Goal: Feedback & Contribution: Submit feedback/report problem

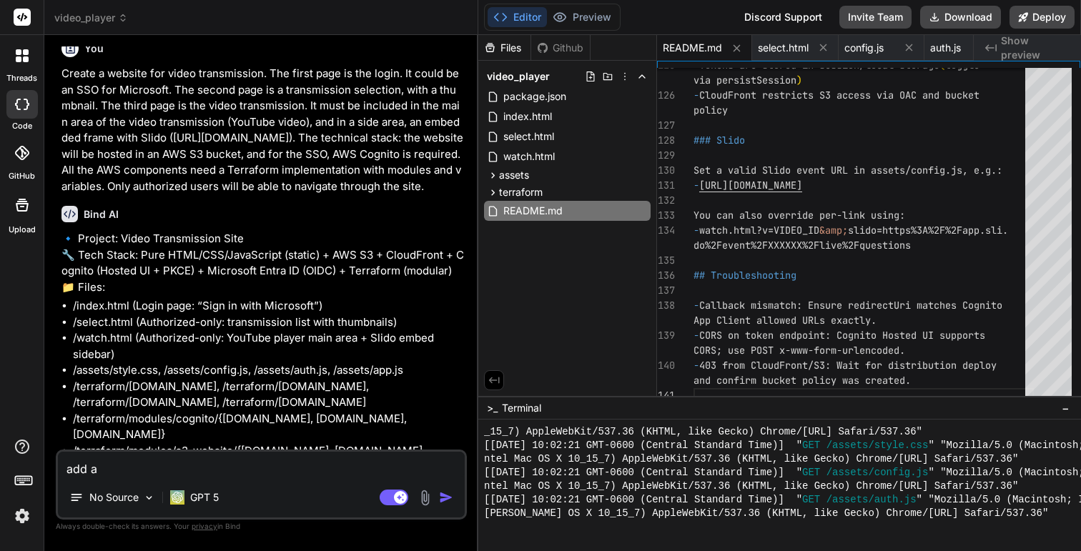
scroll to position [21, 0]
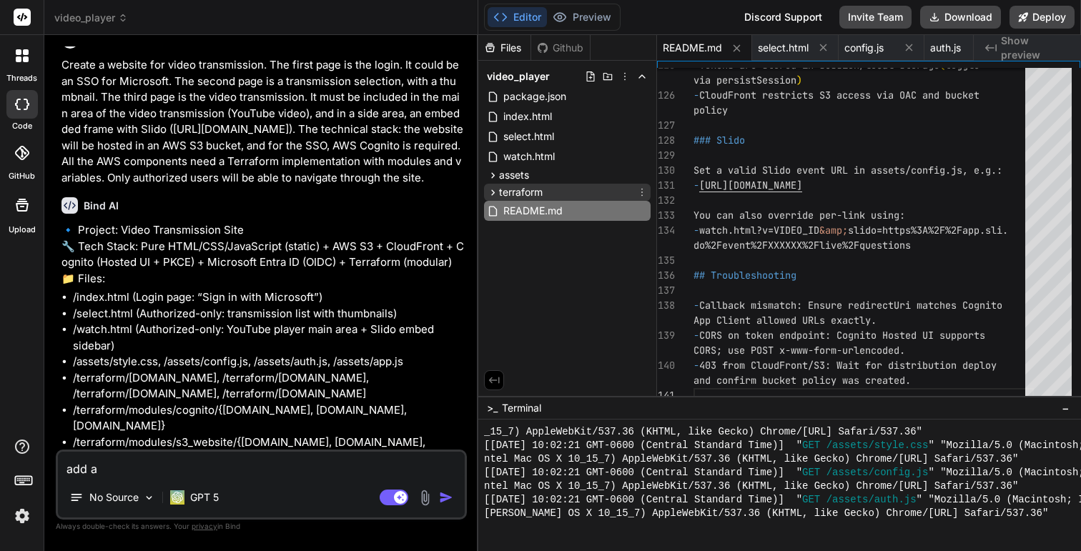
click at [493, 191] on icon at bounding box center [493, 192] width 4 height 6
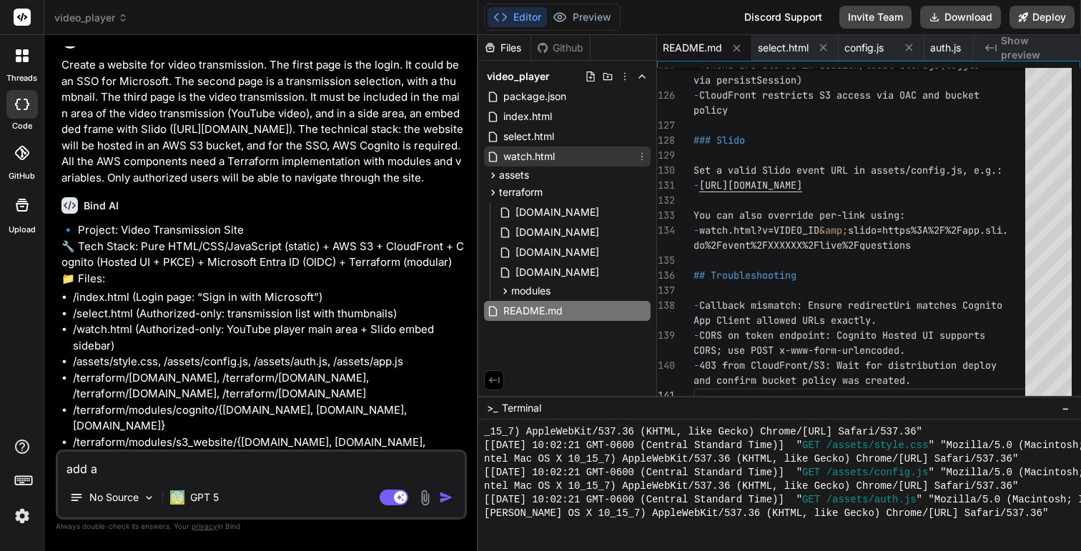
click at [521, 160] on span "watch.html" at bounding box center [529, 156] width 54 height 17
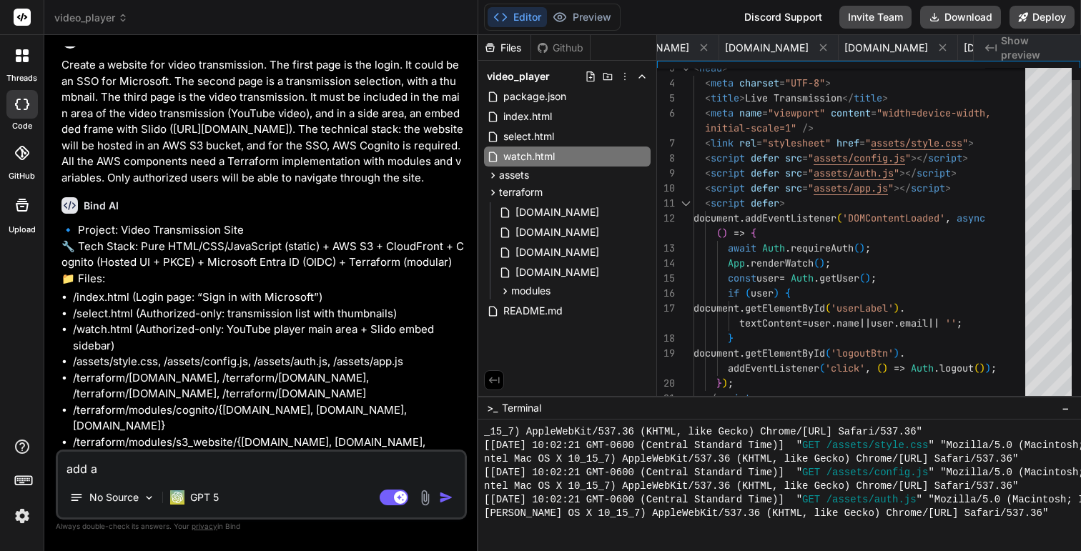
click at [892, 214] on div "</ script > } ) ; addEventListener ( 'click' , ( ) => Auth . logout ( ) ) ; doc…" at bounding box center [863, 541] width 340 height 1021
type textarea "<script defer src="assets/app.js"></script> <script defer> document.addEventLis…"
click at [892, 214] on div "</ script > } ) ; addEventListener ( 'click' , ( ) => Auth . logout ( ) ) ; doc…" at bounding box center [863, 541] width 340 height 1021
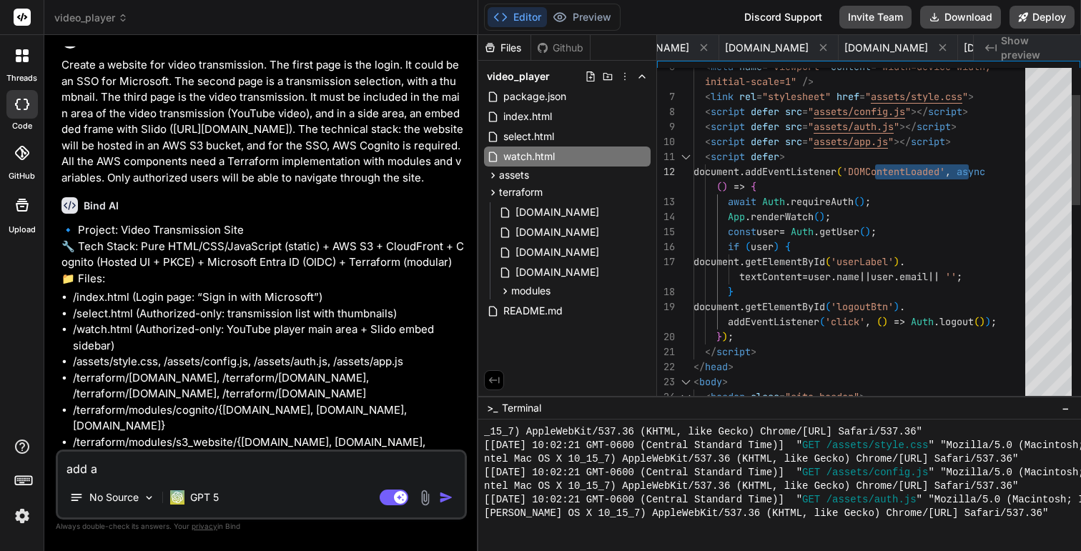
click at [811, 203] on div "</ script > } ) ; addEventListener ( 'click' , ( ) => Auth . logout ( ) ) ; doc…" at bounding box center [863, 494] width 340 height 1021
click at [848, 232] on div "</ script > } ) ; addEventListener ( 'click' , ( ) => Auth . logout ( ) ) ; doc…" at bounding box center [863, 494] width 340 height 1021
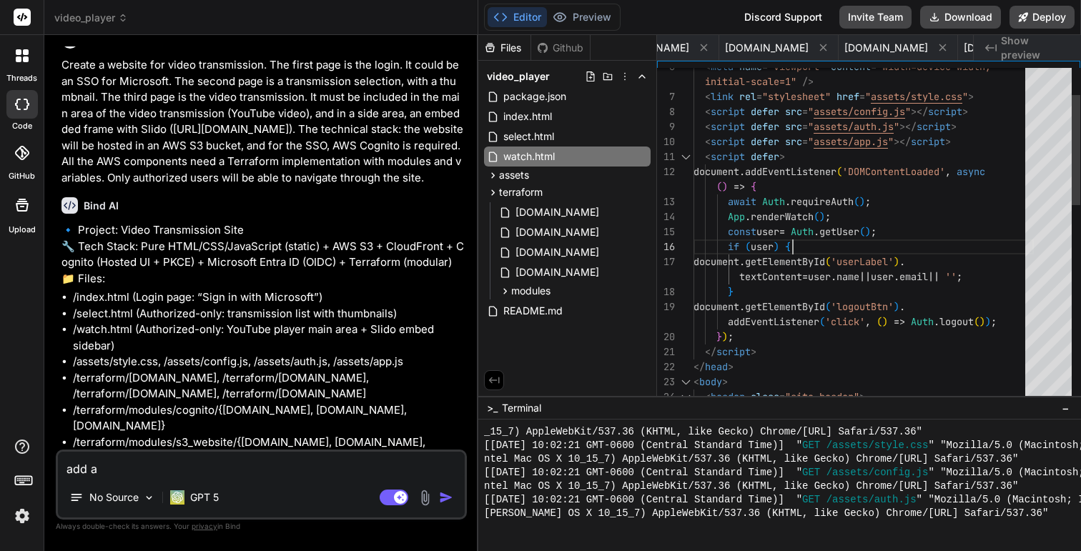
click at [848, 232] on div "</ script > } ) ; addEventListener ( 'click' , ( ) => Auth . logout ( ) ) ; doc…" at bounding box center [863, 494] width 340 height 1021
click at [836, 261] on div "</ script > } ) ; addEventListener ( 'click' , ( ) => Auth . logout ( ) ) ; doc…" at bounding box center [863, 494] width 340 height 1021
click at [856, 276] on div "</ script > } ) ; addEventListener ( 'click' , ( ) => Auth . logout ( ) ) ; doc…" at bounding box center [863, 494] width 340 height 1021
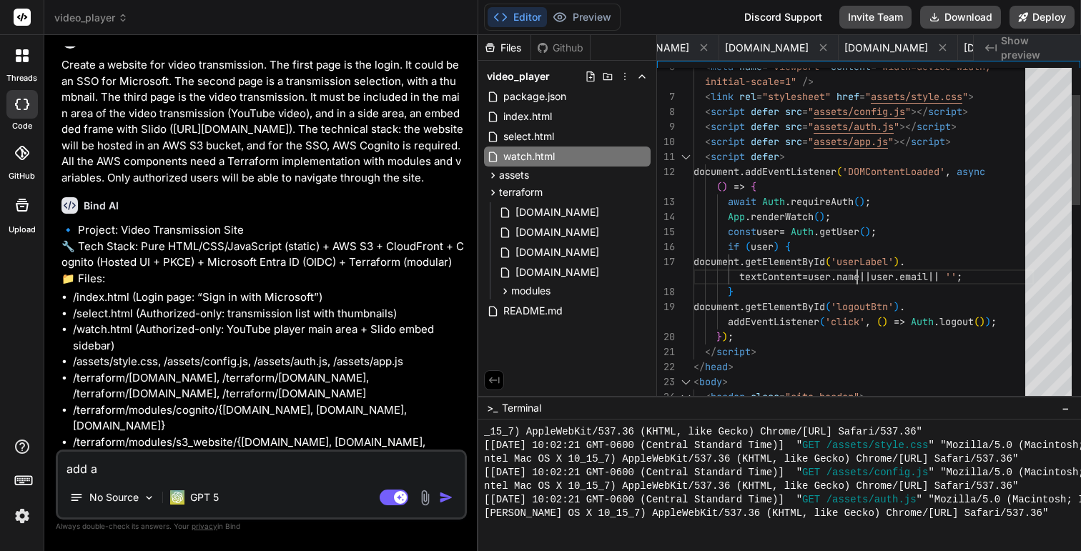
scroll to position [135, 0]
click at [856, 276] on div "</ script > } ) ; addEventListener ( 'click' , ( ) => Auth . logout ( ) ) ; doc…" at bounding box center [863, 494] width 340 height 1021
click at [932, 272] on div "</ script > } ) ; addEventListener ( 'click' , ( ) => Auth . logout ( ) ) ; doc…" at bounding box center [863, 494] width 340 height 1021
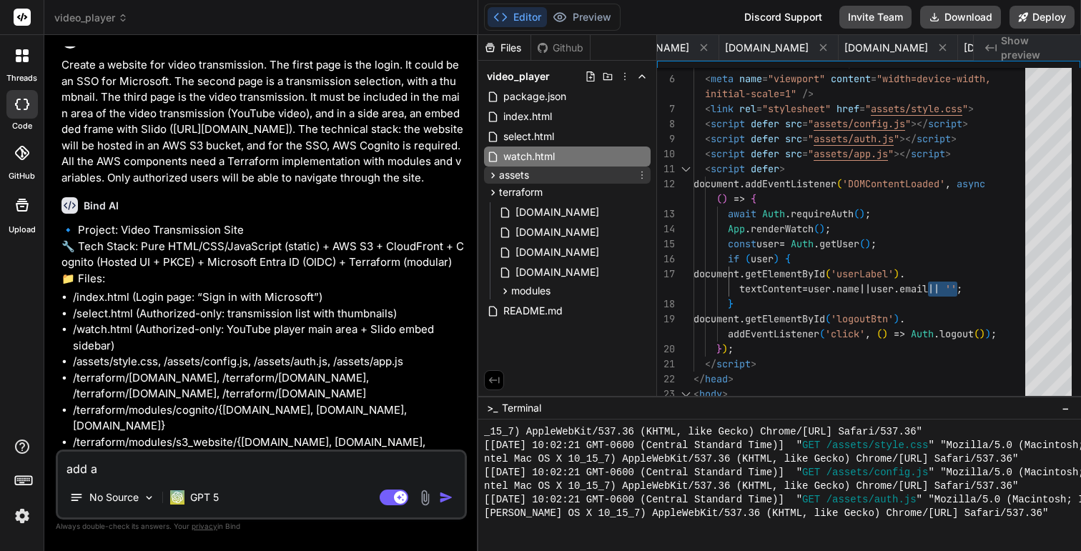
click at [493, 175] on icon at bounding box center [493, 175] width 4 height 6
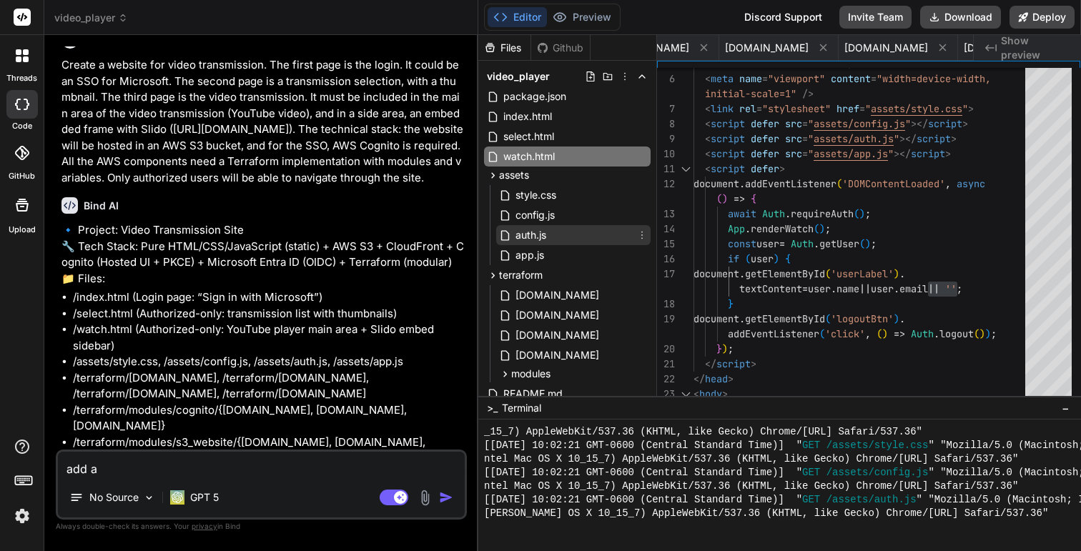
click at [529, 231] on span "auth.js" at bounding box center [531, 235] width 34 height 17
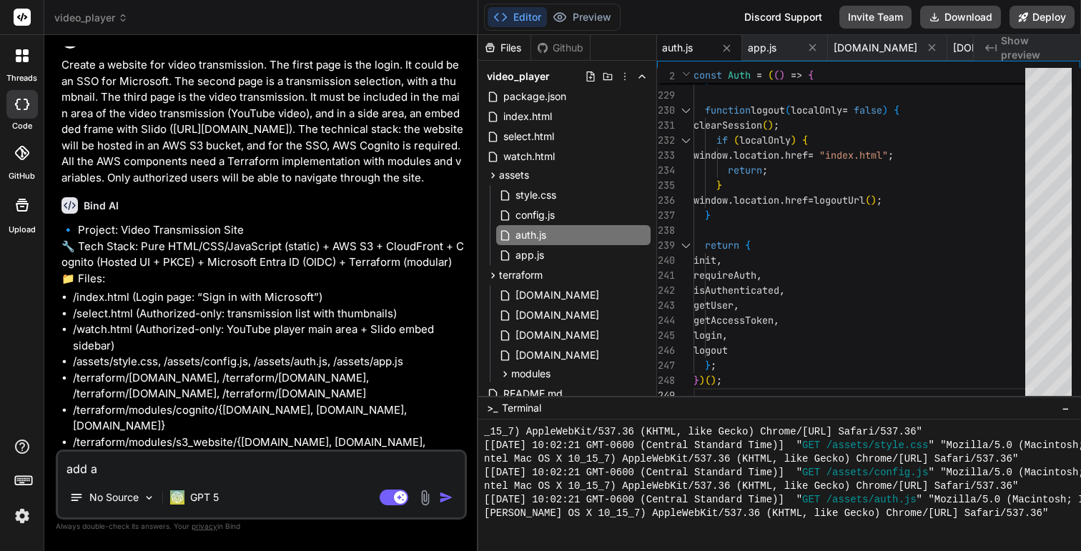
click at [148, 475] on textarea "add a" at bounding box center [261, 465] width 407 height 26
type textarea "A"
type textarea "x"
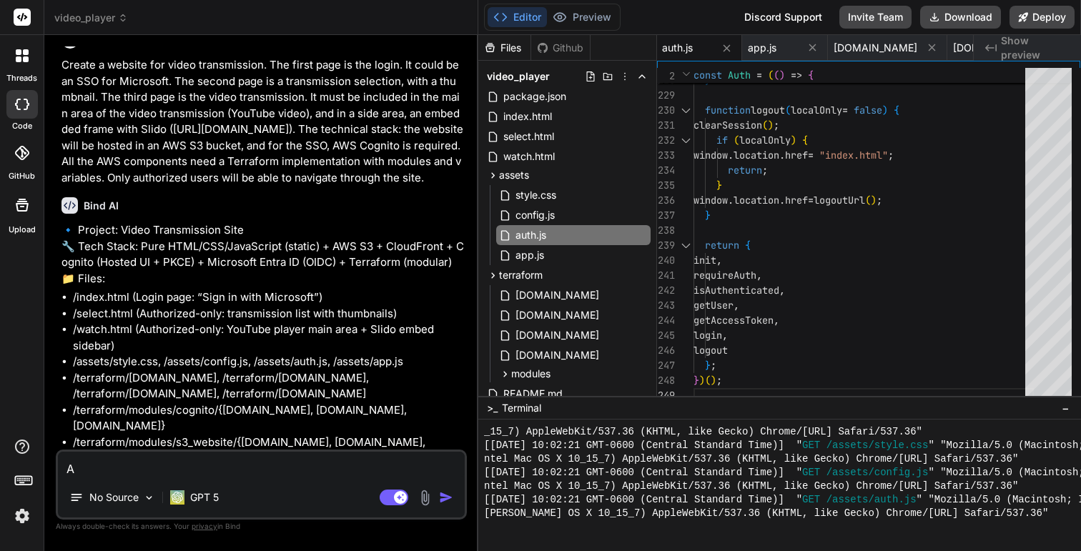
type textarea "Ad"
type textarea "x"
type textarea "Add"
type textarea "x"
type textarea "Add"
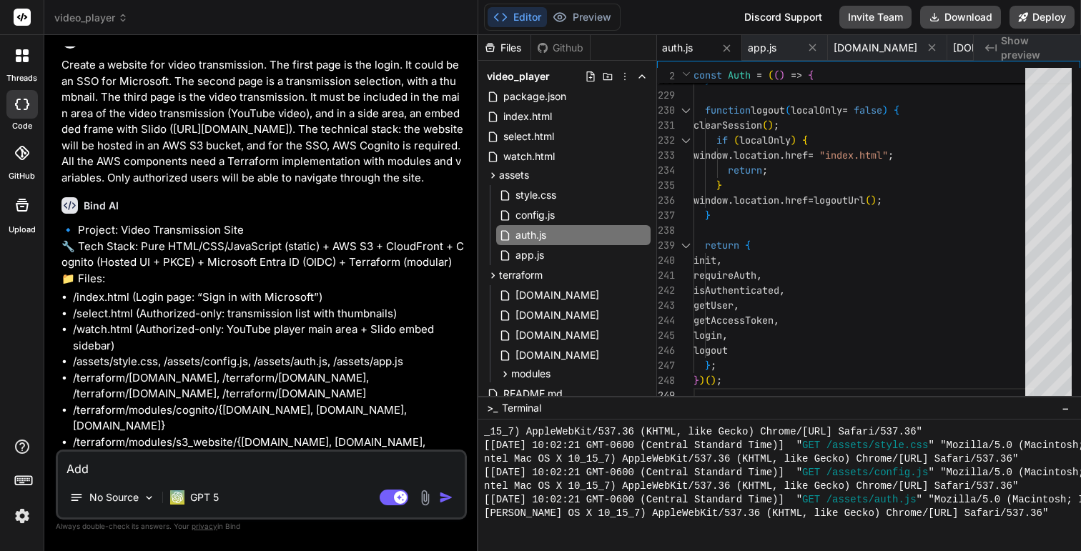
type textarea "x"
type textarea "Add a"
type textarea "x"
type textarea "Add a"
type textarea "x"
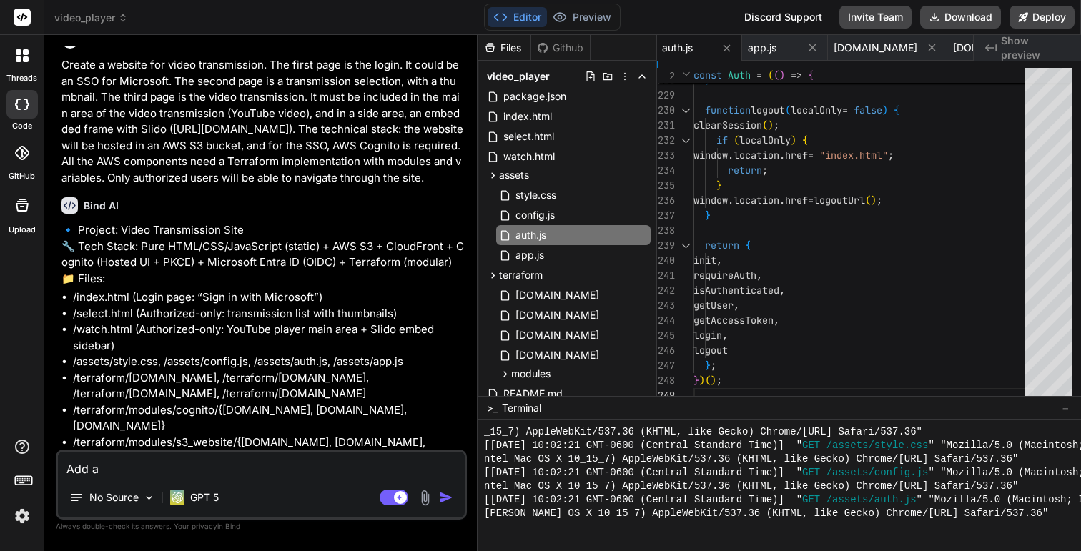
type textarea "Add a u"
type textarea "x"
type textarea "Add a us"
type textarea "x"
type textarea "Add a use"
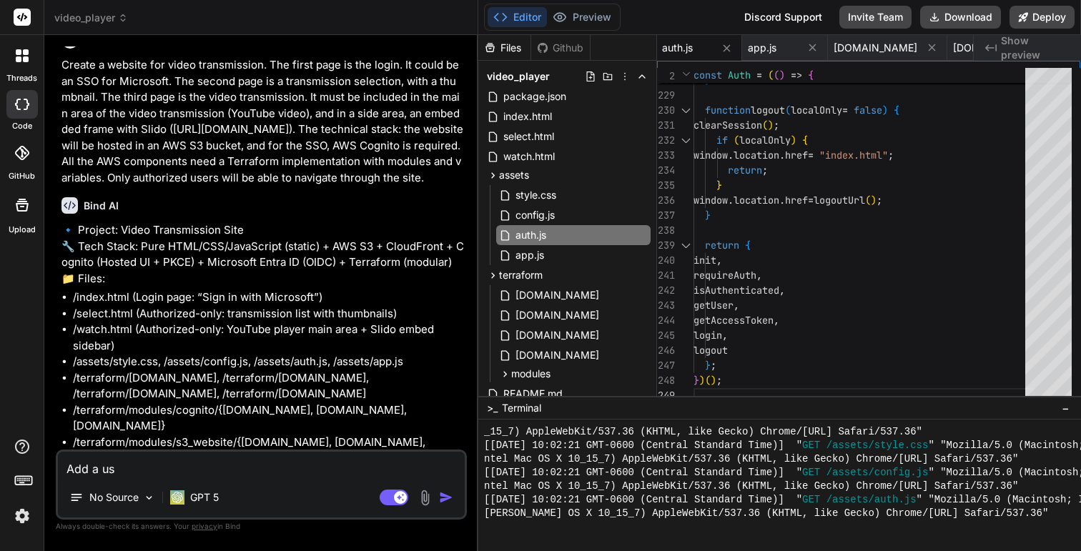
type textarea "x"
type textarea "Add a user"
type textarea "x"
type textarea "Add a user/"
type textarea "x"
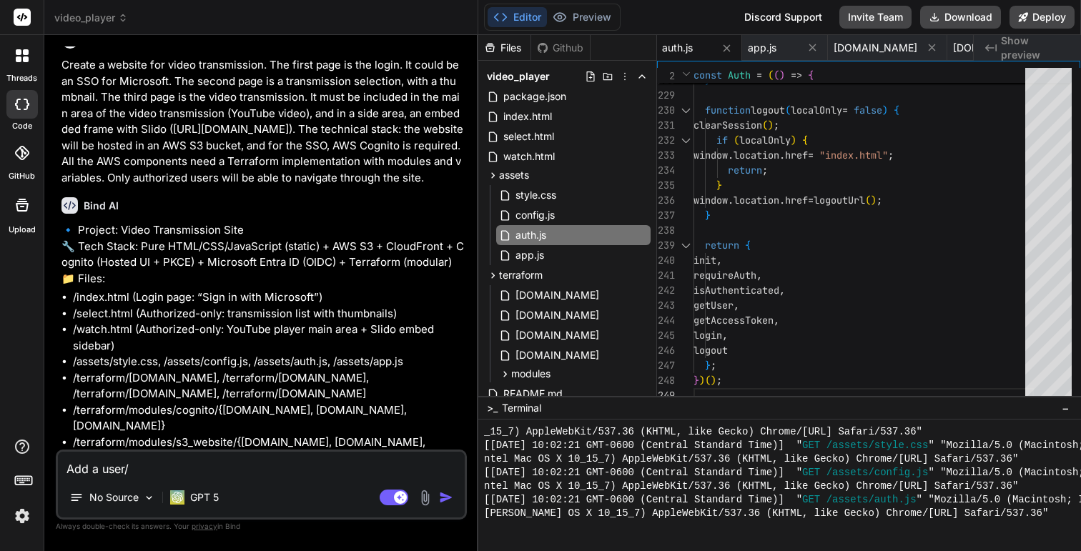
type textarea "Add a user/p"
type textarea "x"
type textarea "Add a user/pa"
type textarea "x"
type textarea "Add a user/pas"
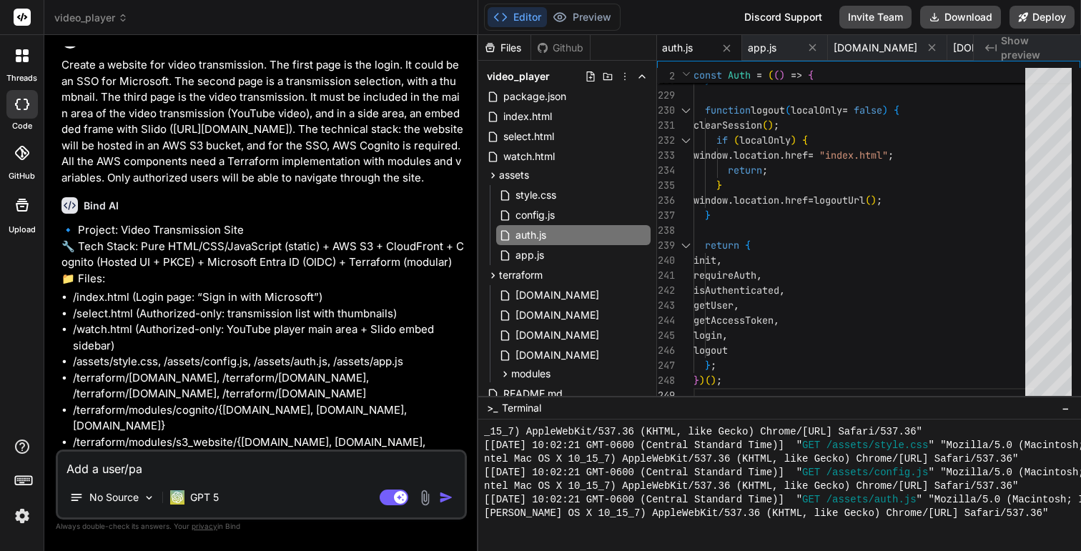
type textarea "x"
type textarea "Add a user/pass"
type textarea "x"
type textarea "Add a user/passo"
type textarea "x"
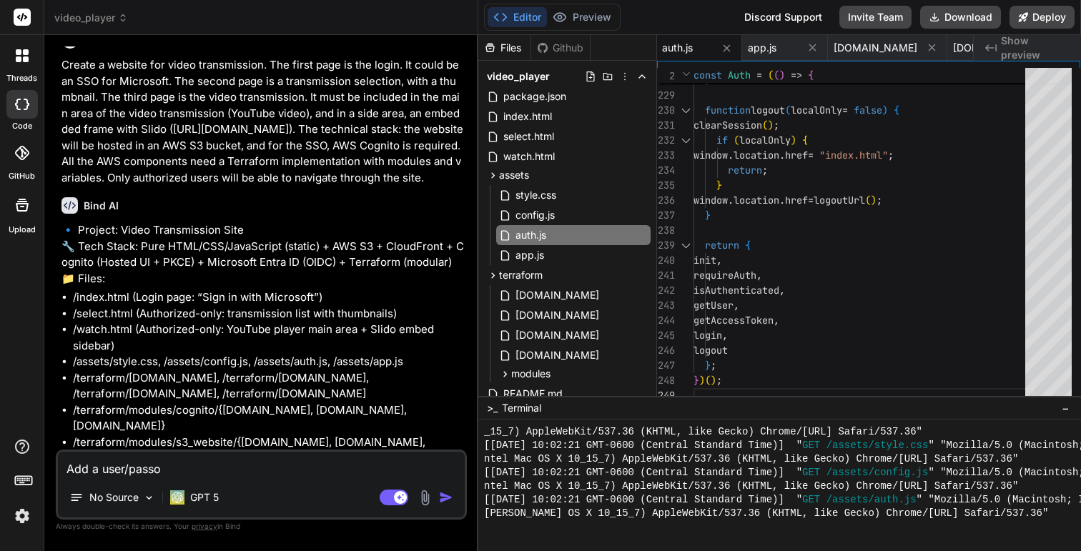
type textarea "Add a user/[PERSON_NAME]"
type textarea "x"
type textarea "Add a user/passowr"
type textarea "x"
type textarea "Add a user/passowrd"
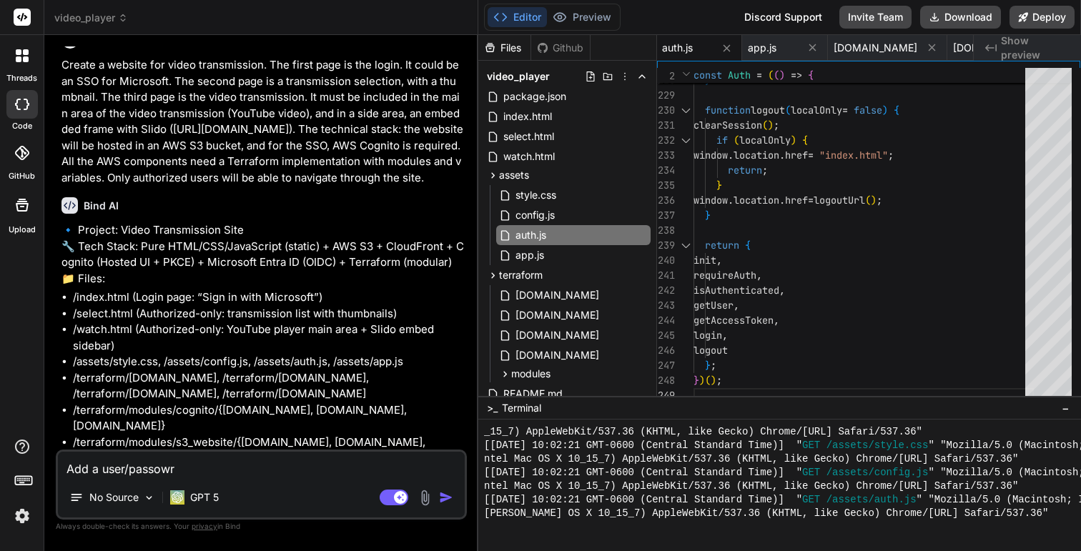
type textarea "x"
type textarea "Add a user/passowrd"
type textarea "x"
type textarea "Add a user/passowrd b"
type textarea "x"
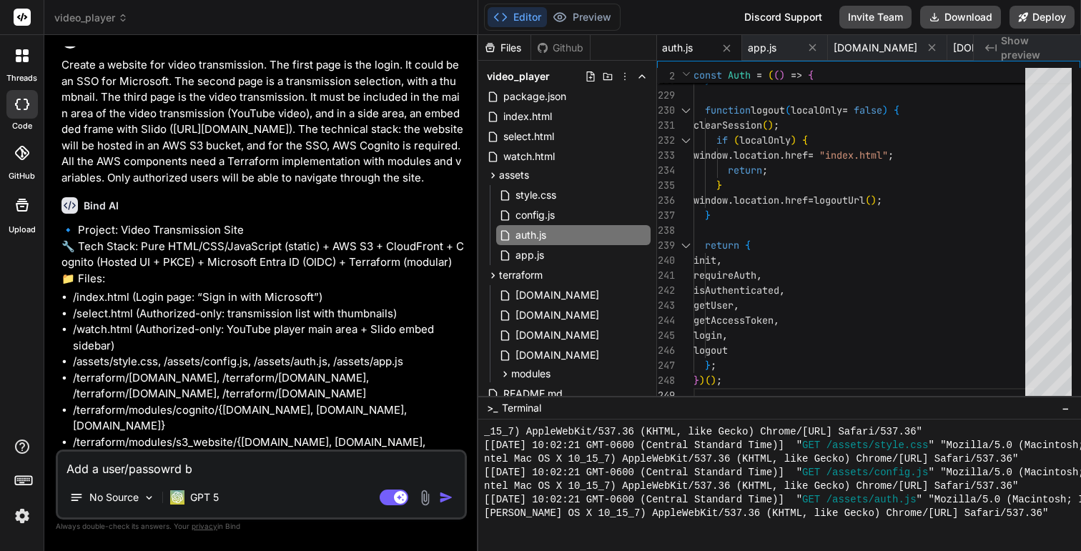
type textarea "Add a user/passowrd by"
type textarea "x"
type textarea "Add a user/passowrd byp"
type textarea "x"
type textarea "Add a user/passowrd bypa"
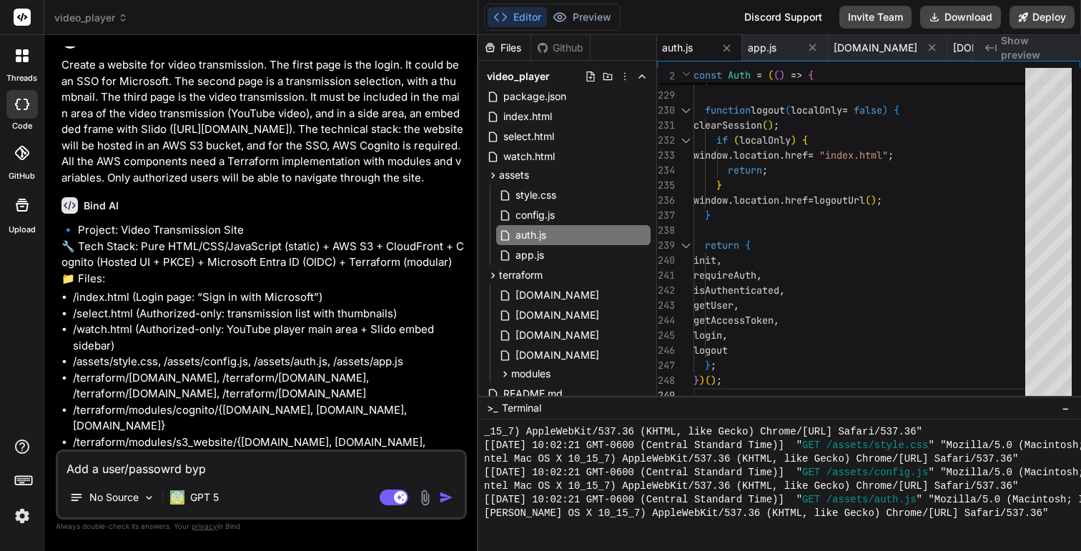
type textarea "x"
type textarea "Add a user/passowrd bypas"
type textarea "x"
type textarea "Add a user/passowrd bypass"
type textarea "x"
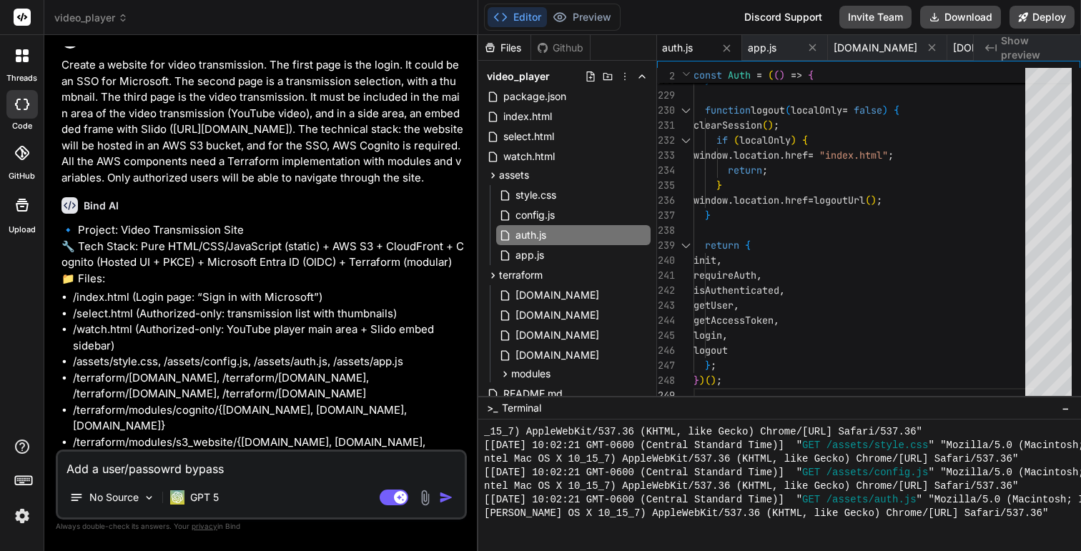
type textarea "Add a user/passowrd bypassi"
type textarea "x"
type textarea "Add a user/passowrd bypassin"
type textarea "x"
type textarea "Add a user/passowrd bypassing"
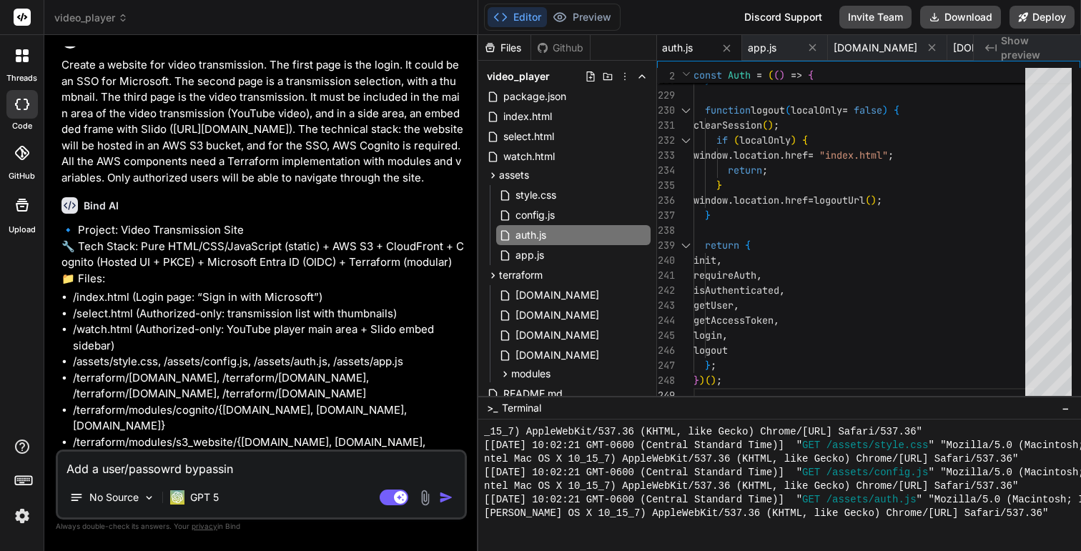
type textarea "x"
type textarea "Add a user/passowrd bypassing"
type textarea "x"
type textarea "Add a user/passowrd bypassing S"
type textarea "x"
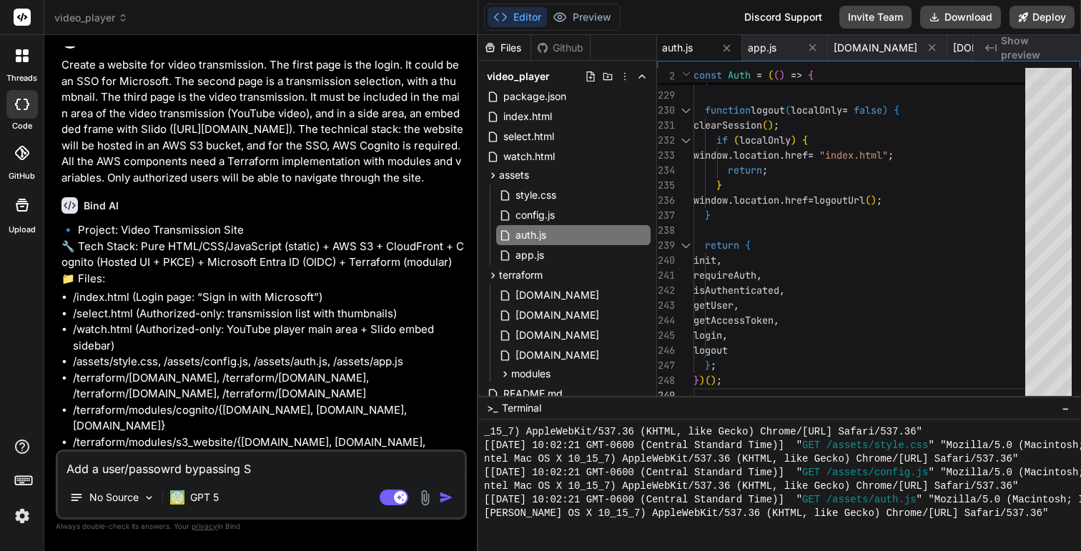
type textarea "Add a user/passowrd bypassing SS"
type textarea "x"
type textarea "Add a user/passowrd bypassing SSO"
type textarea "x"
type textarea "Add a user/passowrd bypassing SSO"
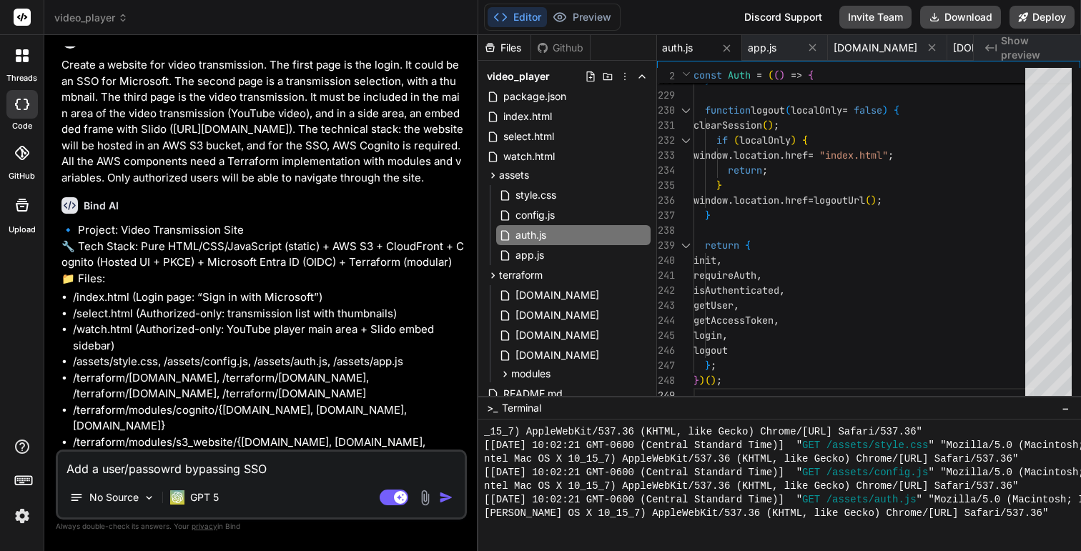
type textarea "x"
type textarea "Add a user/passowrd bypassing SSO o"
type textarea "x"
type textarea "Add a user/passowrd bypassing SSO on"
type textarea "x"
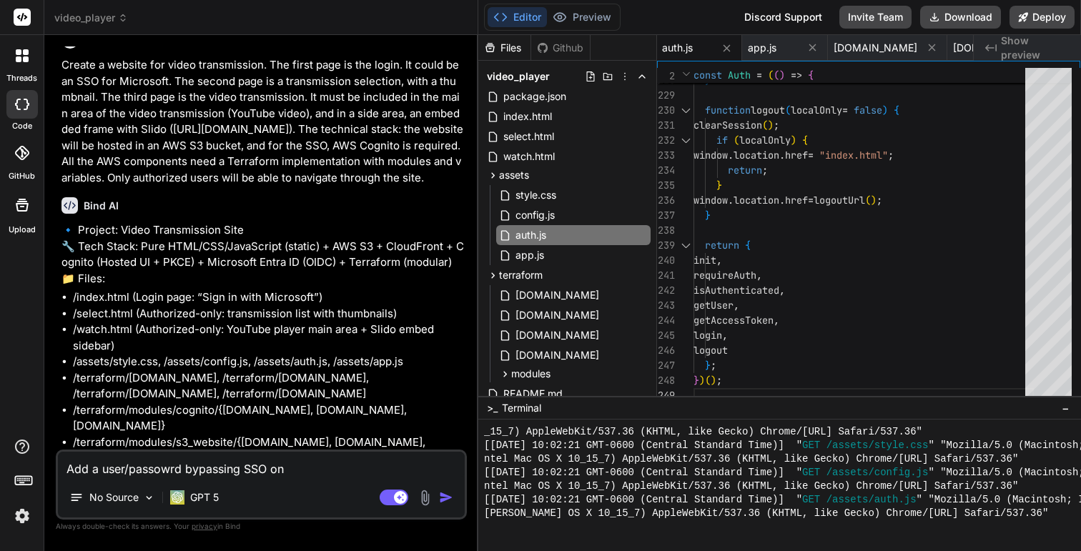
type textarea "Add a user/passowrd bypassing SSO onl"
type textarea "x"
type textarea "Add a user/passowrd bypassing SSO only"
type textarea "x"
type textarea "Add a user/passowrd bypassing SSO only"
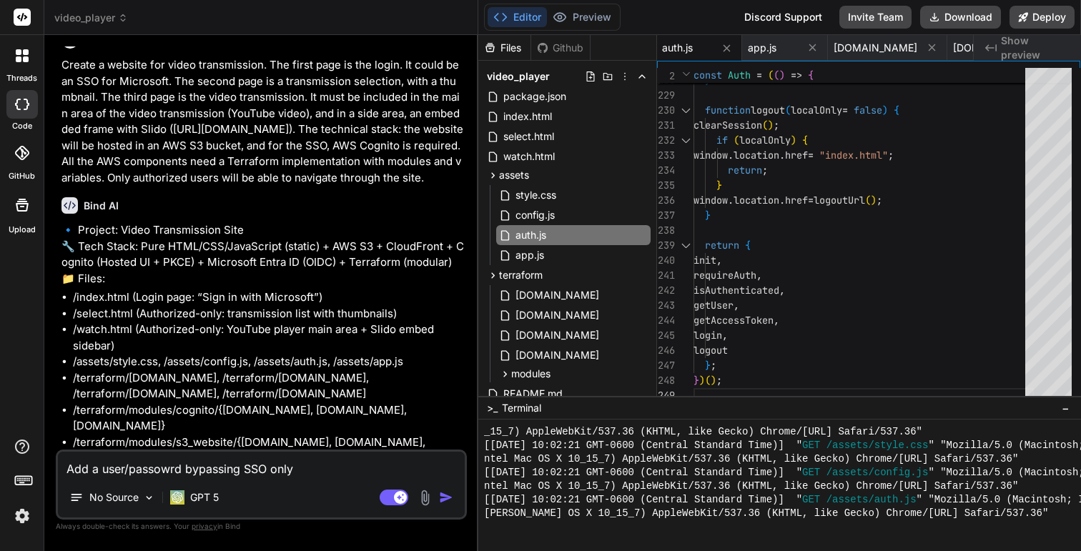
type textarea "x"
type textarea "Add a user/passowrd bypassing SSO only f"
type textarea "x"
type textarea "Add a user/passowrd bypassing SSO only fo"
type textarea "x"
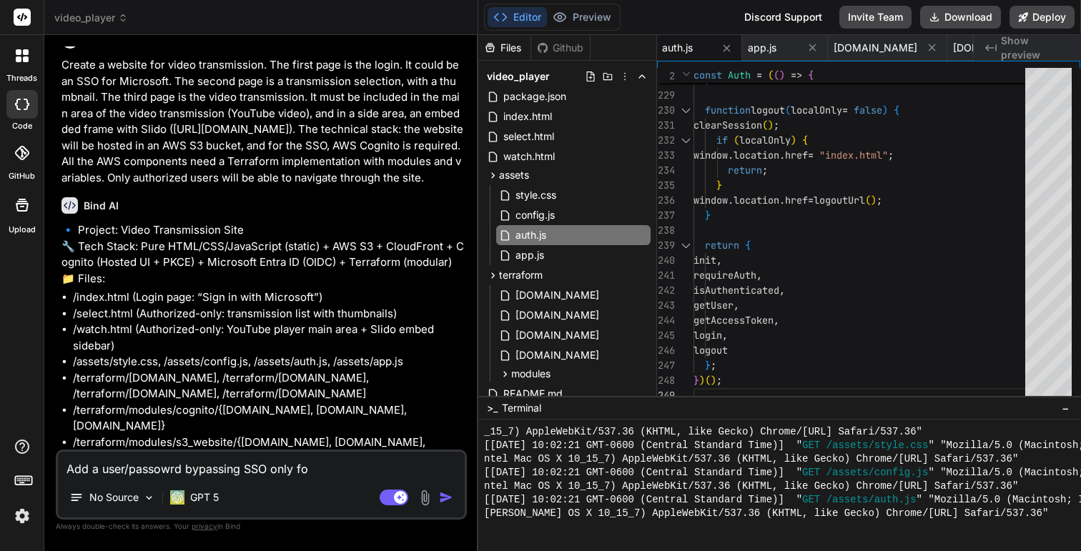
type textarea "Add a user/passowrd bypassing SSO only for"
type textarea "x"
type textarea "Add a user/passowrd bypassing SSO only for"
type textarea "x"
type textarea "Add a user/passowrd bypassing SSO only for a"
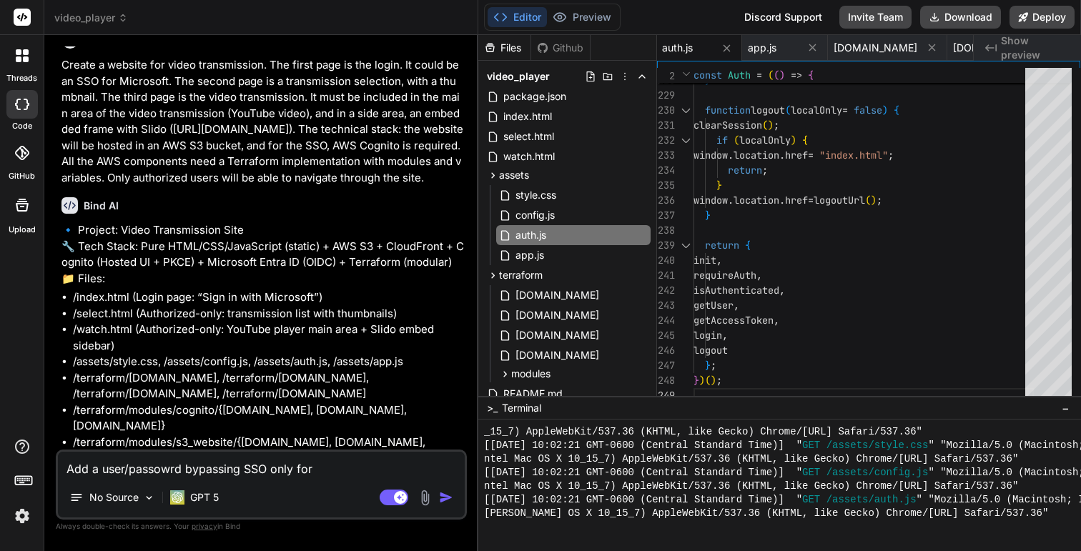
type textarea "x"
type textarea "Add a user/passowrd bypassing SSO only for a"
type textarea "x"
type textarea "Add a user/passowrd bypassing SSO only for a t"
type textarea "x"
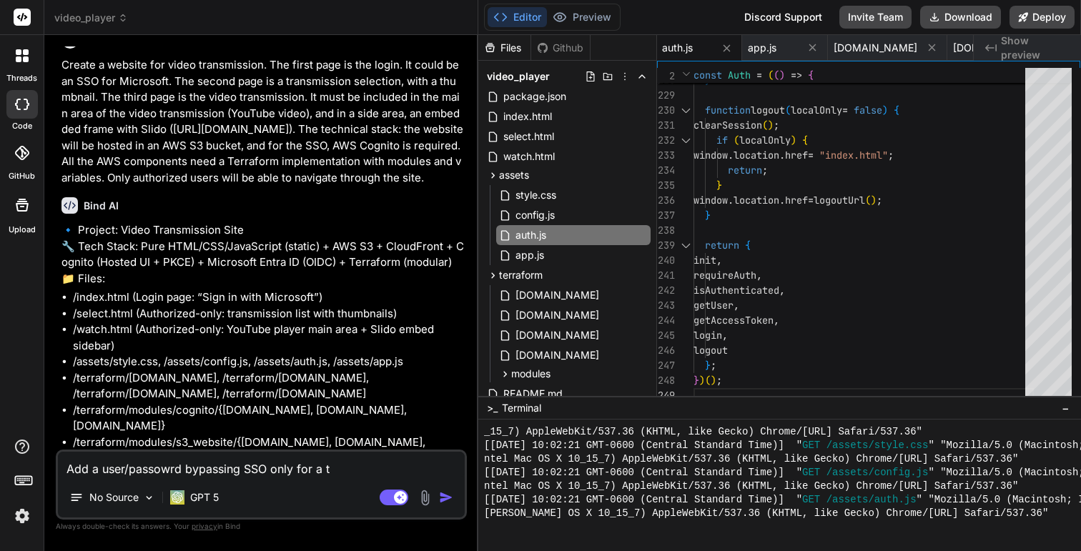
type textarea "Add a user/passowrd bypassing SSO only for a te"
type textarea "x"
type textarea "Add a user/passowrd bypassing SSO only for a tes"
type textarea "x"
type textarea "Add a user/passowrd bypassing SSO only for a test"
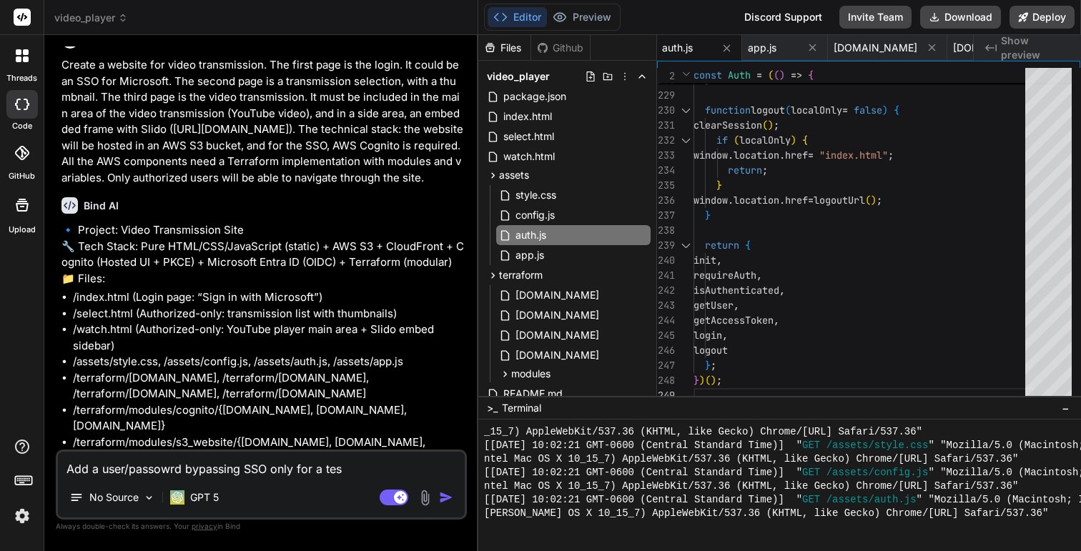
type textarea "x"
type textarea "Add a user/passowrd bypassing SSO only for a test"
type textarea "x"
type textarea "Add a user/passowrd bypassing SSO only for a test u"
type textarea "x"
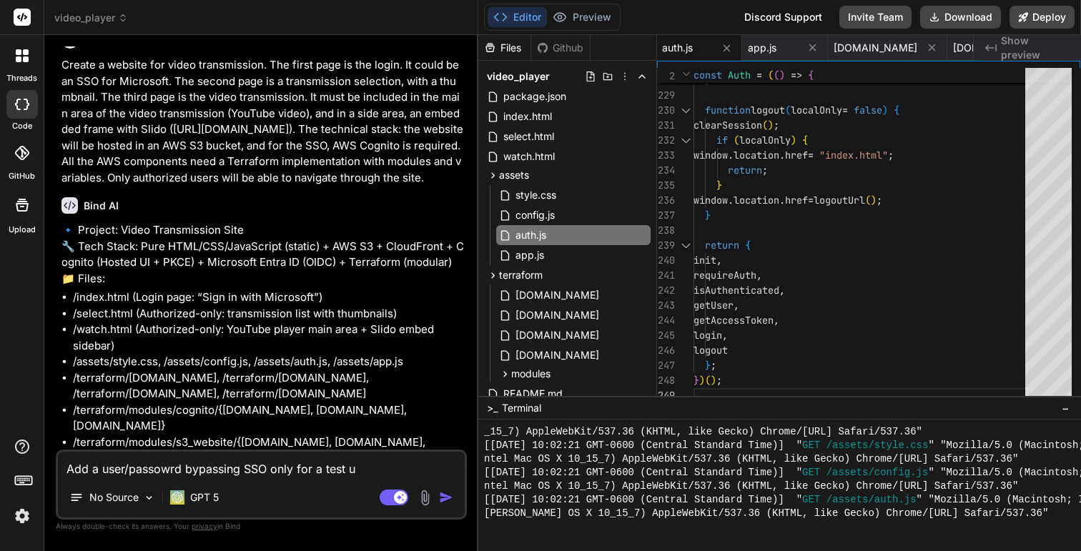
type textarea "Add a user/passowrd bypassing SSO only for a test us"
type textarea "x"
type textarea "Add a user/passowrd bypassing SSO only for a test use"
type textarea "x"
type textarea "Add a user/passowrd bypassing SSO only for a test user"
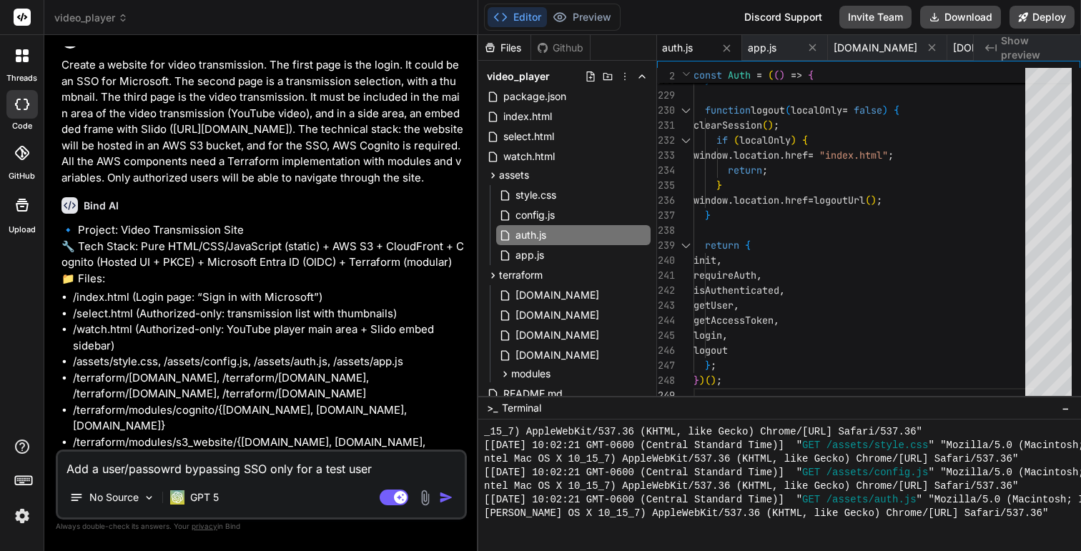
type textarea "x"
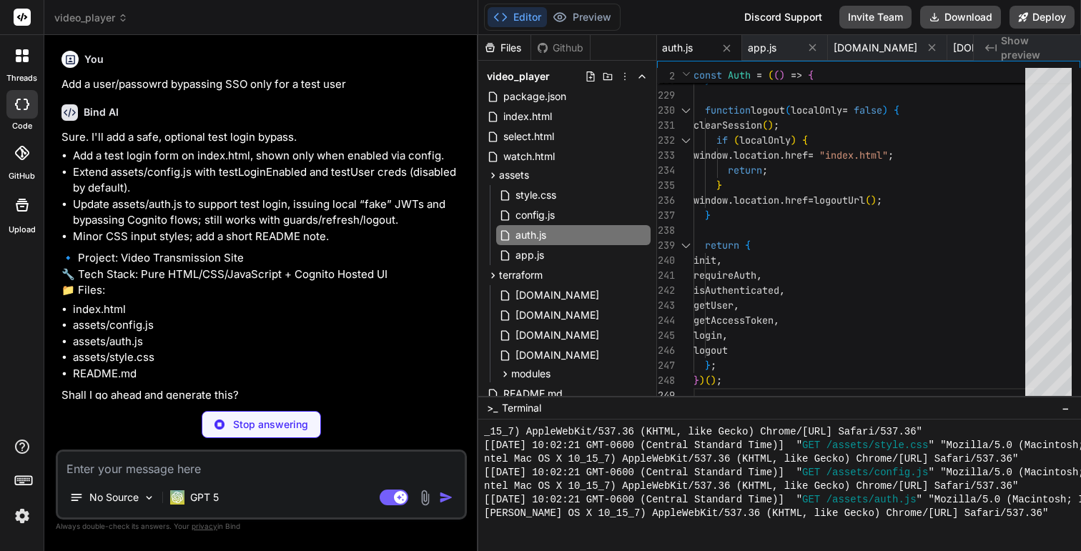
scroll to position [1751, 0]
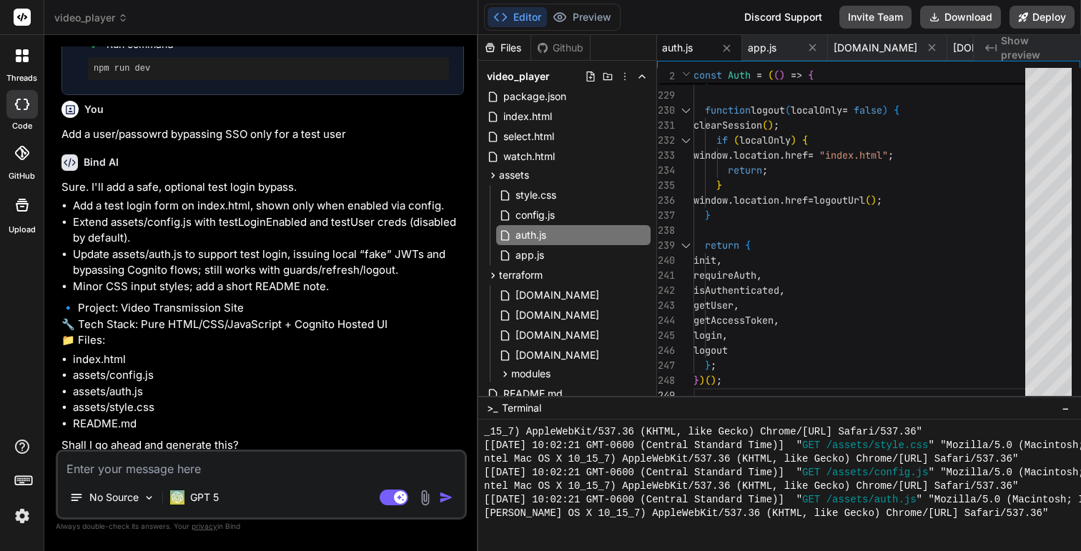
type textarea "x"
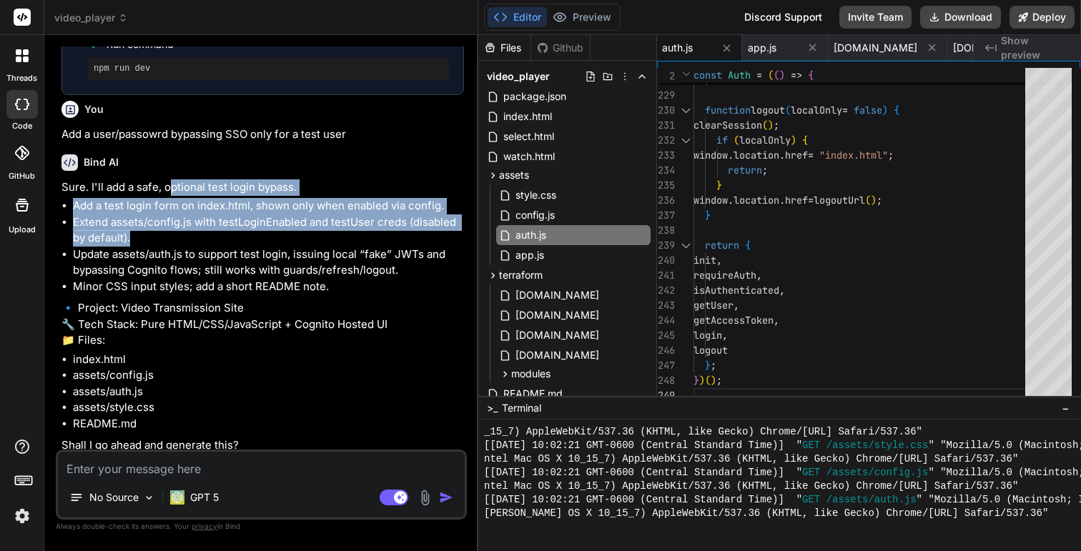
drag, startPoint x: 168, startPoint y: 144, endPoint x: 267, endPoint y: 204, distance: 115.1
click at [267, 204] on div "Sure. I'll add a safe, optional test login bypass. Add a test login form on ind…" at bounding box center [262, 316] width 403 height 275
click at [267, 214] on li "Extend assets/config.js with testLoginEnabled and testUser creds (disabled by d…" at bounding box center [268, 230] width 391 height 32
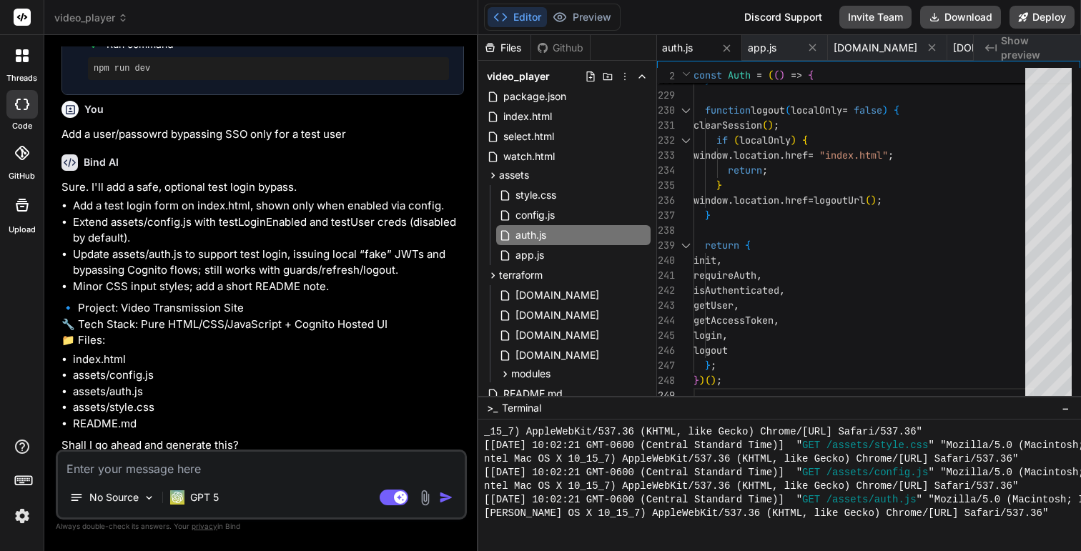
click at [267, 214] on li "Extend assets/config.js with testLoginEnabled and testUser creds (disabled by d…" at bounding box center [268, 230] width 391 height 32
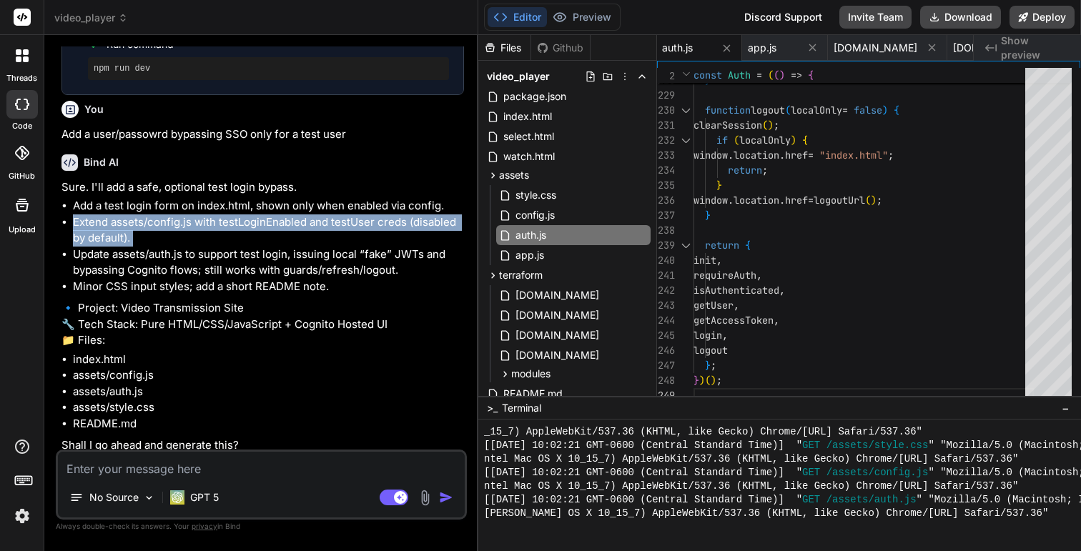
click at [301, 247] on li "Update assets/auth.js to support test login, issuing local “fake” JWTs and bypa…" at bounding box center [268, 263] width 391 height 32
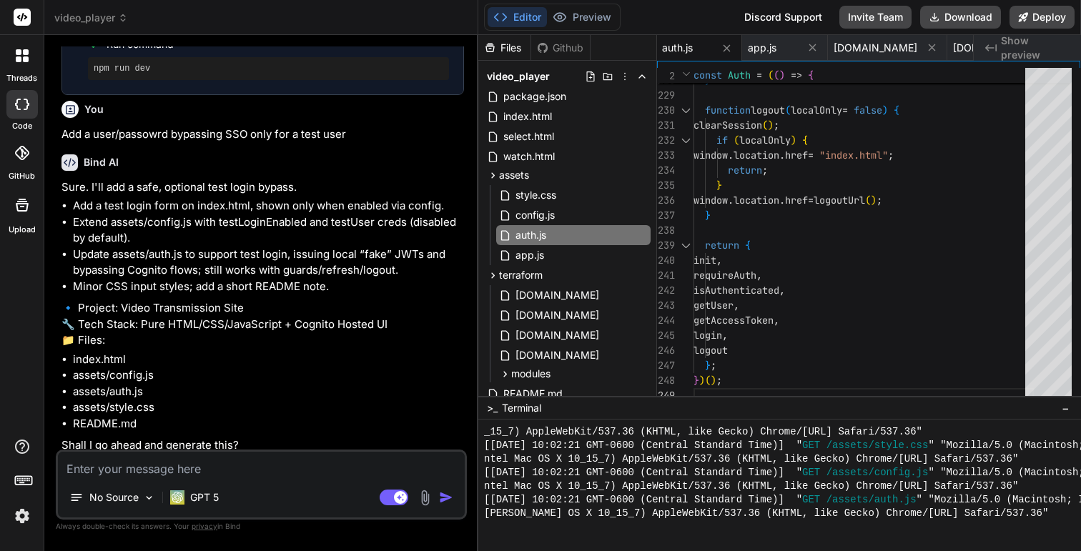
click at [301, 247] on li "Update assets/auth.js to support test login, issuing local “fake” JWTs and bypa…" at bounding box center [268, 263] width 391 height 32
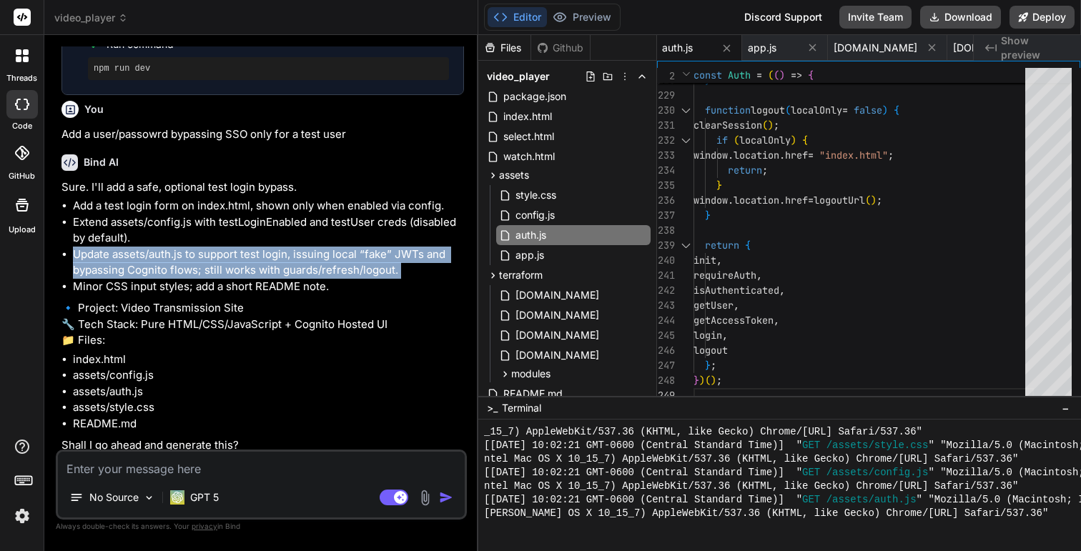
click at [304, 214] on li "Extend assets/config.js with testLoginEnabled and testUser creds (disabled by d…" at bounding box center [268, 230] width 391 height 32
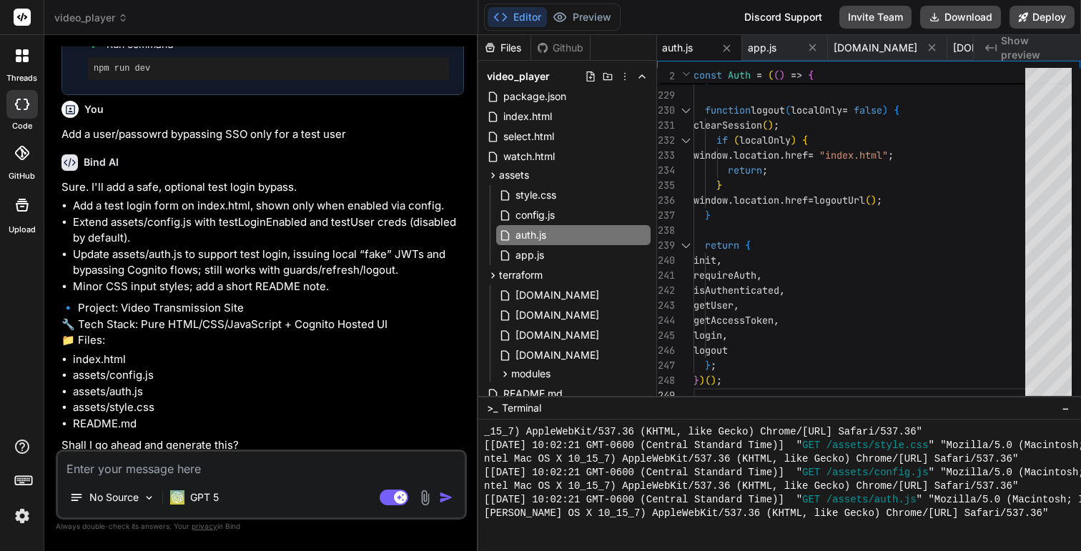
click at [304, 214] on li "Extend assets/config.js with testLoginEnabled and testUser creds (disabled by d…" at bounding box center [268, 230] width 391 height 32
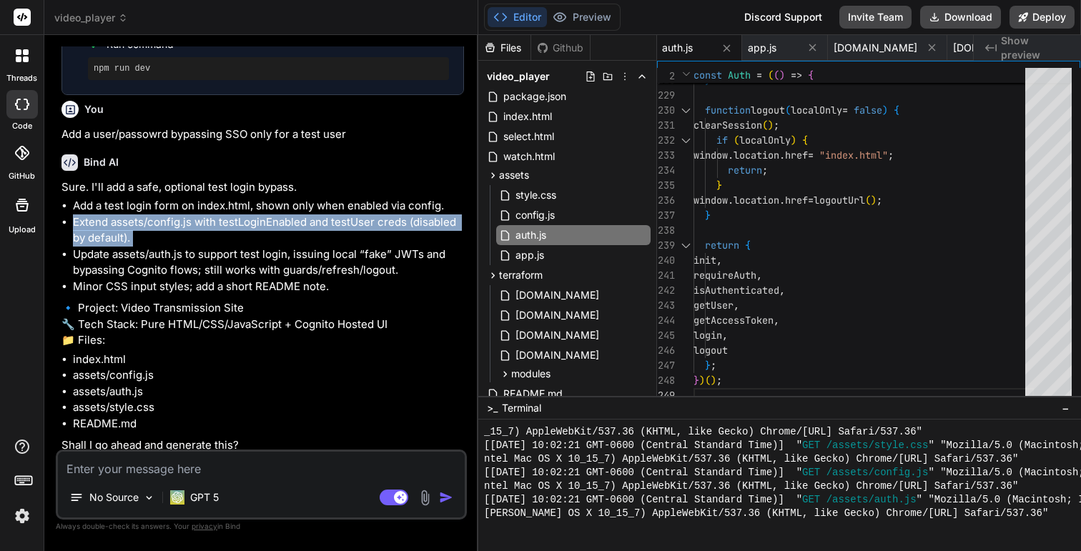
click at [302, 247] on li "Update assets/auth.js to support test login, issuing local “fake” JWTs and bypa…" at bounding box center [268, 263] width 391 height 32
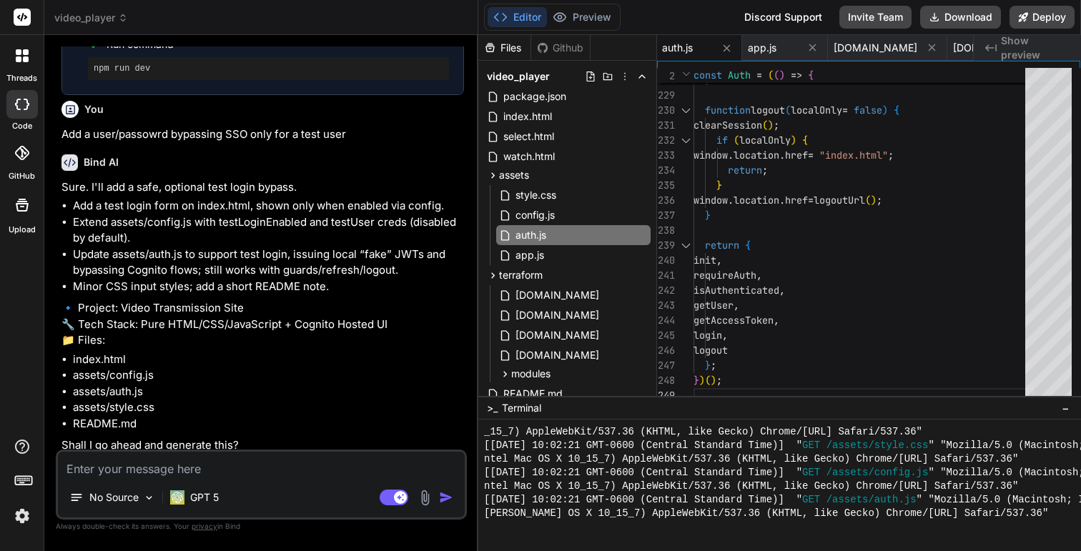
click at [302, 247] on li "Update assets/auth.js to support test login, issuing local “fake” JWTs and bypa…" at bounding box center [268, 263] width 391 height 32
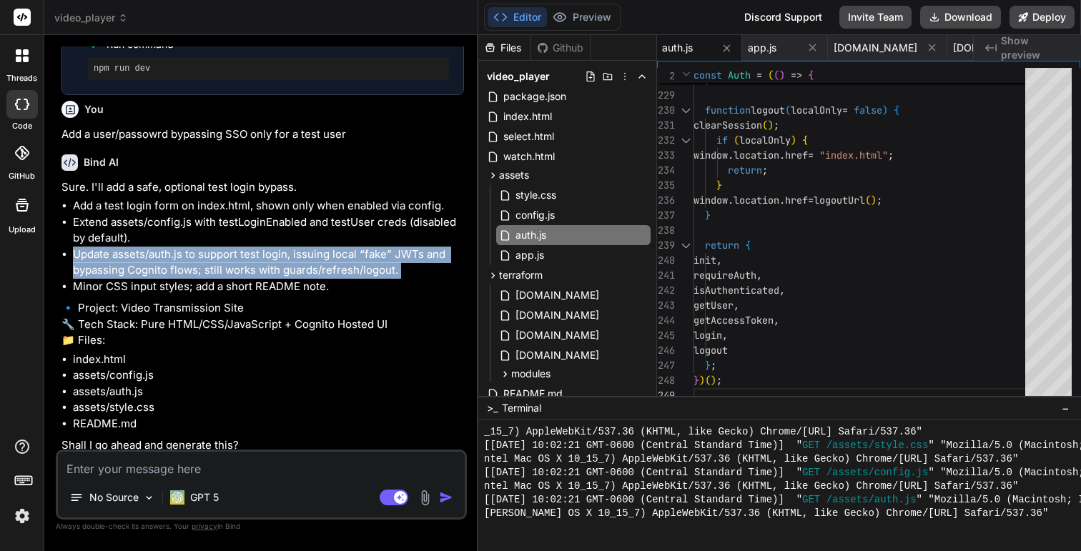
click at [267, 214] on li "Extend assets/config.js with testLoginEnabled and testUser creds (disabled by d…" at bounding box center [268, 230] width 391 height 32
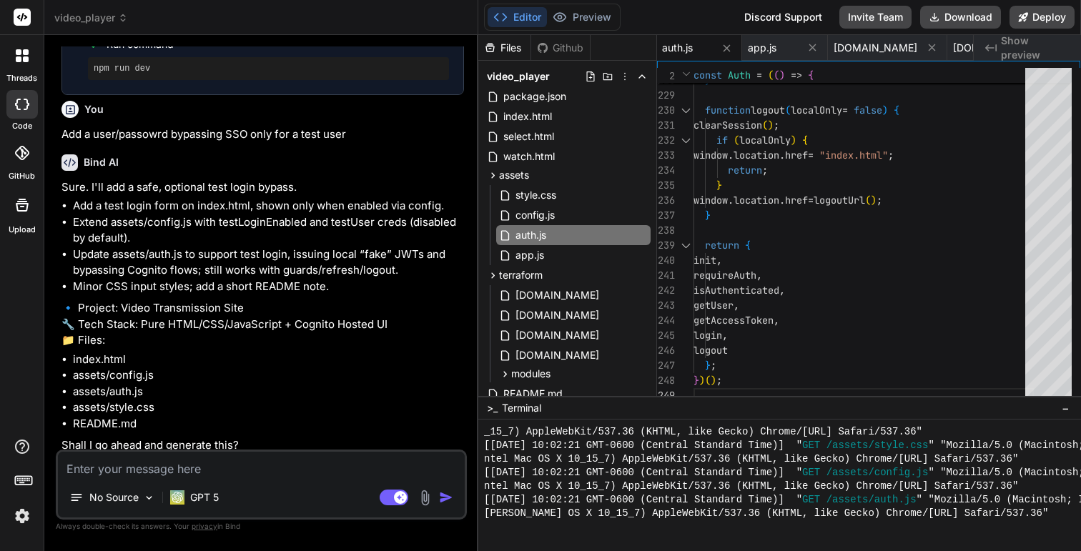
click at [267, 214] on li "Extend assets/config.js with testLoginEnabled and testUser creds (disabled by d…" at bounding box center [268, 230] width 391 height 32
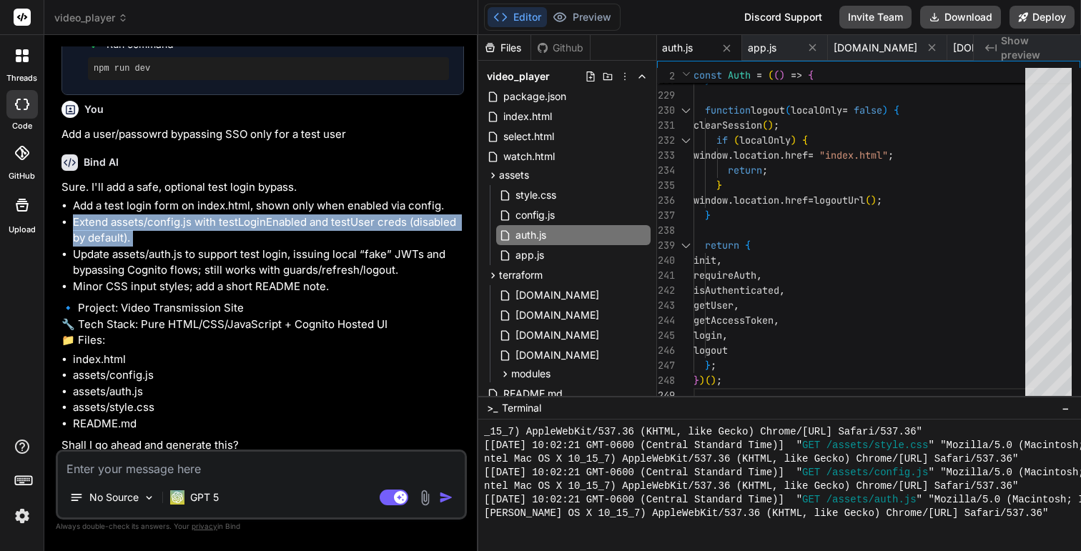
click at [271, 247] on li "Update assets/auth.js to support test login, issuing local “fake” JWTs and bypa…" at bounding box center [268, 263] width 391 height 32
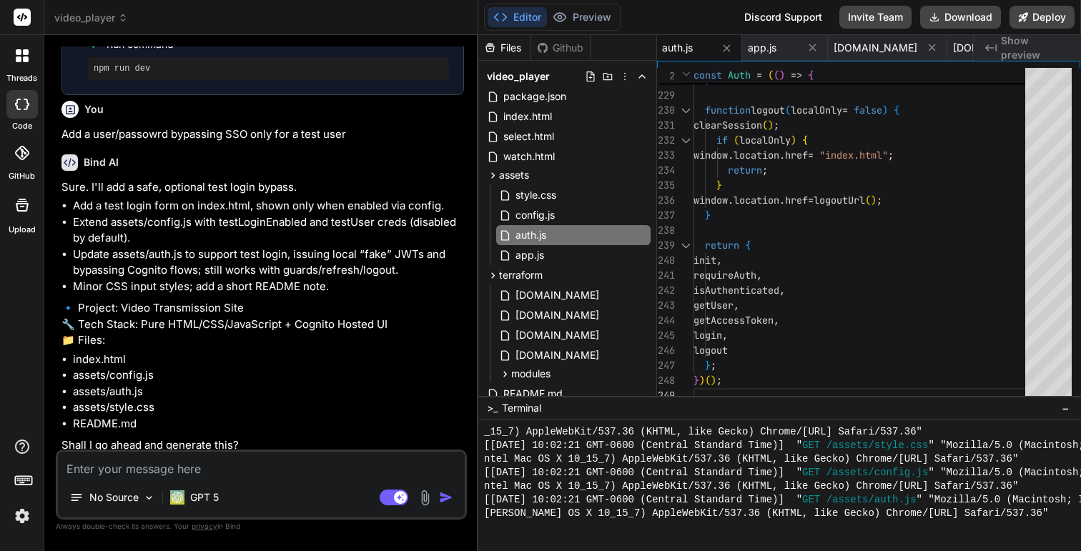
click at [271, 247] on li "Update assets/auth.js to support test login, issuing local “fake” JWTs and bypa…" at bounding box center [268, 263] width 391 height 32
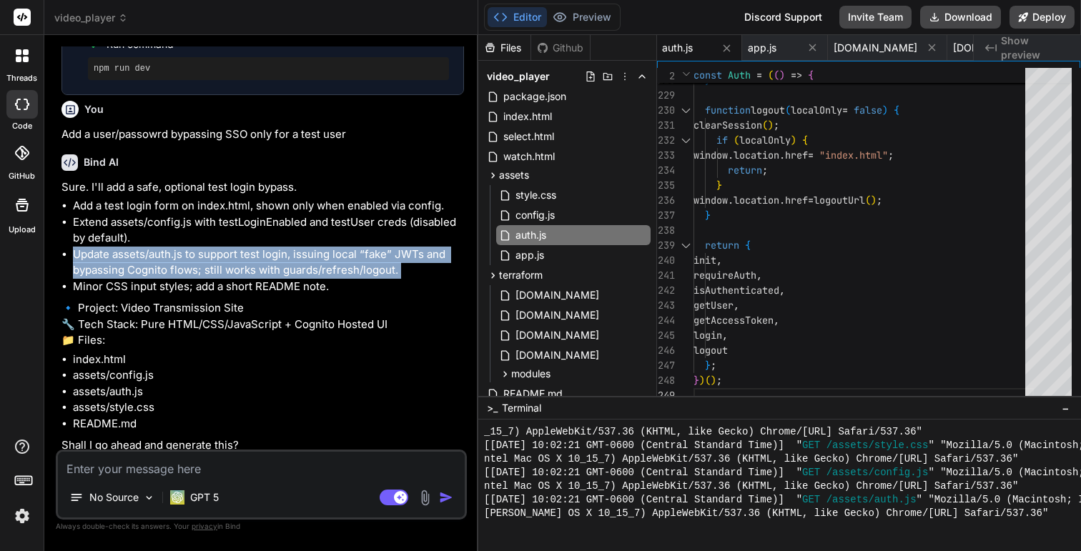
click at [237, 473] on textarea at bounding box center [261, 465] width 407 height 26
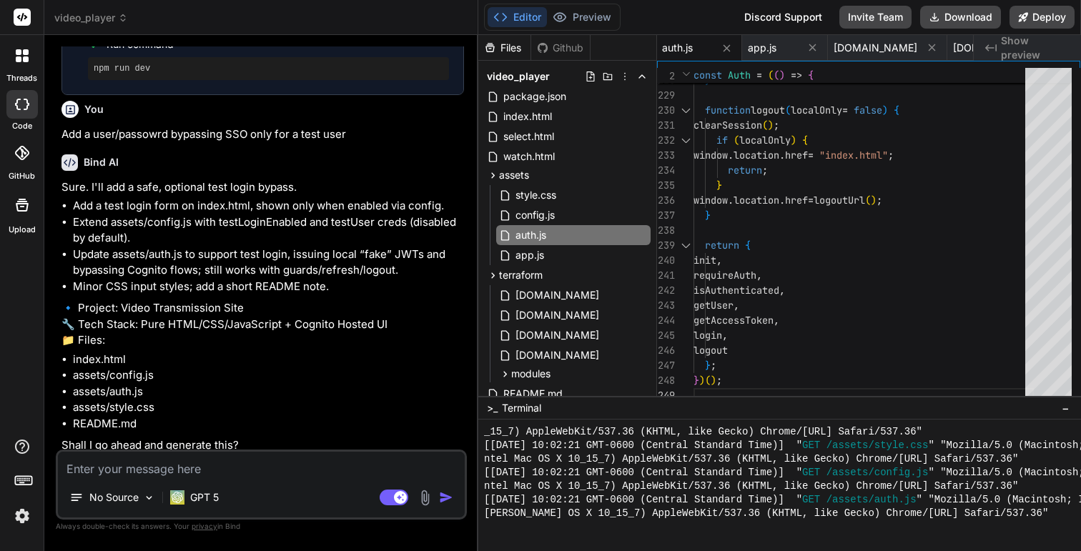
type textarea "y"
type textarea "x"
type textarea "ye"
type textarea "x"
type textarea "yes"
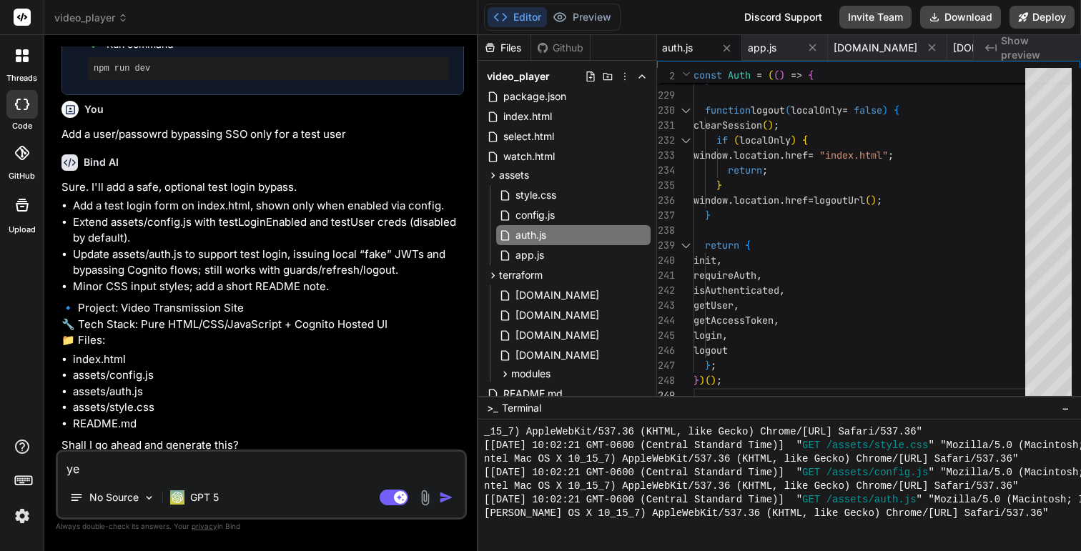
type textarea "x"
type textarea "yes,"
type textarea "x"
type textarea "yes,"
type textarea "x"
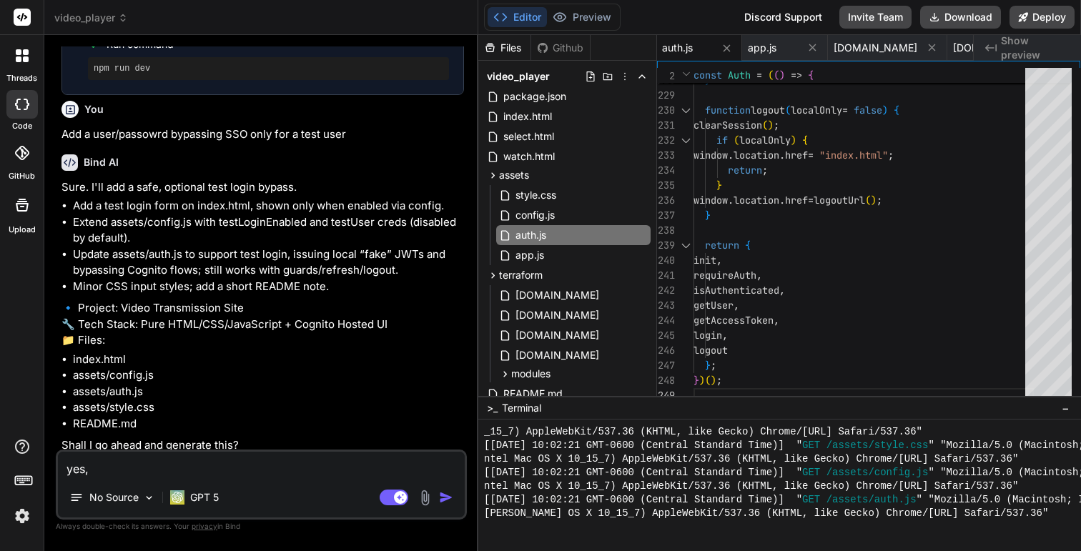
type textarea "yes, p"
type textarea "x"
type textarea "yes, pl"
type textarea "x"
type textarea "yes, ple"
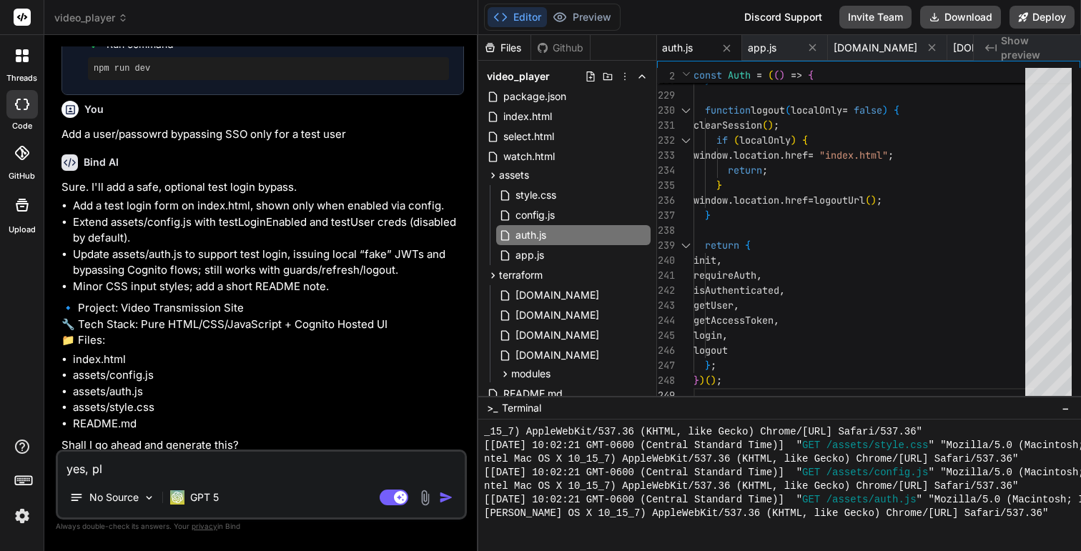
type textarea "x"
type textarea "yes, plea"
type textarea "x"
type textarea "yes, pleas"
type textarea "x"
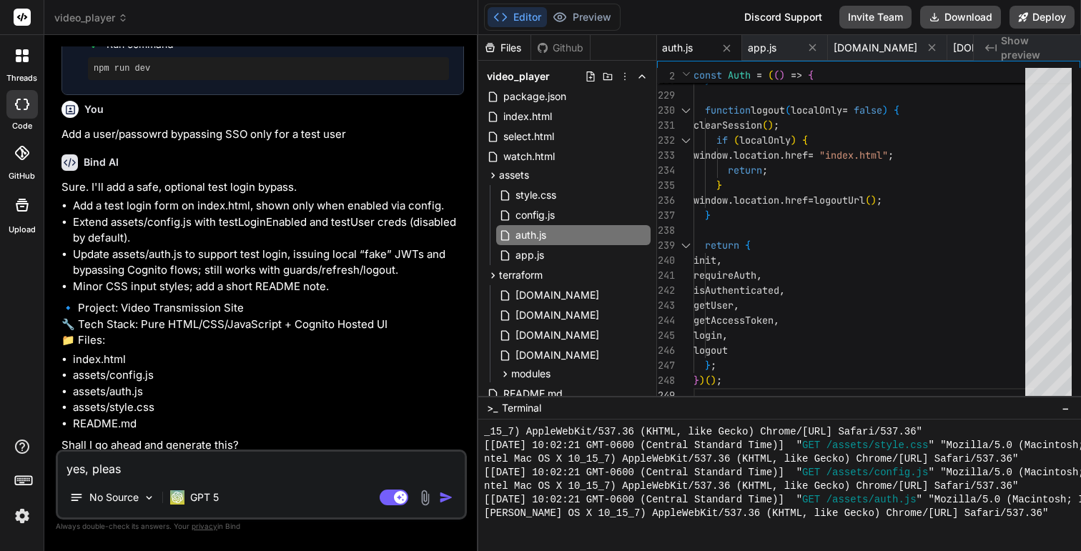
type textarea "yes, please"
type textarea "x"
type textarea "yes, please"
type textarea "x"
type textarea "yes, please i"
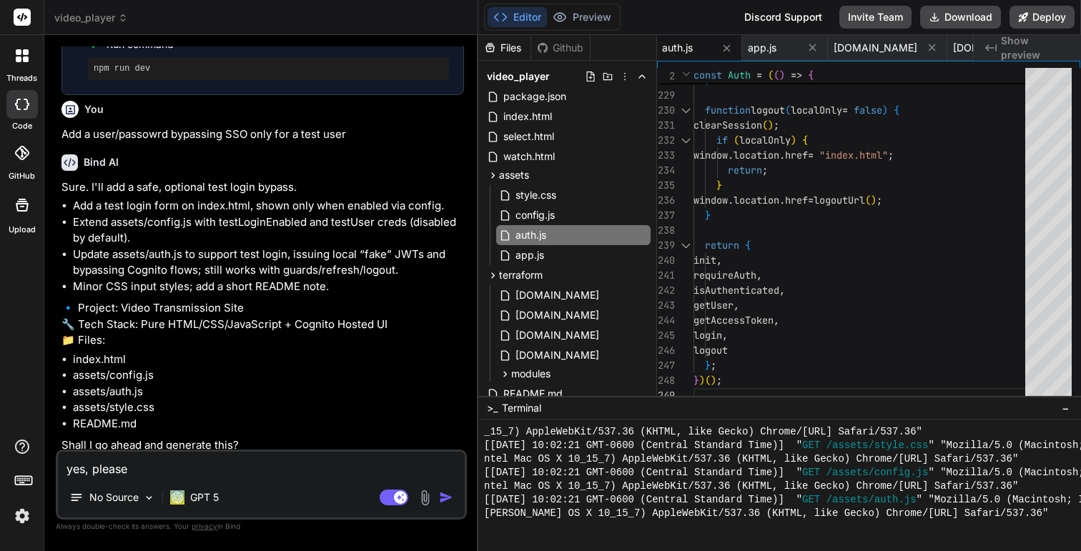
type textarea "x"
type textarea "yes, please im"
type textarea "x"
type textarea "yes, please imp"
type textarea "x"
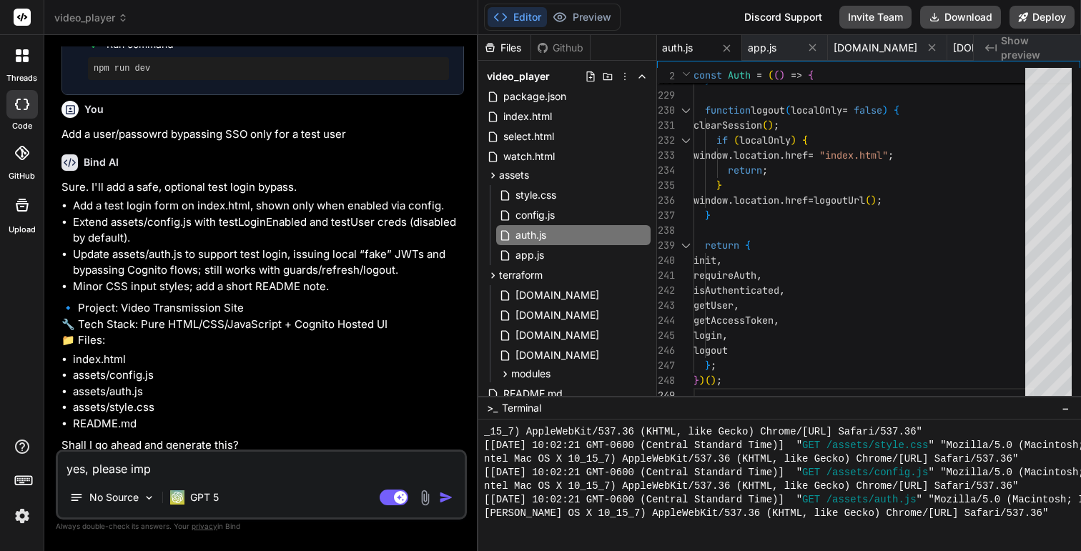
type textarea "yes, please impl"
type textarea "x"
type textarea "yes, please imple"
type textarea "x"
type textarea "yes, please implem"
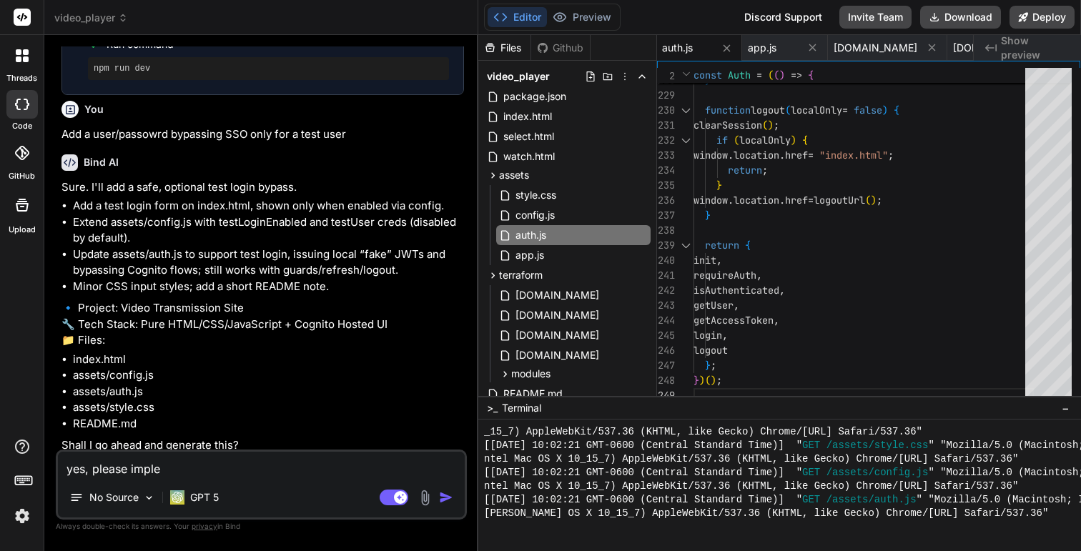
type textarea "x"
type textarea "yes, please impleme"
type textarea "x"
type textarea "yes, please implemen"
type textarea "x"
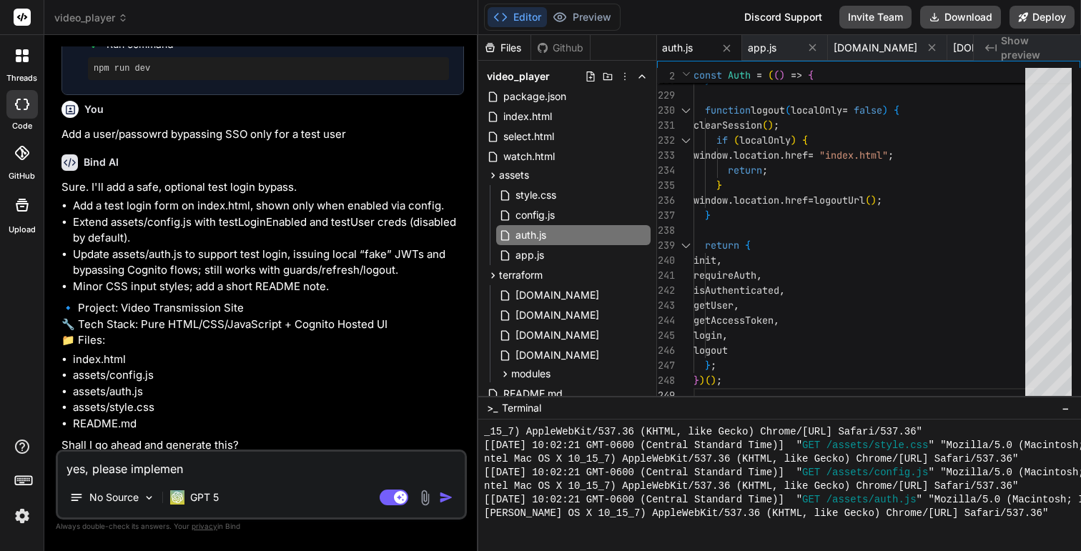
type textarea "yes, please implement"
type textarea "x"
type textarea "yes, please implement"
type textarea "x"
type textarea "yes, please implement t"
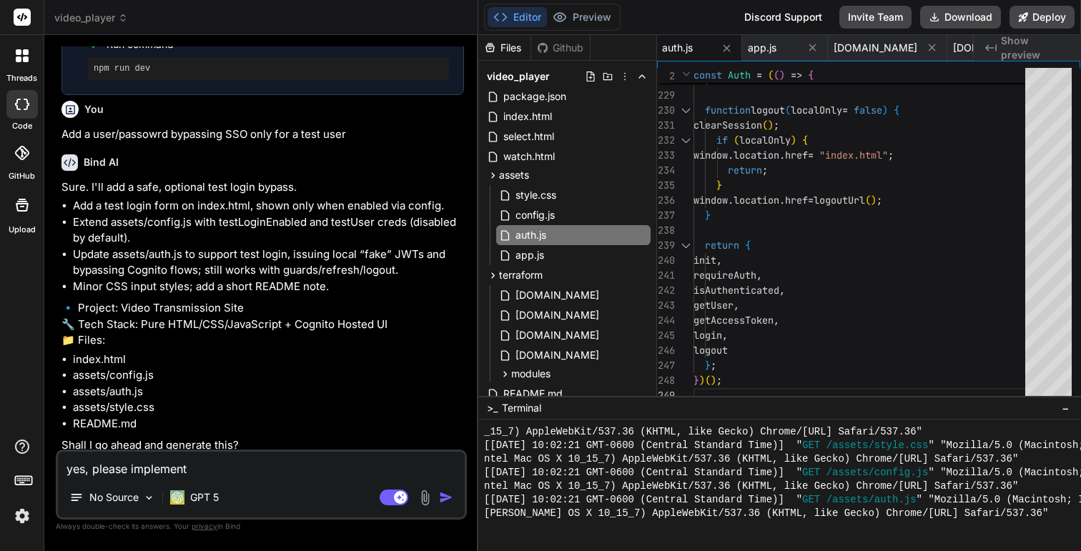
type textarea "x"
type textarea "yes, please implement th"
type textarea "x"
type textarea "yes, please implement tho"
type textarea "x"
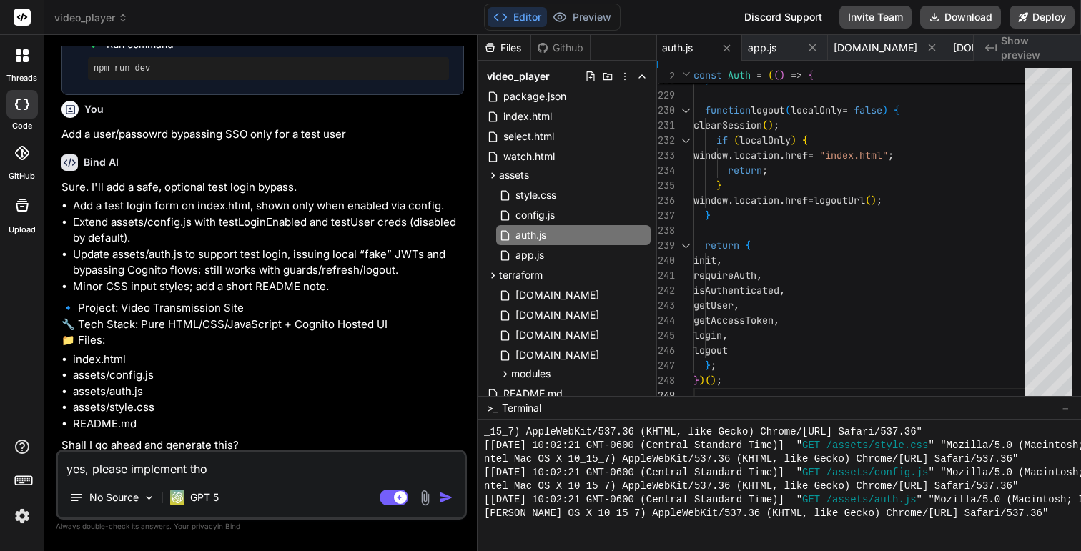
type textarea "yes, please implement [PERSON_NAME]"
type textarea "x"
type textarea "yes, please implement those"
type textarea "x"
type textarea "yes, please implement those"
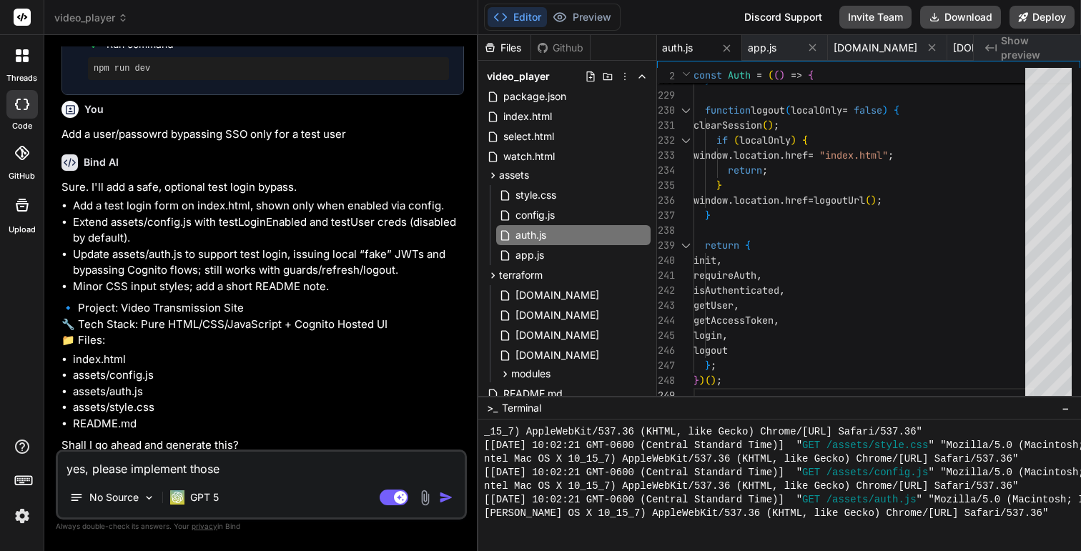
type textarea "x"
type textarea "yes, please implement those c"
type textarea "x"
type textarea "yes, please implement those ch"
type textarea "x"
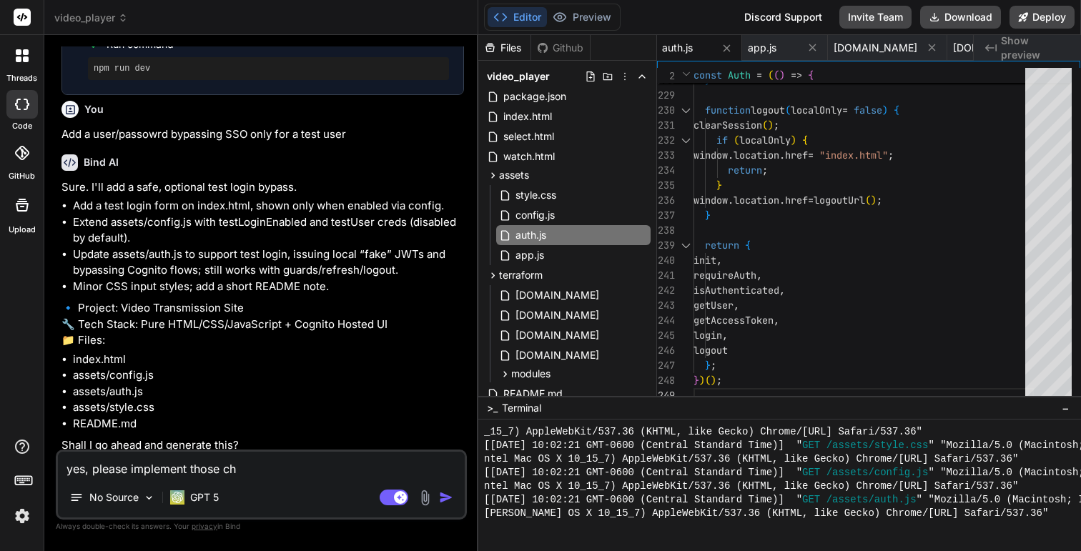
type textarea "yes, please implement those cha"
type textarea "x"
type textarea "yes, please implement those chan"
type textarea "x"
type textarea "yes, please implement those [PERSON_NAME]"
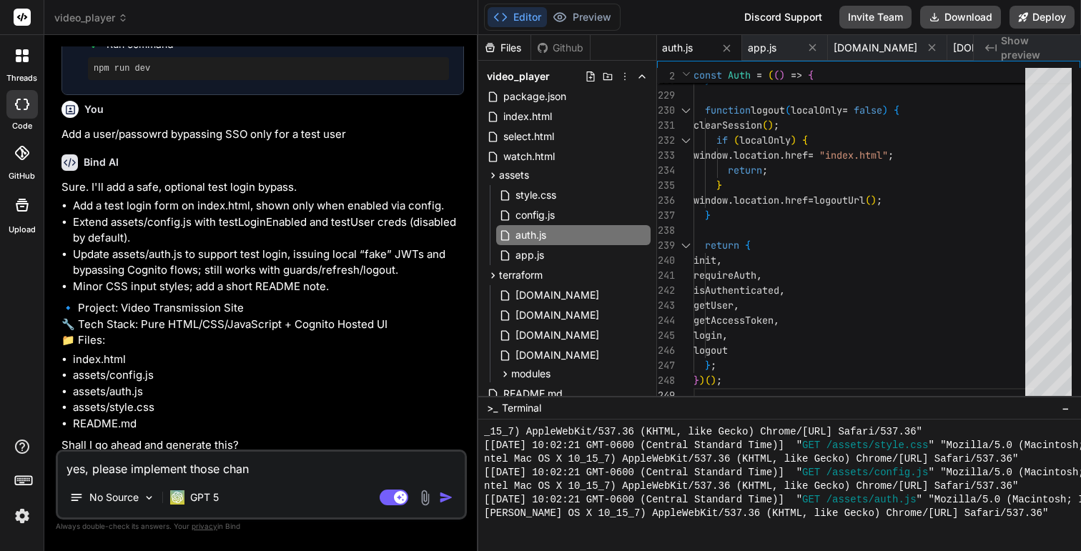
type textarea "x"
type textarea "yes, please implement those change"
type textarea "x"
type textarea "yes, please implement those changes"
type textarea "x"
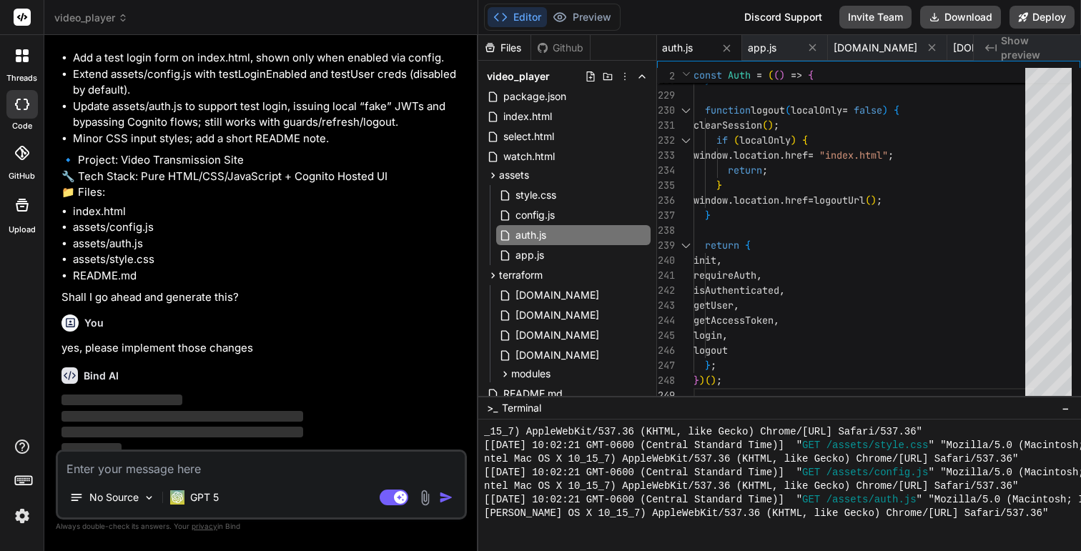
scroll to position [1899, 0]
click at [728, 52] on icon at bounding box center [727, 48] width 12 height 12
type textarea "</main> <footer class="site-footer"> <span>Live Q&amp;A by Slido</span> </foote…"
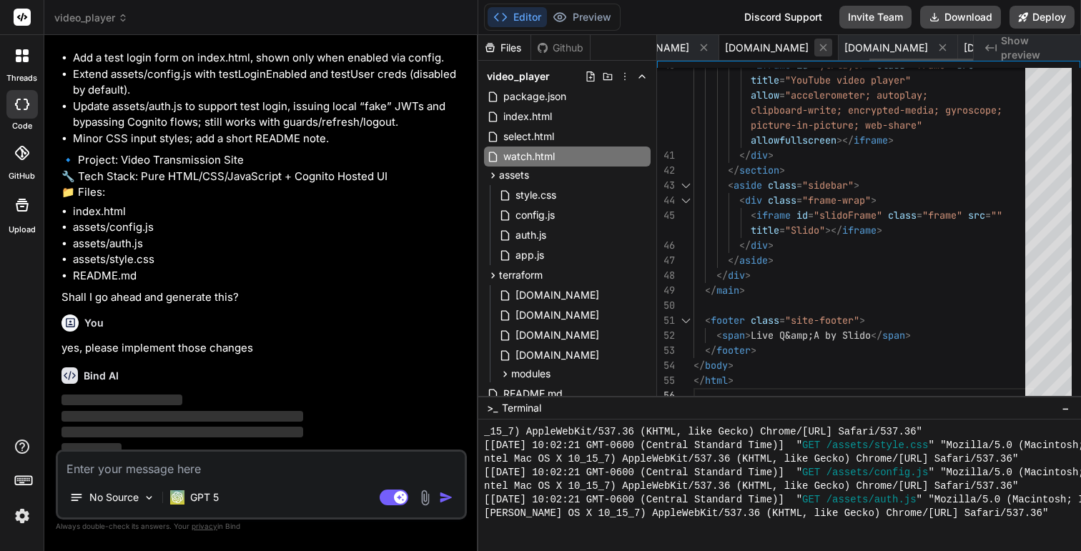
click at [817, 51] on icon at bounding box center [823, 47] width 12 height 12
click at [784, 51] on icon at bounding box center [790, 47] width 12 height 12
click at [750, 51] on icon at bounding box center [756, 47] width 12 height 12
click at [719, 51] on icon at bounding box center [725, 47] width 12 height 12
click at [701, 51] on icon at bounding box center [695, 47] width 12 height 12
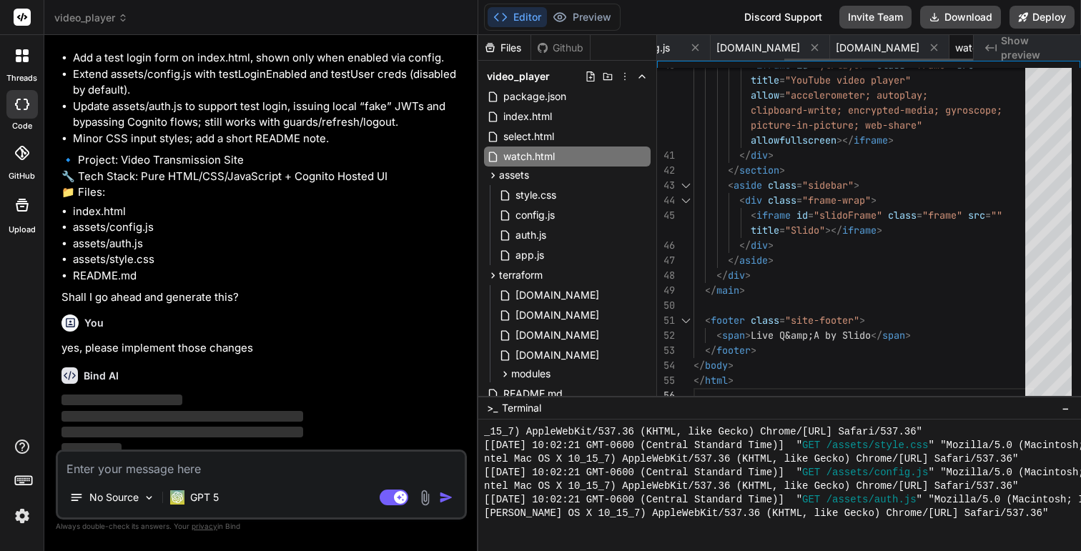
click at [701, 51] on icon at bounding box center [695, 47] width 12 height 12
click at [701, 51] on icon at bounding box center [696, 47] width 12 height 12
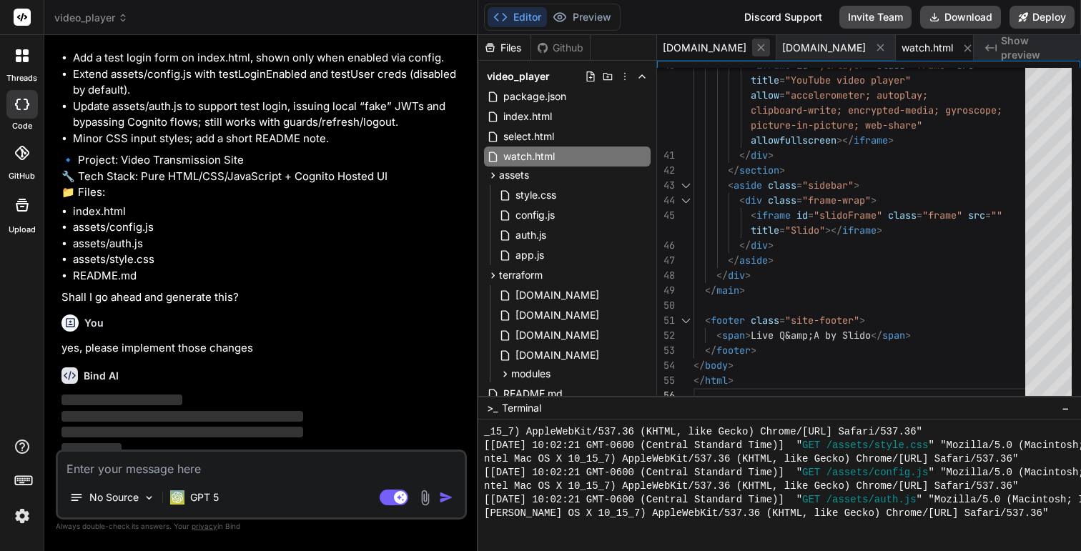
click at [755, 49] on icon at bounding box center [761, 47] width 12 height 12
click at [752, 49] on button at bounding box center [761, 48] width 18 height 18
click at [734, 49] on icon at bounding box center [729, 48] width 12 height 12
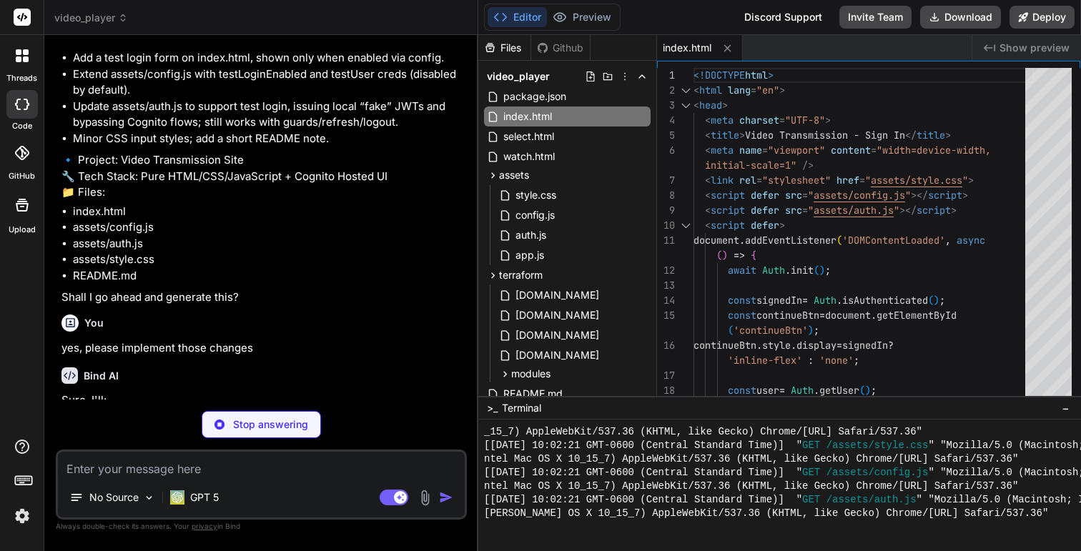
type textarea "x"
type textarea "thumbnail: "[URL][DOMAIN_NAME]" } ] };"
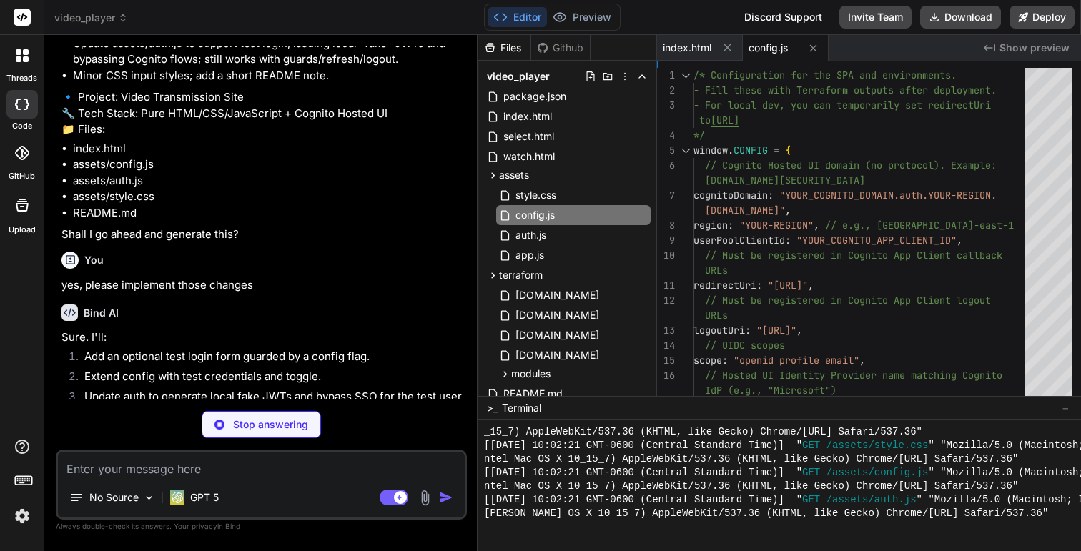
scroll to position [2120, 0]
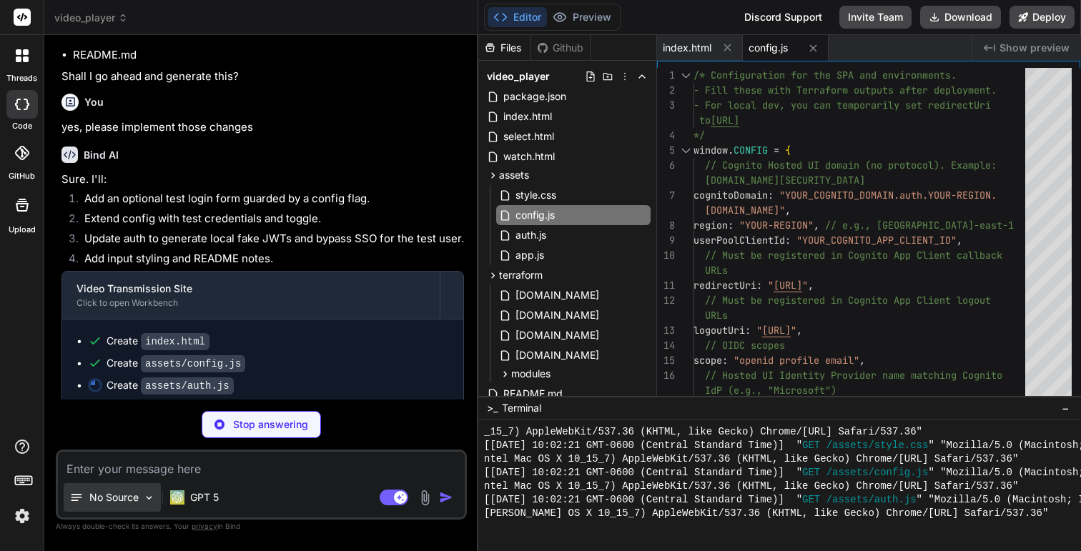
click at [142, 499] on div "No Source" at bounding box center [112, 497] width 97 height 29
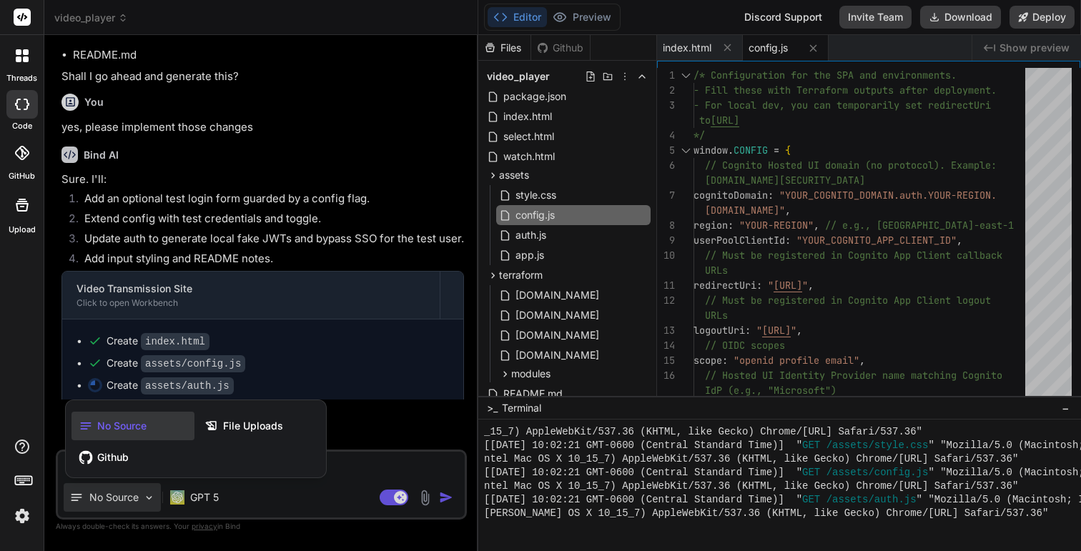
click at [411, 172] on div at bounding box center [540, 275] width 1081 height 551
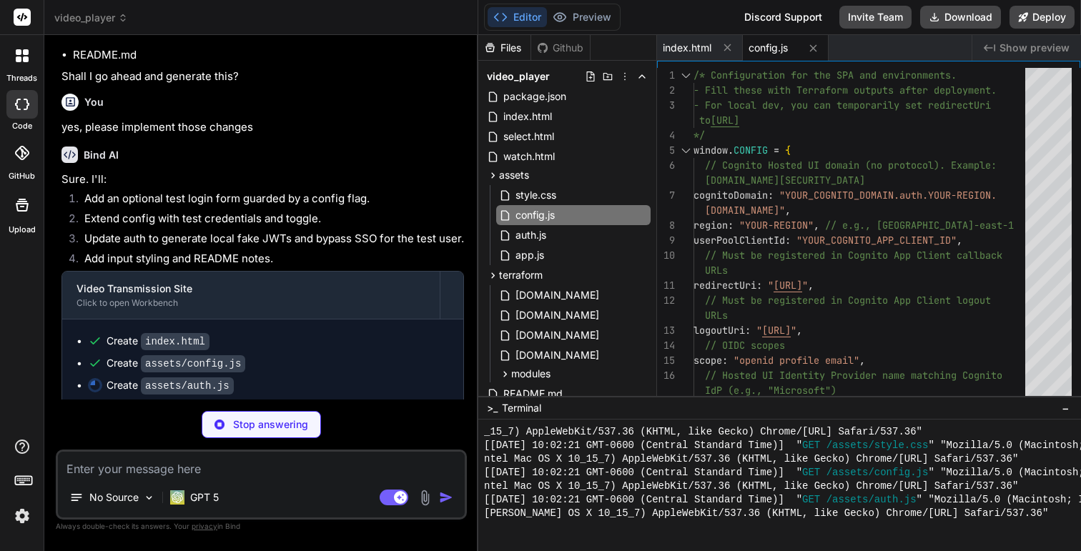
type textarea "x"
type textarea "isAuthenticated, getUser, getAccessToken, login, loginTest, logout }; })();"
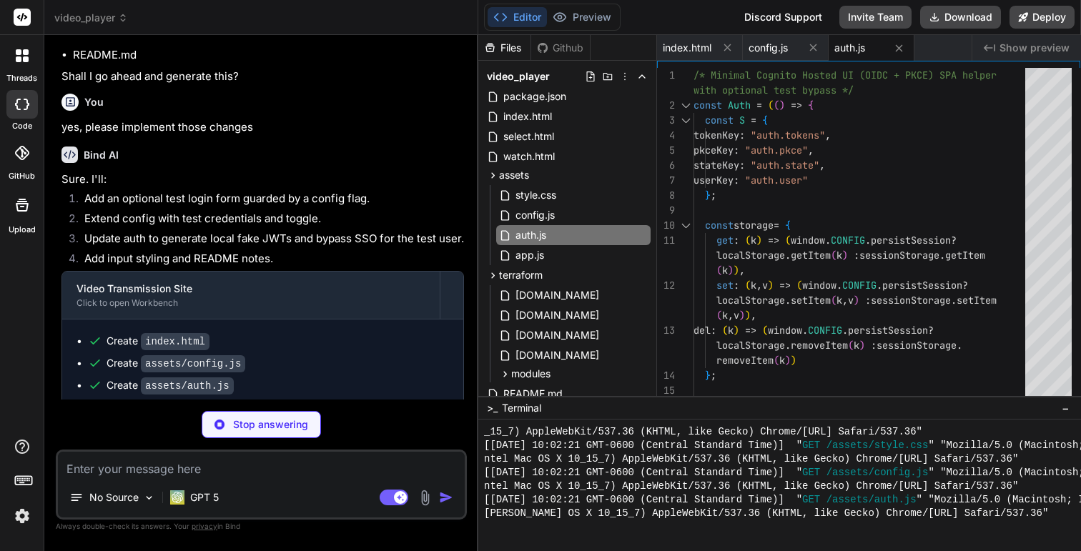
type textarea "x"
type textarea "(--border); }"
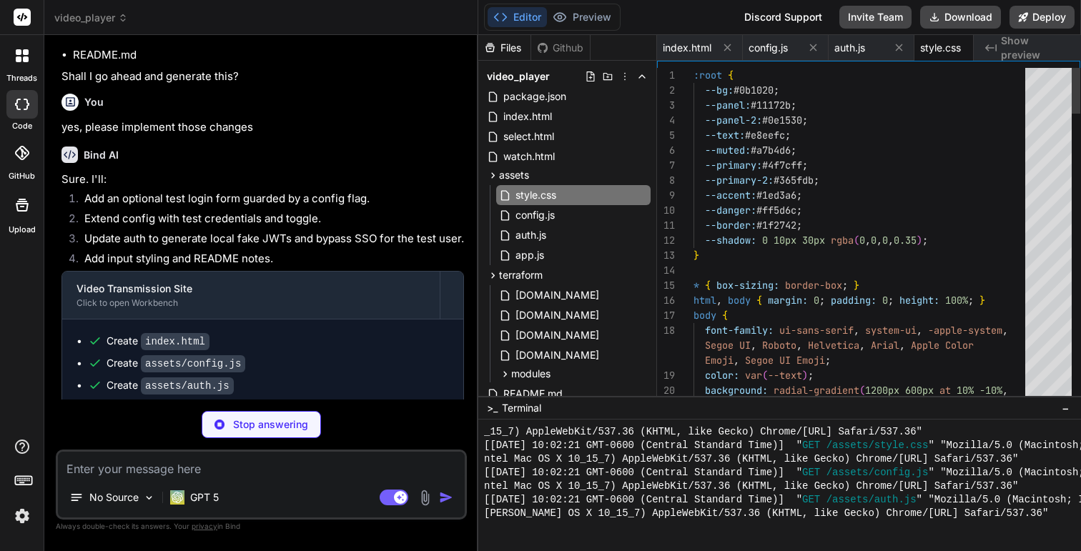
scroll to position [0, 27]
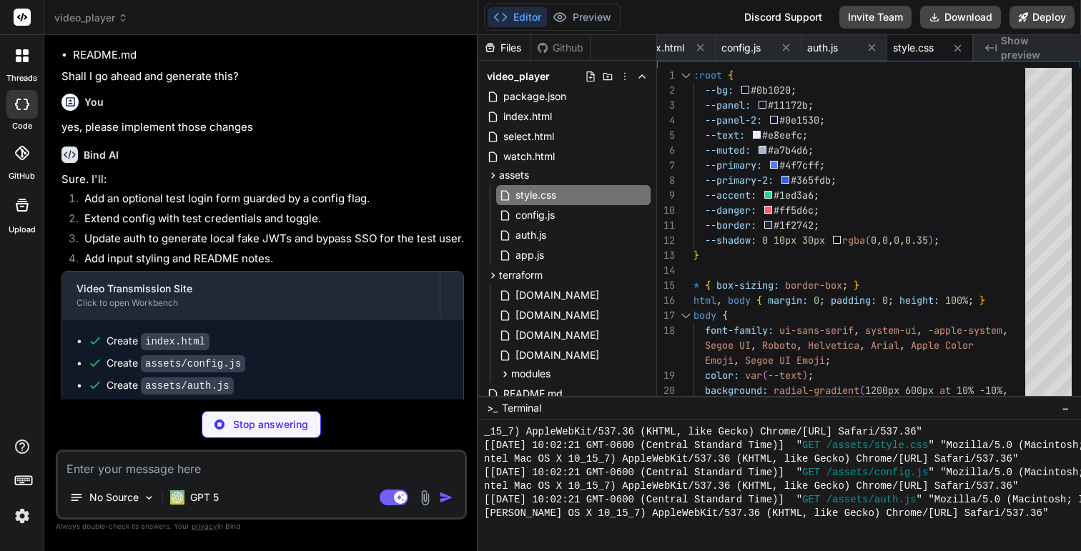
type textarea "x"
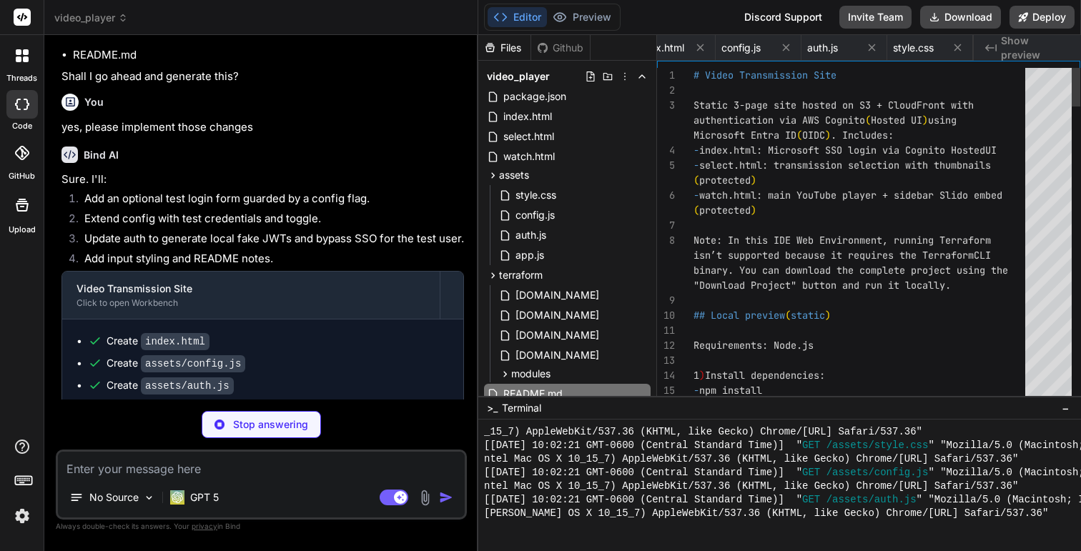
scroll to position [0, 122]
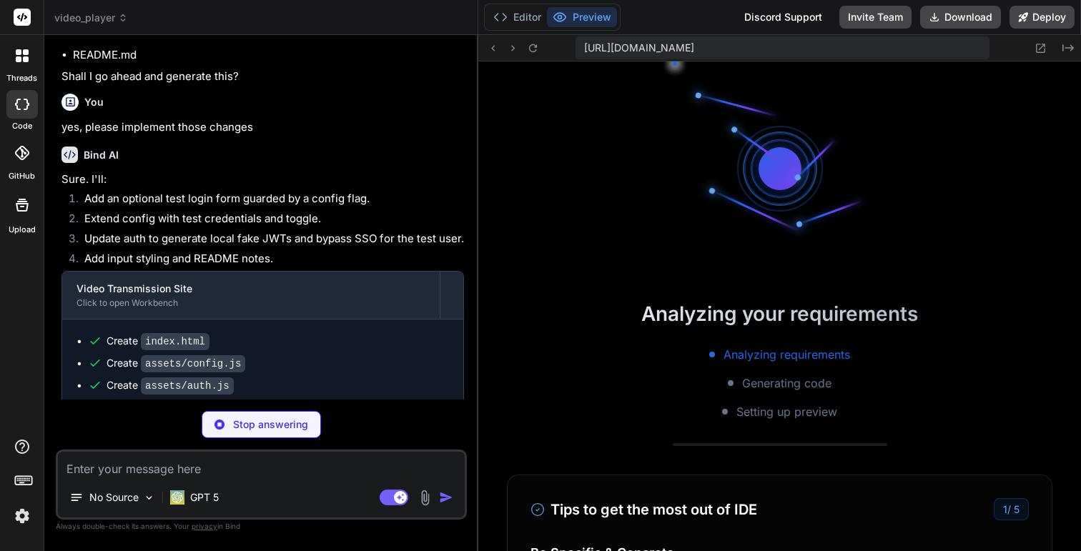
type textarea "x"
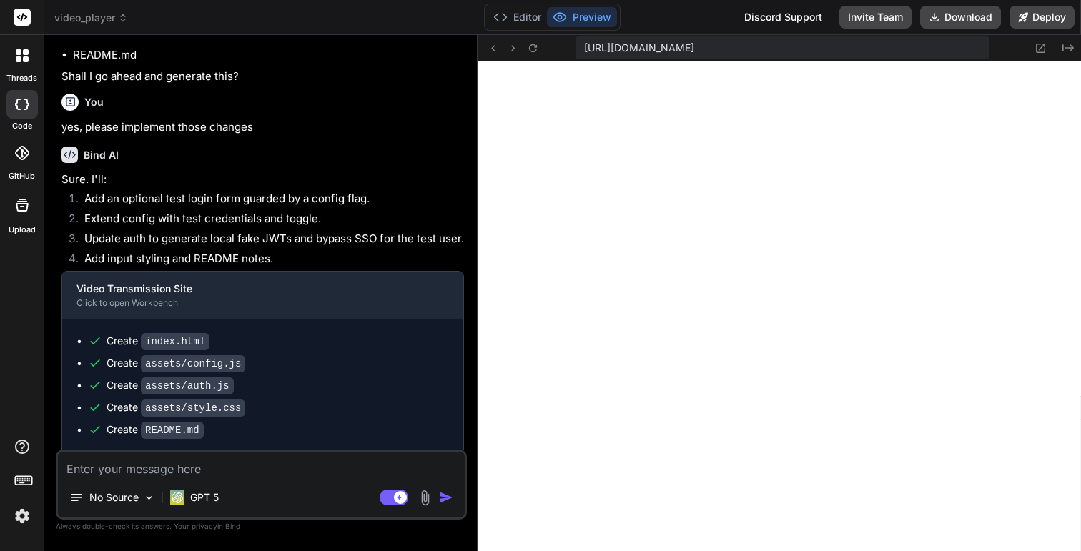
scroll to position [2166, 0]
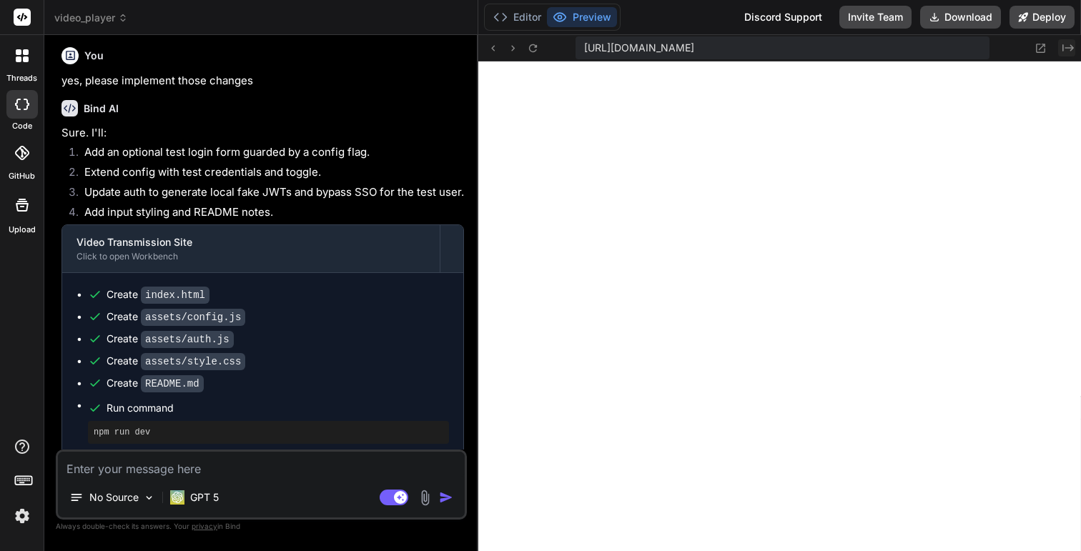
click at [1068, 46] on icon "Created with Pixso." at bounding box center [1067, 47] width 11 height 11
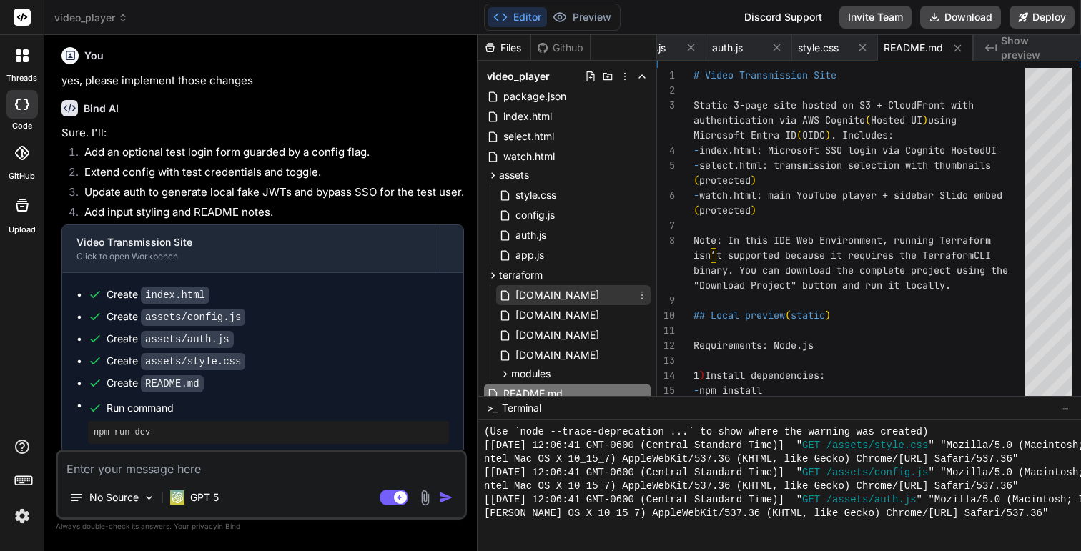
scroll to position [39, 0]
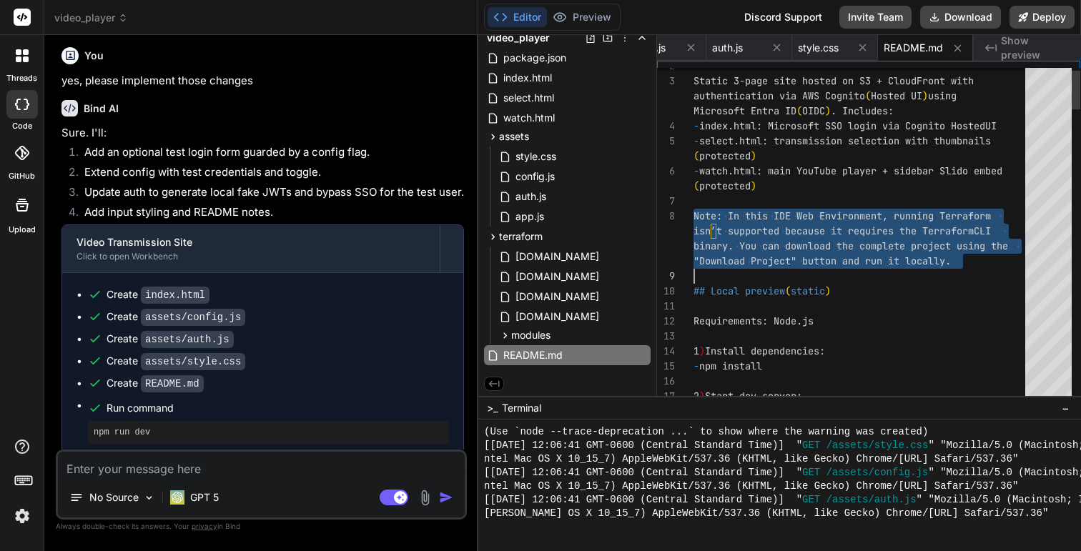
scroll to position [15, 0]
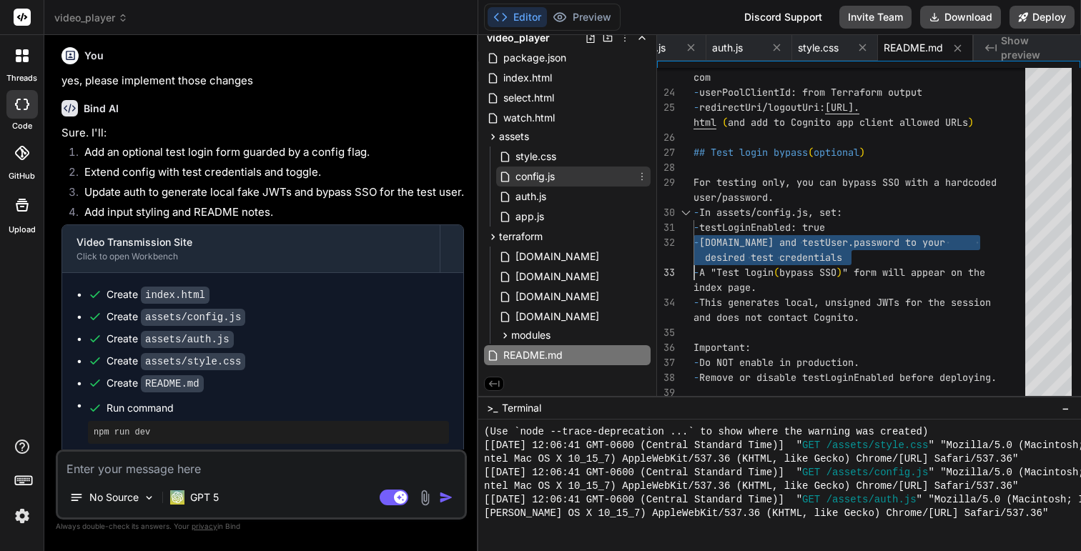
click at [548, 174] on span "config.js" at bounding box center [535, 176] width 42 height 17
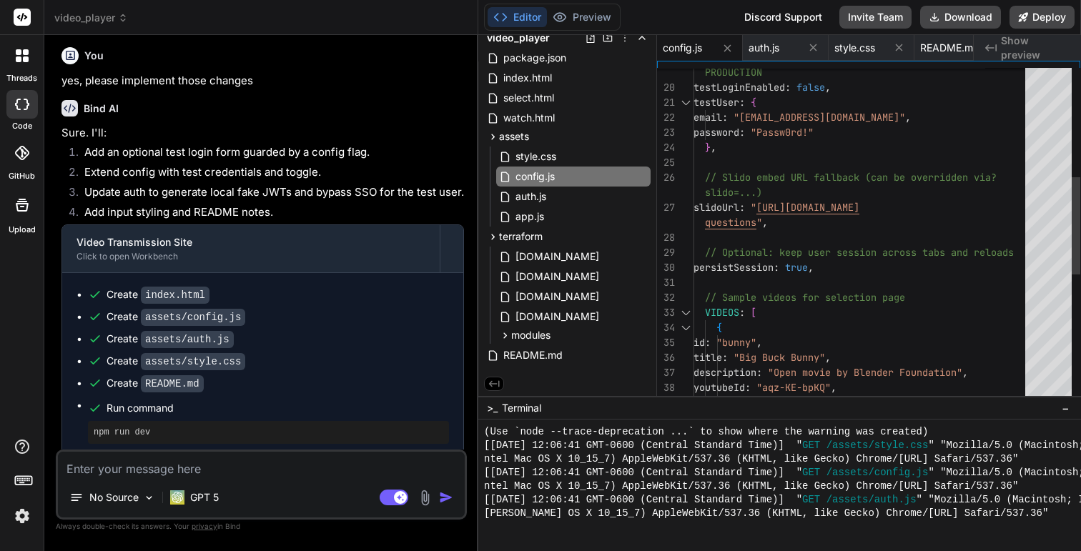
click at [807, 269] on div "// Optional: keep user session across tabs and rel oads persistSession : true ,…" at bounding box center [863, 268] width 340 height 1156
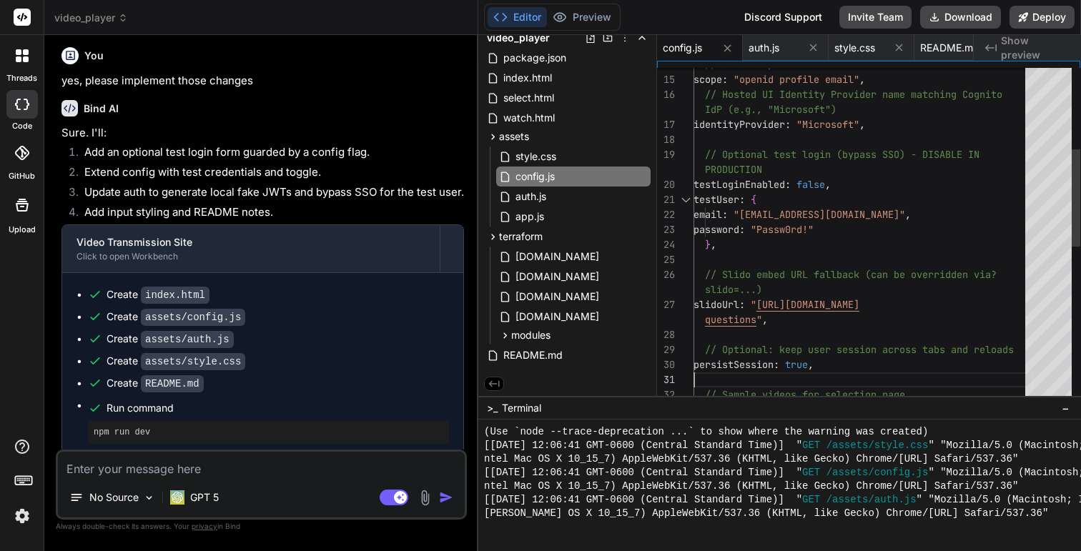
click at [822, 182] on div "// Optional: keep user session across tabs and rel oads persistSession : true ,…" at bounding box center [863, 365] width 340 height 1156
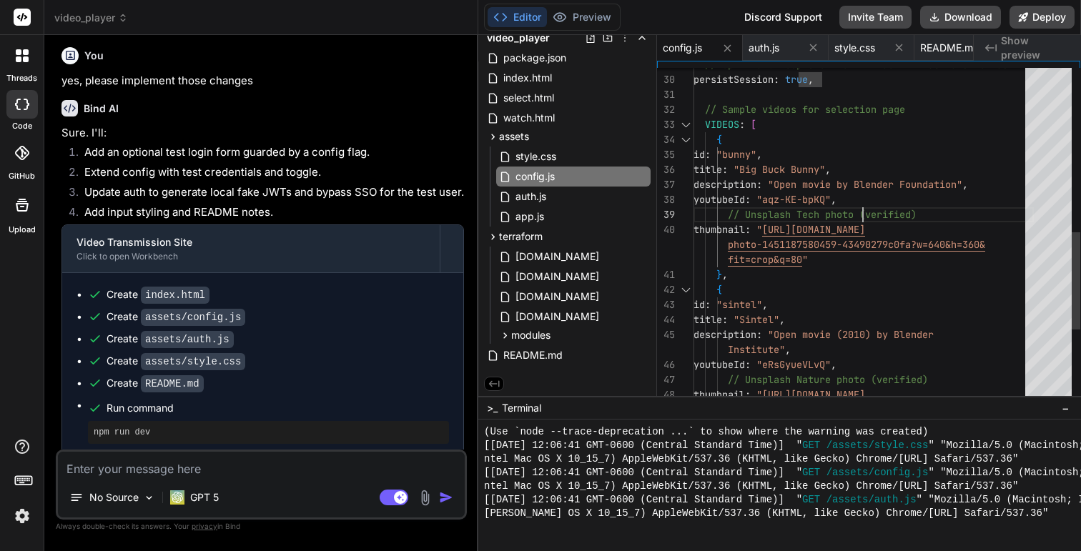
scroll to position [105, 0]
drag, startPoint x: 862, startPoint y: 201, endPoint x: 801, endPoint y: 202, distance: 60.8
click at [801, 202] on div "// Optional: keep user session across tabs and rel oads persistSession : true ,…" at bounding box center [863, 80] width 340 height 1156
drag, startPoint x: 799, startPoint y: 199, endPoint x: 862, endPoint y: 196, distance: 63.7
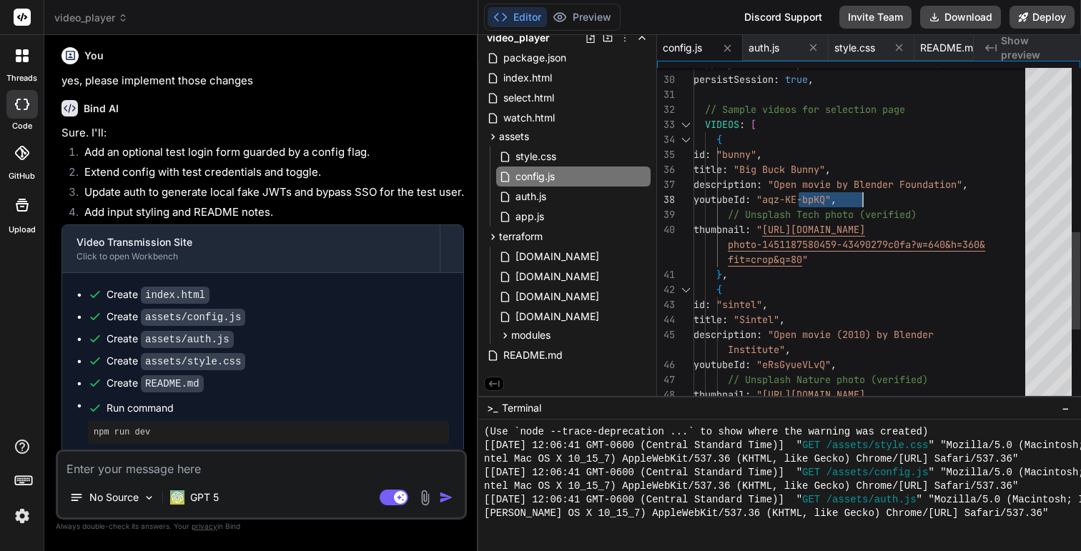
click at [862, 196] on div "// Optional: keep user session across tabs and rel oads persistSession : true ,…" at bounding box center [863, 80] width 340 height 1156
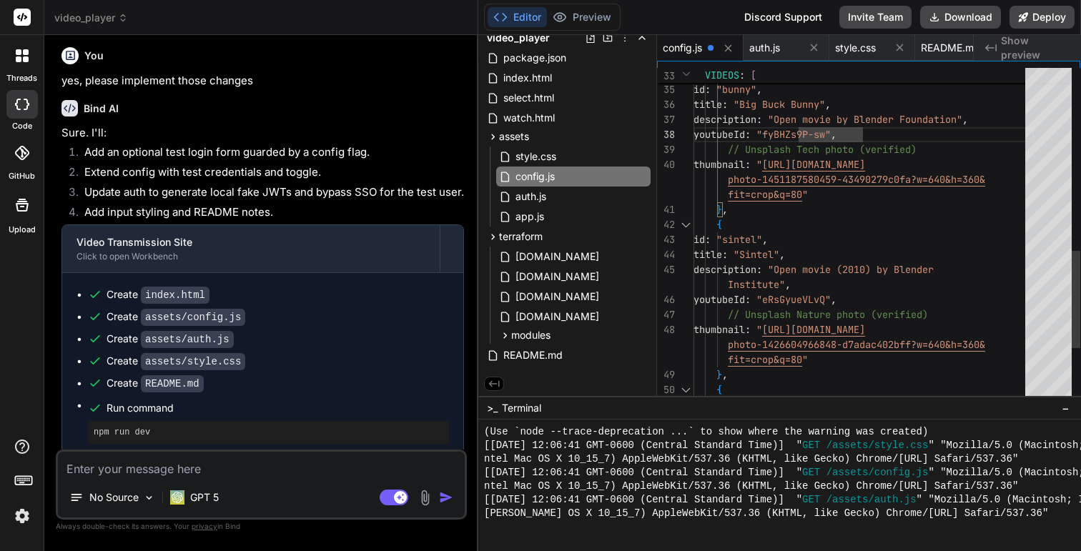
click at [826, 299] on div "{ id : "bunny" , title : "Big Buck Bunny" , description : "Open movie by Blende…" at bounding box center [863, 15] width 340 height 1156
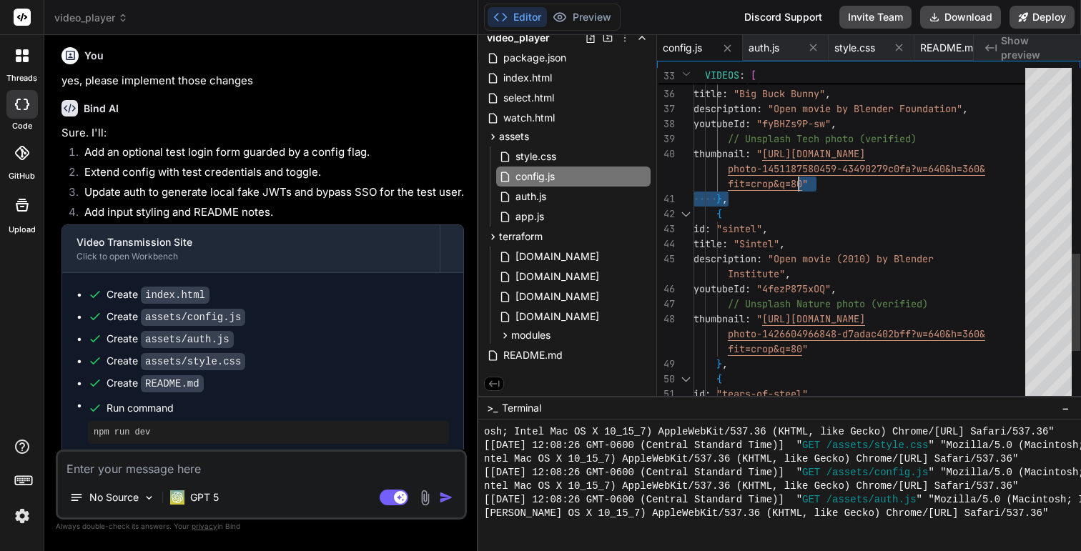
scroll to position [135, 0]
drag, startPoint x: 804, startPoint y: 187, endPoint x: 798, endPoint y: 161, distance: 26.5
click at [798, 161] on div "title : "Sintel" , description : "Open movie (2010) by Blender Institute" , you…" at bounding box center [863, 4] width 340 height 1156
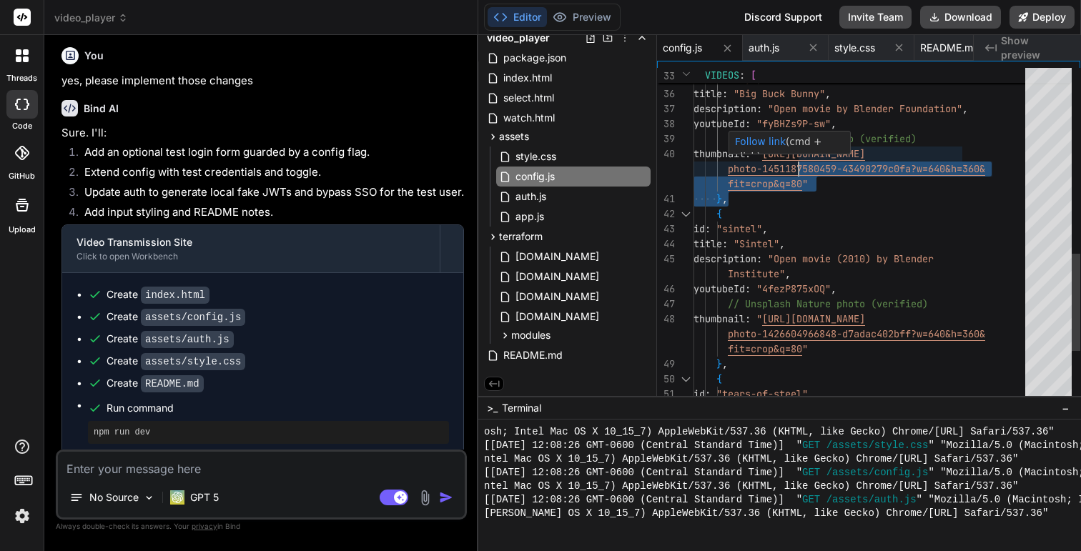
click at [798, 154] on div "Follow link (cmd + click)" at bounding box center [790, 143] width 122 height 24
click at [830, 167] on div "title : "Sintel" , description : "Open movie (2010) by Blender Institute" , you…" at bounding box center [863, 4] width 340 height 1156
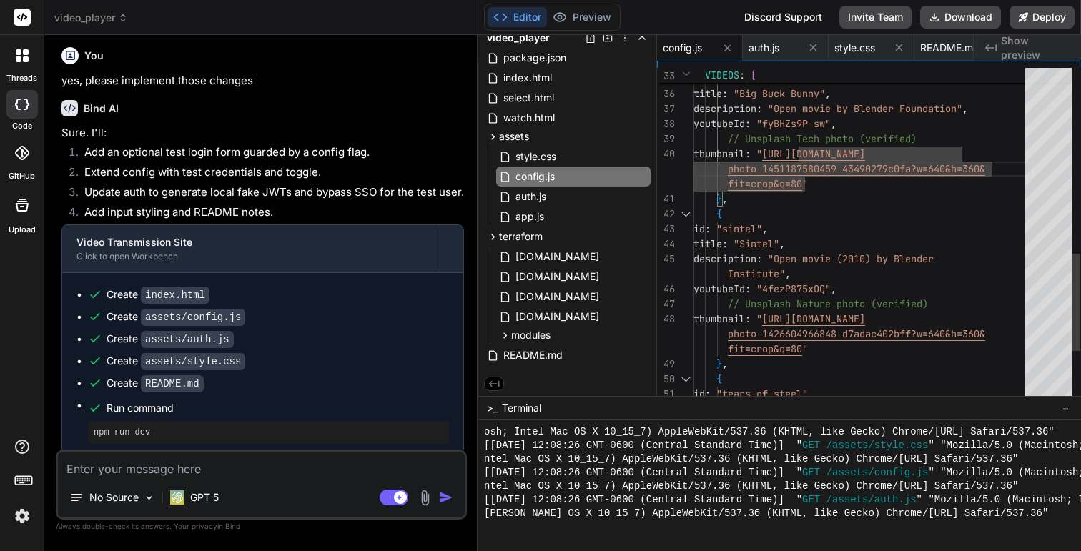
scroll to position [120, 0]
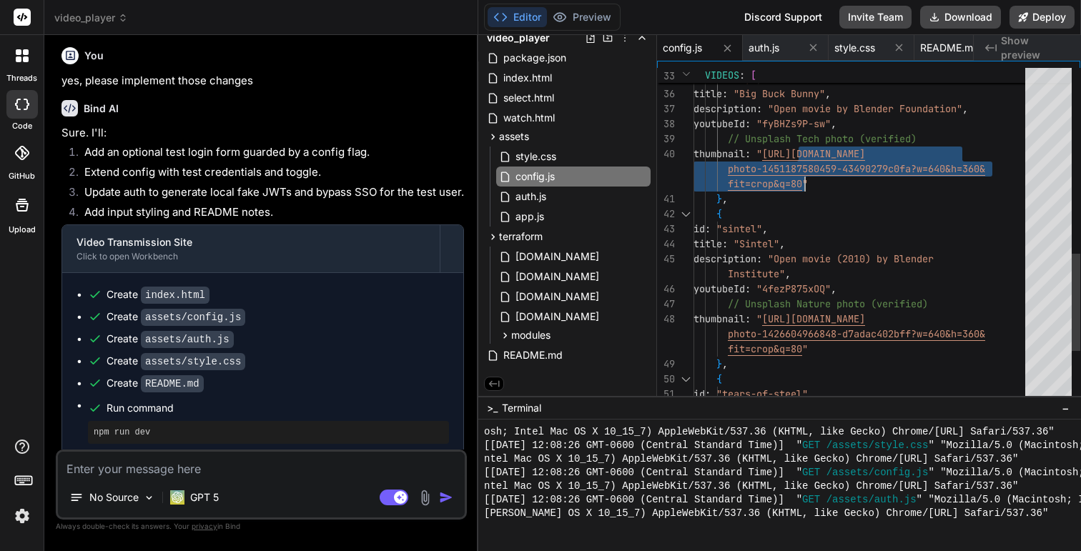
drag, startPoint x: 799, startPoint y: 152, endPoint x: 804, endPoint y: 181, distance: 29.0
click at [804, 181] on div "title : "Sintel" , description : "Open movie (2010) by Blender Institute" , you…" at bounding box center [863, 4] width 340 height 1156
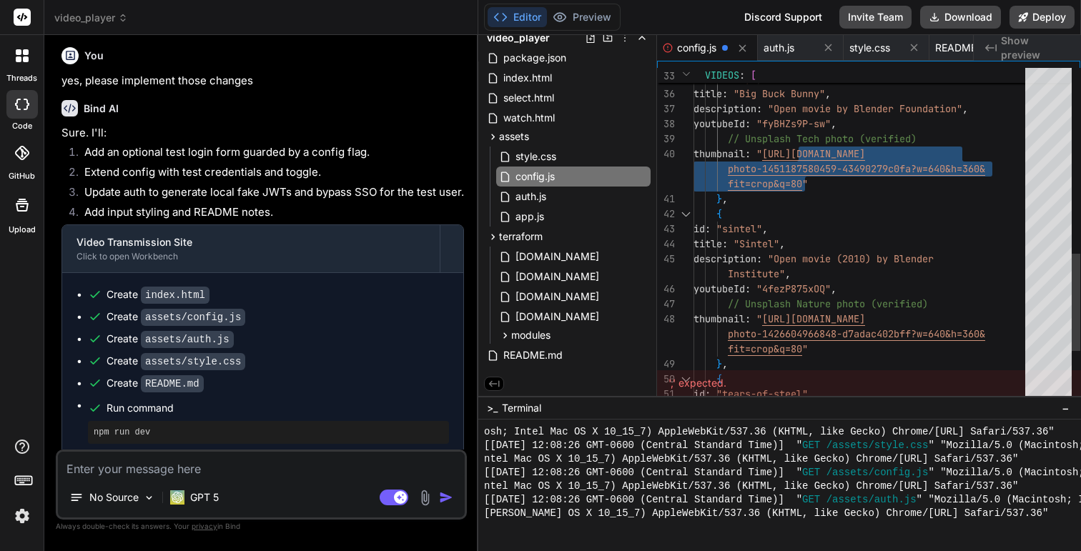
click at [881, 201] on div "title : "Sintel" , description : "Open movie (2010) by Blender Institute" , you…" at bounding box center [863, 4] width 340 height 1156
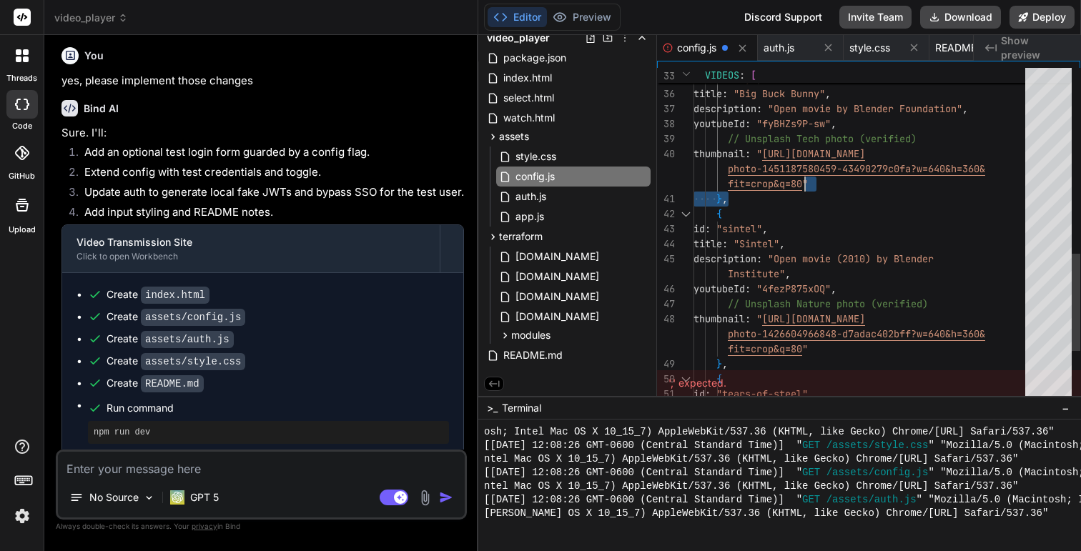
scroll to position [135, 0]
drag, startPoint x: 803, startPoint y: 185, endPoint x: 799, endPoint y: 158, distance: 27.5
click at [799, 158] on div "title : "Sintel" , description : "Open movie (2010) by Blender Institute" , you…" at bounding box center [863, 4] width 340 height 1156
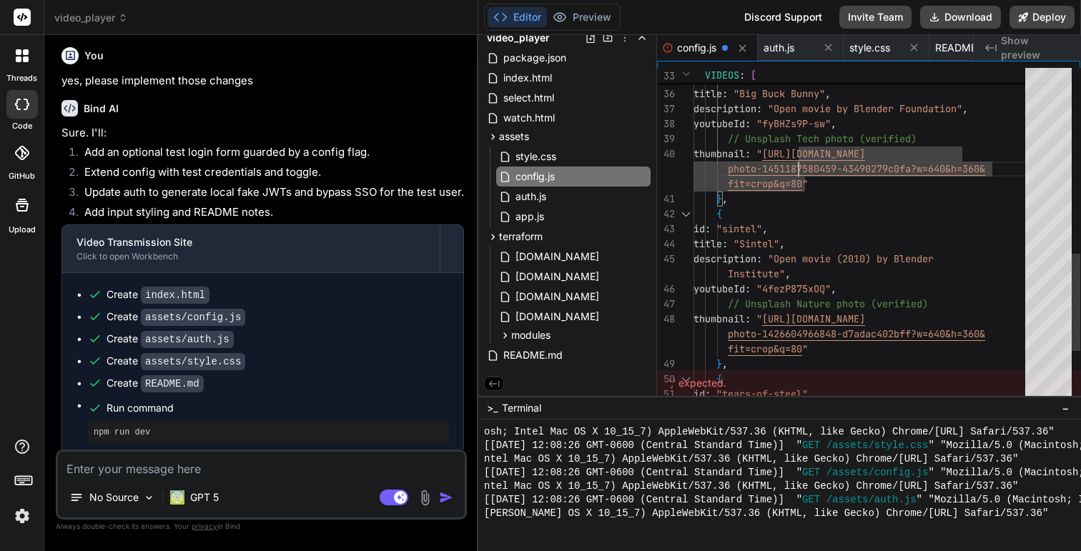
click at [801, 154] on div "title : "Sintel" , description : "Open movie (2010) by Blender Institute" , you…" at bounding box center [863, 4] width 340 height 1156
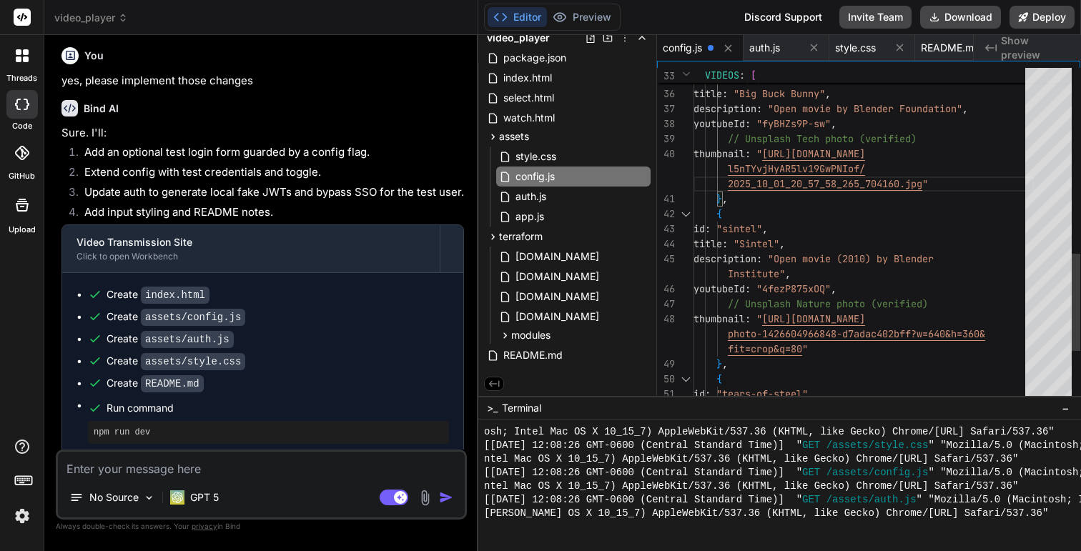
scroll to position [3111, 0]
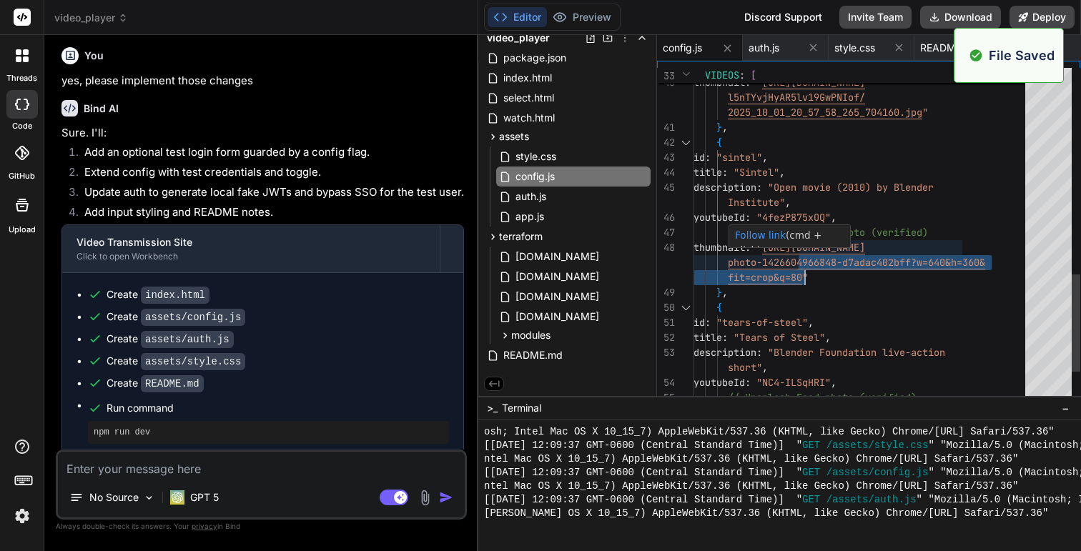
drag, startPoint x: 799, startPoint y: 248, endPoint x: 806, endPoint y: 276, distance: 28.6
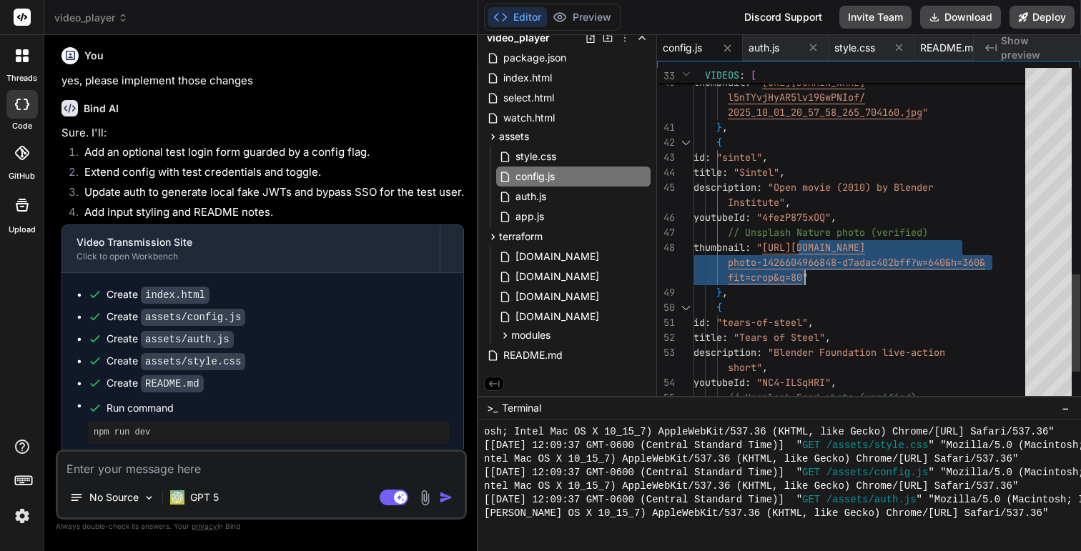
drag, startPoint x: 799, startPoint y: 247, endPoint x: 805, endPoint y: 277, distance: 29.9
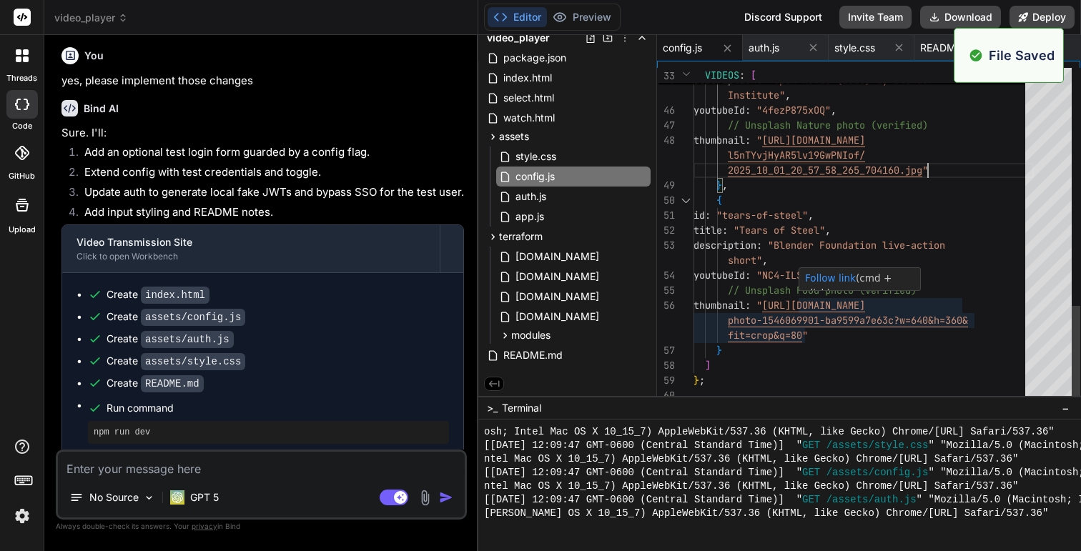
scroll to position [0, 0]
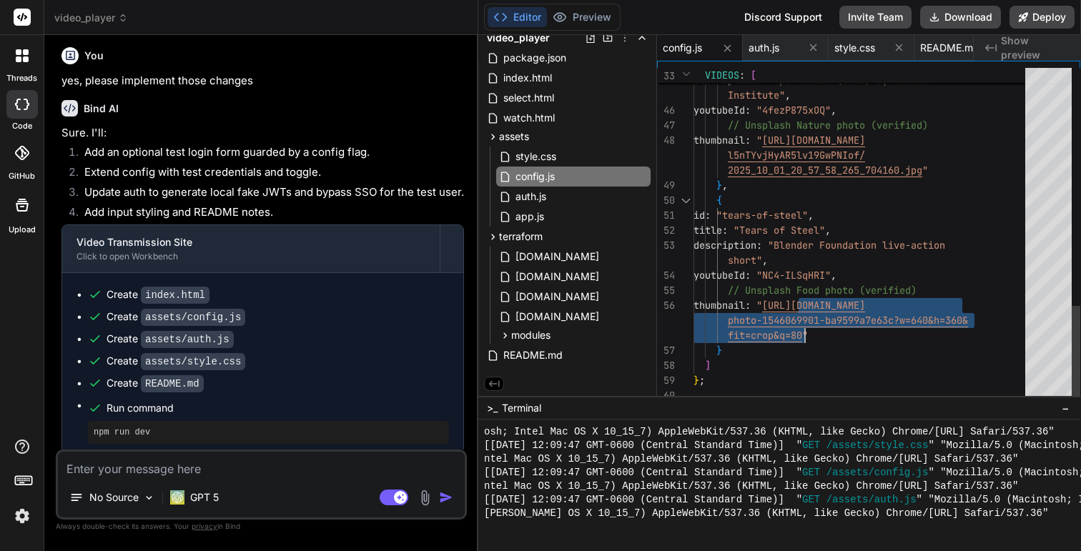
drag, startPoint x: 799, startPoint y: 305, endPoint x: 806, endPoint y: 332, distance: 28.1
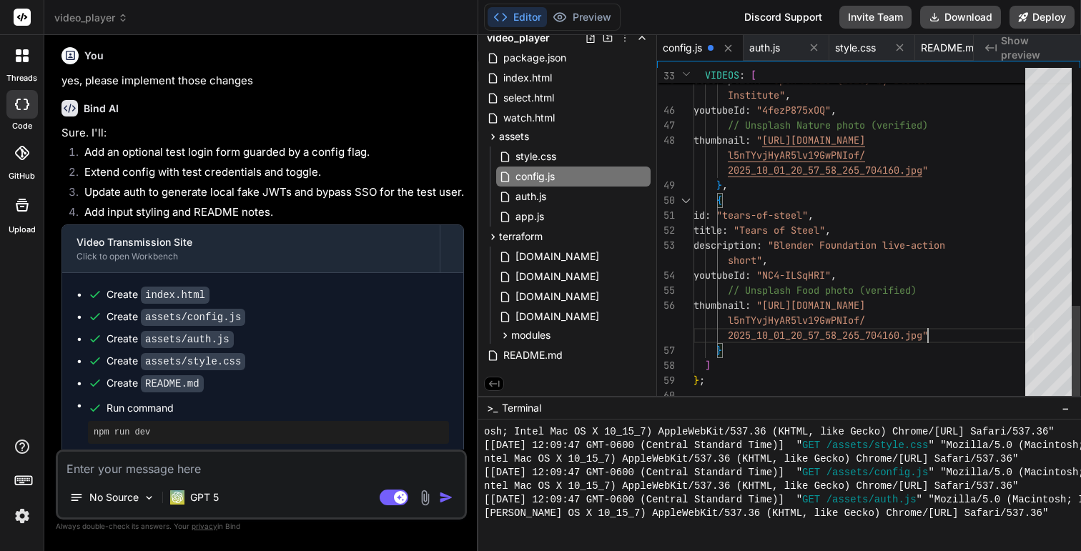
scroll to position [3382, 0]
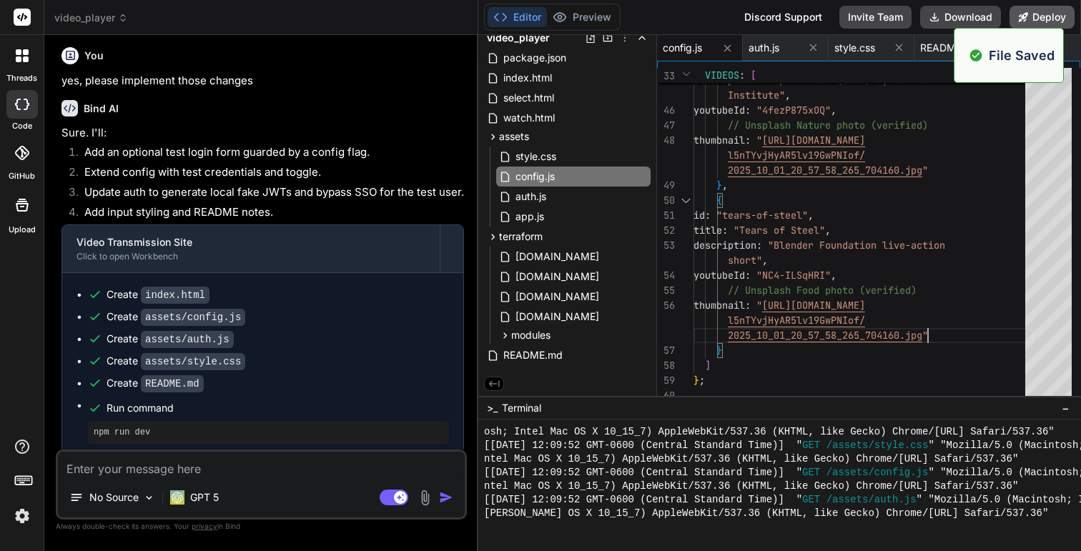
click at [1027, 14] on icon at bounding box center [1023, 16] width 9 height 9
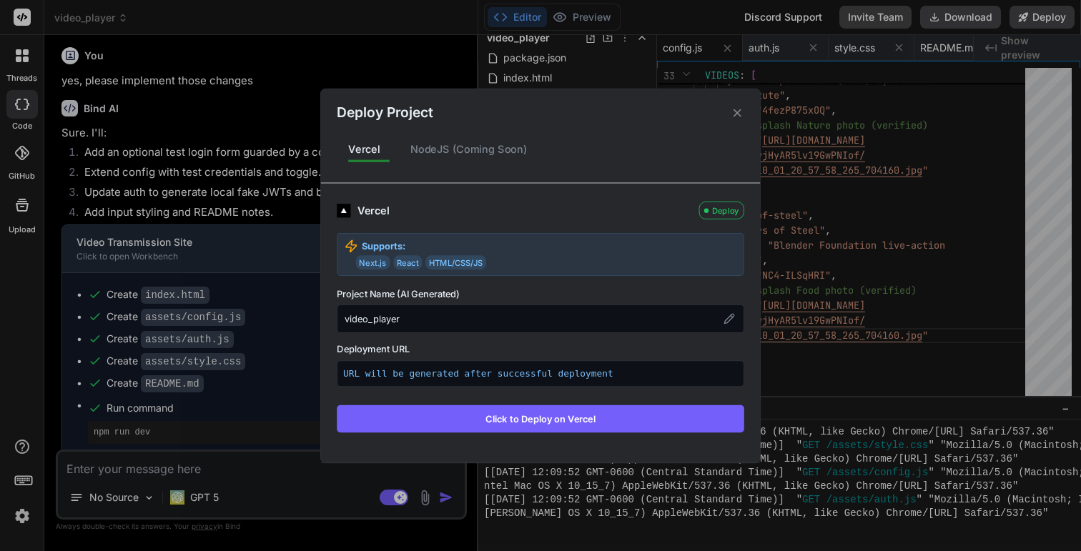
click at [735, 117] on icon at bounding box center [738, 113] width 14 height 14
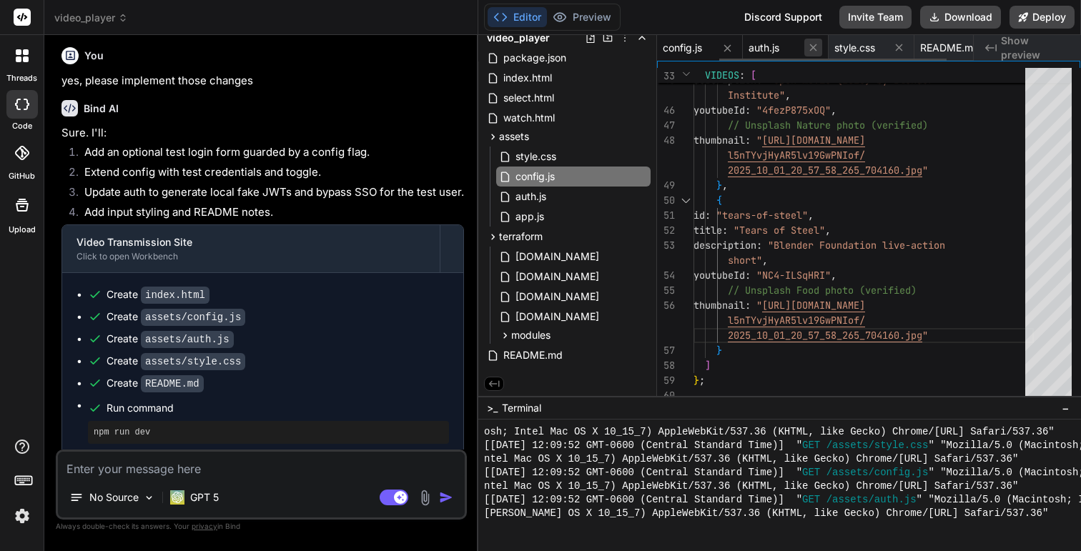
click at [816, 46] on icon at bounding box center [813, 47] width 12 height 12
click at [816, 46] on span "style.css" at bounding box center [818, 48] width 41 height 14
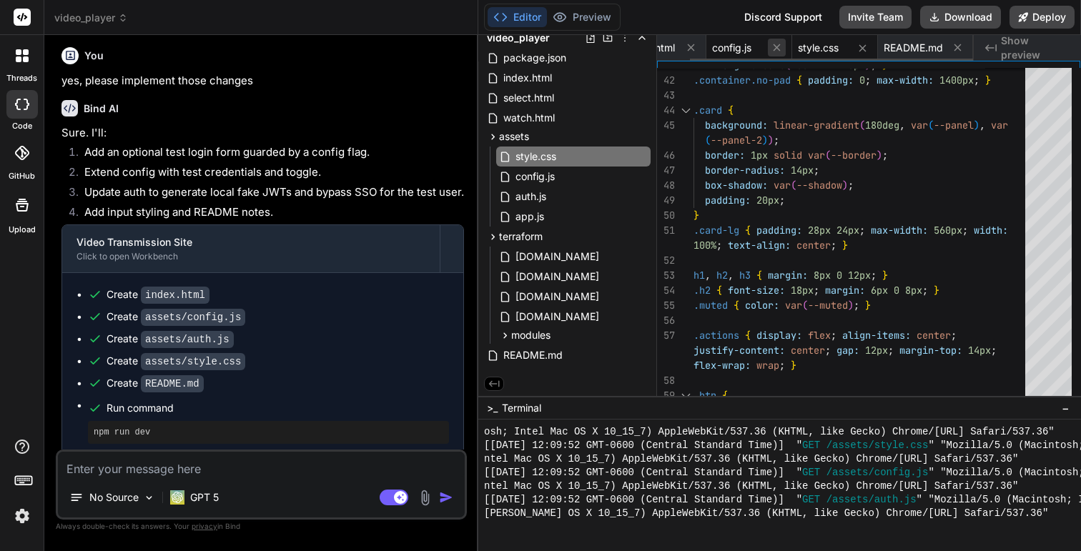
click at [785, 46] on button at bounding box center [777, 48] width 18 height 18
click at [737, 46] on div "index.html" at bounding box center [700, 48] width 86 height 26
type textarea "Microsoft Entra ID)</span> </footer> </body> </html>"
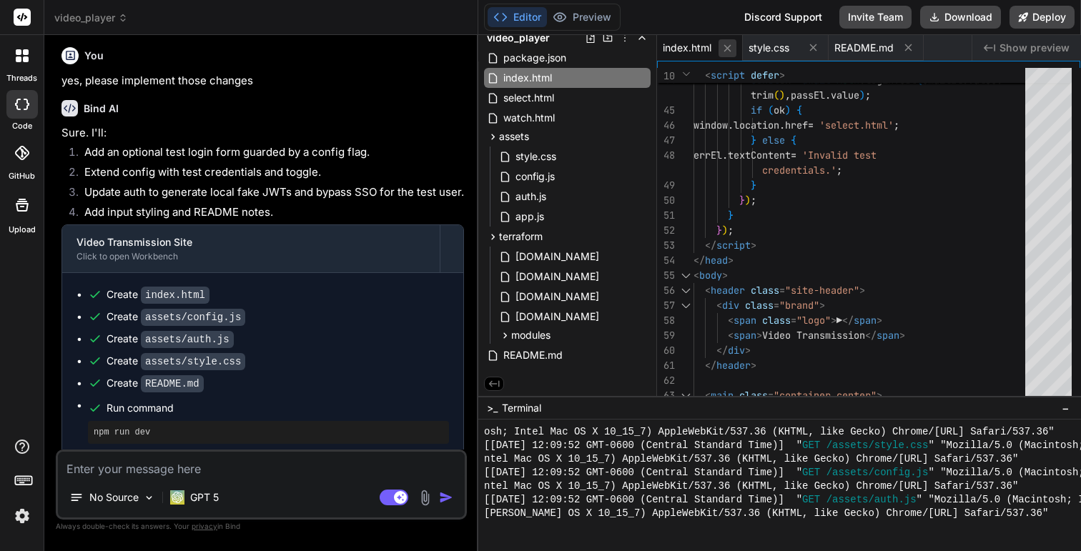
click at [730, 46] on icon at bounding box center [727, 48] width 12 height 12
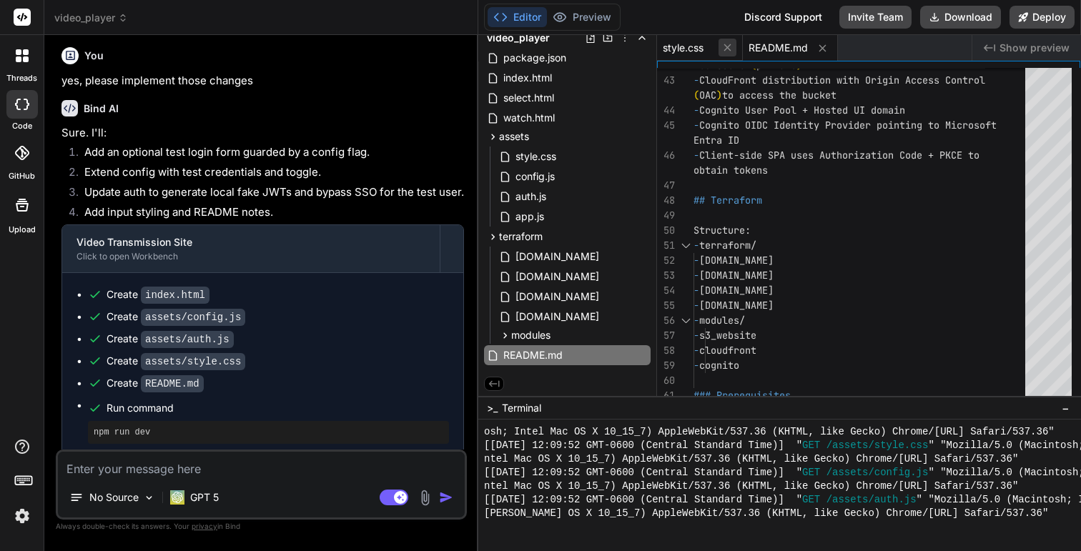
click at [729, 47] on icon at bounding box center [727, 47] width 12 height 12
click at [734, 47] on icon at bounding box center [737, 48] width 12 height 12
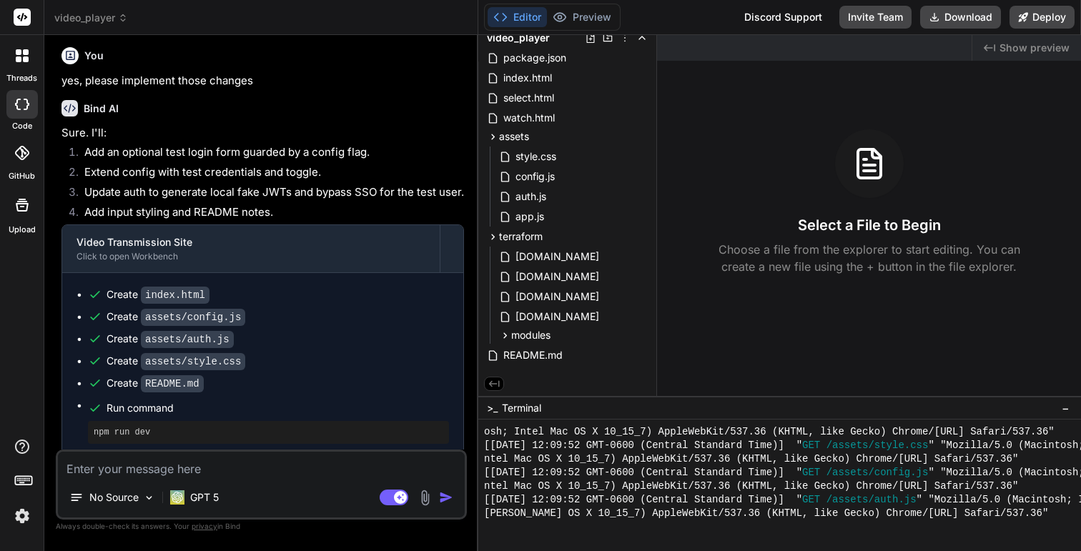
click at [127, 427] on pre "npm run dev" at bounding box center [269, 432] width 350 height 11
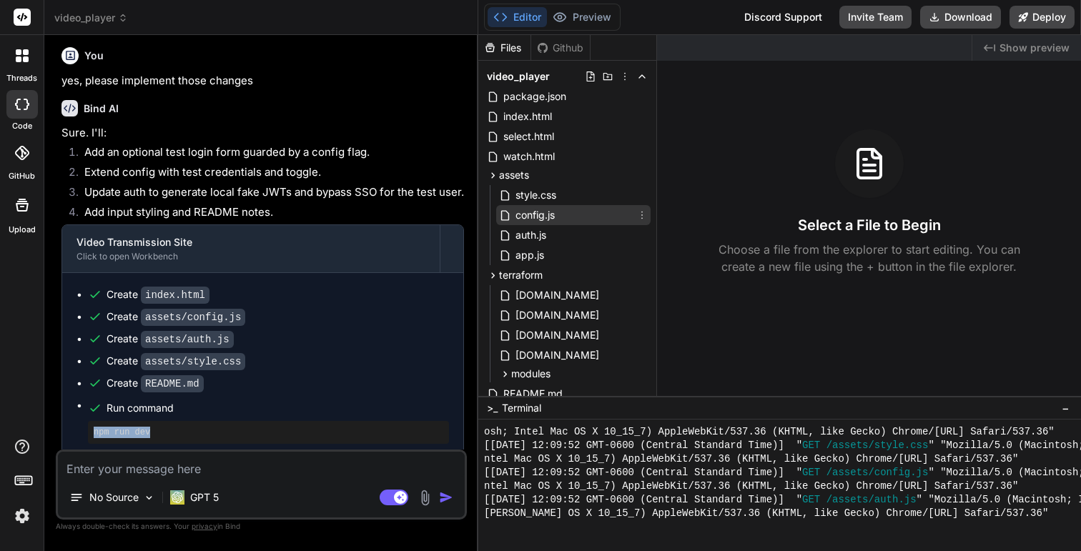
scroll to position [1, 0]
click at [537, 112] on span "index.html" at bounding box center [527, 115] width 51 height 17
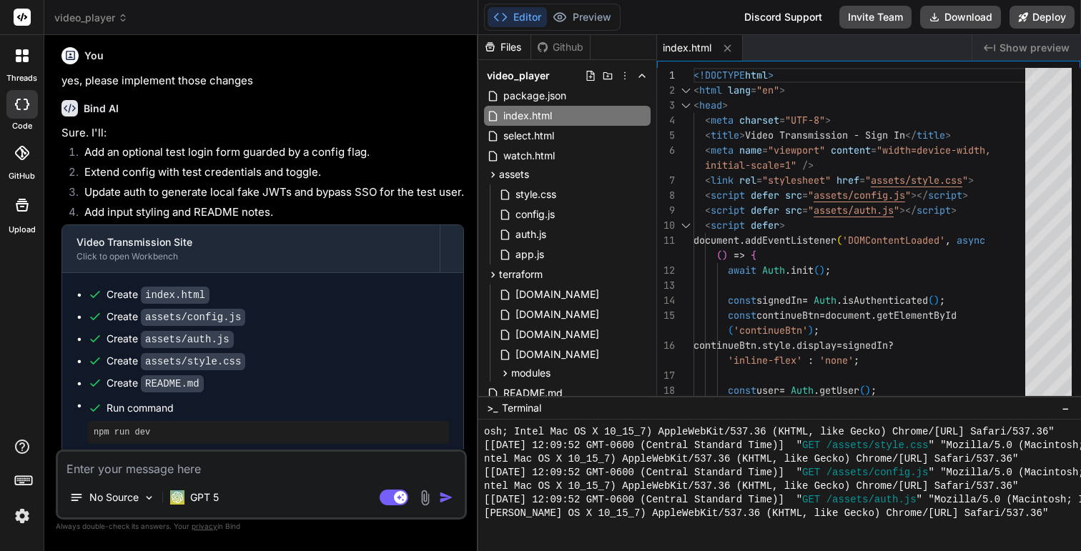
click at [1031, 43] on span "Show preview" at bounding box center [1034, 48] width 70 height 14
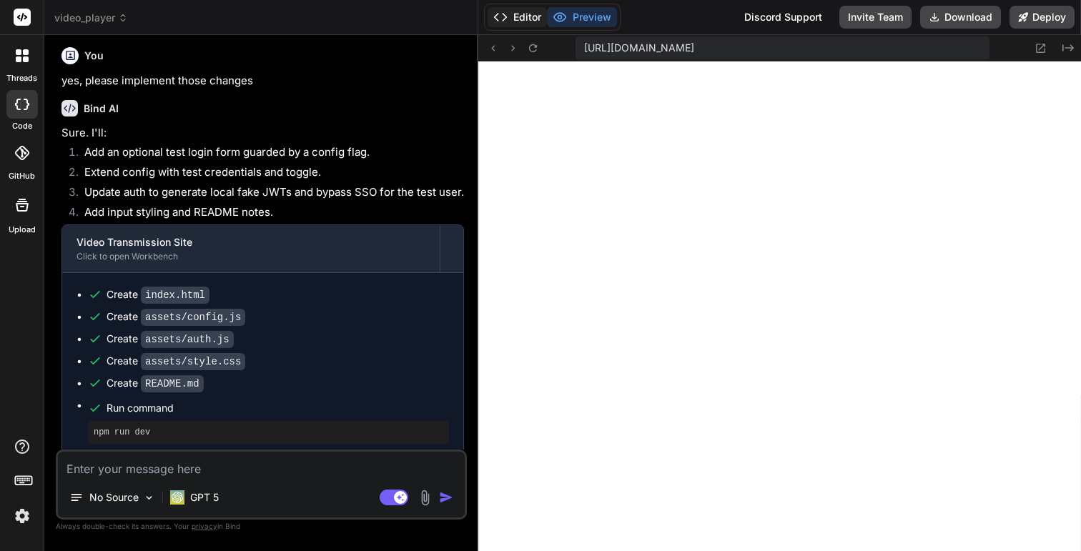
click at [532, 16] on button "Editor" at bounding box center [517, 17] width 59 height 20
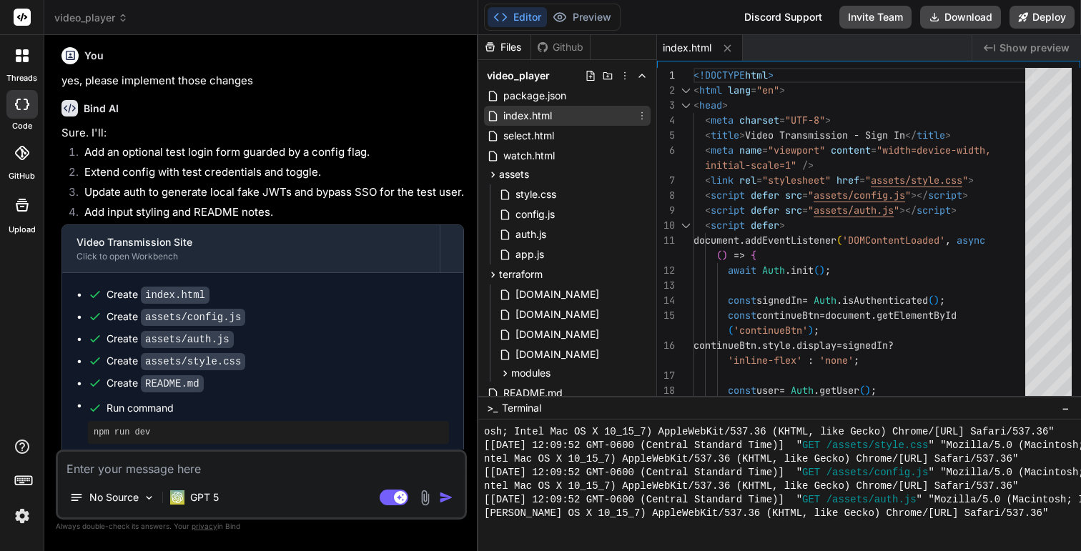
scroll to position [0, 0]
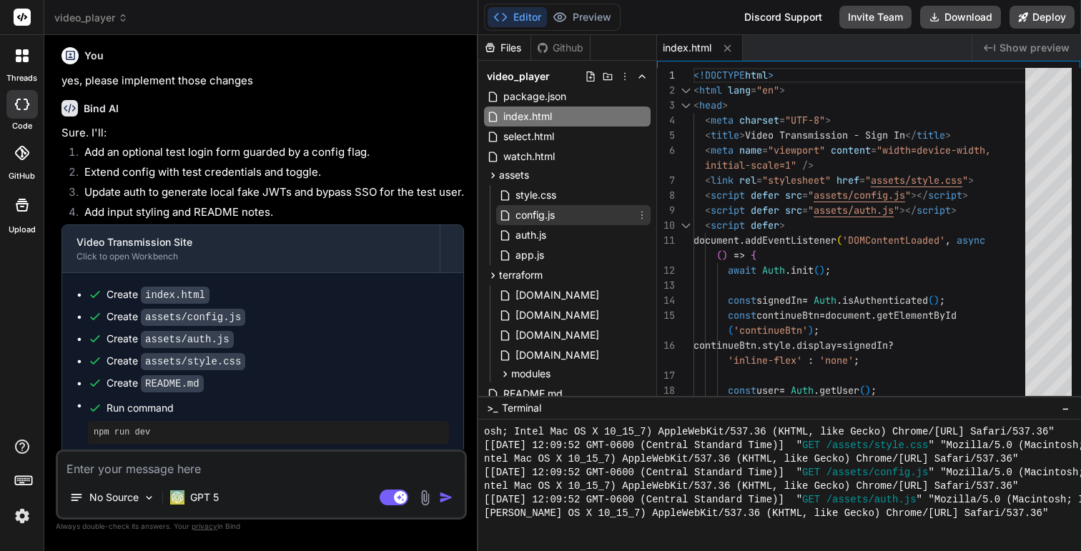
click at [536, 210] on span "config.js" at bounding box center [535, 215] width 42 height 17
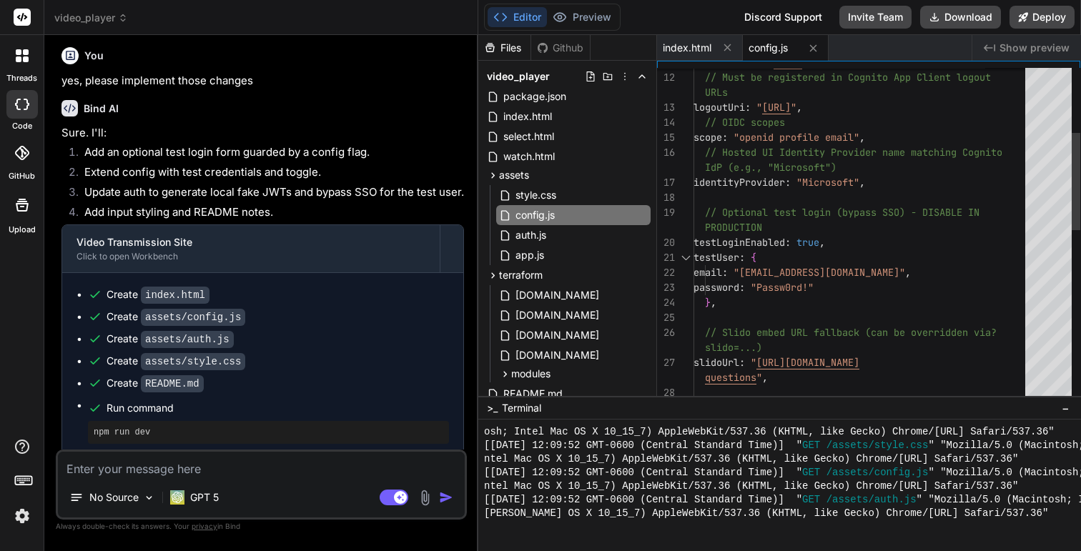
type textarea "// Hosted UI Identity Provider name matching Cognito IdP (e.g., "Microsoft") id…"
drag, startPoint x: 834, startPoint y: 285, endPoint x: 781, endPoint y: 285, distance: 53.6
click at [781, 285] on div "redirectUri : " [URL] " , // Must be registered in Cognito App Client logout lo…" at bounding box center [863, 423] width 340 height 1156
click at [1020, 51] on span "Show preview" at bounding box center [1034, 48] width 70 height 14
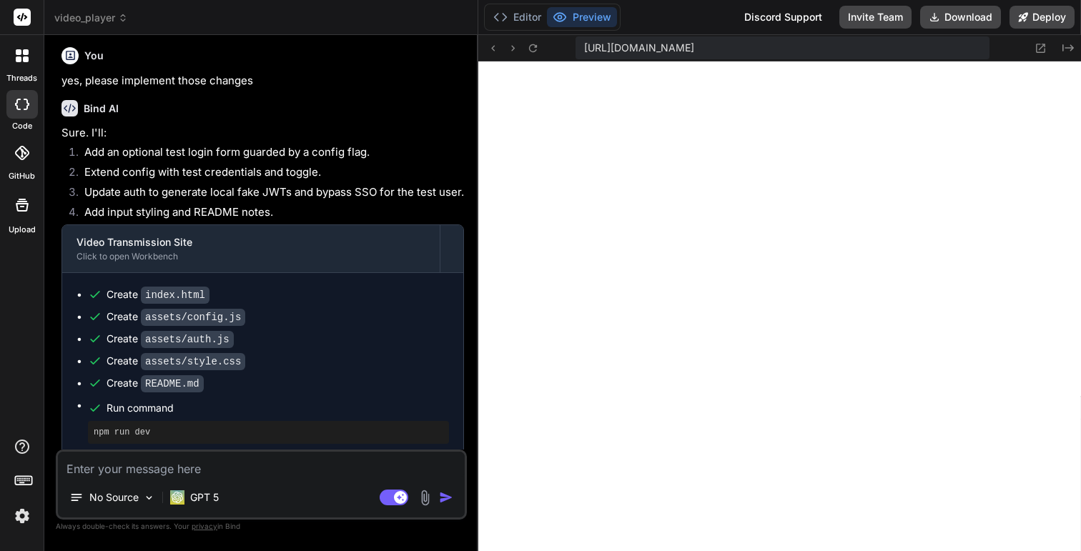
scroll to position [3668, 0]
click at [1075, 44] on div "[URL][DOMAIN_NAME] Created with Pixso." at bounding box center [779, 48] width 603 height 26
click at [1062, 51] on button "Created with Pixso." at bounding box center [1066, 47] width 17 height 17
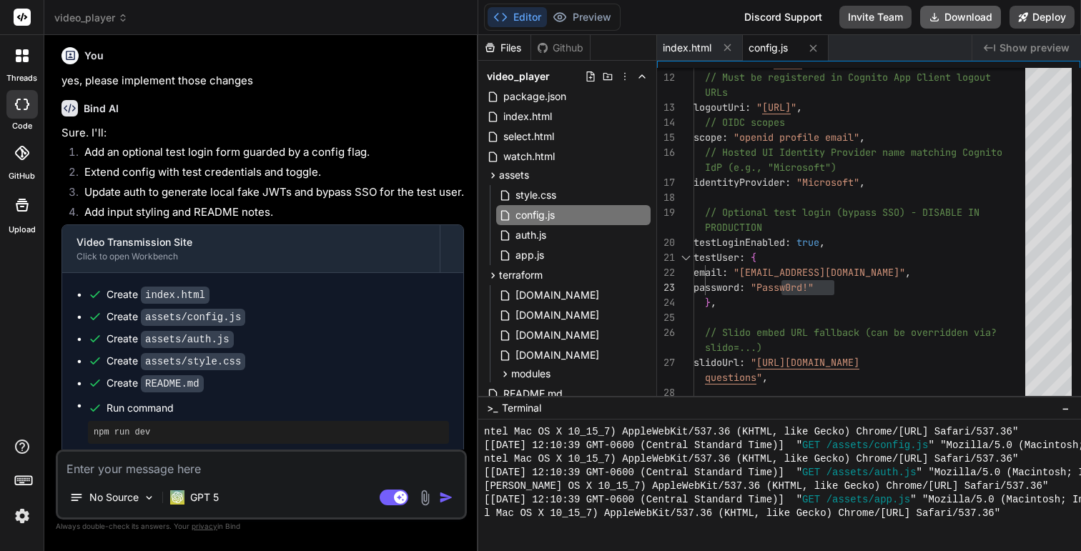
click at [976, 15] on button "Download" at bounding box center [960, 17] width 81 height 23
type textarea "x"
click at [327, 474] on textarea at bounding box center [261, 465] width 407 height 26
type textarea "i"
type textarea "x"
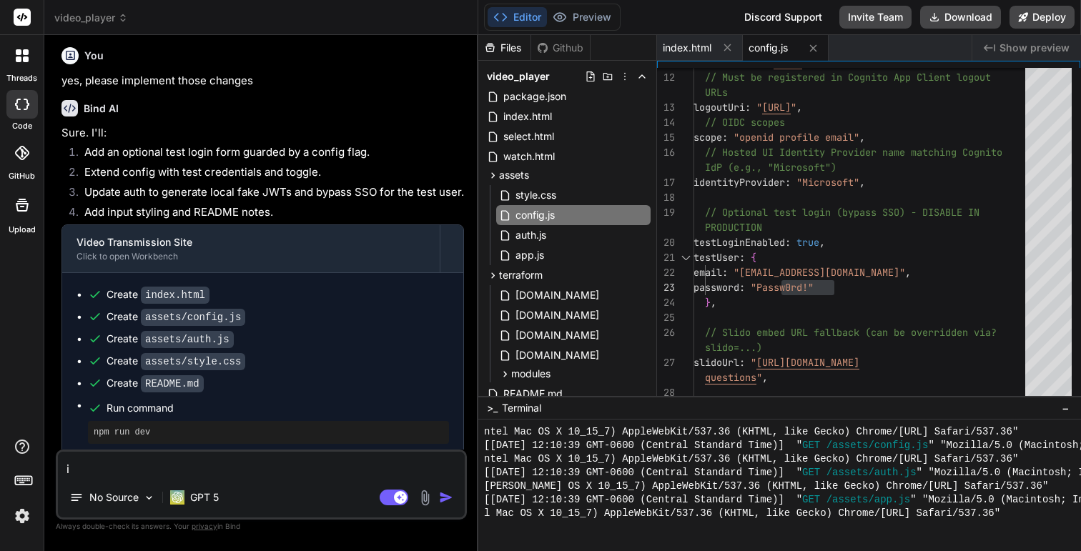
type textarea "it"
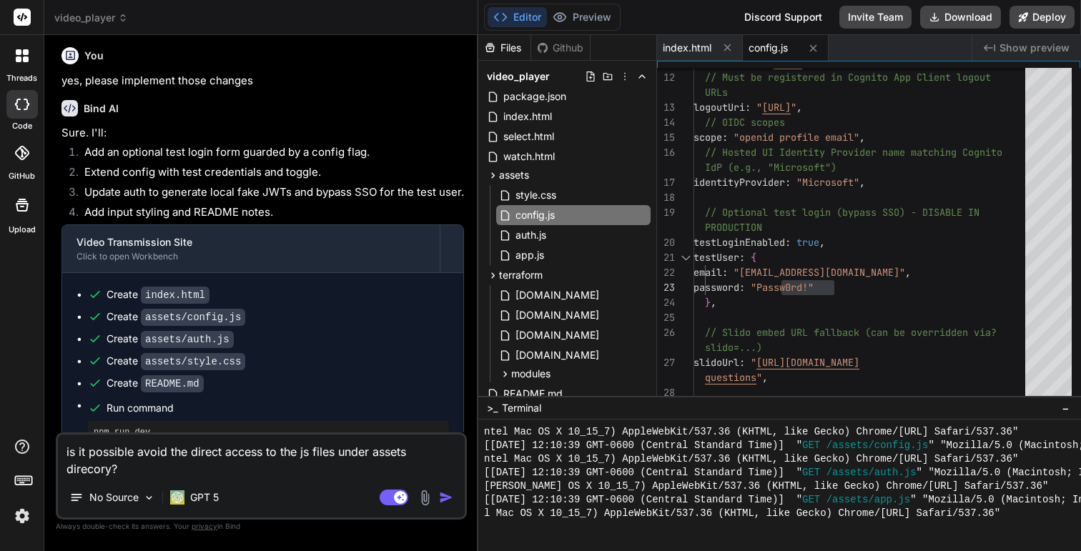
click at [372, 448] on textarea "is it possible avoid the direct access to the js files under assets direcory?" at bounding box center [261, 456] width 407 height 43
click at [103, 470] on textarea "is it possible avoid the direct access to the js files under the assets direcor…" at bounding box center [261, 456] width 407 height 43
click at [87, 471] on textarea "is it possible avoid the direct access to the js files under the assets direcor…" at bounding box center [261, 456] width 407 height 43
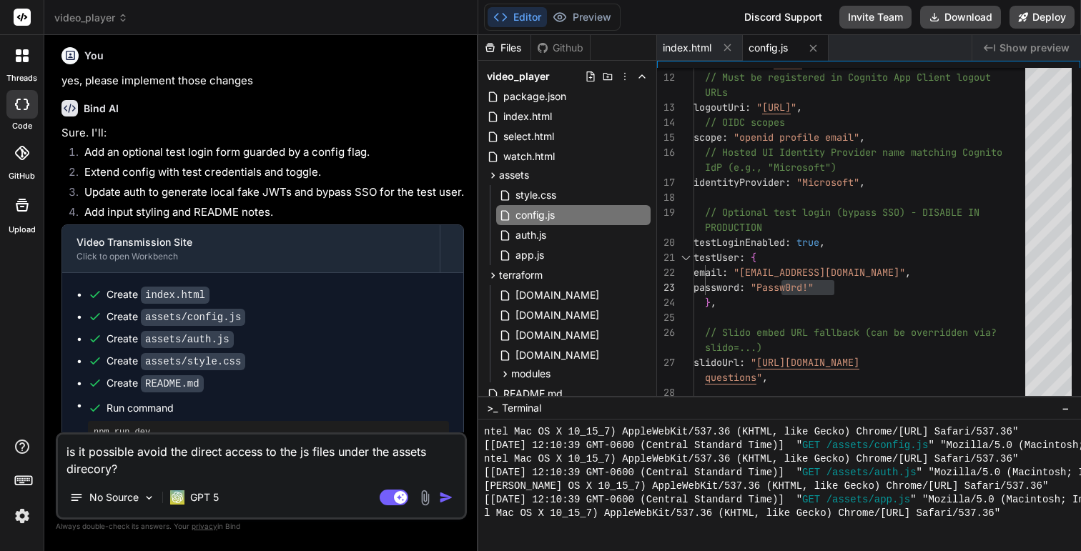
click at [87, 471] on textarea "is it possible avoid the direct access to the js files under the assets direcor…" at bounding box center [261, 456] width 407 height 43
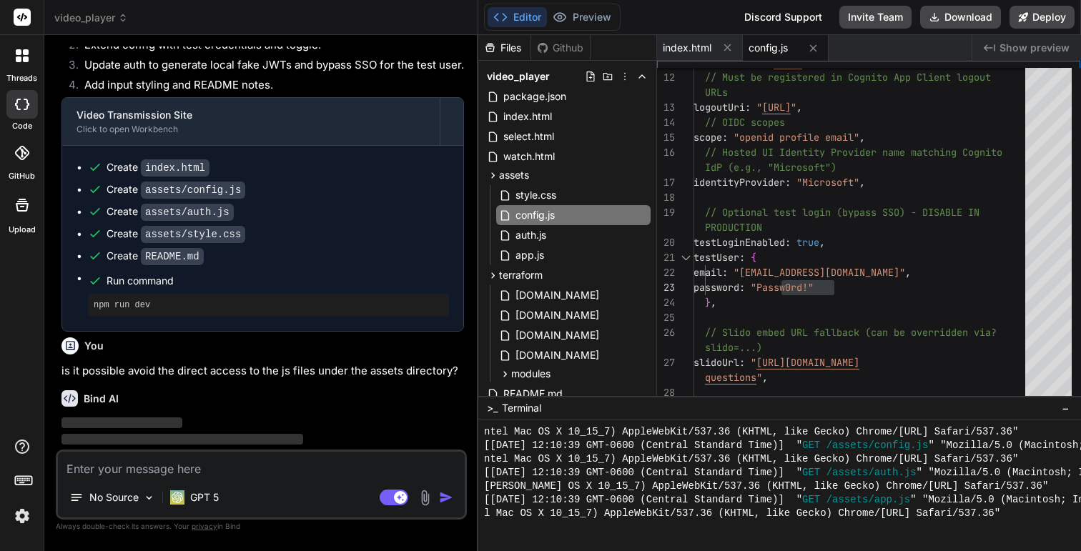
scroll to position [2315, 0]
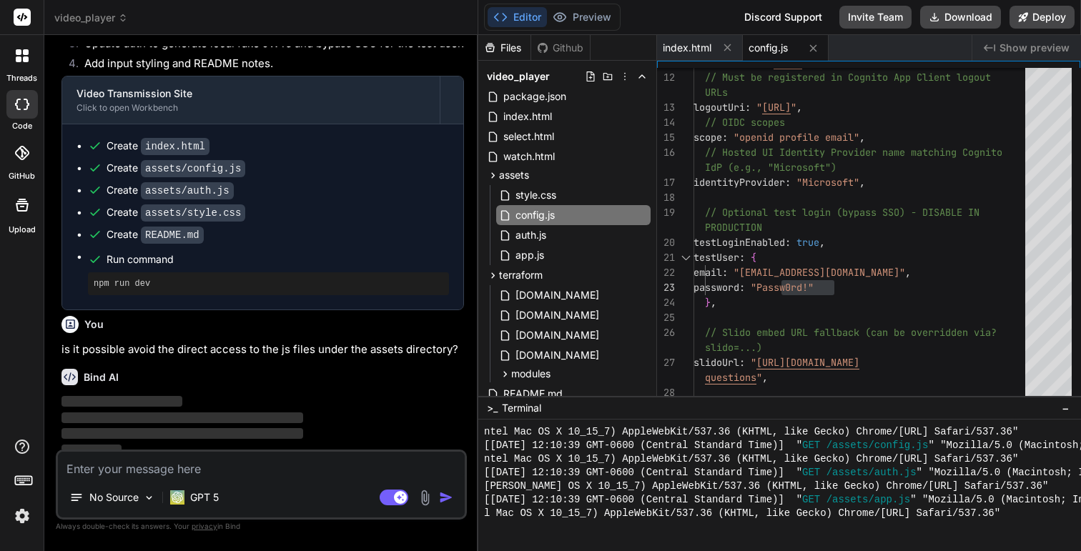
click at [197, 470] on textarea at bounding box center [261, 465] width 407 height 26
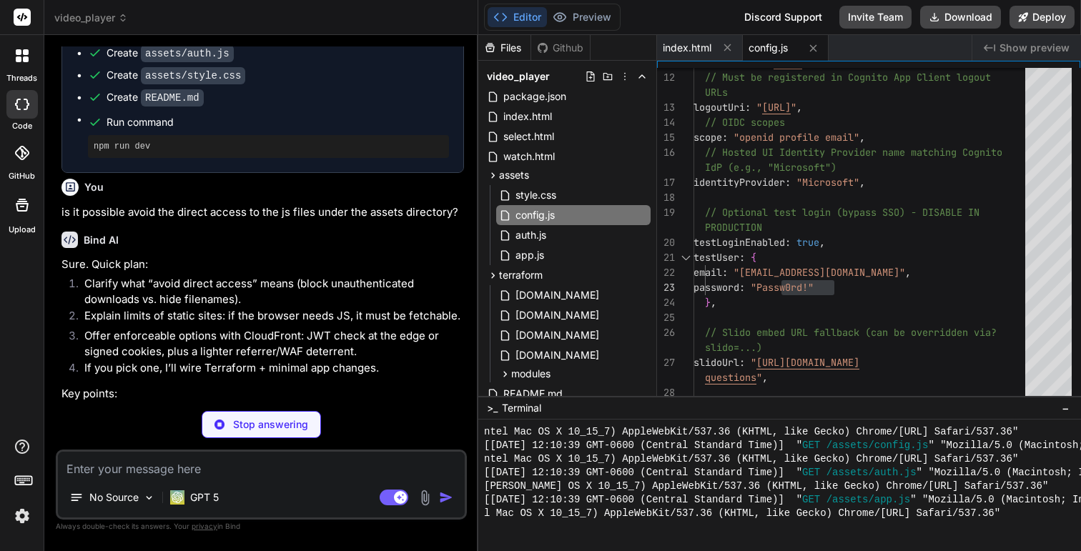
scroll to position [2465, 0]
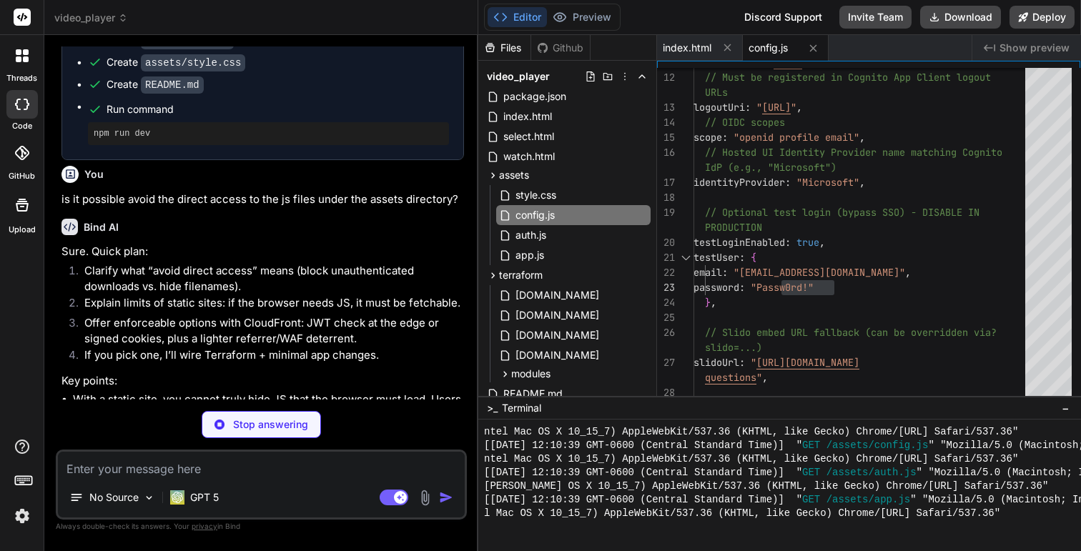
click at [190, 273] on li "Clarify what “avoid direct access” means (block unauthenticated downloads vs. h…" at bounding box center [268, 279] width 391 height 32
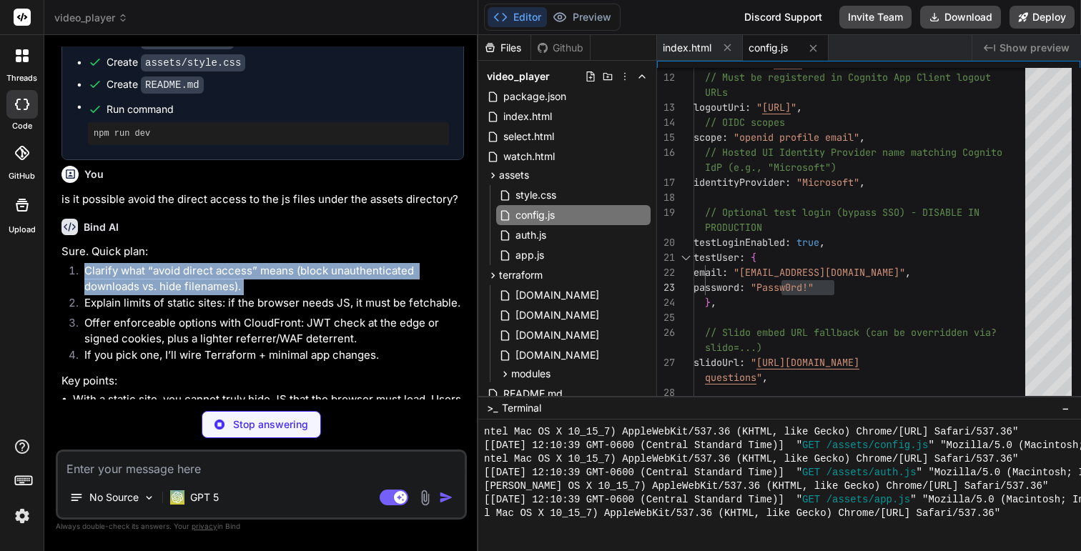
click at [267, 282] on li "Clarify what “avoid direct access” means (block unauthenticated downloads vs. h…" at bounding box center [268, 279] width 391 height 32
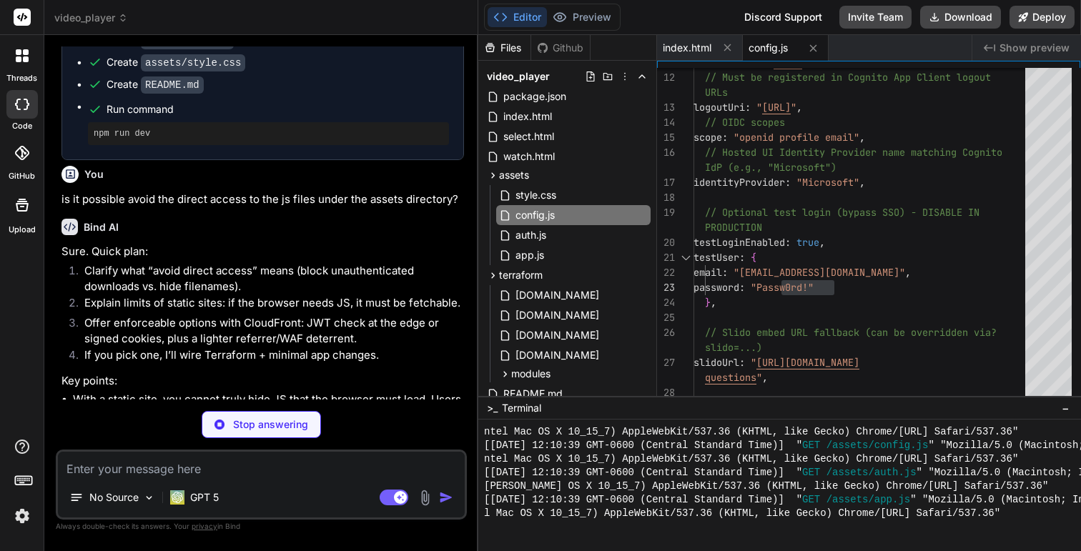
click at [267, 282] on li "Clarify what “avoid direct access” means (block unauthenticated downloads vs. h…" at bounding box center [268, 279] width 391 height 32
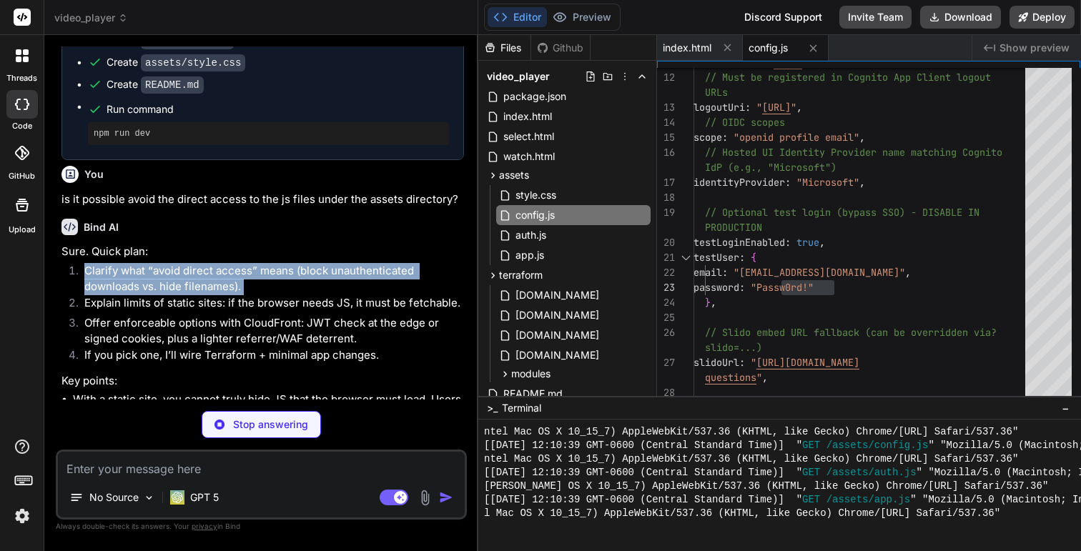
click at [270, 302] on li "Explain limits of static sites: if the browser needs JS, it must be fetchable." at bounding box center [268, 305] width 391 height 20
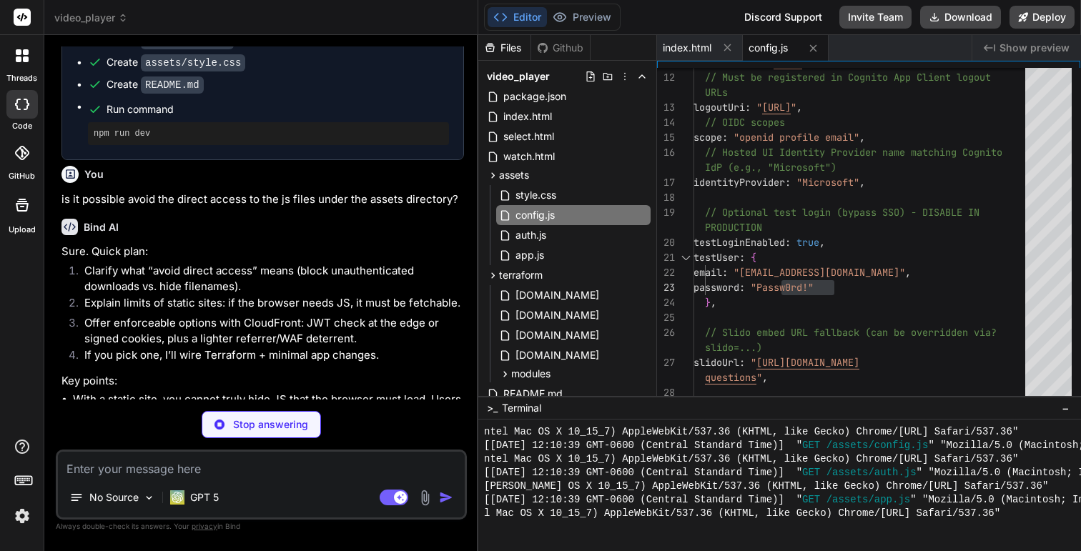
click at [270, 302] on li "Explain limits of static sites: if the browser needs JS, it must be fetchable." at bounding box center [268, 305] width 391 height 20
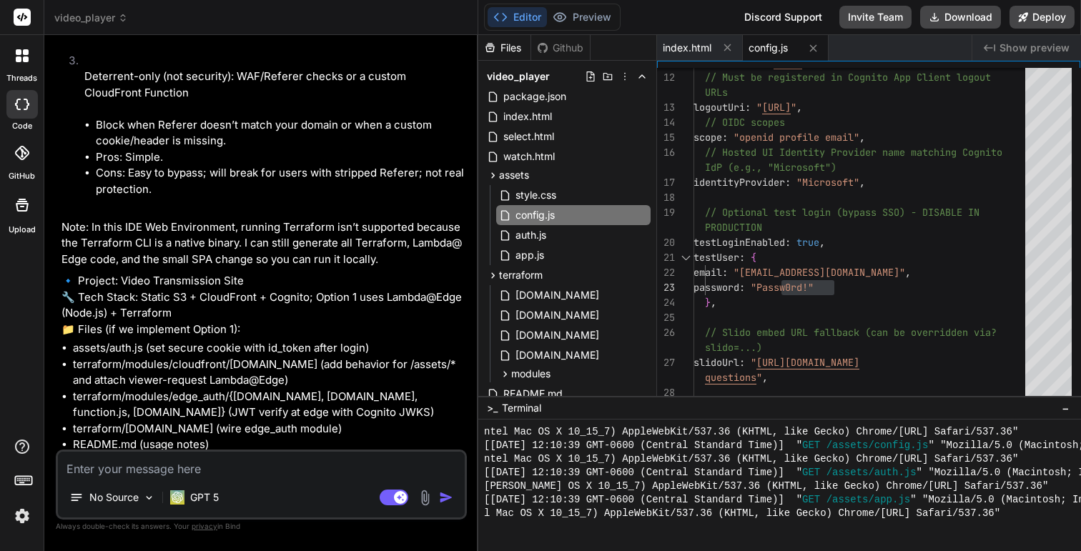
scroll to position [3282, 0]
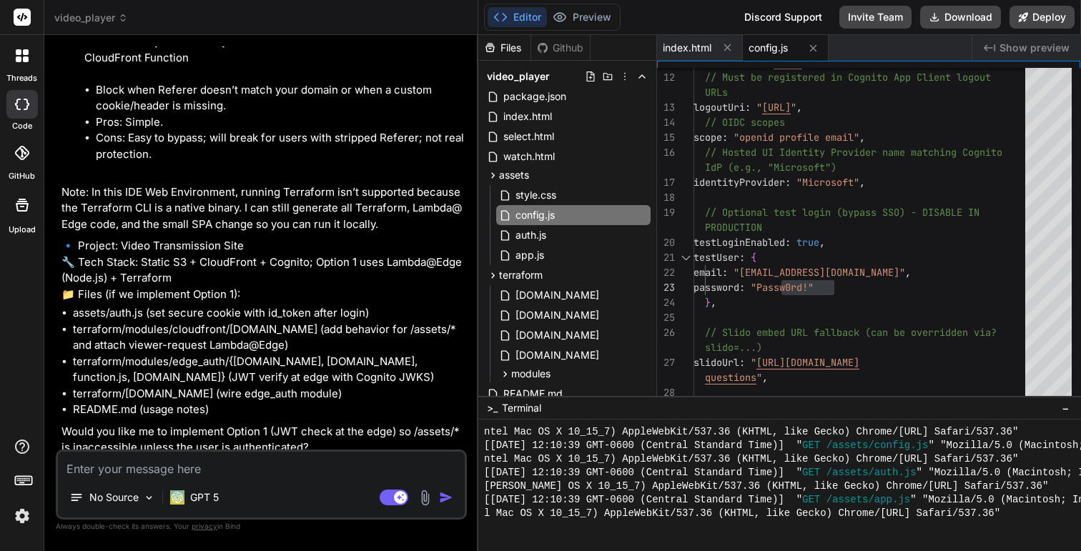
click at [229, 464] on textarea at bounding box center [261, 465] width 407 height 26
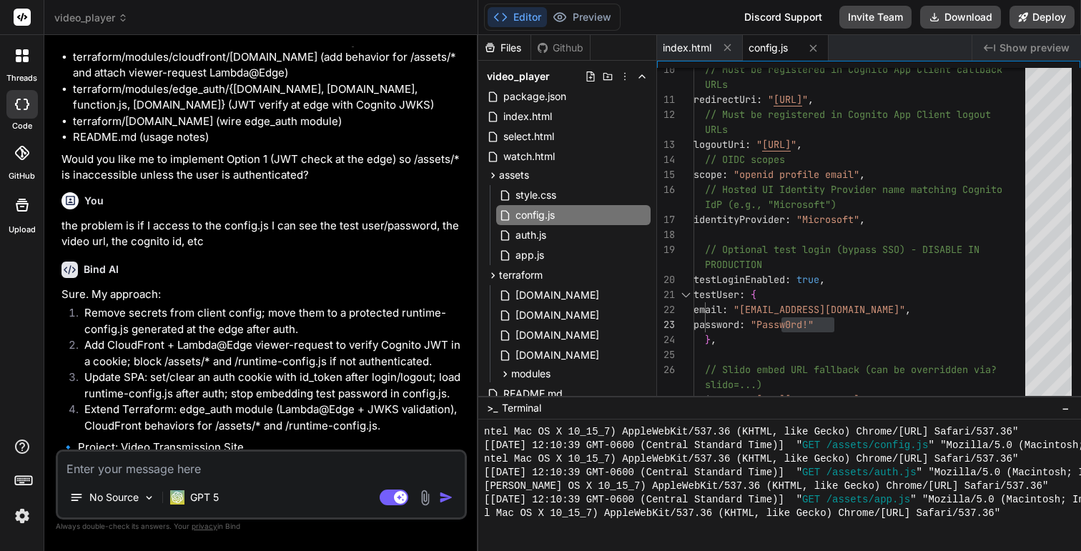
scroll to position [3565, 0]
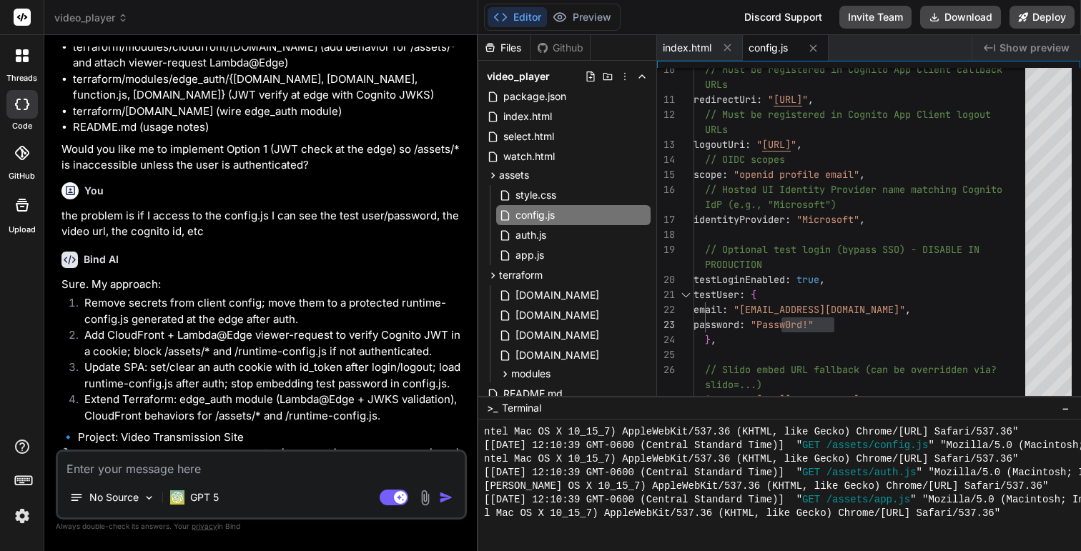
click at [241, 303] on li "Remove secrets from client config; move them to a protected runtime-config.js g…" at bounding box center [268, 311] width 391 height 32
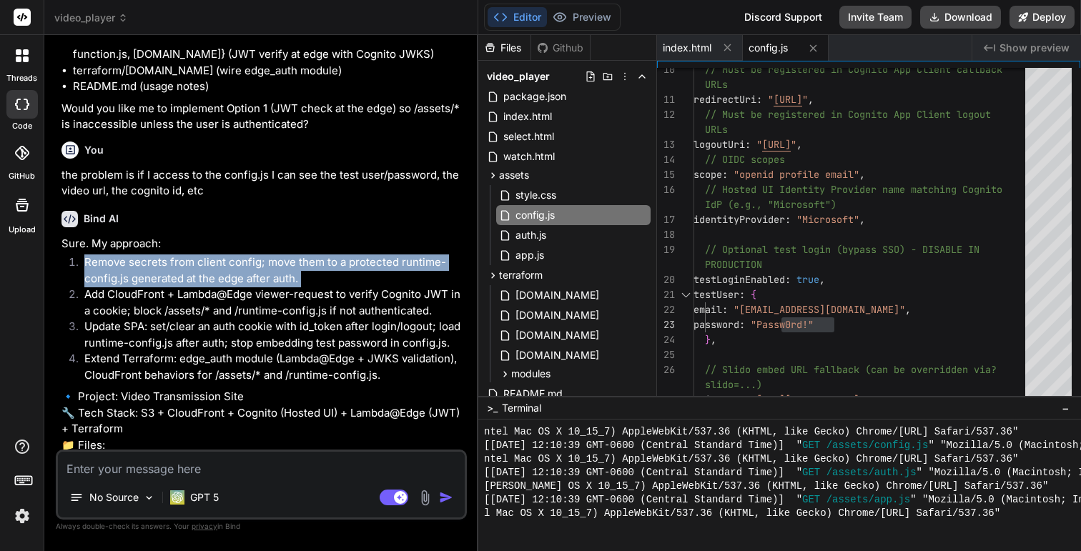
scroll to position [3625, 0]
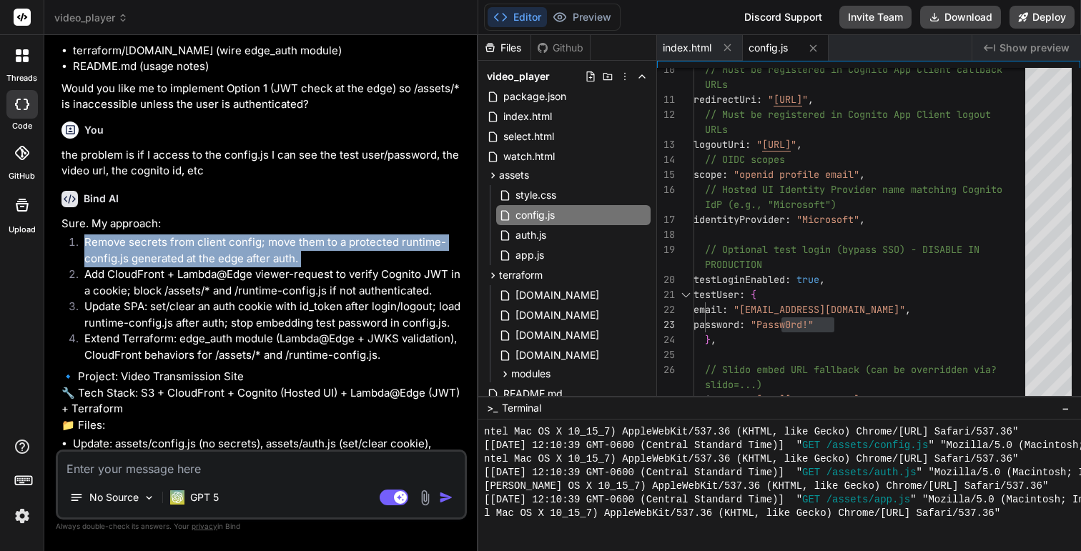
click at [216, 299] on li "Update SPA: set/clear an auth cookie with id_token after login/logout; load run…" at bounding box center [268, 315] width 391 height 32
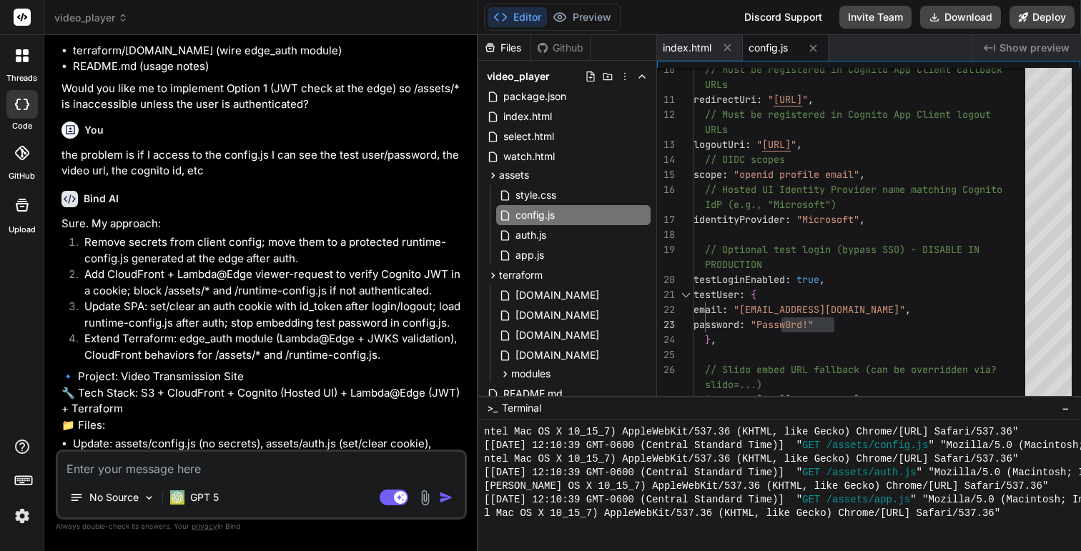
click at [216, 299] on li "Update SPA: set/clear an auth cookie with id_token after login/logout; load run…" at bounding box center [268, 315] width 391 height 32
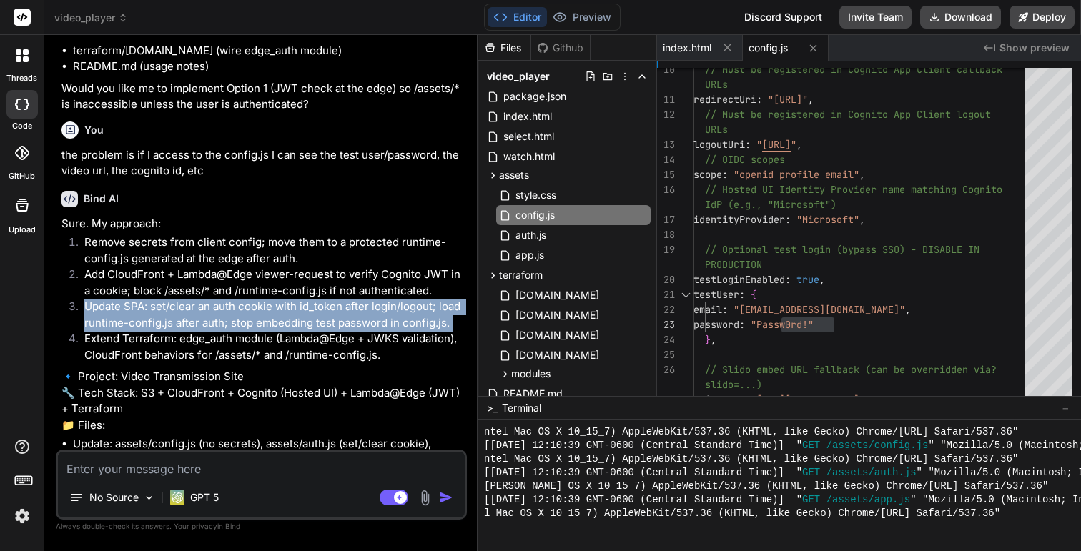
click at [293, 267] on li "Add CloudFront + Lambda@Edge viewer-request to verify Cognito JWT in a cookie; …" at bounding box center [268, 283] width 391 height 32
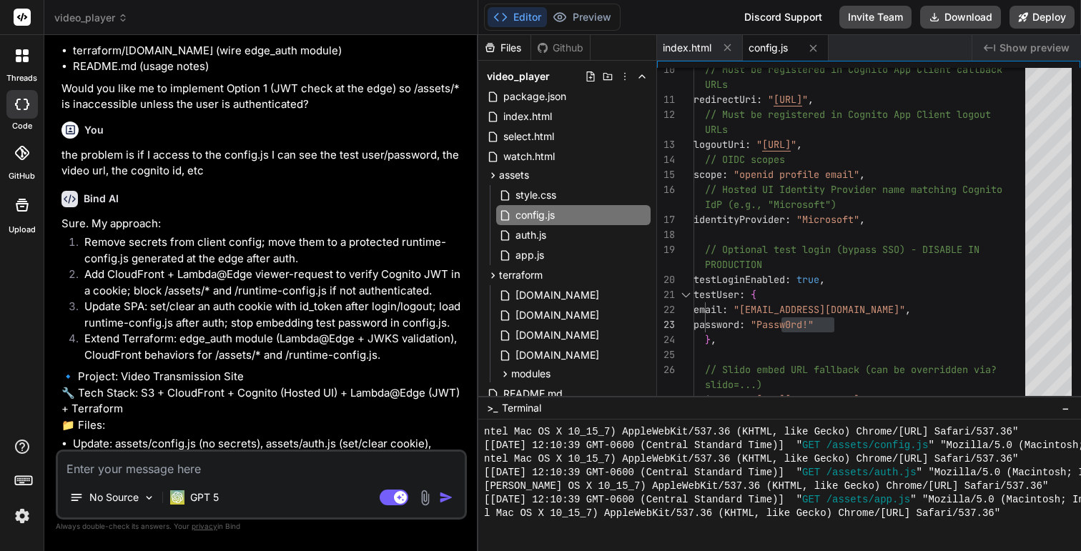
click at [293, 267] on li "Add CloudFront + Lambda@Edge viewer-request to verify Cognito JWT in a cookie; …" at bounding box center [268, 283] width 391 height 32
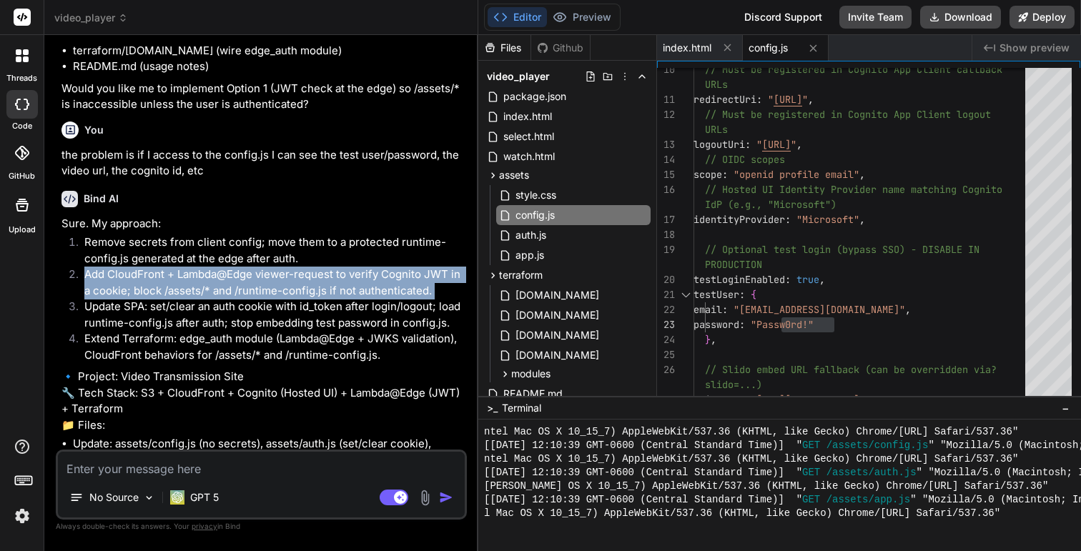
click at [295, 307] on li "Update SPA: set/clear an auth cookie with id_token after login/logout; load run…" at bounding box center [268, 315] width 391 height 32
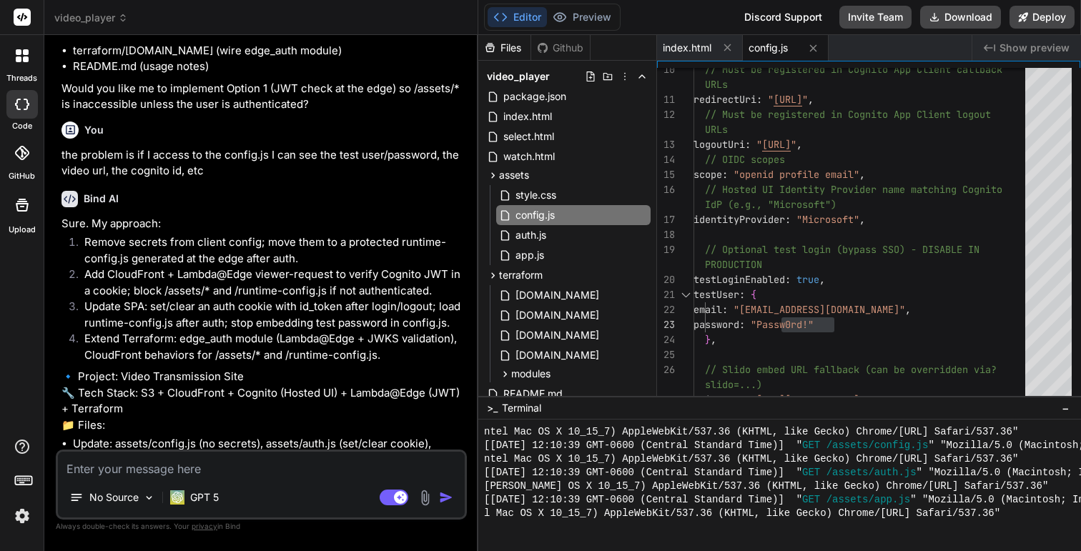
click at [295, 307] on li "Update SPA: set/clear an auth cookie with id_token after login/logout; load run…" at bounding box center [268, 315] width 391 height 32
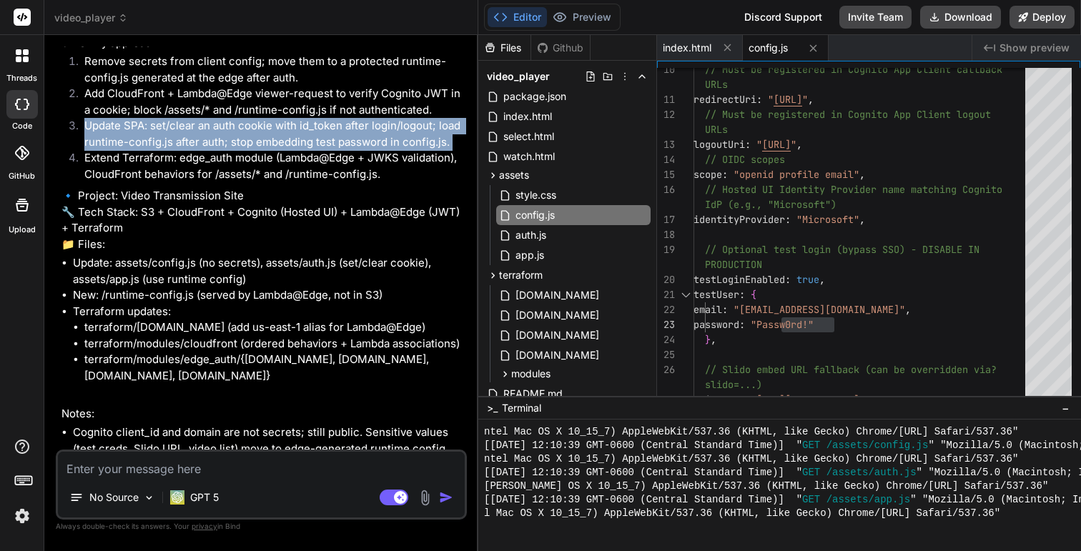
scroll to position [3820, 0]
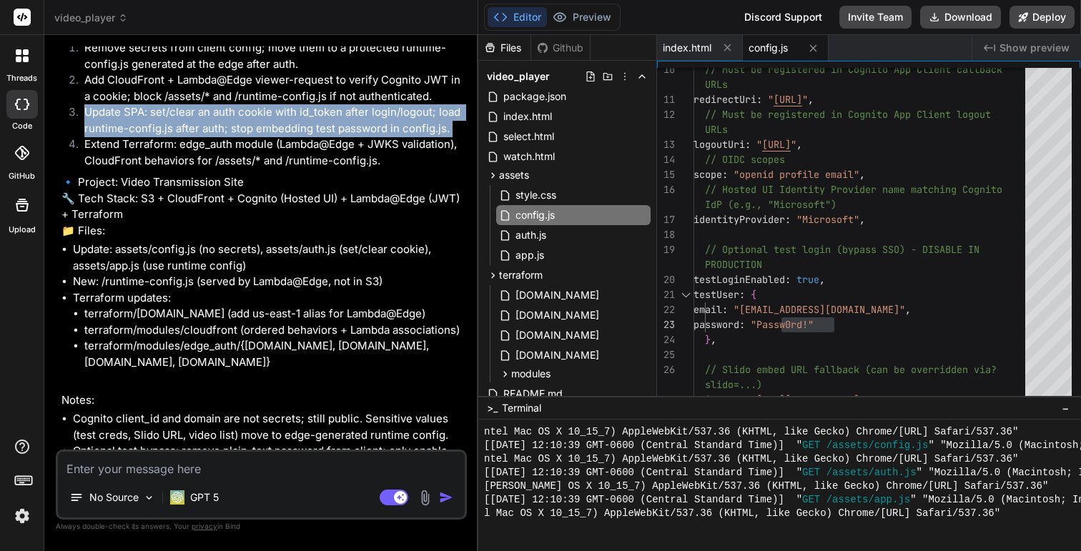
click at [282, 270] on li "Update: assets/config.js (no secrets), assets/auth.js (set/clear cookie), asset…" at bounding box center [268, 258] width 391 height 32
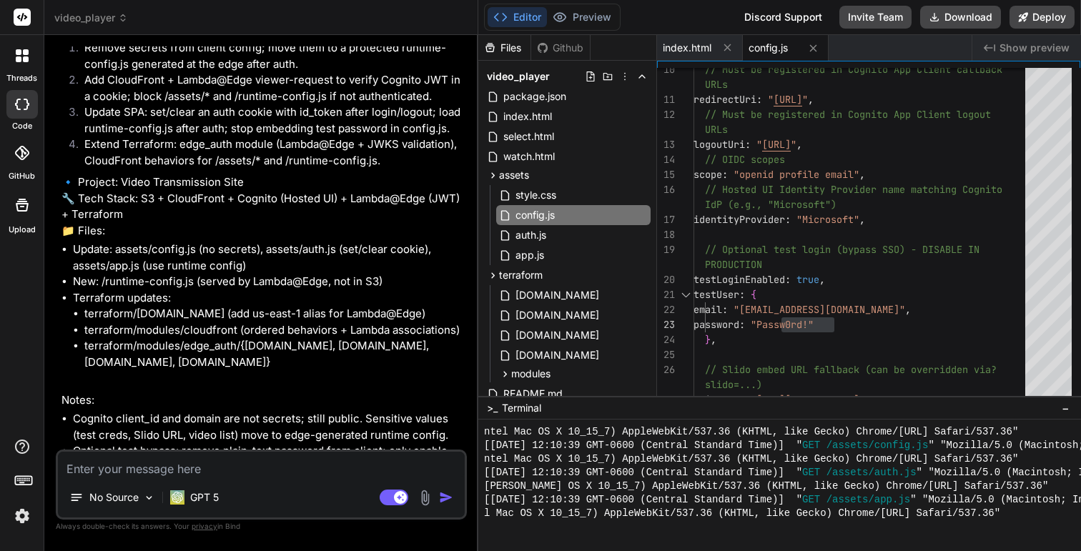
click at [282, 270] on li "Update: assets/config.js (no secrets), assets/auth.js (set/clear cookie), asset…" at bounding box center [268, 258] width 391 height 32
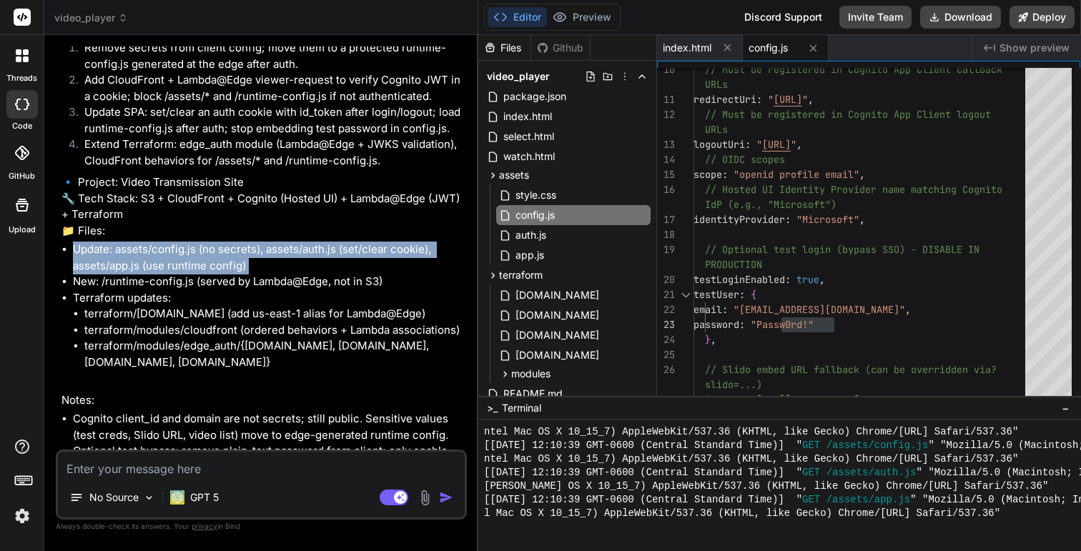
click at [302, 274] on li "Update: assets/config.js (no secrets), assets/auth.js (set/clear cookie), asset…" at bounding box center [268, 258] width 391 height 32
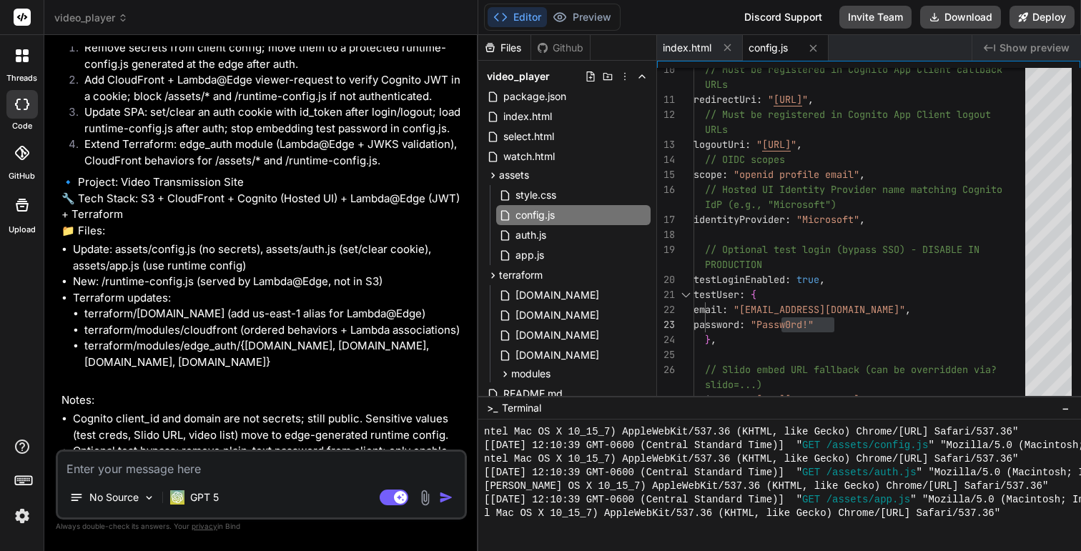
click at [302, 274] on li "Update: assets/config.js (no secrets), assets/auth.js (set/clear cookie), asset…" at bounding box center [268, 258] width 391 height 32
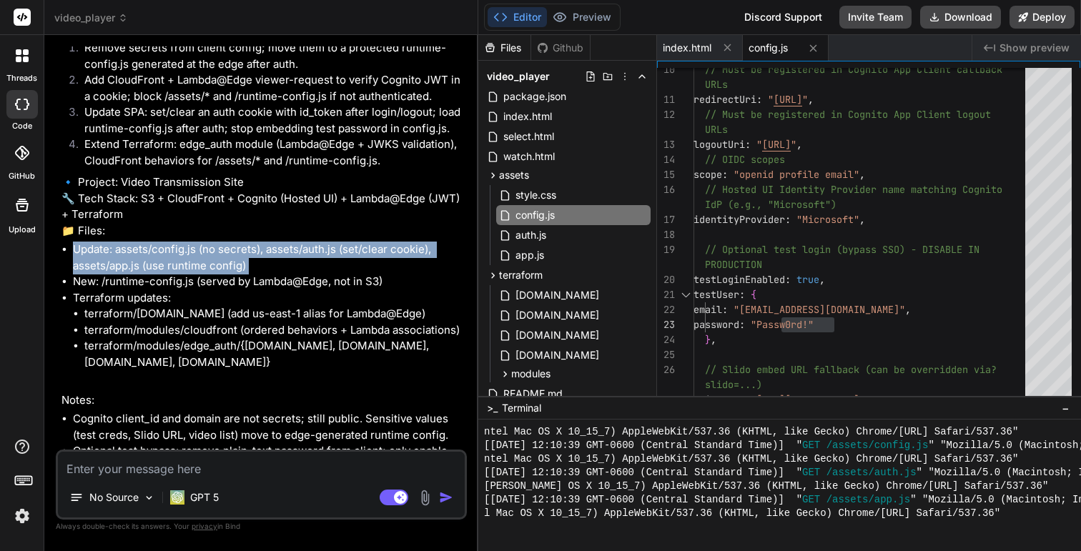
click at [327, 290] on li "New: /runtime-config.js (served by Lambda@Edge, not in S3)" at bounding box center [268, 282] width 391 height 16
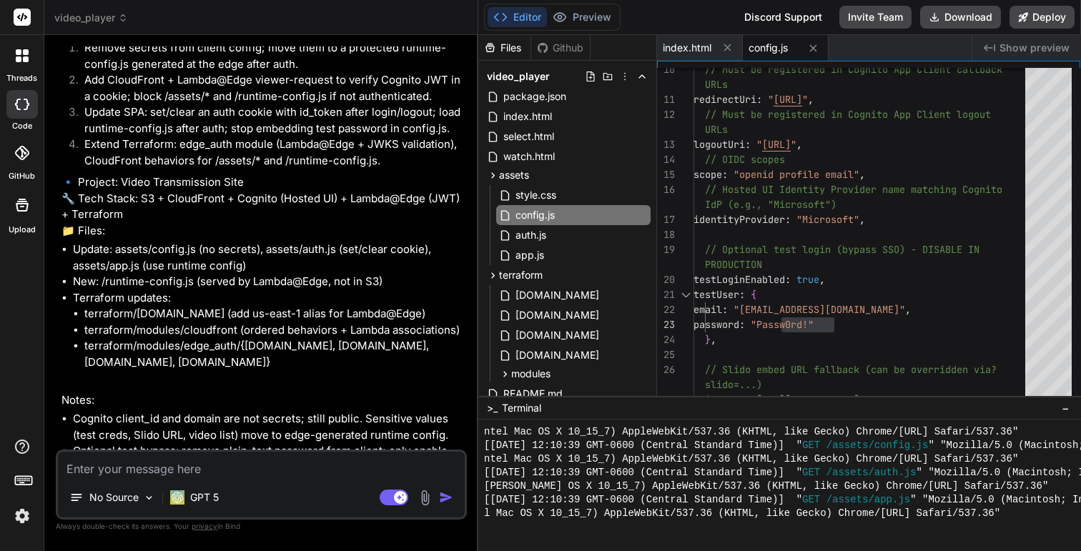
click at [327, 290] on li "New: /runtime-config.js (served by Lambda@Edge, not in S3)" at bounding box center [268, 282] width 391 height 16
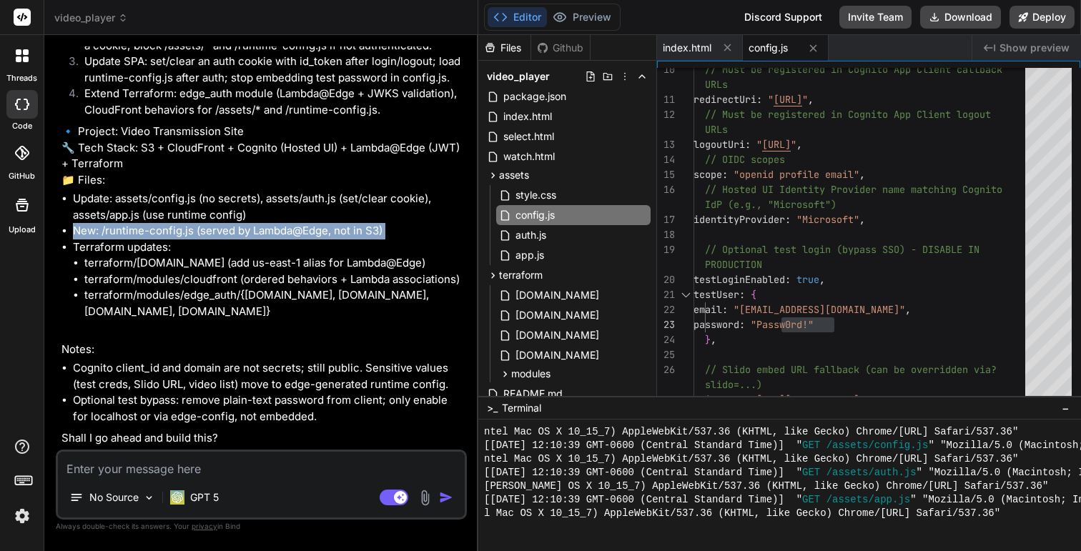
scroll to position [3883, 0]
click at [290, 259] on li "Terraform updates: terraform/[DOMAIN_NAME] (add us-east-1 alias for Lambda@Edge…" at bounding box center [268, 288] width 391 height 97
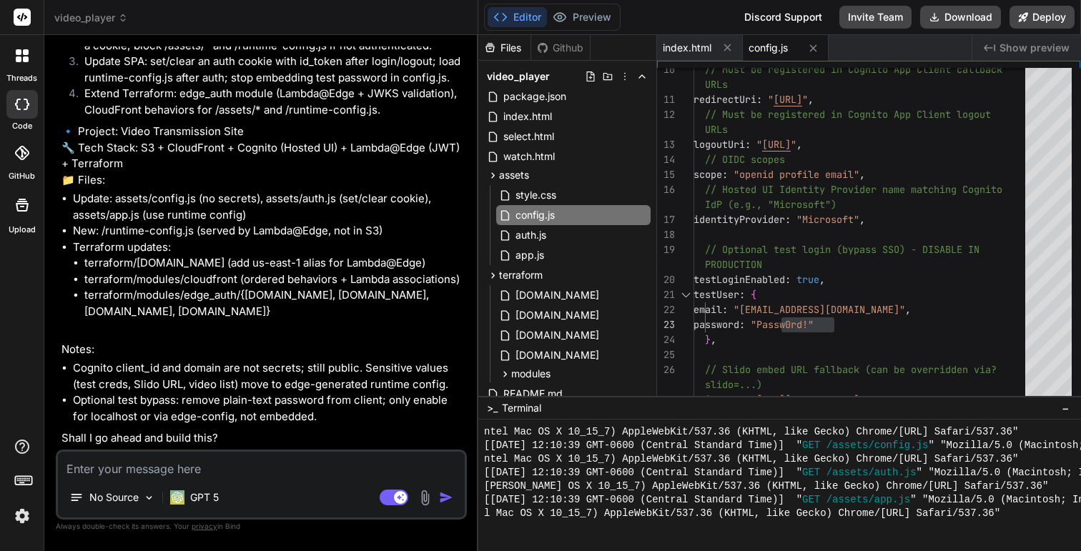
click at [290, 259] on li "Terraform updates: terraform/[DOMAIN_NAME] (add us-east-1 alias for Lambda@Edge…" at bounding box center [268, 288] width 391 height 97
click at [305, 272] on li "terraform/[DOMAIN_NAME] (add us-east-1 alias for Lambda@Edge)" at bounding box center [274, 263] width 380 height 16
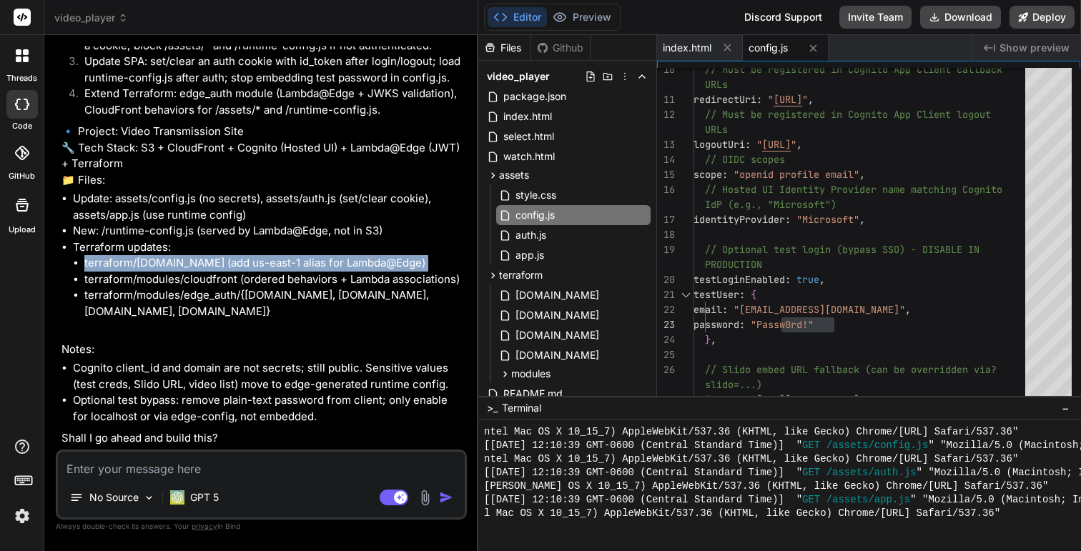
click at [356, 288] on li "terraform/modules/cloudfront (ordered behaviors + Lambda associations)" at bounding box center [274, 280] width 380 height 16
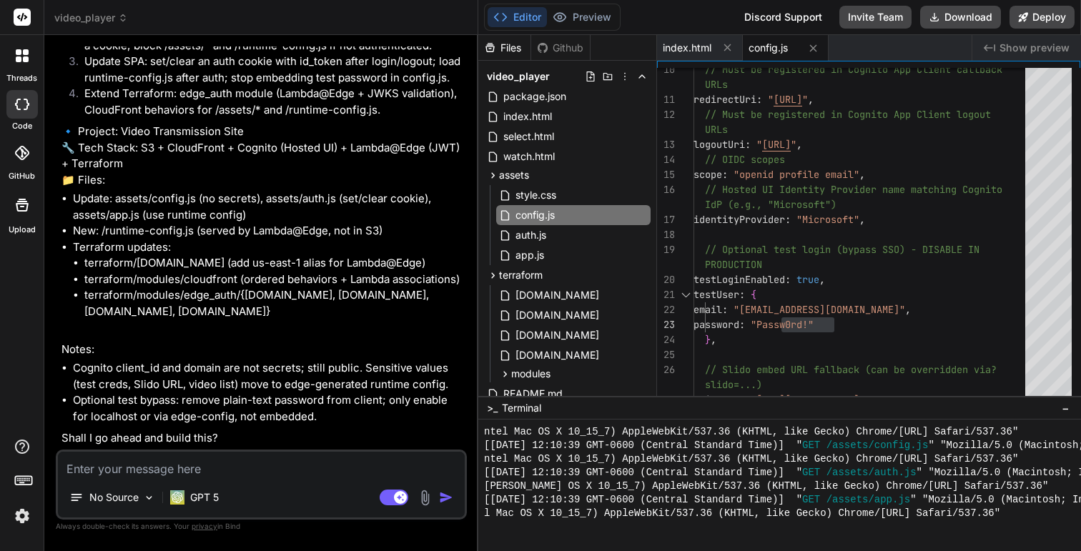
click at [356, 288] on li "terraform/modules/cloudfront (ordered behaviors + Lambda associations)" at bounding box center [274, 280] width 380 height 16
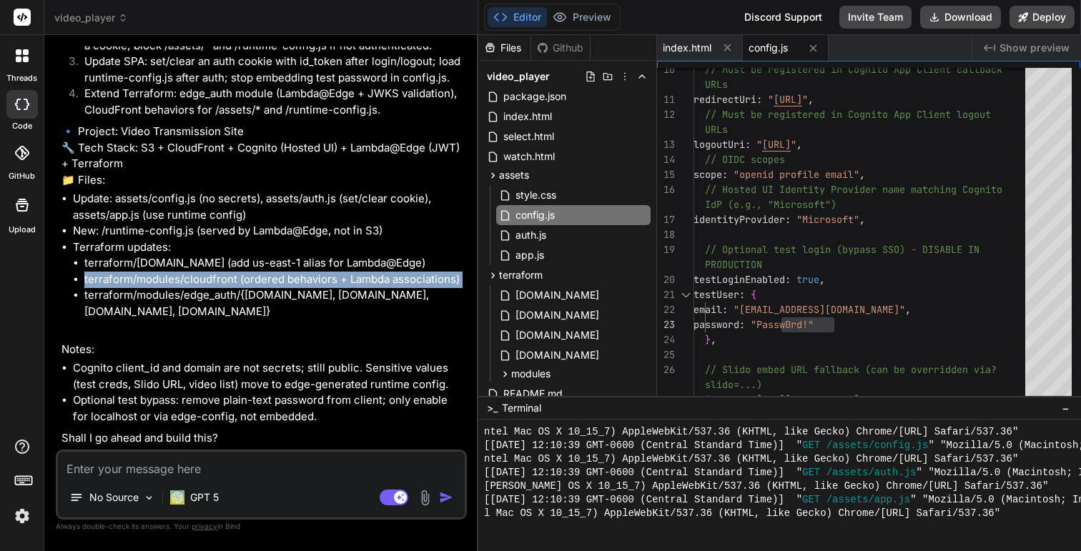
click at [362, 308] on li "terraform/modules/edge_auth/{[DOMAIN_NAME], [DOMAIN_NAME], [DOMAIN_NAME], [DOMA…" at bounding box center [274, 303] width 380 height 32
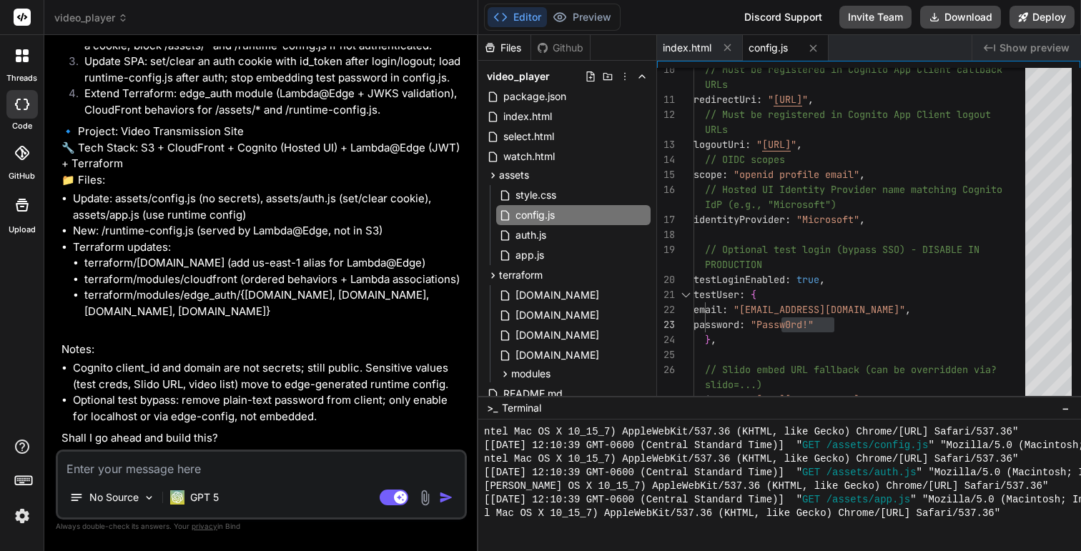
click at [362, 308] on li "terraform/modules/edge_auth/{[DOMAIN_NAME], [DOMAIN_NAME], [DOMAIN_NAME], [DOMA…" at bounding box center [274, 303] width 380 height 32
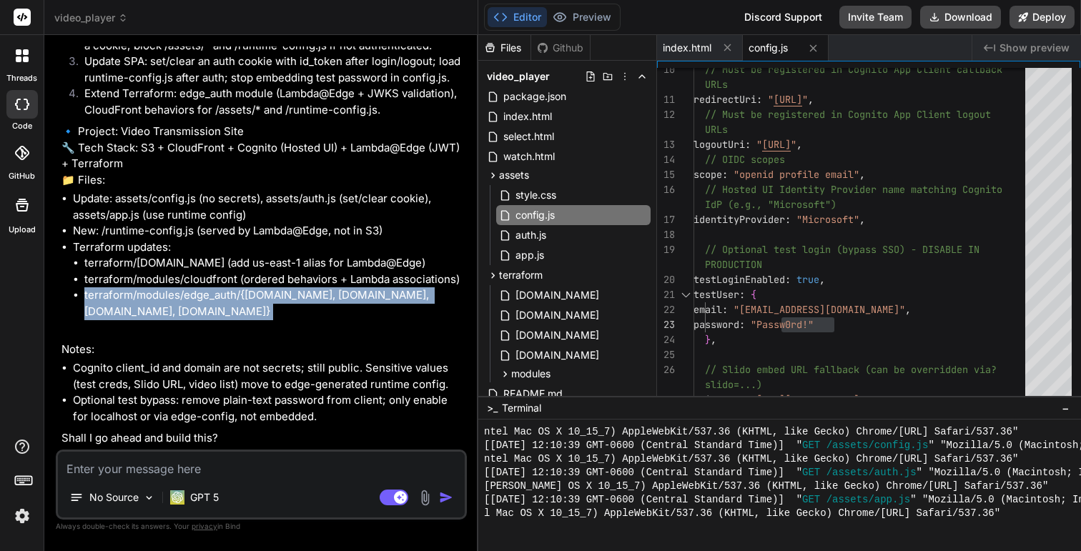
scroll to position [3894, 0]
click at [295, 376] on li "Cognito client_id and domain are not secrets; still public. Sensitive values (t…" at bounding box center [268, 376] width 391 height 32
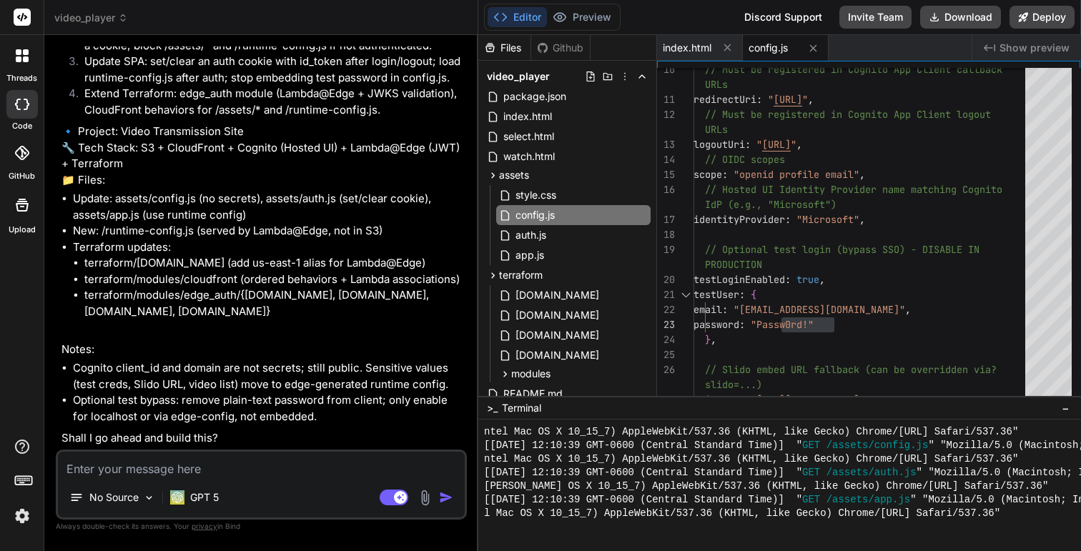
click at [295, 376] on li "Cognito client_id and domain are not secrets; still public. Sensitive values (t…" at bounding box center [268, 376] width 391 height 32
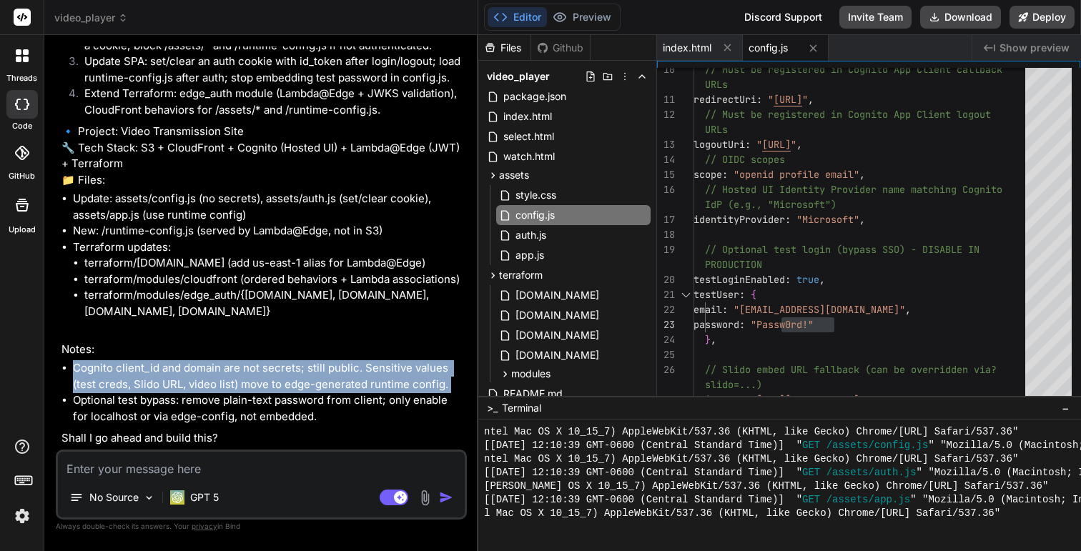
click at [314, 385] on li "Cognito client_id and domain are not secrets; still public. Sensitive values (t…" at bounding box center [268, 376] width 391 height 32
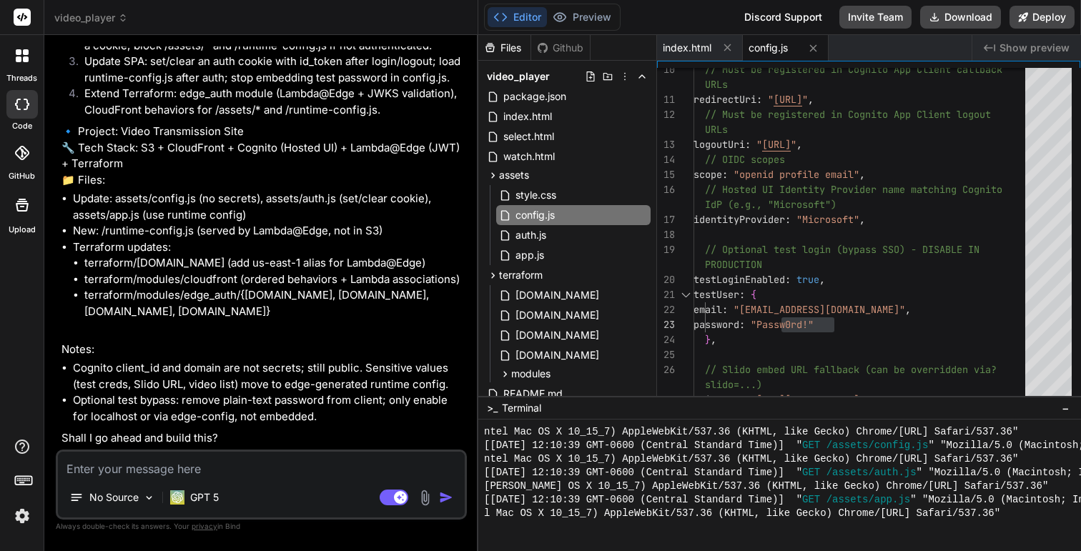
click at [314, 385] on li "Cognito client_id and domain are not secrets; still public. Sensitive values (t…" at bounding box center [268, 376] width 391 height 32
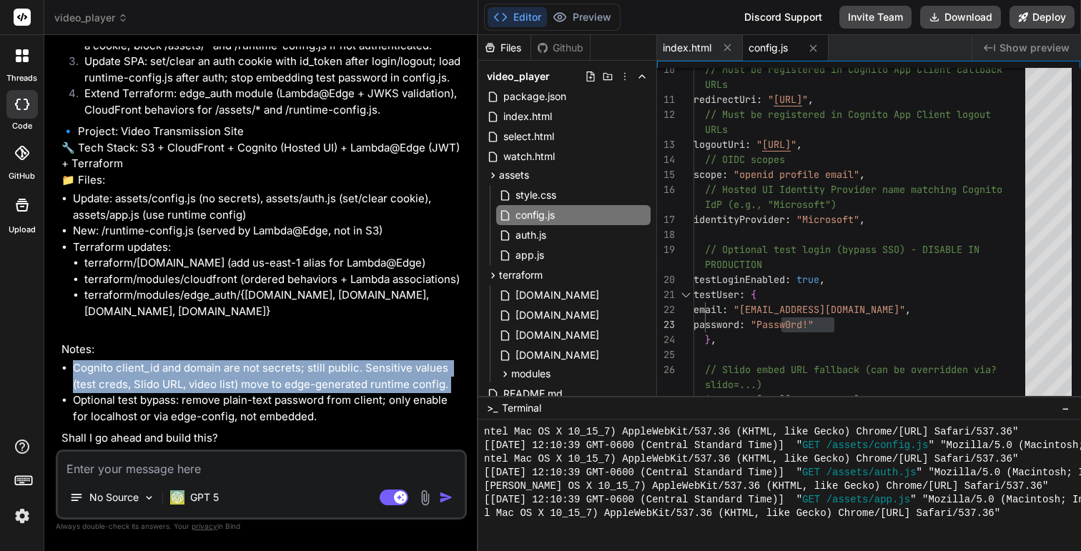
click at [237, 370] on li "Cognito client_id and domain are not secrets; still public. Sensitive values (t…" at bounding box center [268, 376] width 391 height 32
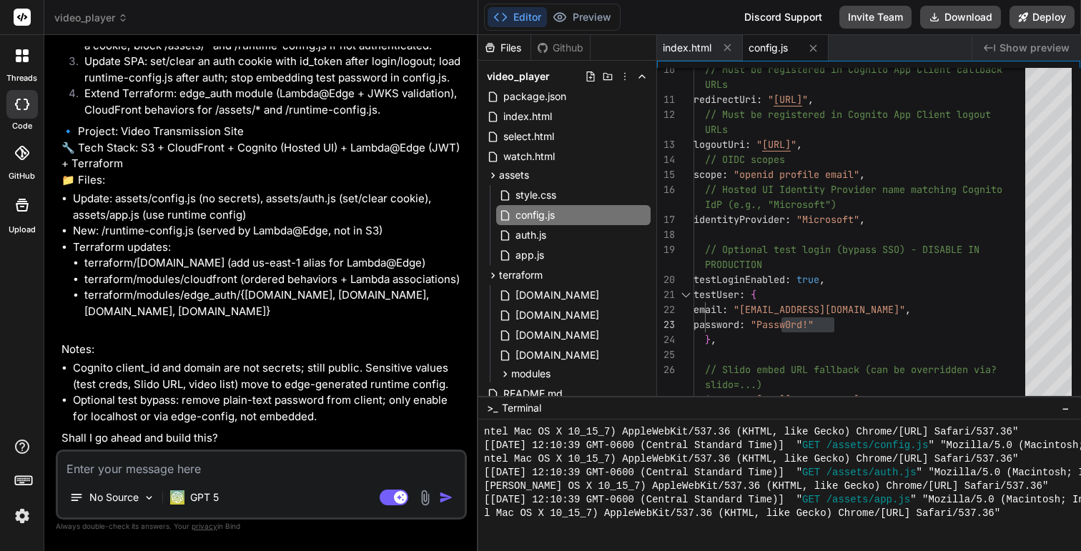
click at [237, 370] on li "Cognito client_id and domain are not secrets; still public. Sensitive values (t…" at bounding box center [268, 376] width 391 height 32
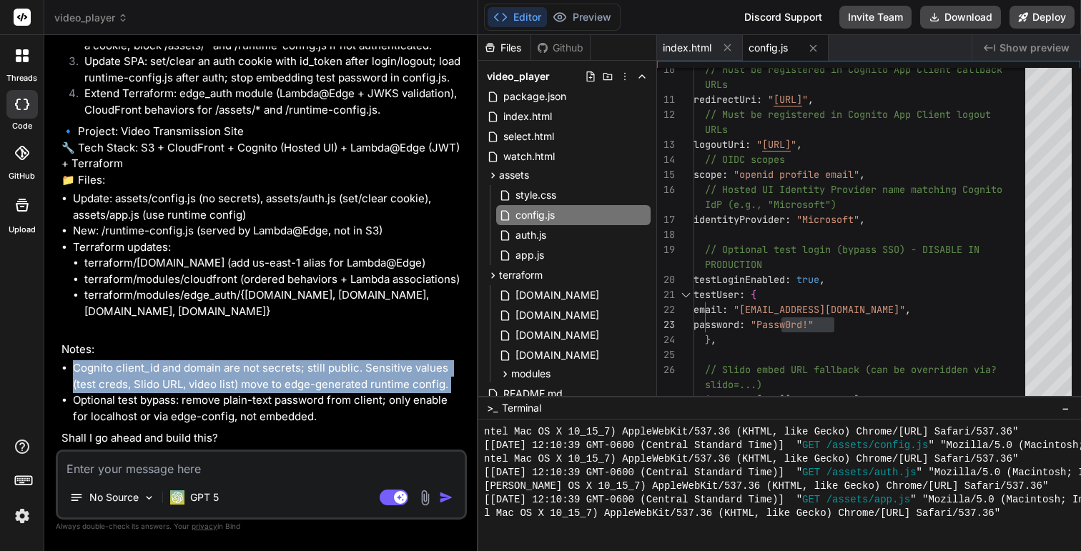
click at [315, 407] on li "Optional test bypass: remove plain-text password from client; only enable for l…" at bounding box center [268, 409] width 391 height 32
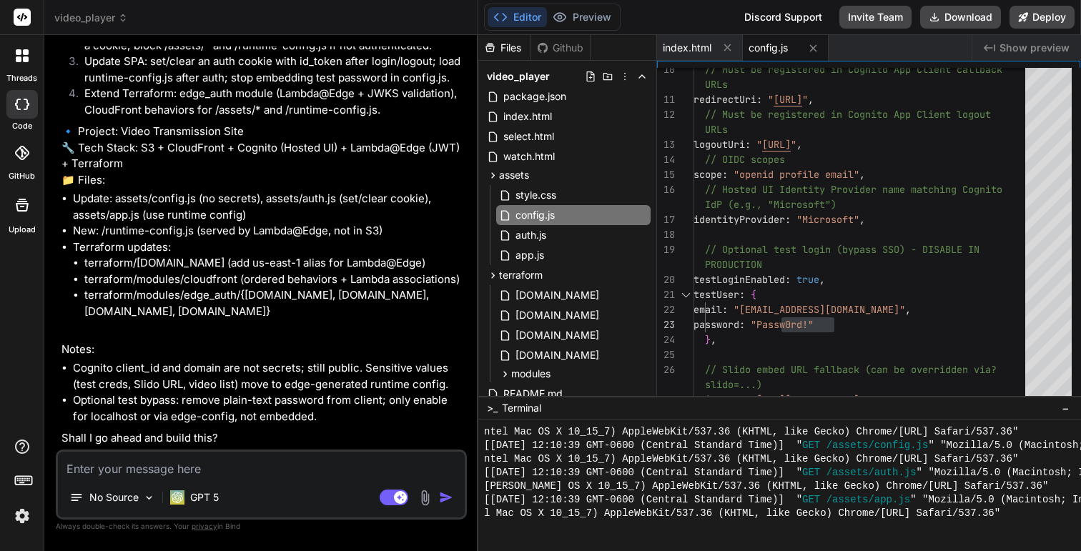
click at [315, 407] on li "Optional test bypass: remove plain-text password from client; only enable for l…" at bounding box center [268, 409] width 391 height 32
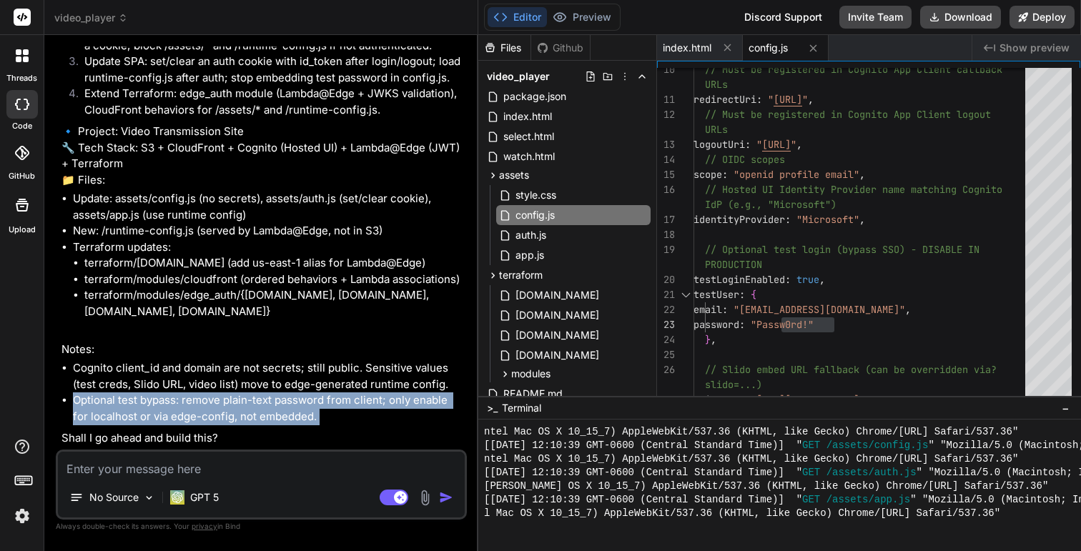
click at [345, 411] on li "Optional test bypass: remove plain-text password from client; only enable for l…" at bounding box center [268, 409] width 391 height 32
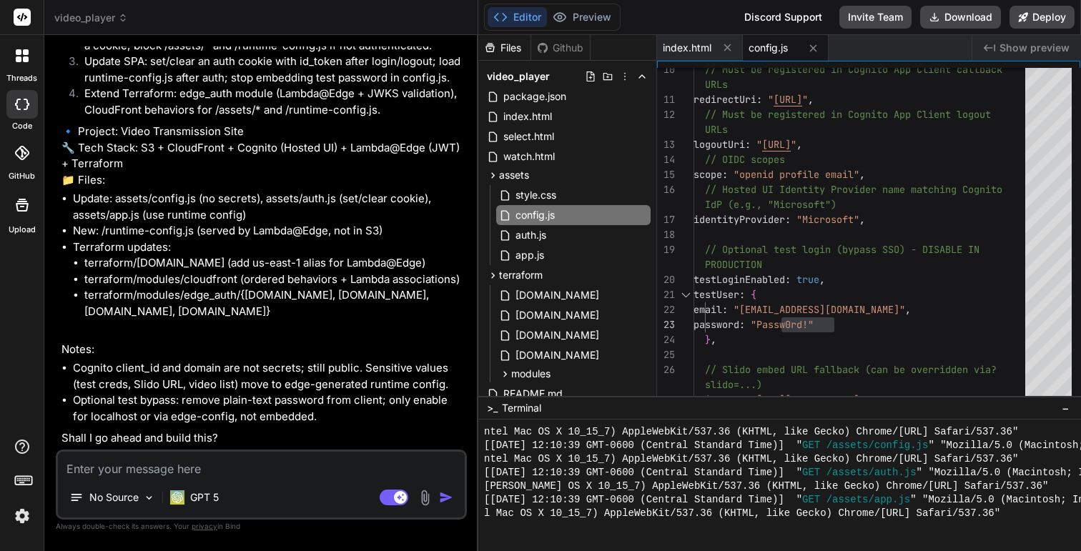
click at [345, 411] on li "Optional test bypass: remove plain-text password from client; only enable for l…" at bounding box center [268, 409] width 391 height 32
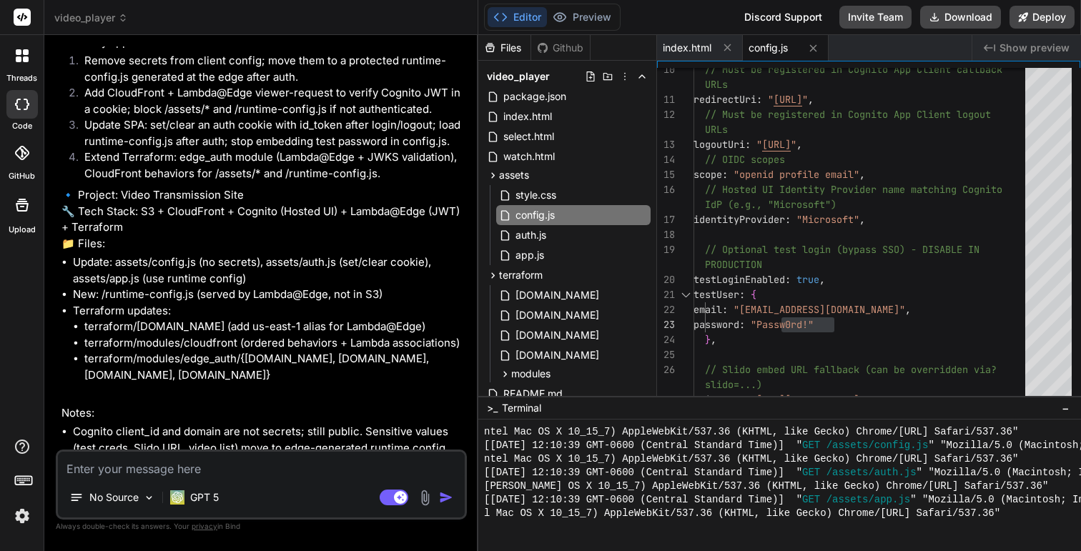
scroll to position [3813, 0]
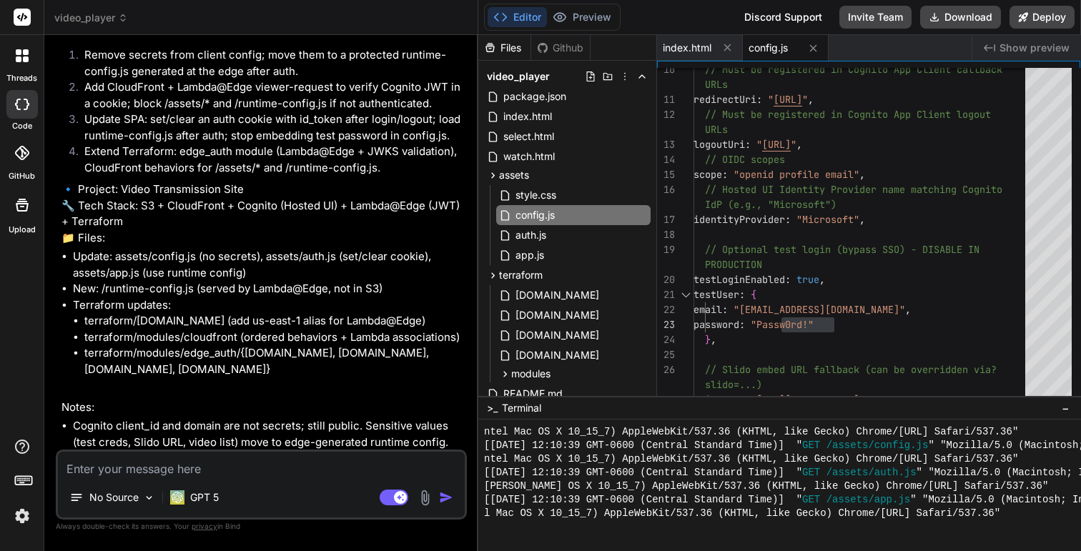
click at [253, 218] on p "🔹 Project: Video Transmission Site 🔧 Tech Stack: S3 + CloudFront + Cognito (Hos…" at bounding box center [262, 214] width 403 height 64
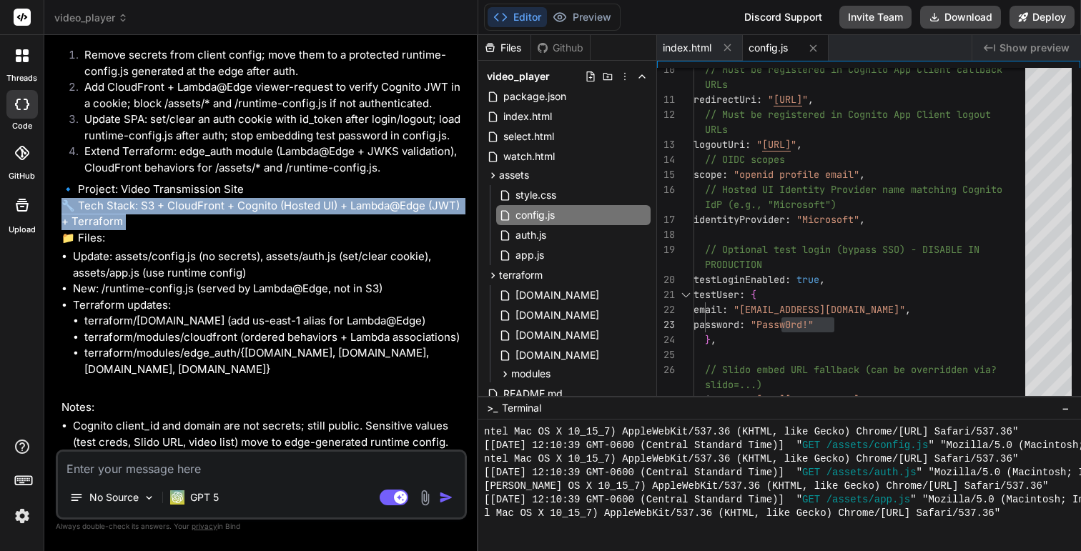
click at [293, 216] on p "🔹 Project: Video Transmission Site 🔧 Tech Stack: S3 + CloudFront + Cognito (Hos…" at bounding box center [262, 214] width 403 height 64
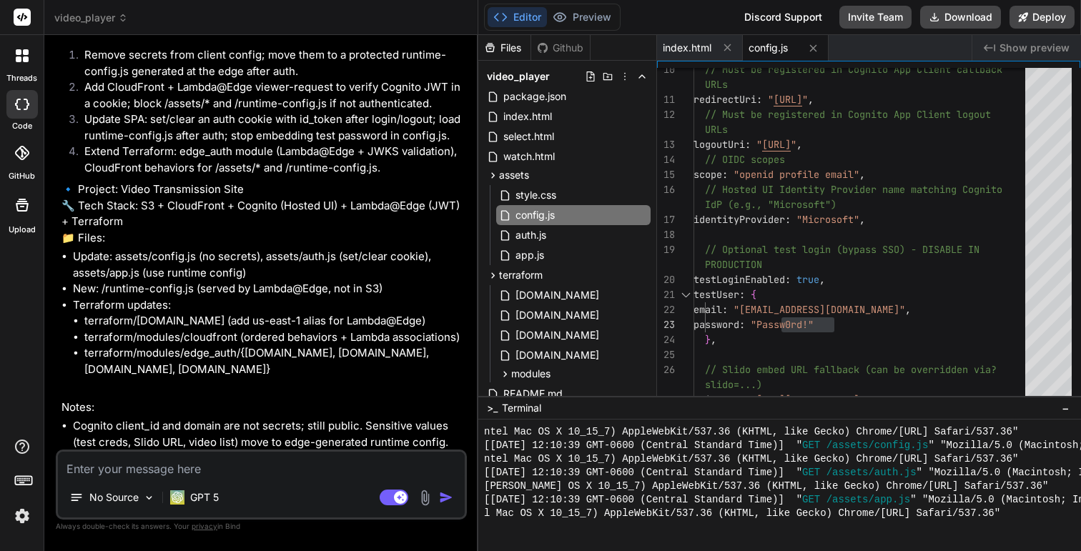
click at [293, 216] on p "🔹 Project: Video Transmission Site 🔧 Tech Stack: S3 + CloudFront + Cognito (Hos…" at bounding box center [262, 214] width 403 height 64
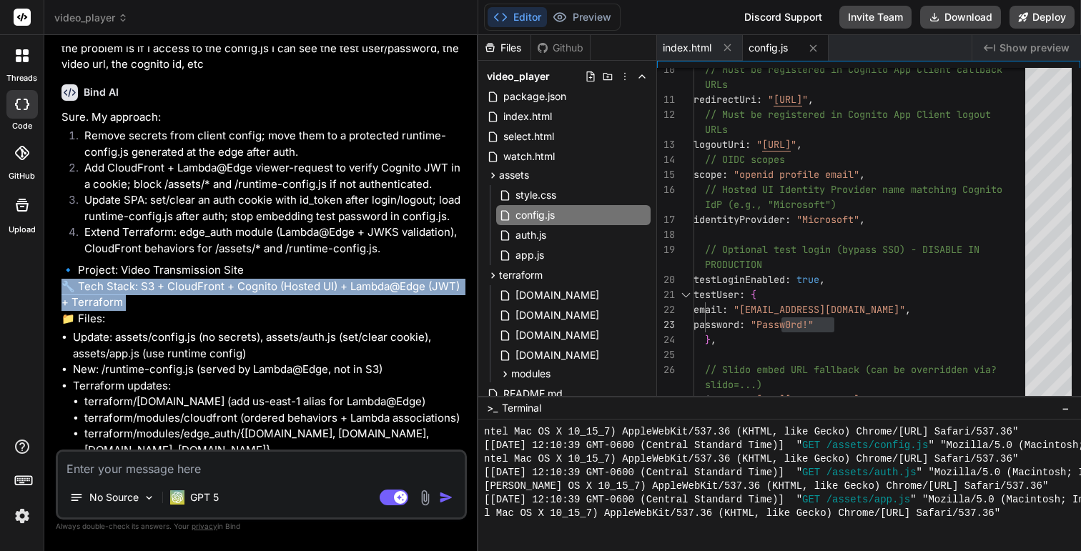
scroll to position [3712, 0]
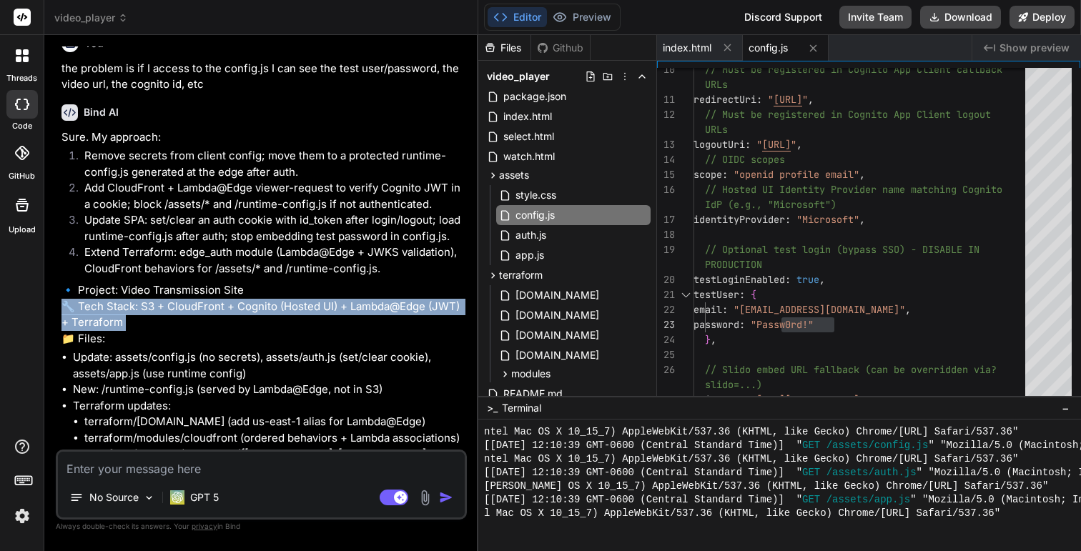
click at [292, 316] on p "🔹 Project: Video Transmission Site 🔧 Tech Stack: S3 + CloudFront + Cognito (Hos…" at bounding box center [262, 314] width 403 height 64
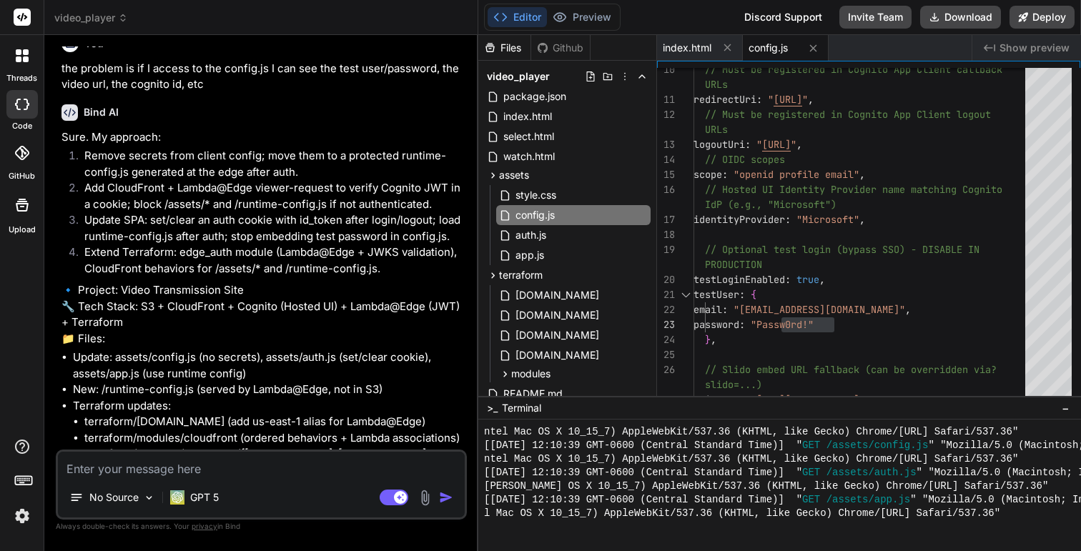
click at [292, 316] on p "🔹 Project: Video Transmission Site 🔧 Tech Stack: S3 + CloudFront + Cognito (Hos…" at bounding box center [262, 314] width 403 height 64
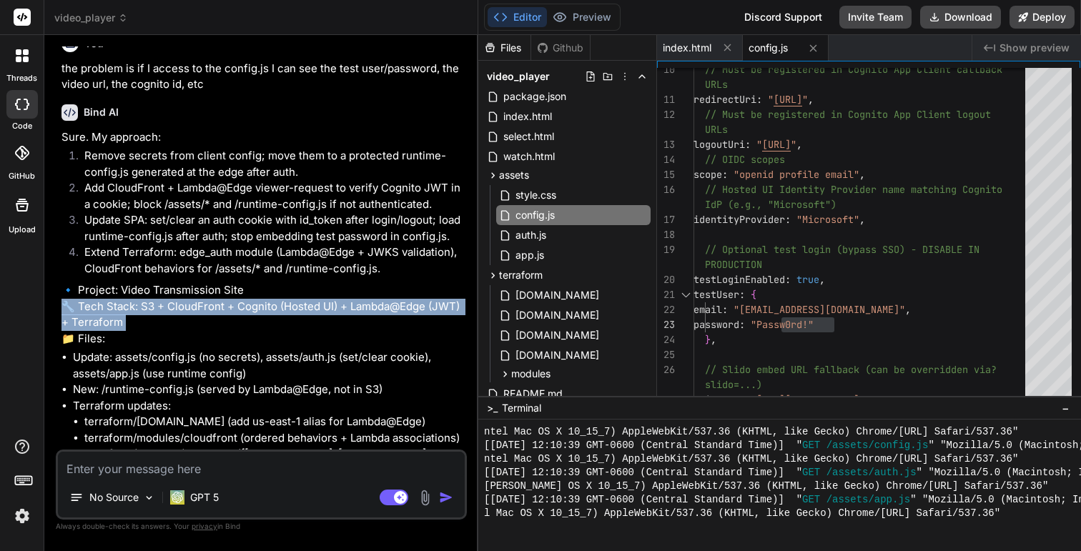
click at [192, 148] on li "Remove secrets from client config; move them to a protected runtime-config.js g…" at bounding box center [268, 164] width 391 height 32
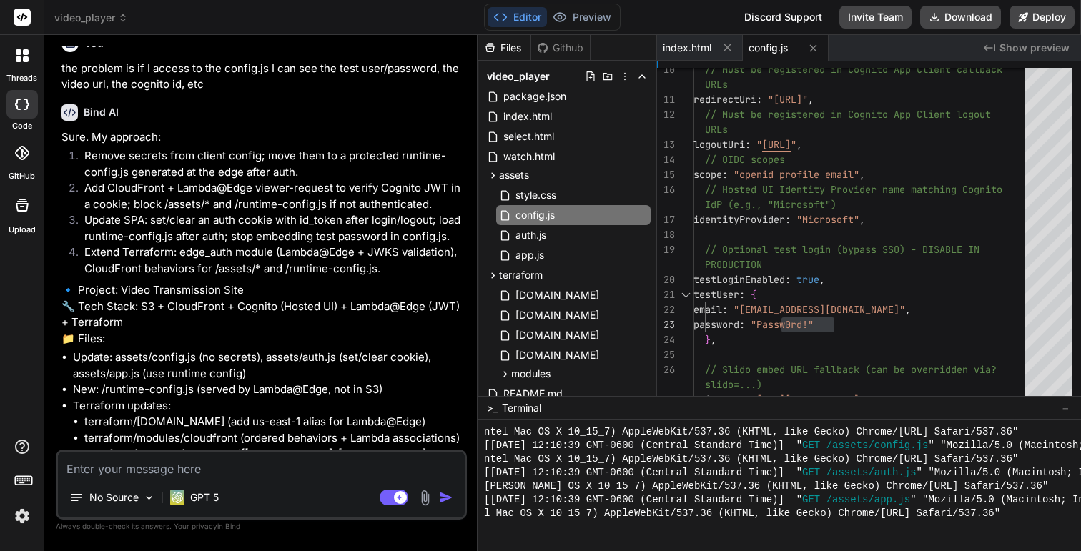
click at [192, 148] on li "Remove secrets from client config; move them to a protected runtime-config.js g…" at bounding box center [268, 164] width 391 height 32
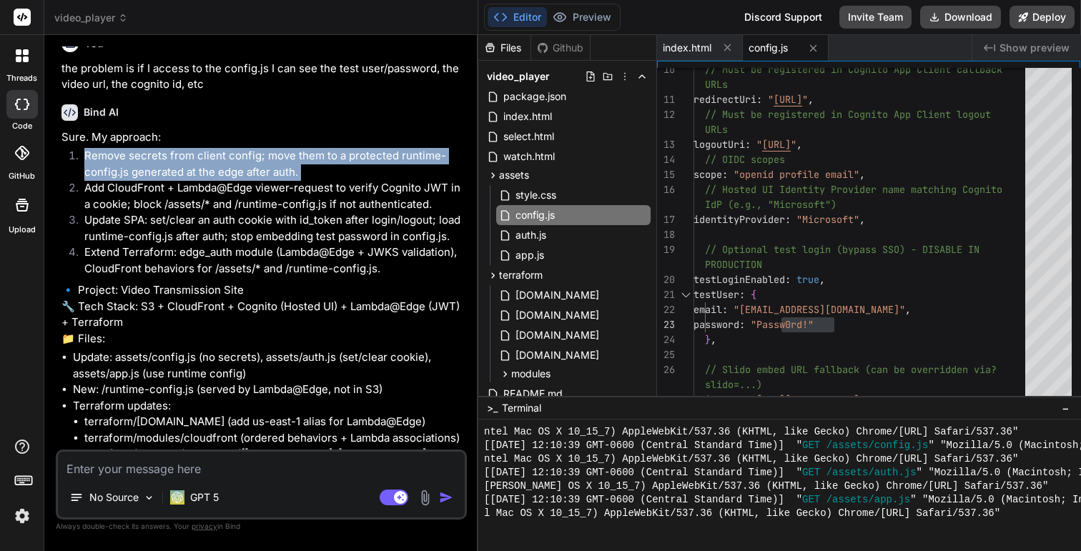
click at [162, 180] on li "Add CloudFront + Lambda@Edge viewer-request to verify Cognito JWT in a cookie; …" at bounding box center [268, 196] width 391 height 32
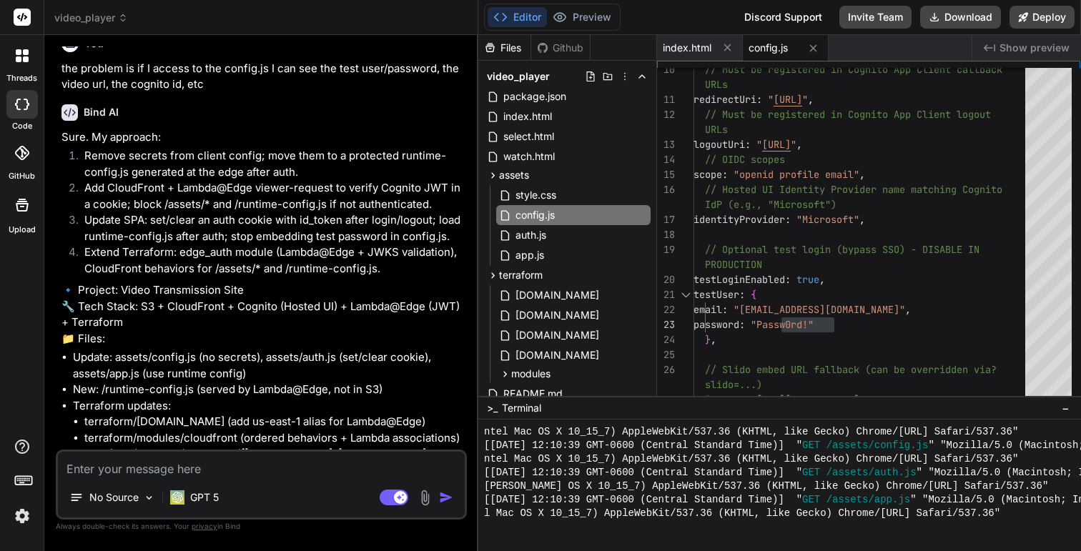
click at [162, 180] on li "Add CloudFront + Lambda@Edge viewer-request to verify Cognito JWT in a cookie; …" at bounding box center [268, 196] width 391 height 32
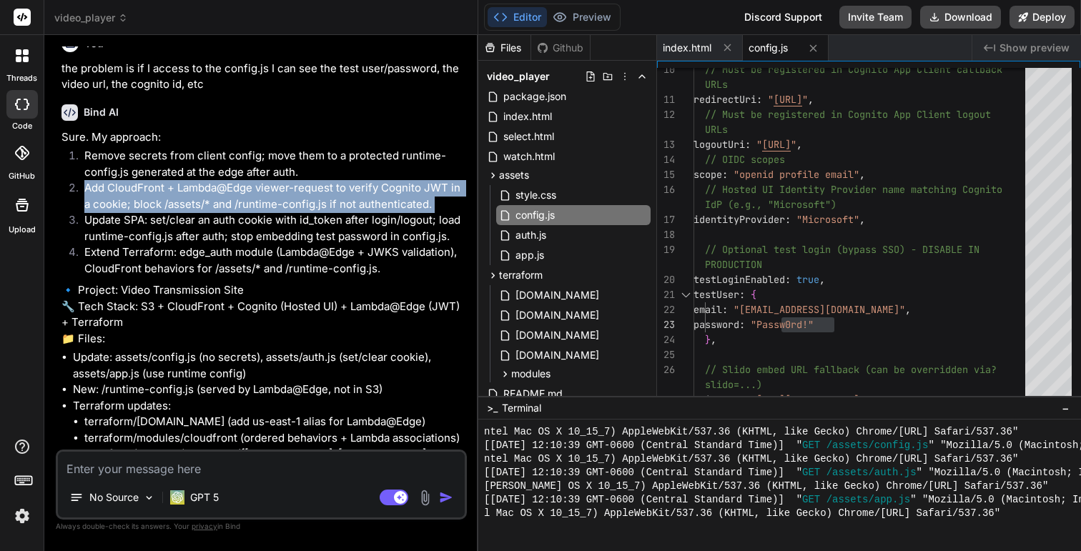
click at [189, 198] on li "Add CloudFront + Lambda@Edge viewer-request to verify Cognito JWT in a cookie; …" at bounding box center [268, 196] width 391 height 32
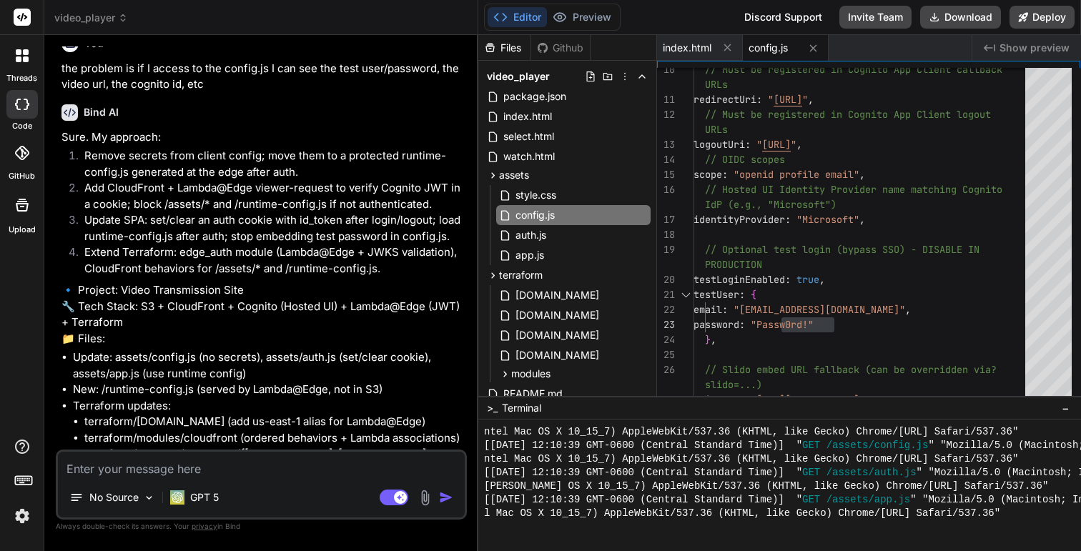
click at [189, 198] on li "Add CloudFront + Lambda@Edge viewer-request to verify Cognito JWT in a cookie; …" at bounding box center [268, 196] width 391 height 32
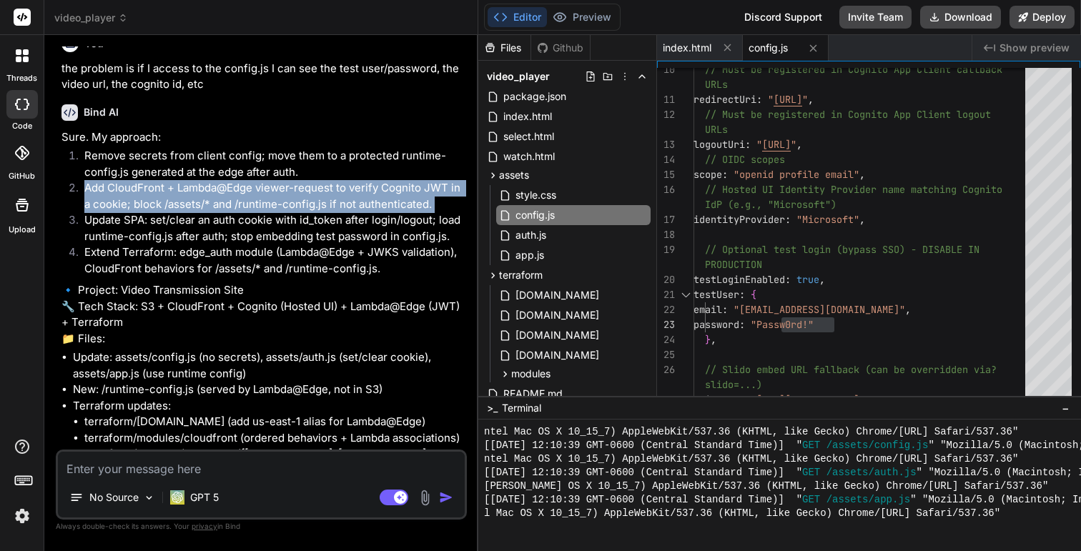
click at [200, 217] on li "Update SPA: set/clear an auth cookie with id_token after login/logout; load run…" at bounding box center [268, 228] width 391 height 32
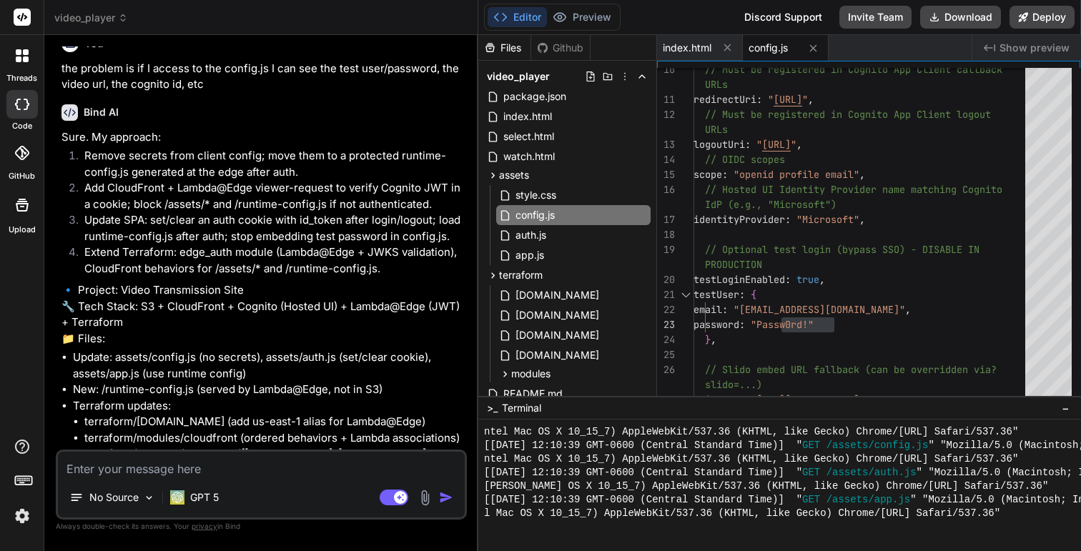
click at [200, 217] on li "Update SPA: set/clear an auth cookie with id_token after login/logout; load run…" at bounding box center [268, 228] width 391 height 32
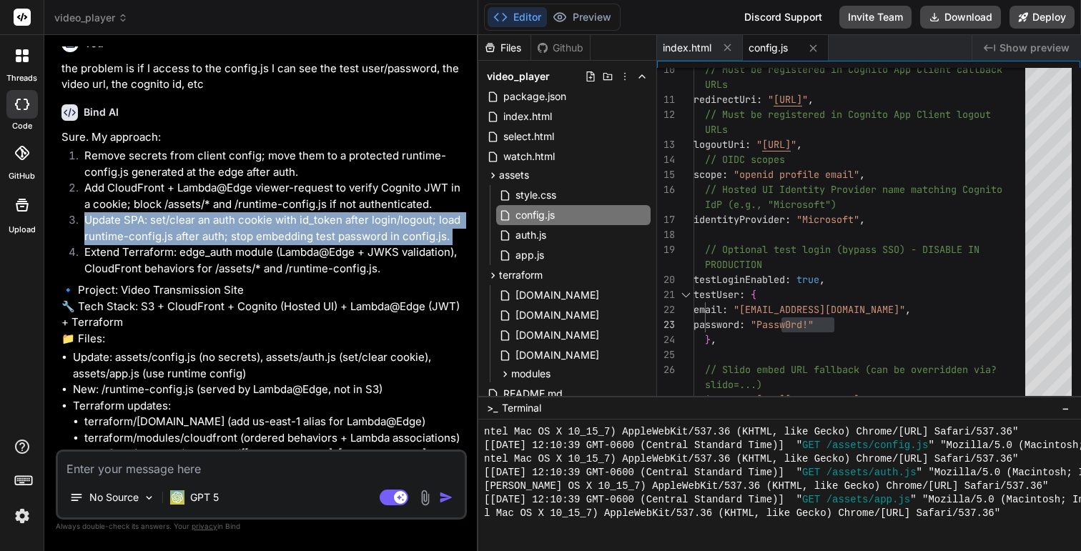
click at [221, 245] on li "Extend Terraform: edge_auth module (Lambda@Edge + JWKS validation), CloudFront …" at bounding box center [268, 261] width 391 height 32
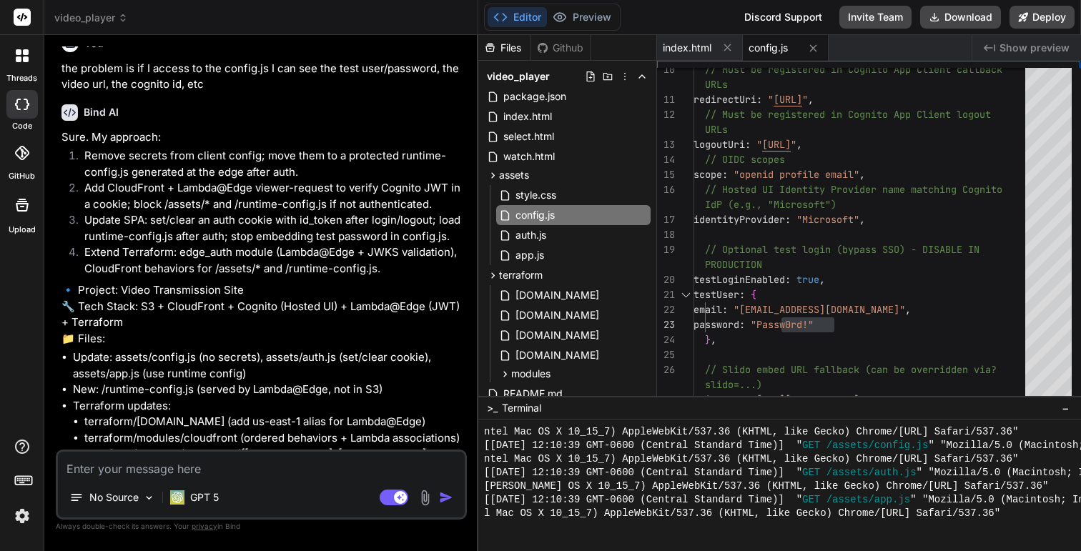
click at [221, 245] on li "Extend Terraform: edge_auth module (Lambda@Edge + JWKS validation), CloudFront …" at bounding box center [268, 261] width 391 height 32
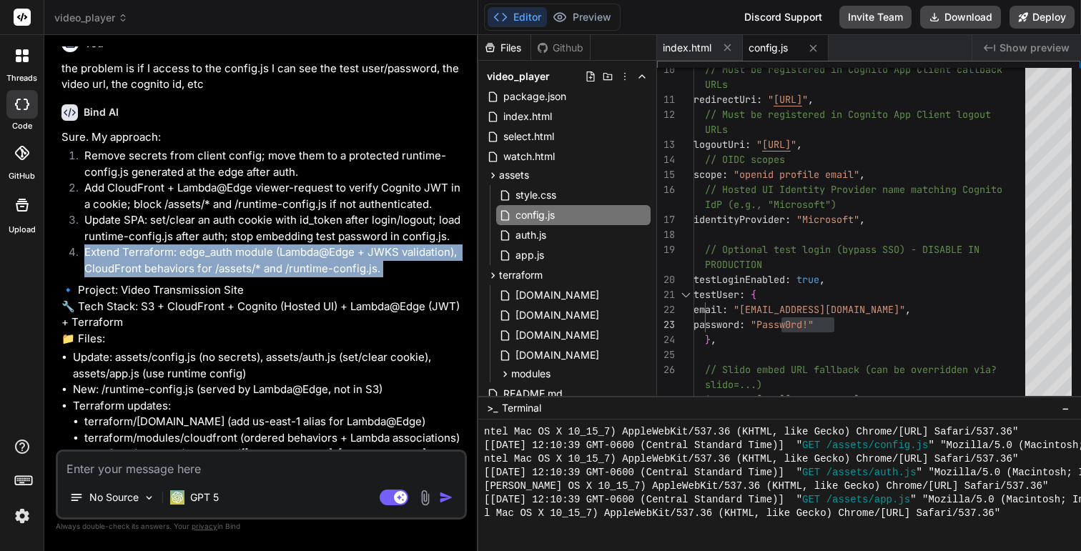
click at [244, 282] on p "🔹 Project: Video Transmission Site 🔧 Tech Stack: S3 + CloudFront + Cognito (Hos…" at bounding box center [262, 314] width 403 height 64
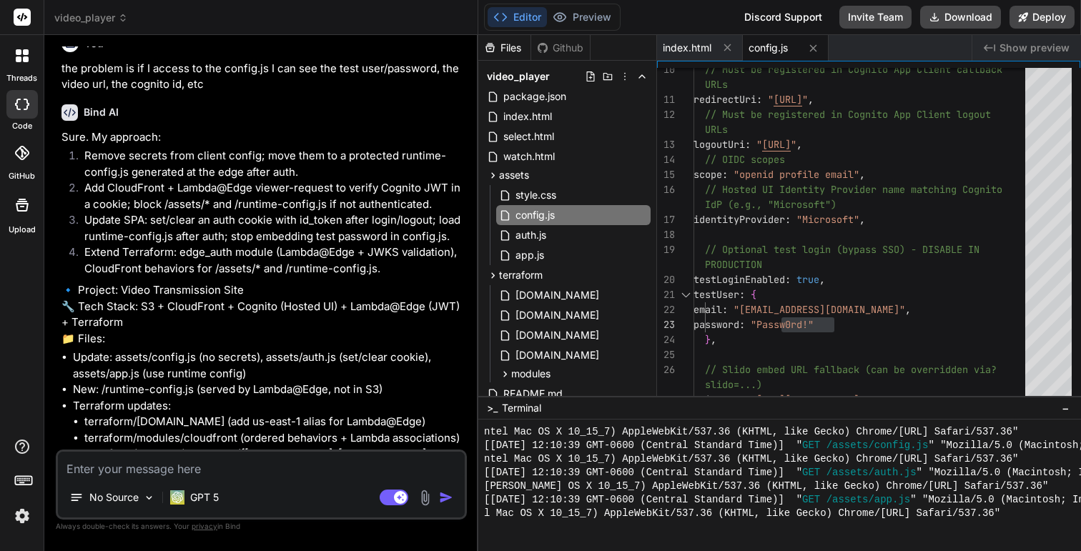
click at [244, 282] on p "🔹 Project: Video Transmission Site 🔧 Tech Stack: S3 + CloudFront + Cognito (Hos…" at bounding box center [262, 314] width 403 height 64
click at [278, 320] on p "🔹 Project: Video Transmission Site 🔧 Tech Stack: S3 + CloudFront + Cognito (Hos…" at bounding box center [262, 314] width 403 height 64
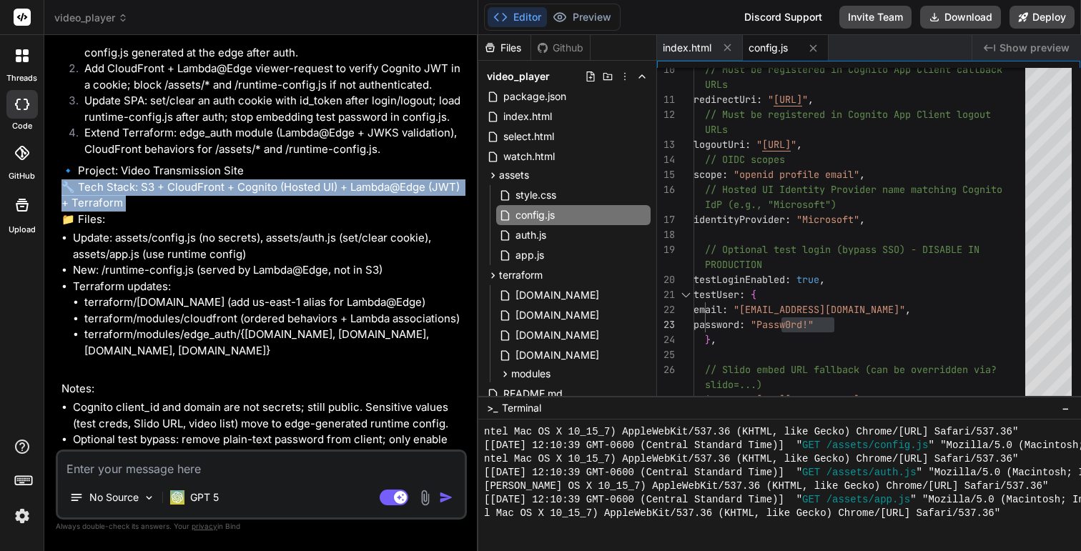
scroll to position [3894, 0]
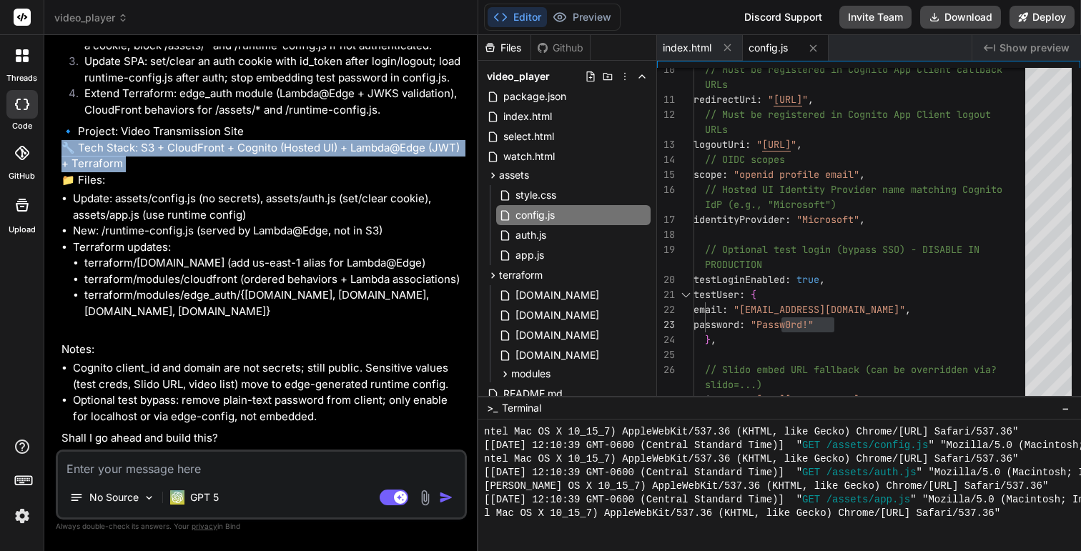
click at [244, 472] on textarea at bounding box center [261, 465] width 407 height 26
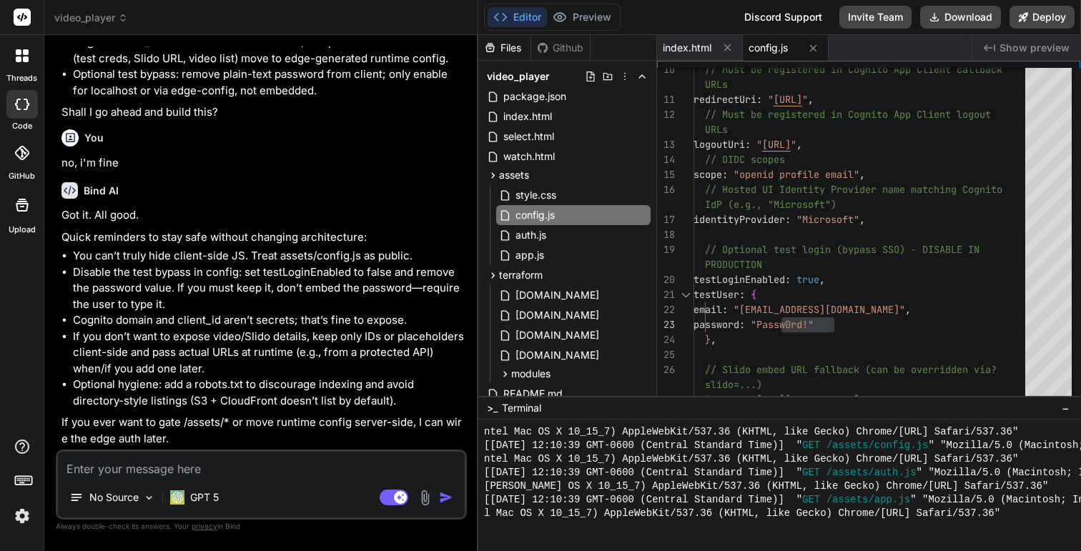
scroll to position [4220, 0]
click at [270, 260] on li "You can’t truly hide client-side JS. Treat assets/config.js as public." at bounding box center [268, 256] width 391 height 16
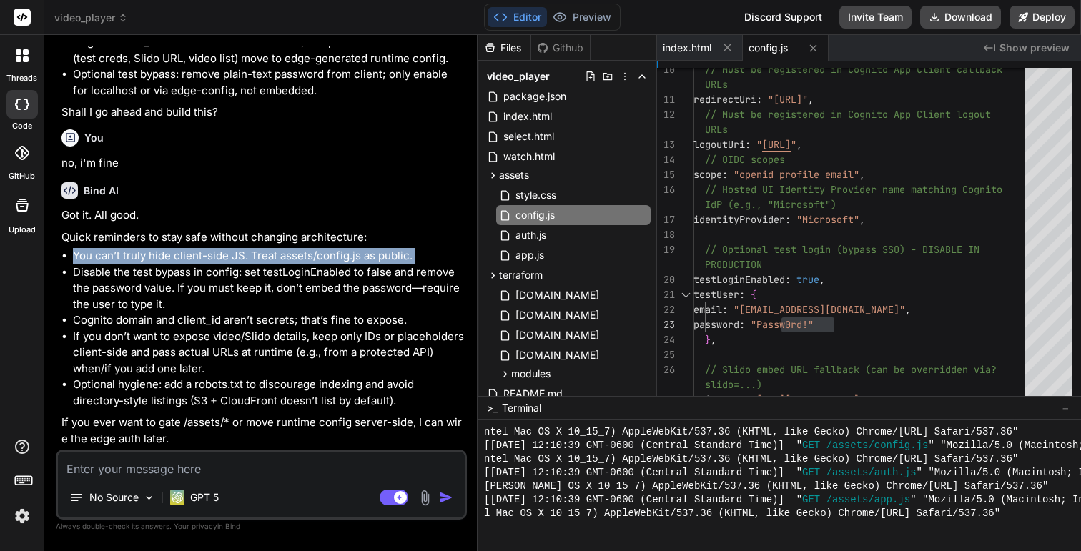
click at [271, 283] on li "Disable the test bypass in config: set testLoginEnabled to false and remove the…" at bounding box center [268, 289] width 391 height 49
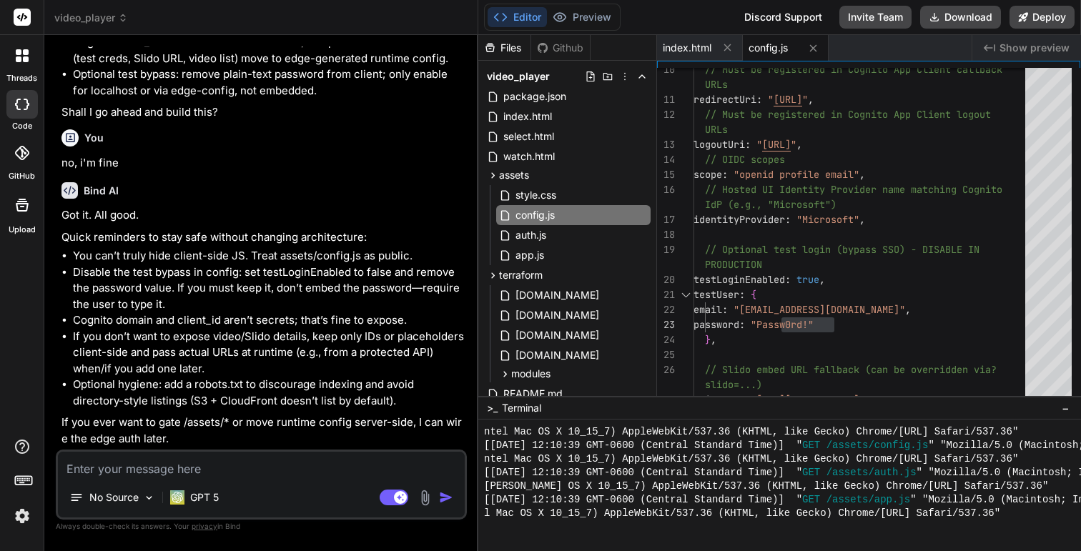
click at [271, 283] on li "Disable the test bypass in config: set testLoginEnabled to false and remove the…" at bounding box center [268, 289] width 391 height 49
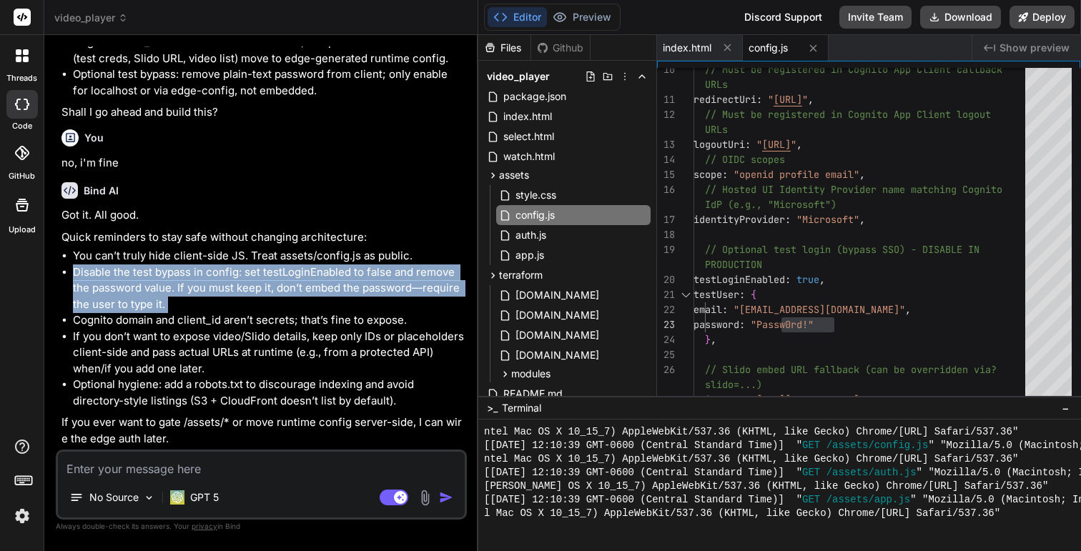
click at [293, 260] on li "You can’t truly hide client-side JS. Treat assets/config.js as public." at bounding box center [268, 256] width 391 height 16
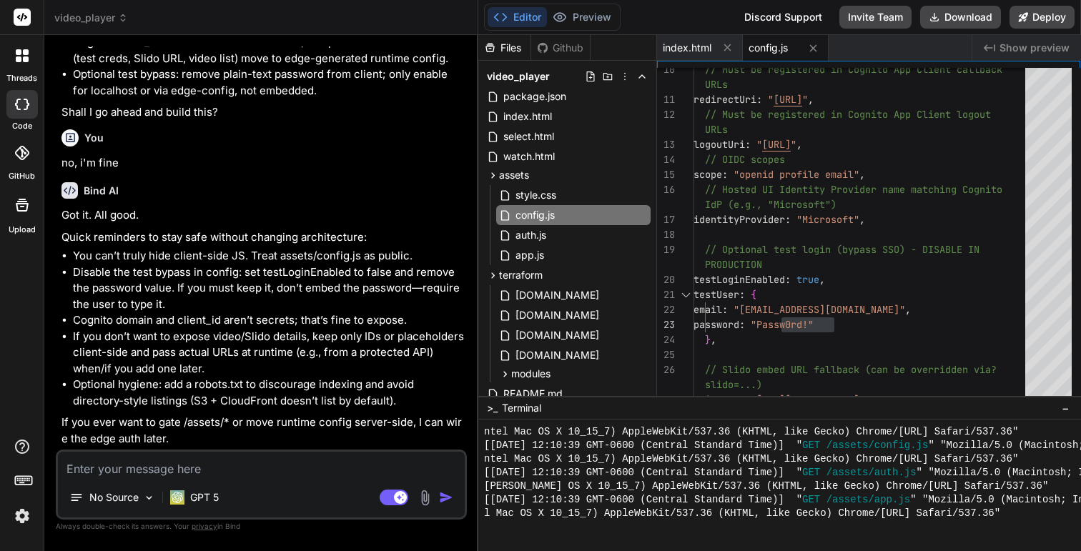
click at [293, 260] on li "You can’t truly hide client-side JS. Treat assets/config.js as public." at bounding box center [268, 256] width 391 height 16
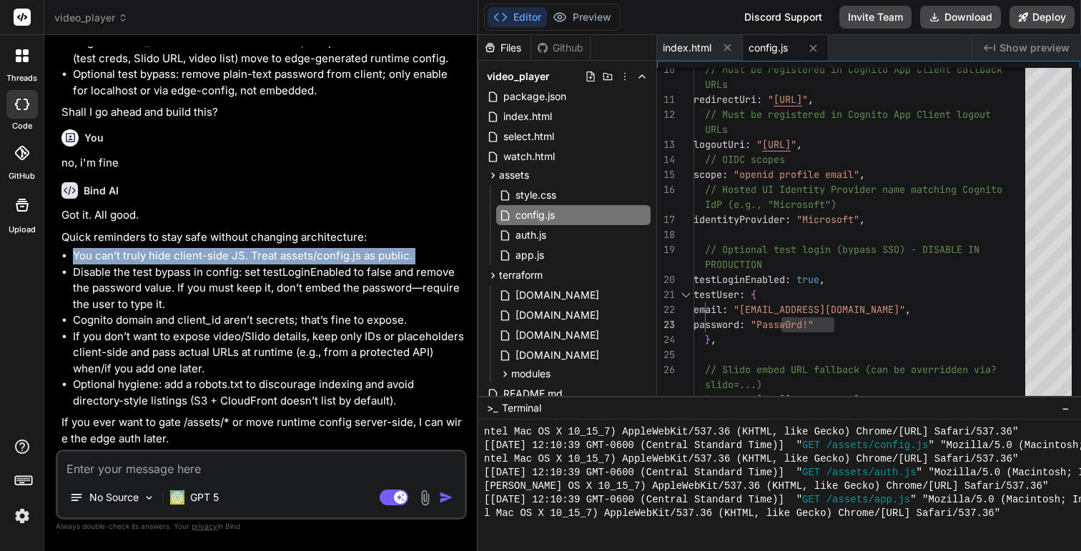
click at [301, 285] on li "Disable the test bypass in config: set testLoginEnabled to false and remove the…" at bounding box center [268, 289] width 391 height 49
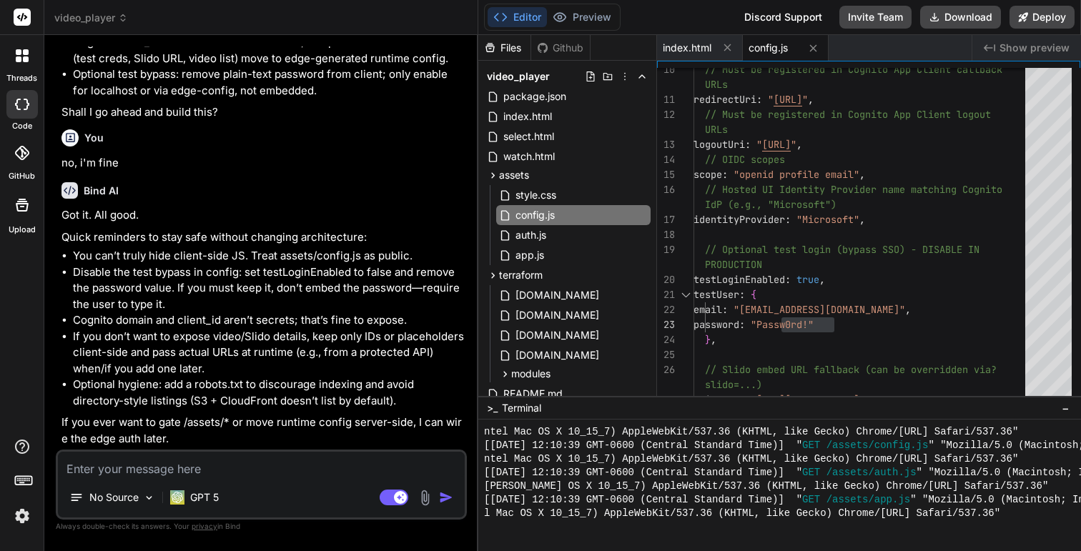
click at [301, 285] on li "Disable the test bypass in config: set testLoginEnabled to false and remove the…" at bounding box center [268, 289] width 391 height 49
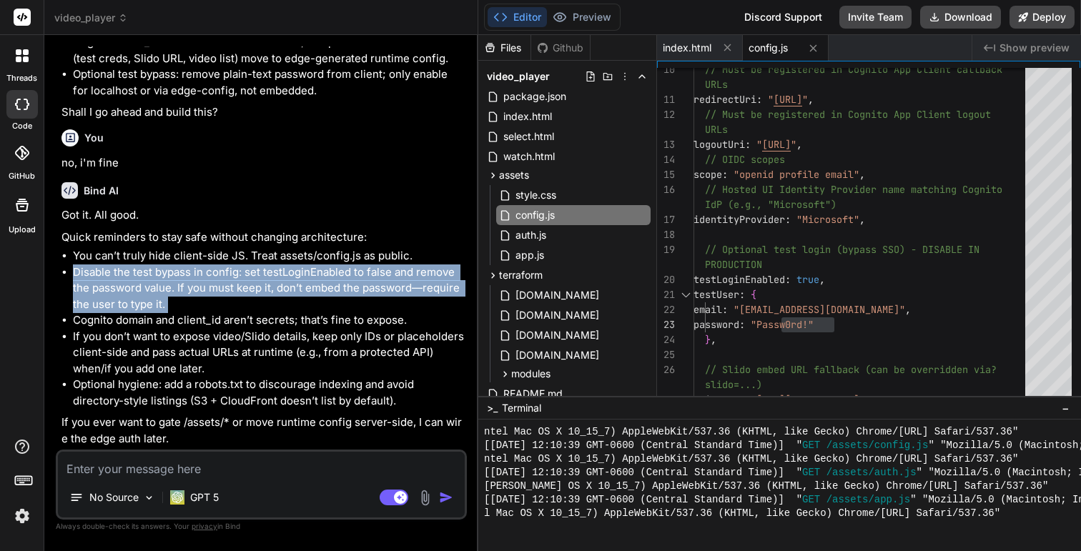
click at [317, 300] on li "Disable the test bypass in config: set testLoginEnabled to false and remove the…" at bounding box center [268, 289] width 391 height 49
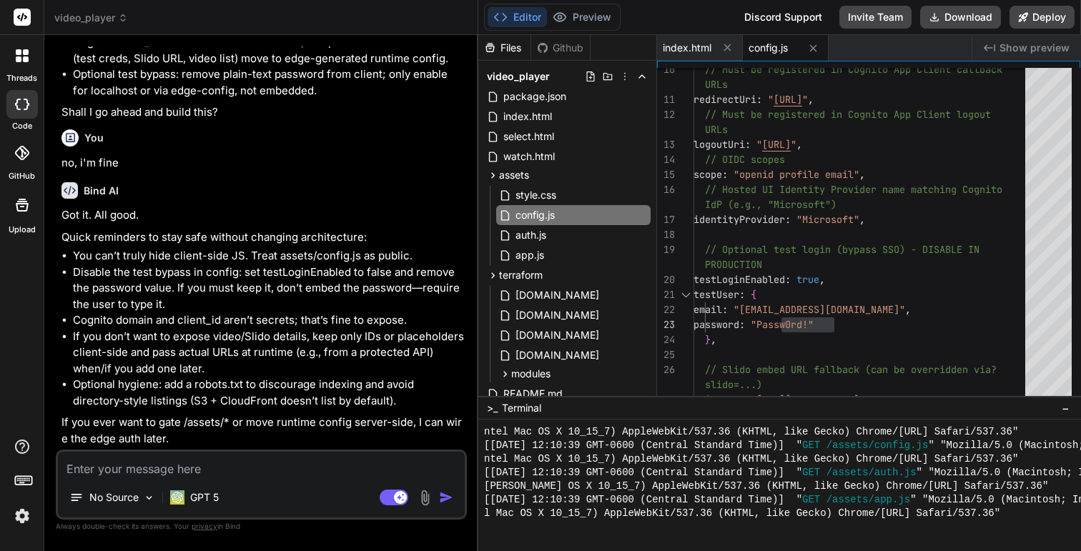
click at [317, 300] on li "Disable the test bypass in config: set testLoginEnabled to false and remove the…" at bounding box center [268, 289] width 391 height 49
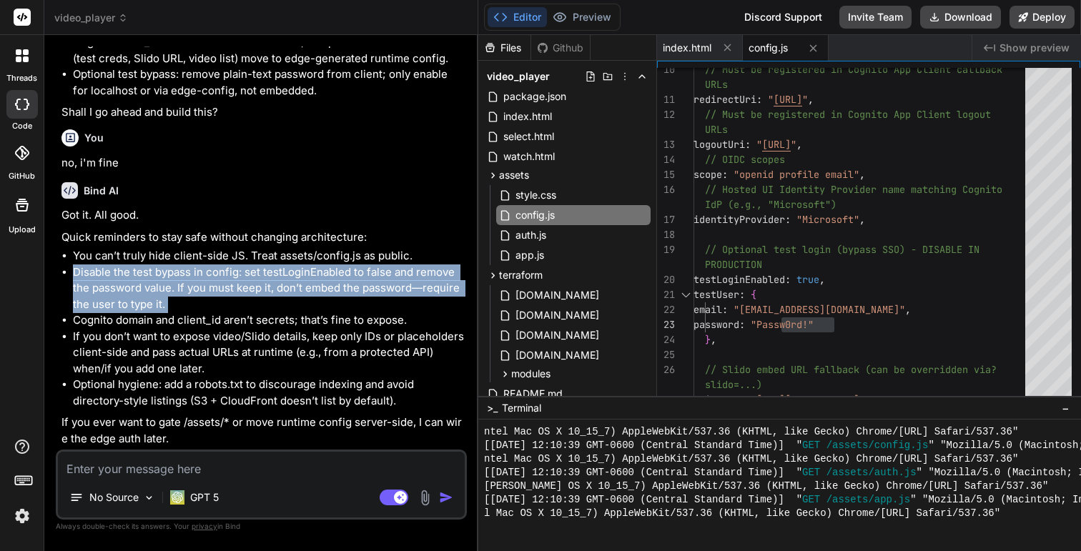
click at [290, 275] on li "Disable the test bypass in config: set testLoginEnabled to false and remove the…" at bounding box center [268, 289] width 391 height 49
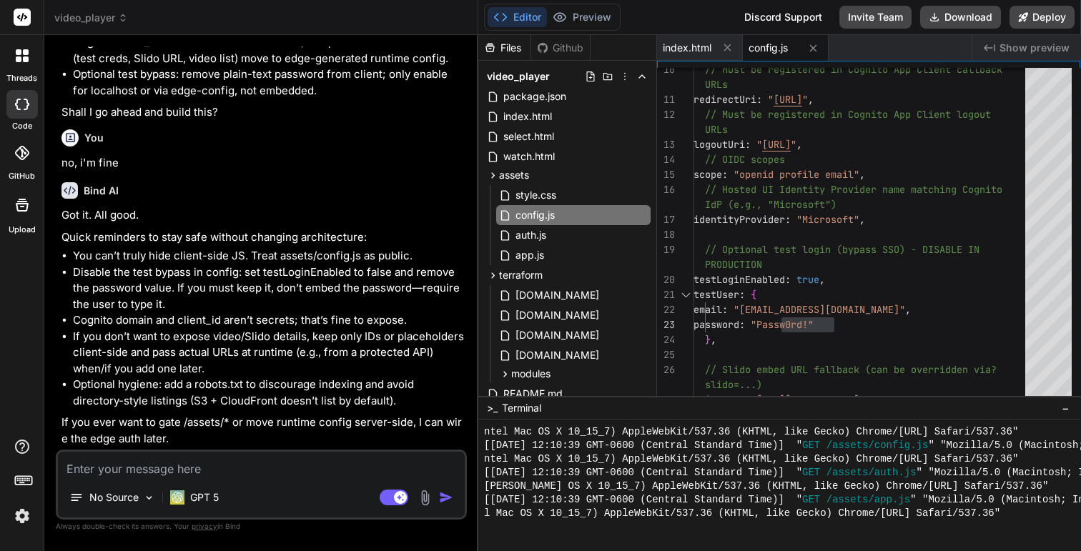
click at [290, 275] on li "Disable the test bypass in config: set testLoginEnabled to false and remove the…" at bounding box center [268, 289] width 391 height 49
click at [377, 275] on li "Disable the test bypass in config: set testLoginEnabled to false and remove the…" at bounding box center [268, 289] width 391 height 49
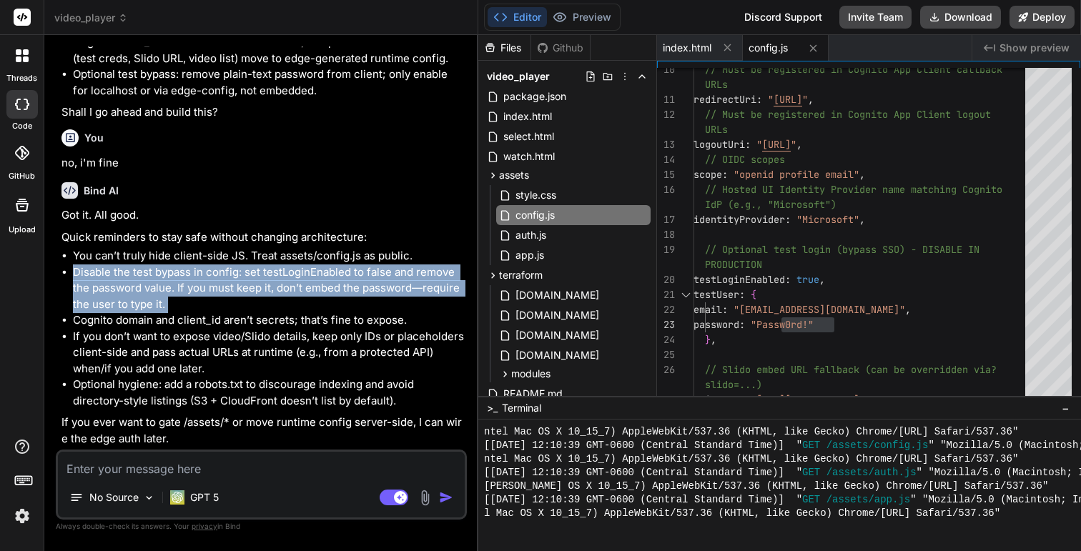
click at [386, 303] on li "Disable the test bypass in config: set testLoginEnabled to false and remove the…" at bounding box center [268, 289] width 391 height 49
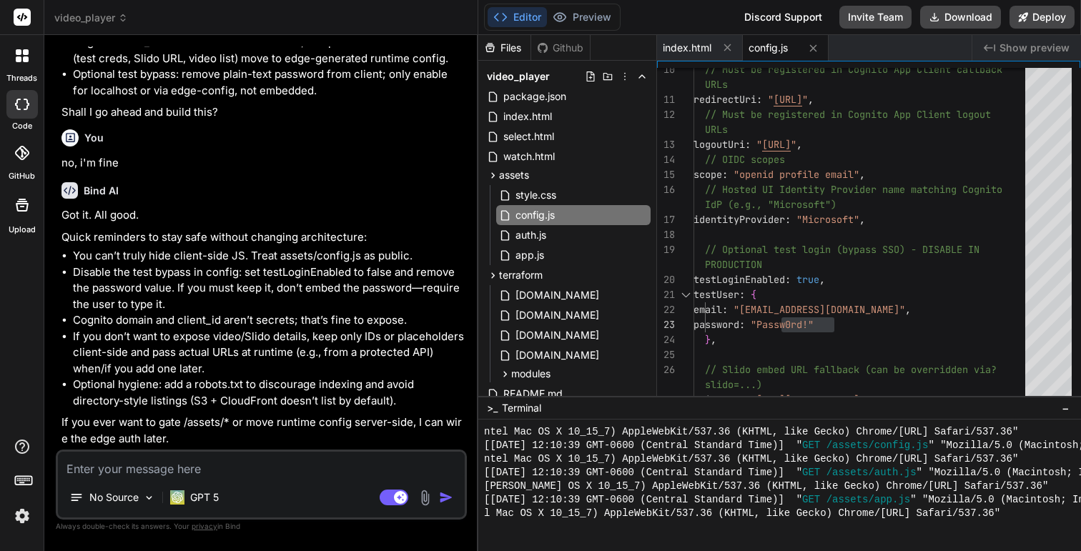
click at [386, 303] on li "Disable the test bypass in config: set testLoginEnabled to false and remove the…" at bounding box center [268, 289] width 391 height 49
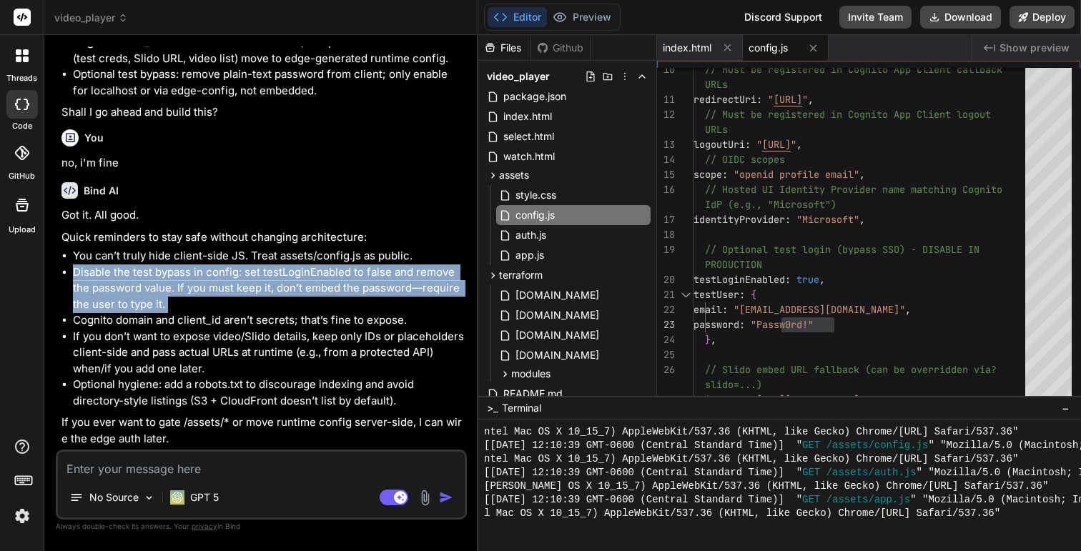
click at [388, 340] on li "If you don’t want to expose video/Slido details, keep only IDs or placeholders …" at bounding box center [268, 353] width 391 height 49
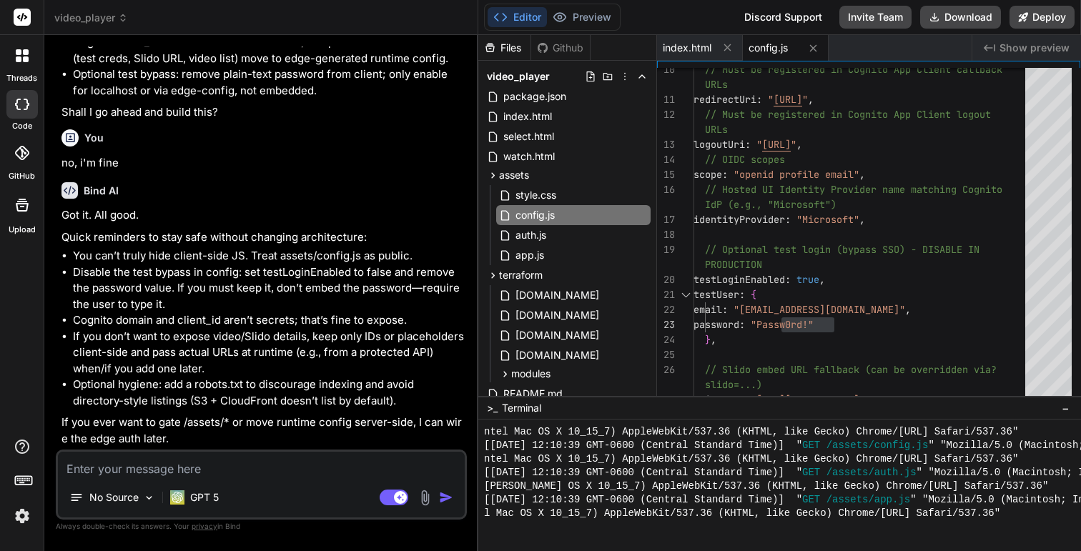
click at [388, 340] on li "If you don’t want to expose video/Slido details, keep only IDs or placeholders …" at bounding box center [268, 353] width 391 height 49
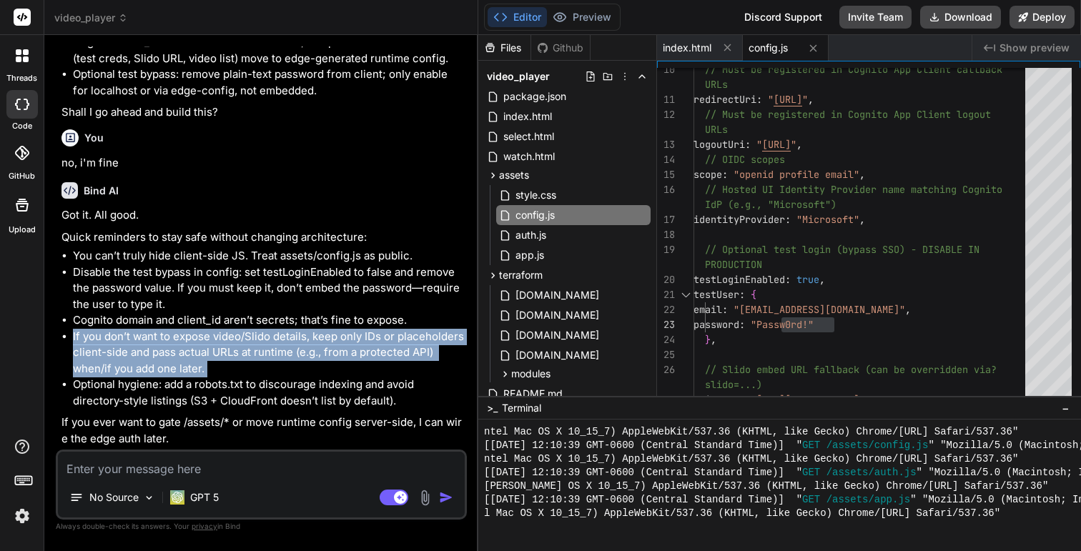
click at [330, 441] on p "If you ever want to gate /assets/* or move runtime config server-side, I can wi…" at bounding box center [262, 431] width 403 height 32
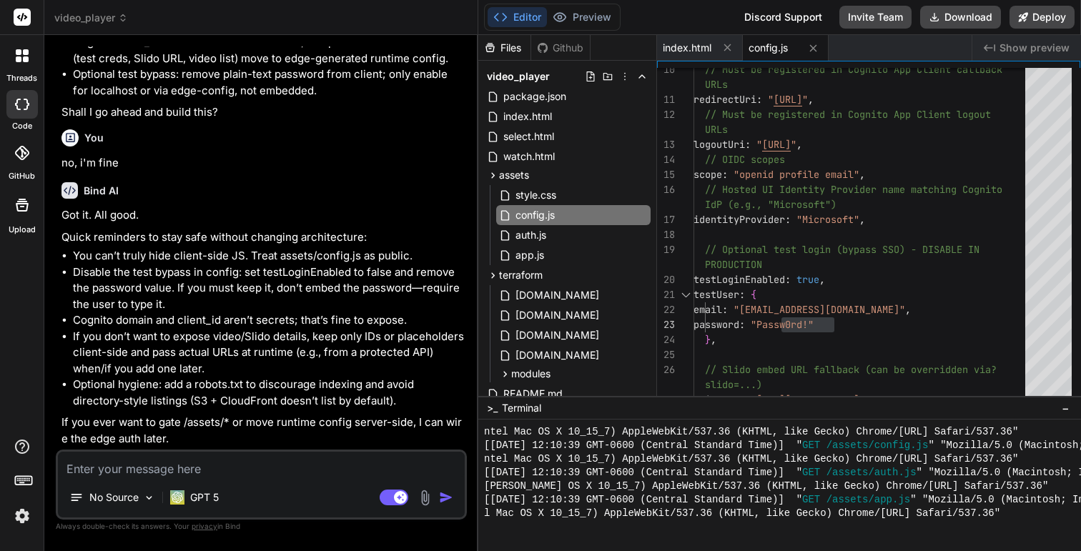
click at [330, 441] on p "If you ever want to gate /assets/* or move runtime config server-side, I can wi…" at bounding box center [262, 431] width 403 height 32
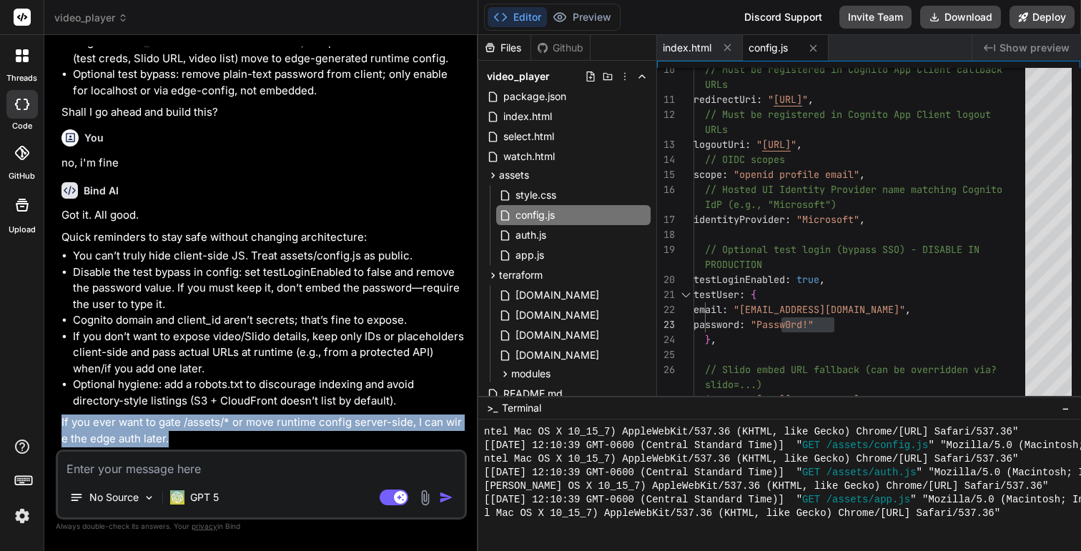
click at [285, 423] on p "If you ever want to gate /assets/* or move runtime config server-side, I can wi…" at bounding box center [262, 431] width 403 height 32
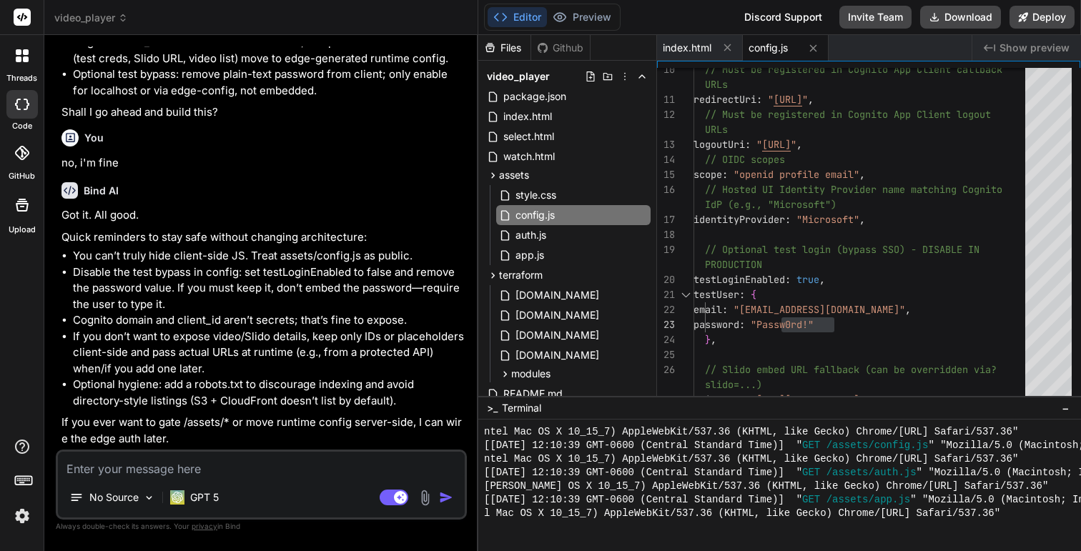
click at [285, 423] on p "If you ever want to gate /assets/* or move runtime config server-side, I can wi…" at bounding box center [262, 431] width 403 height 32
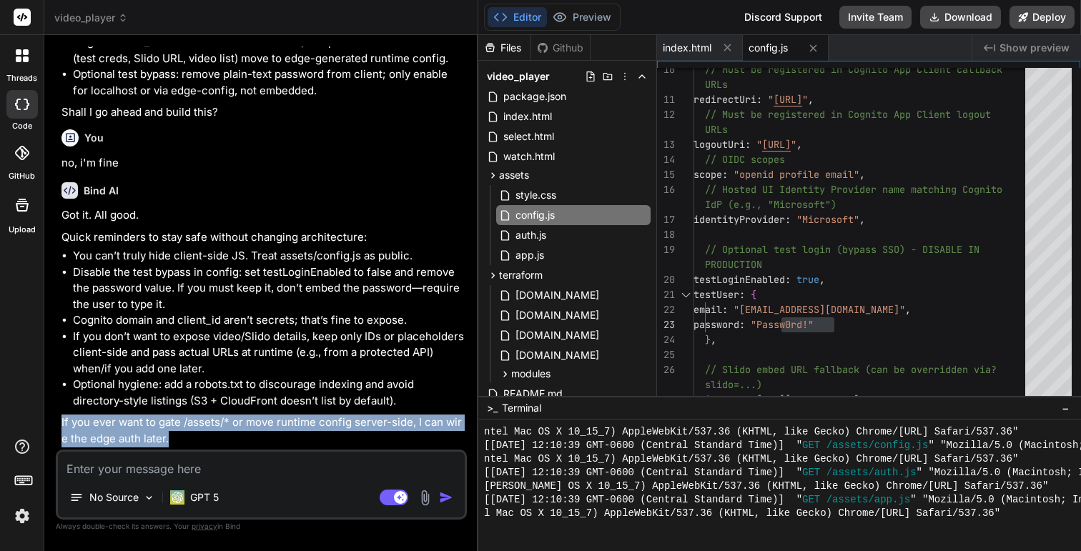
click at [309, 424] on p "If you ever want to gate /assets/* or move runtime config server-side, I can wi…" at bounding box center [262, 431] width 403 height 32
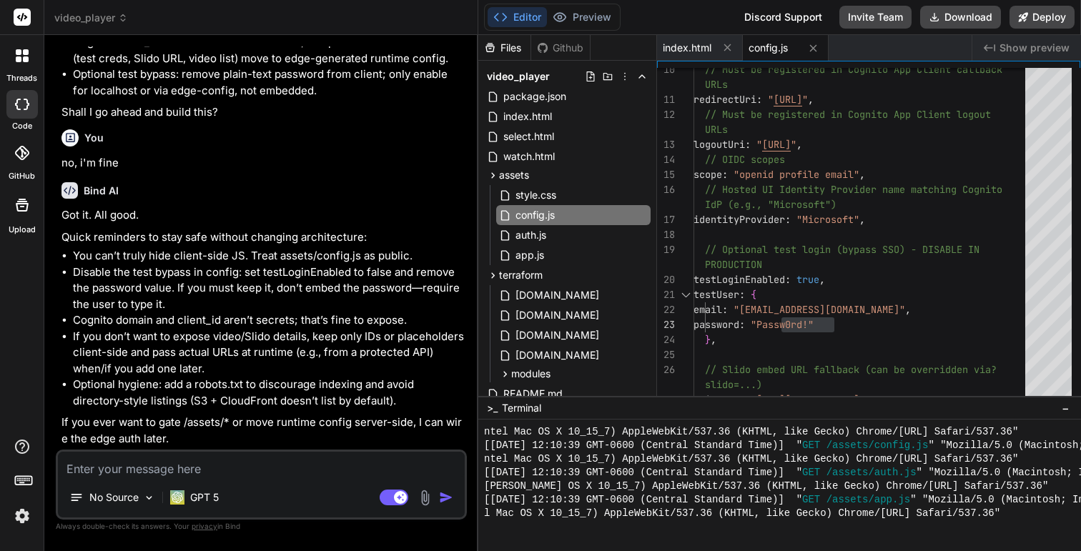
click at [309, 424] on p "If you ever want to gate /assets/* or move runtime config server-side, I can wi…" at bounding box center [262, 431] width 403 height 32
click at [272, 424] on p "If you ever want to gate /assets/* or move runtime config server-side, I can wi…" at bounding box center [262, 431] width 403 height 32
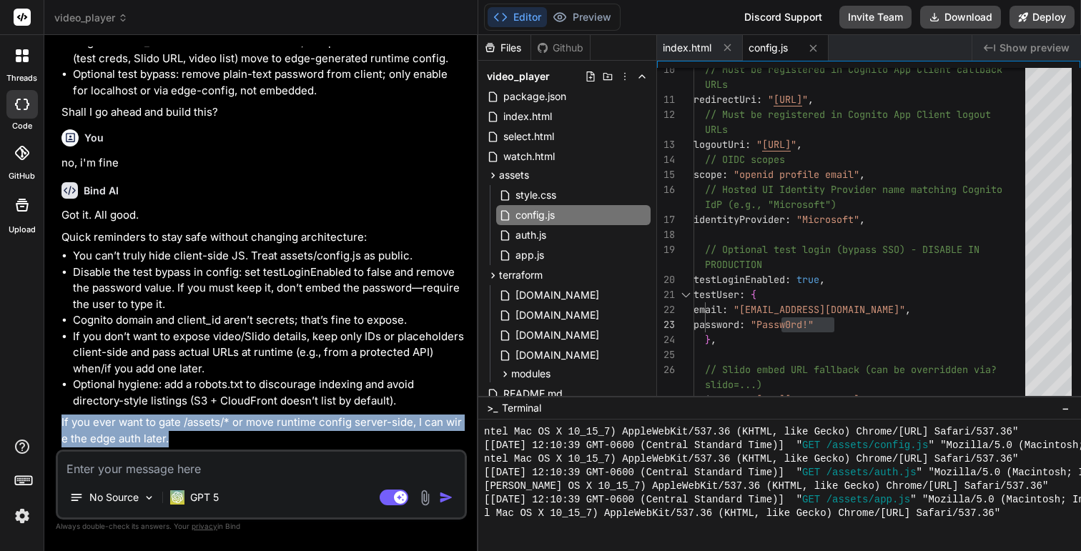
click at [241, 468] on textarea at bounding box center [261, 465] width 407 height 26
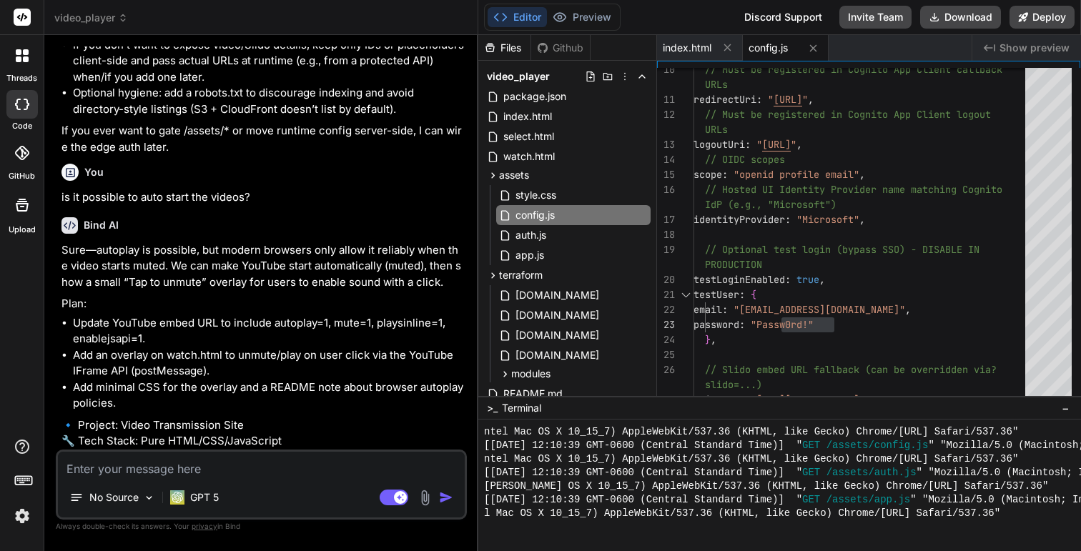
scroll to position [4494, 0]
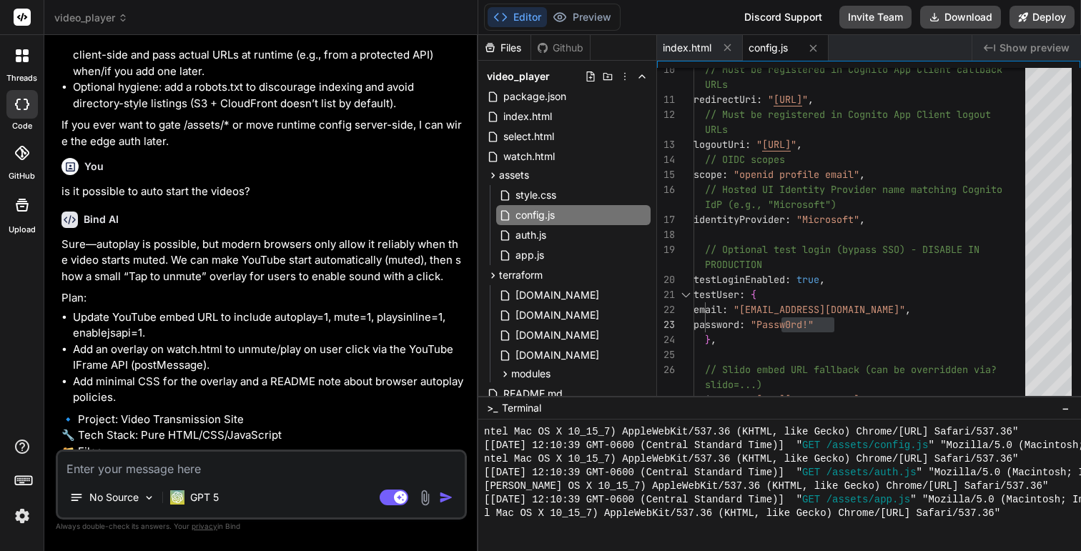
click at [272, 275] on p "Sure—autoplay is possible, but modern browsers only allow it reliably when the …" at bounding box center [262, 261] width 403 height 49
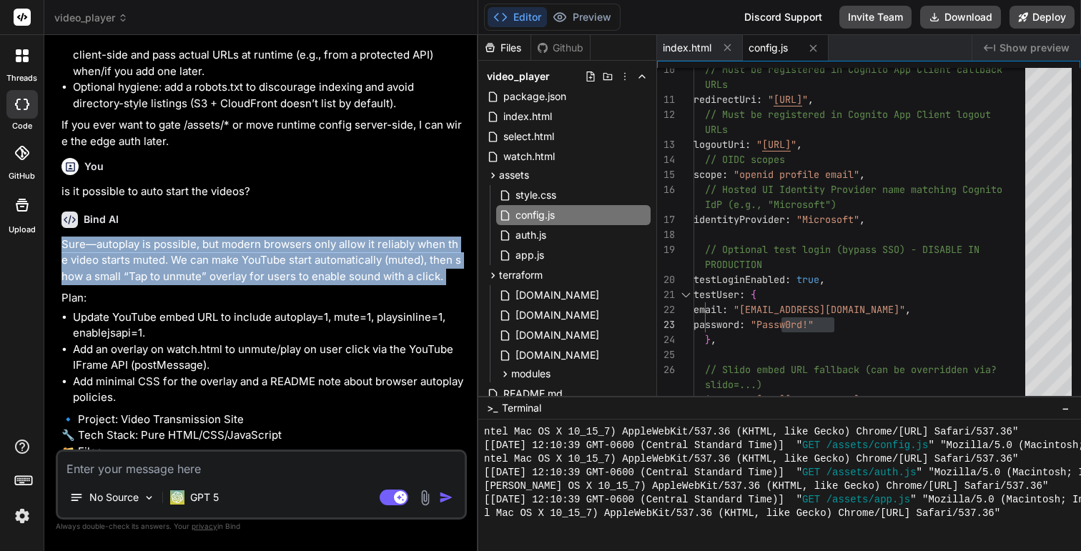
click at [299, 285] on p "Sure—autoplay is possible, but modern browsers only allow it reliably when the …" at bounding box center [262, 261] width 403 height 49
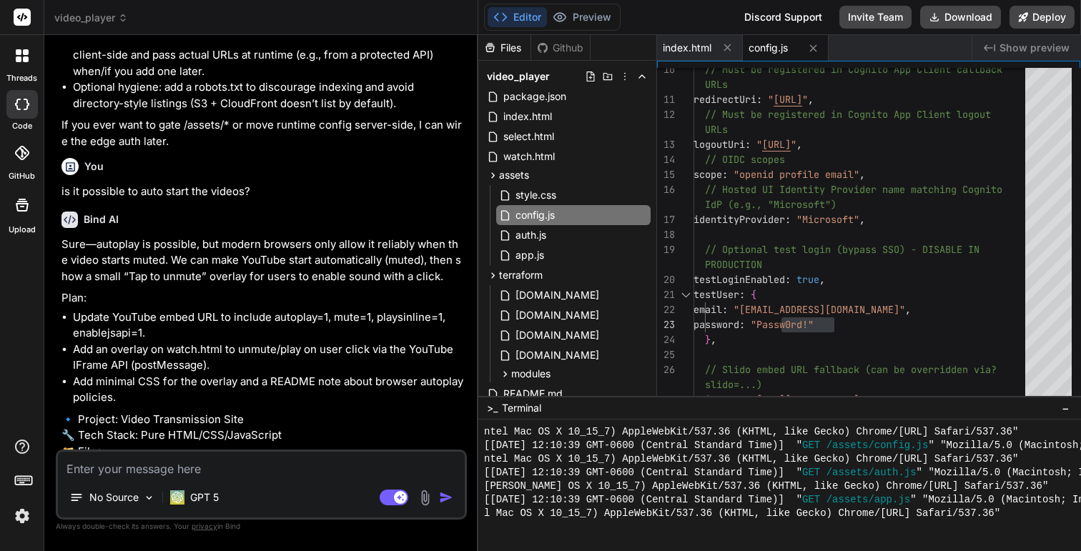
click at [299, 285] on p "Sure—autoplay is possible, but modern browsers only allow it reliably when the …" at bounding box center [262, 261] width 403 height 49
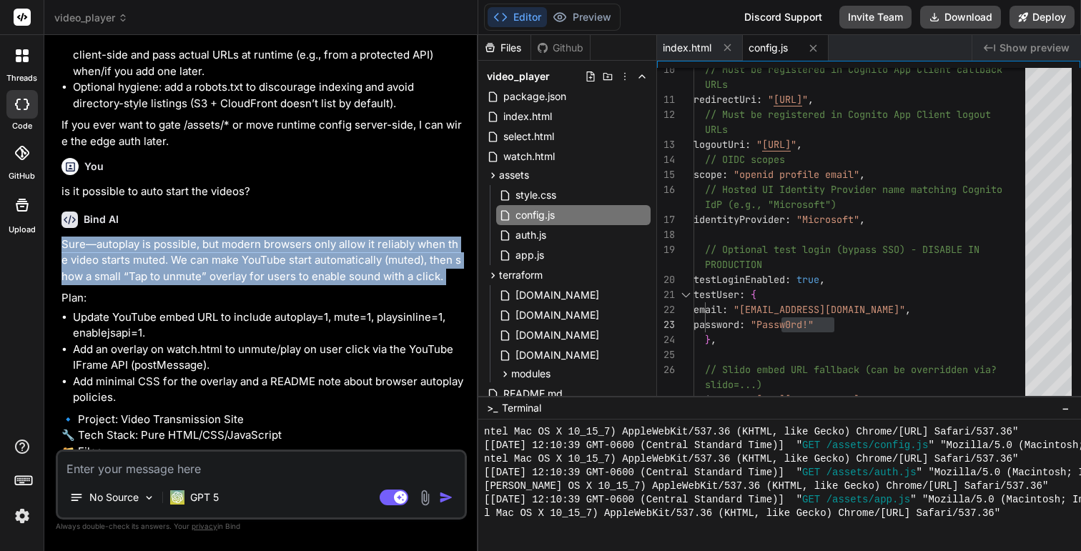
click at [258, 285] on p "Sure—autoplay is possible, but modern browsers only allow it reliably when the …" at bounding box center [262, 261] width 403 height 49
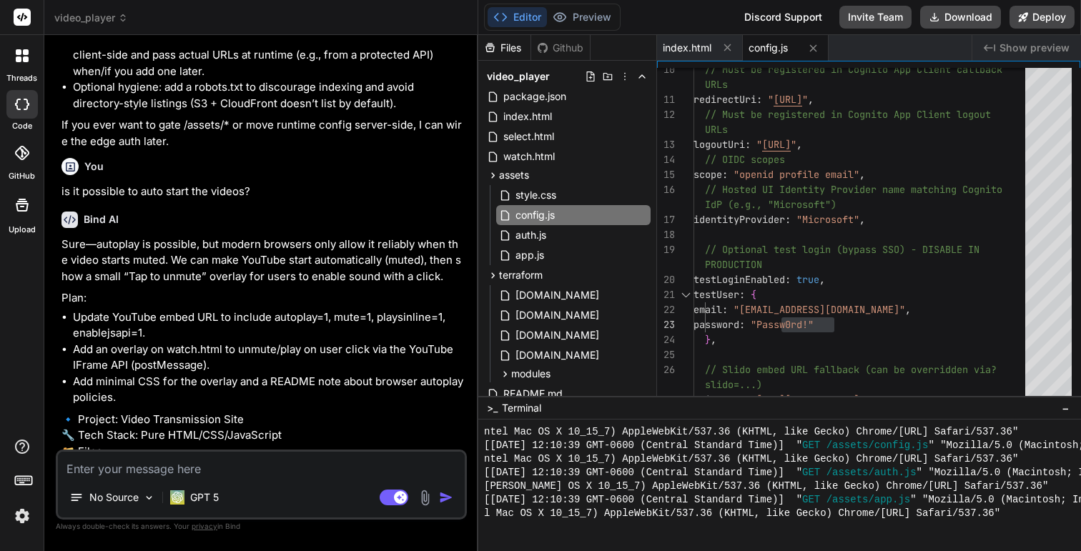
click at [258, 285] on p "Sure—autoplay is possible, but modern browsers only allow it reliably when the …" at bounding box center [262, 261] width 403 height 49
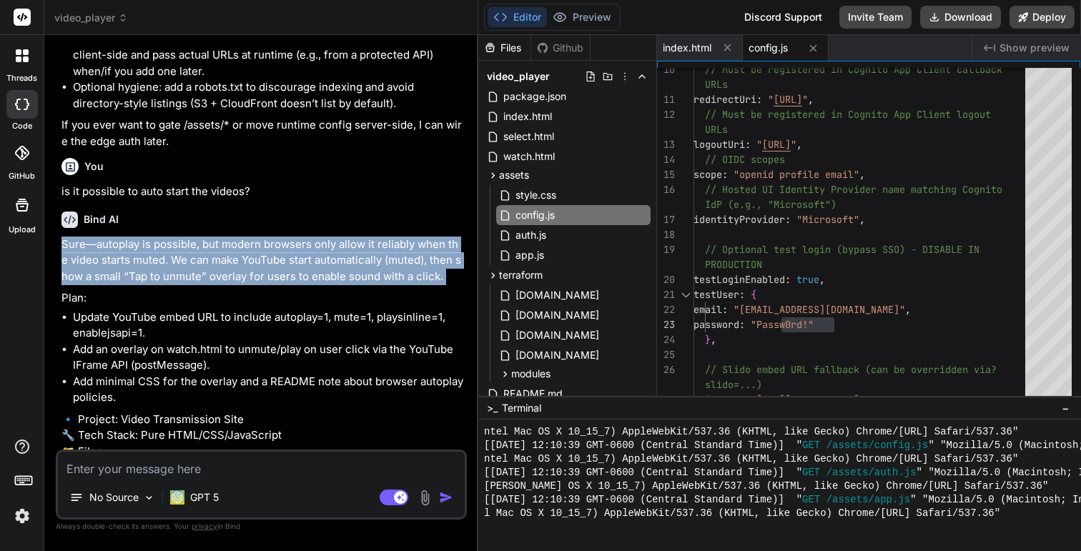
click at [350, 280] on p "Sure—autoplay is possible, but modern browsers only allow it reliably when the …" at bounding box center [262, 261] width 403 height 49
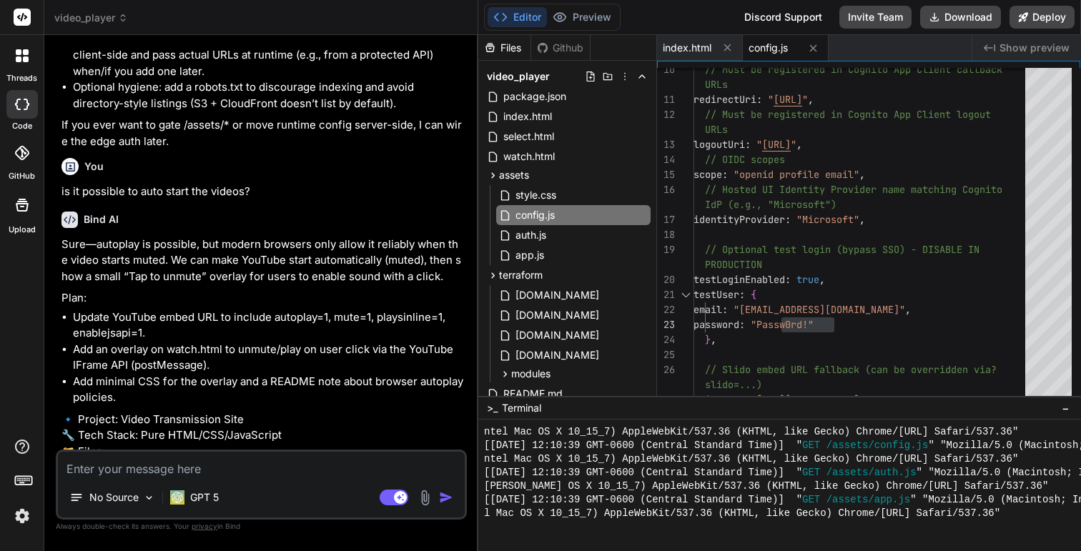
click at [350, 280] on p "Sure—autoplay is possible, but modern browsers only allow it reliably when the …" at bounding box center [262, 261] width 403 height 49
click at [395, 277] on p "Sure—autoplay is possible, but modern browsers only allow it reliably when the …" at bounding box center [262, 261] width 403 height 49
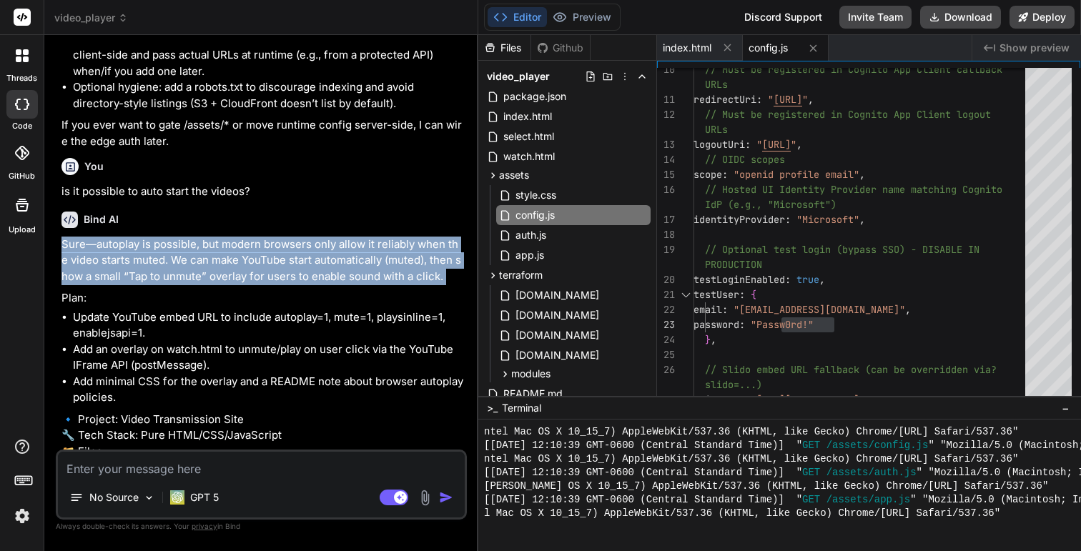
click at [236, 285] on p "Sure—autoplay is possible, but modern browsers only allow it reliably when the …" at bounding box center [262, 261] width 403 height 49
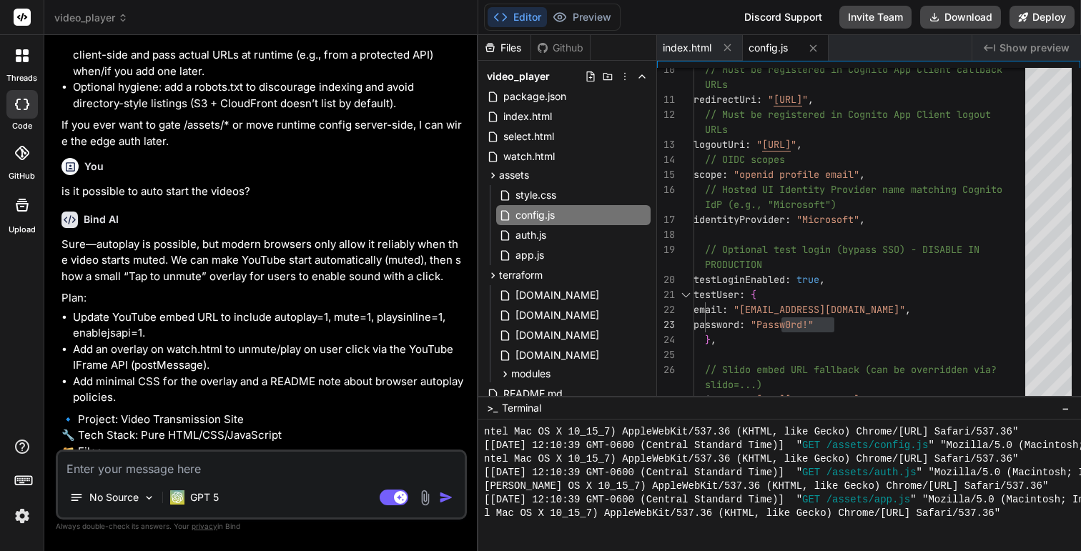
click at [236, 285] on p "Sure—autoplay is possible, but modern browsers only allow it reliably when the …" at bounding box center [262, 261] width 403 height 49
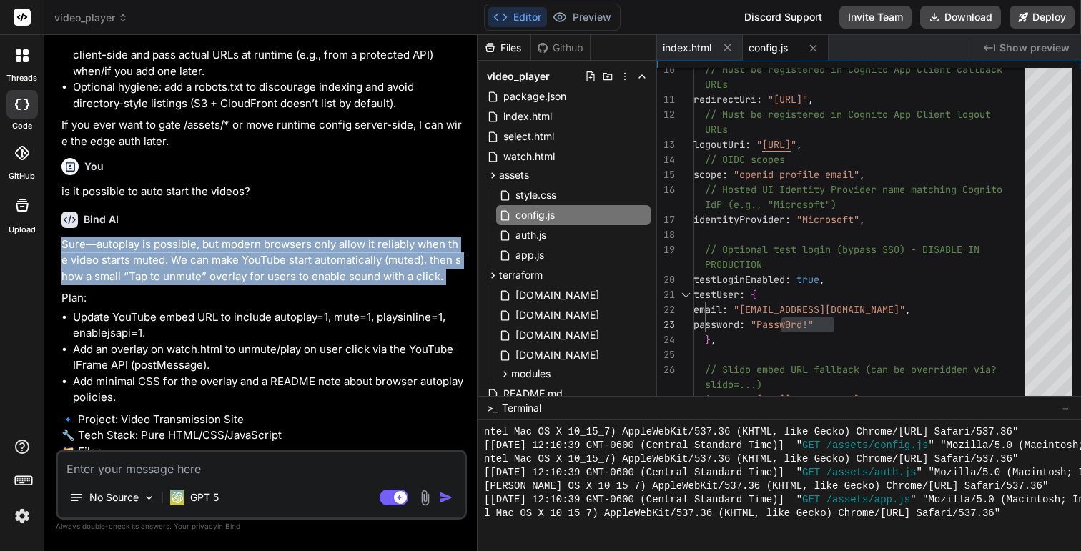
click at [244, 340] on li "Update YouTube embed URL to include autoplay=1, mute=1, playsinline=1, enablejs…" at bounding box center [268, 326] width 391 height 32
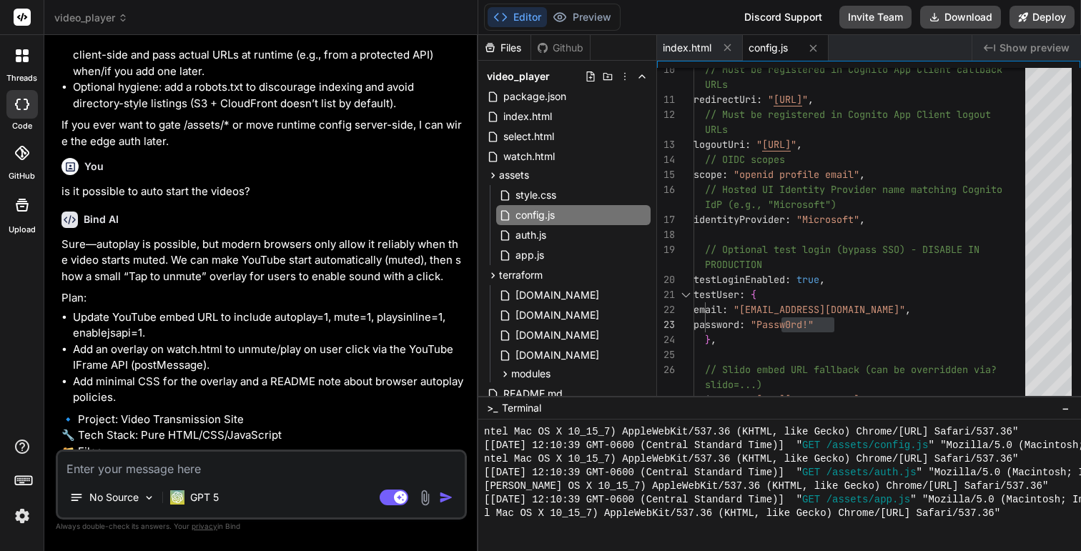
click at [244, 340] on li "Update YouTube embed URL to include autoplay=1, mute=1, playsinline=1, enablejs…" at bounding box center [268, 326] width 391 height 32
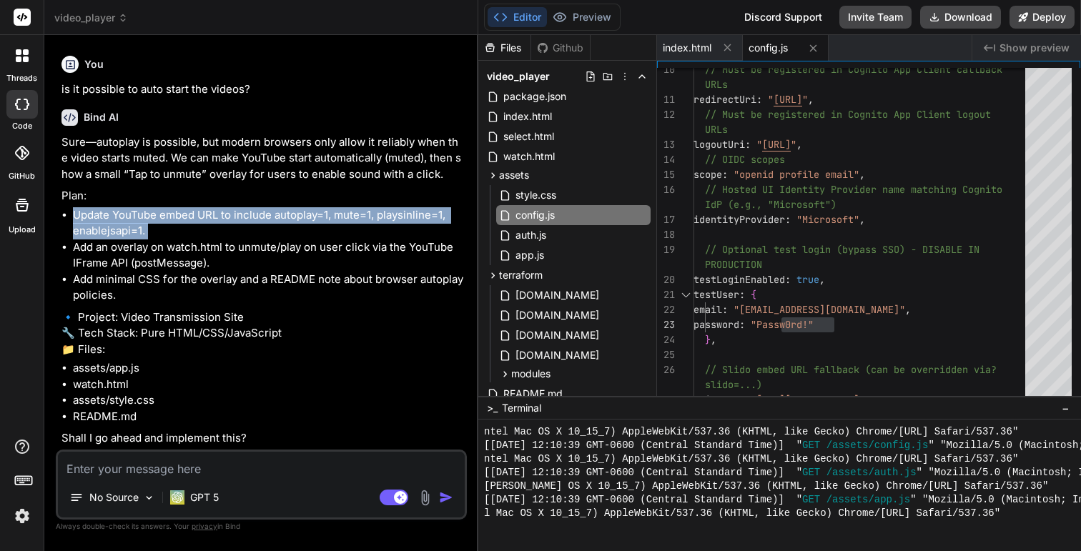
scroll to position [4616, 0]
click at [245, 257] on li "Add an overlay on watch.html to unmute/play on user click via the YouTube IFram…" at bounding box center [268, 256] width 391 height 32
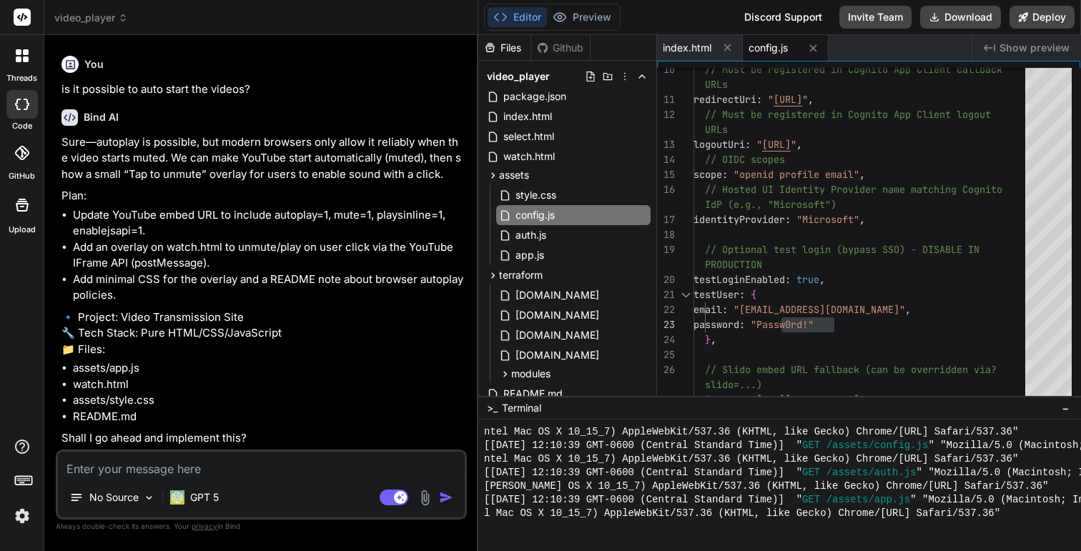
click at [245, 257] on li "Add an overlay on watch.html to unmute/play on user click via the YouTube IFram…" at bounding box center [268, 256] width 391 height 32
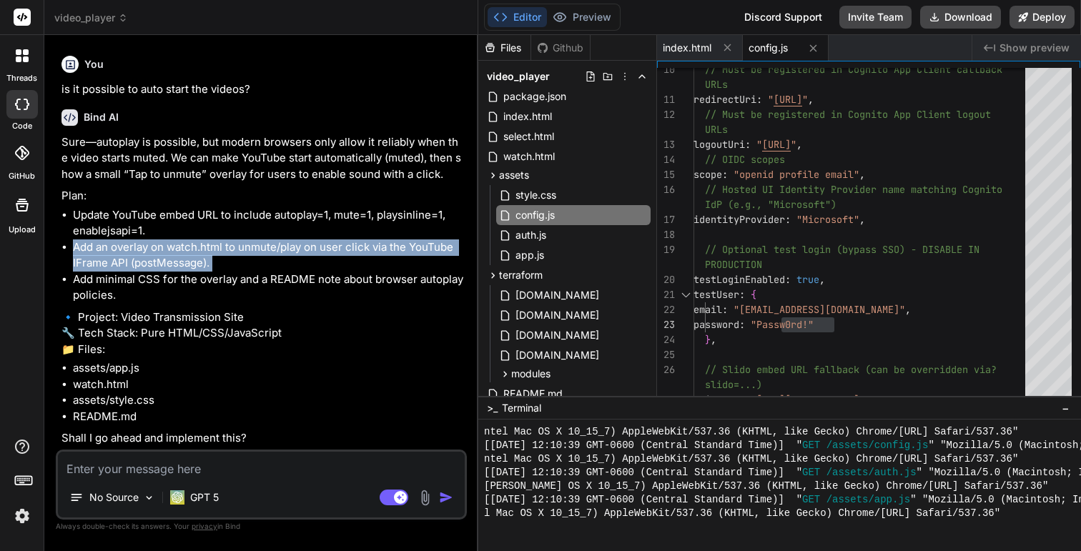
click at [253, 285] on li "Add minimal CSS for the overlay and a README note about browser autoplay polici…" at bounding box center [268, 288] width 391 height 32
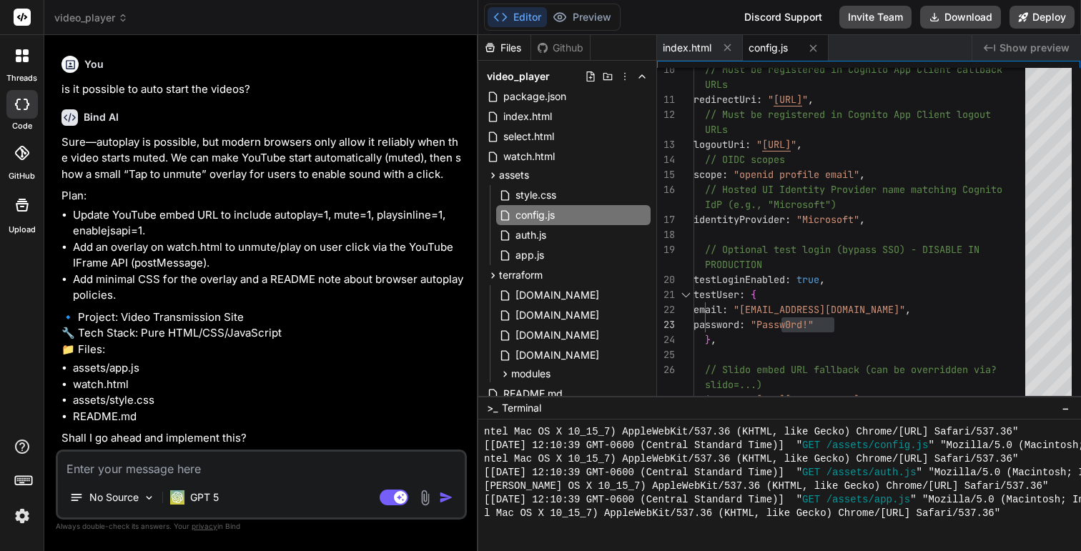
click at [253, 285] on li "Add minimal CSS for the overlay and a README note about browser autoplay polici…" at bounding box center [268, 288] width 391 height 32
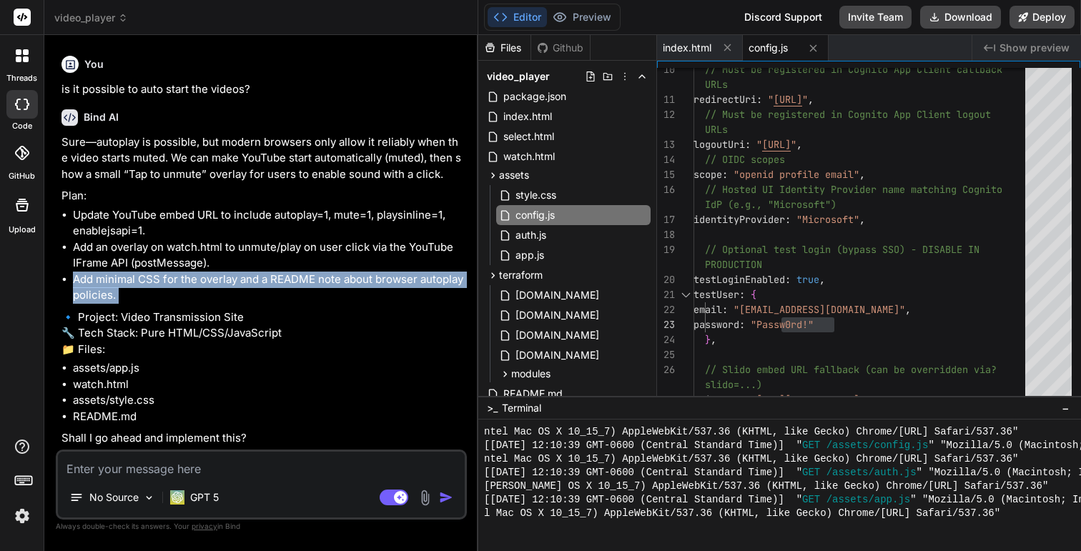
scroll to position [4651, 0]
click at [254, 310] on p "🔹 Project: Video Transmission Site 🔧 Tech Stack: Pure HTML/CSS/JavaScript 📁 Fil…" at bounding box center [262, 334] width 403 height 49
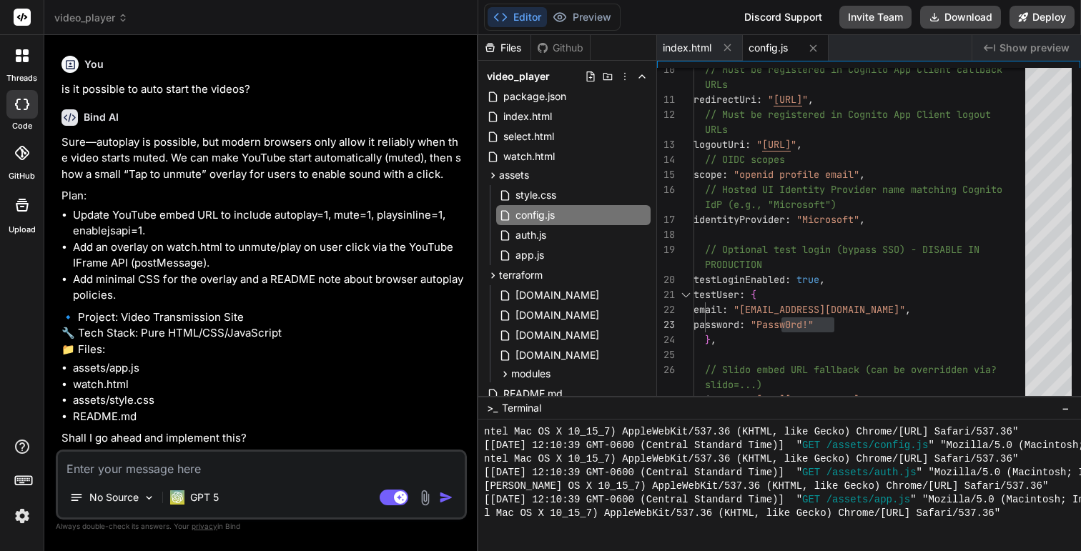
click at [254, 310] on p "🔹 Project: Video Transmission Site 🔧 Tech Stack: Pure HTML/CSS/JavaScript 📁 Fil…" at bounding box center [262, 334] width 403 height 49
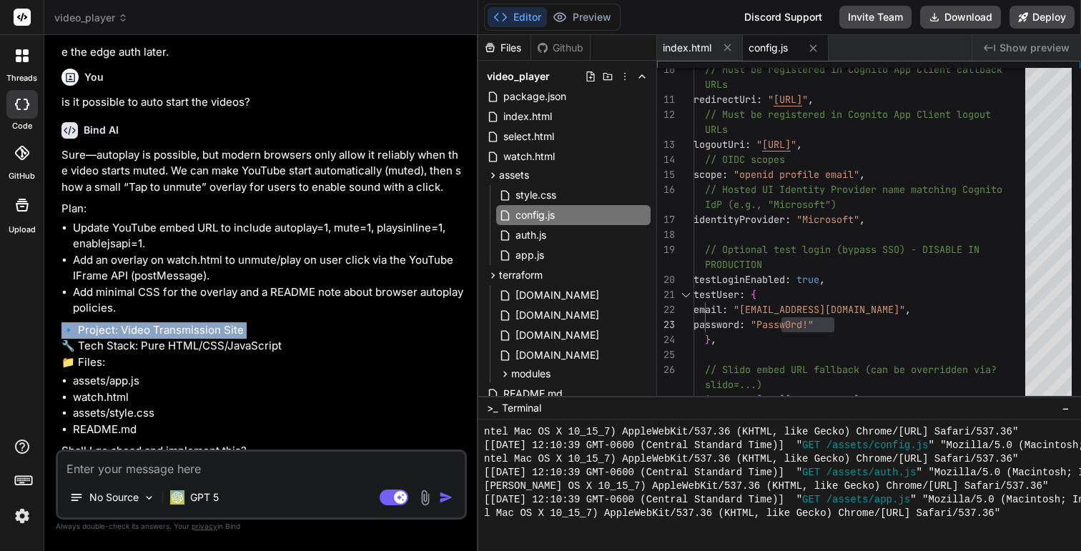
scroll to position [4583, 0]
click at [266, 193] on p "Sure—autoplay is possible, but modern browsers only allow it reliably when the …" at bounding box center [262, 172] width 403 height 49
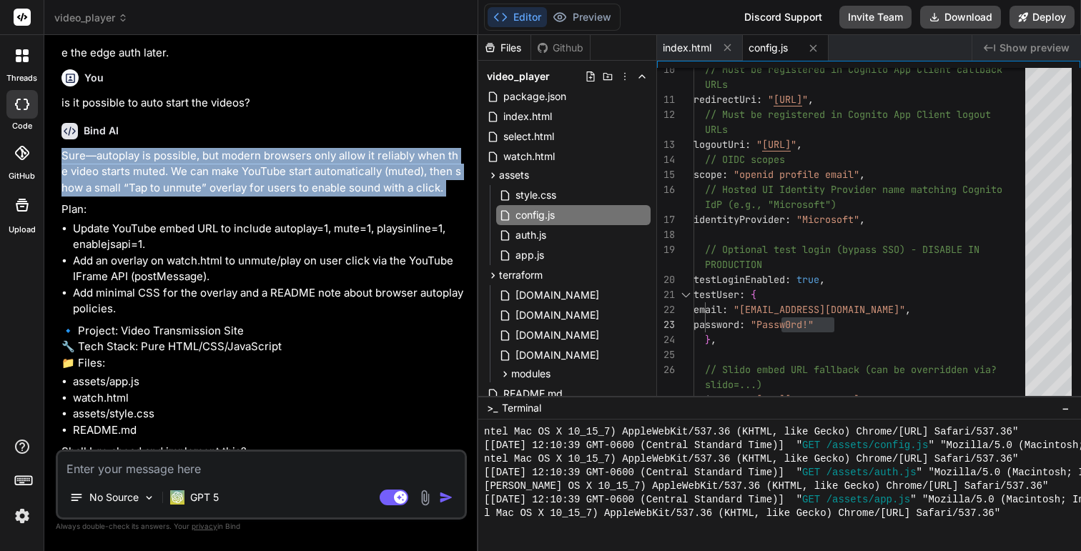
scroll to position [4651, 0]
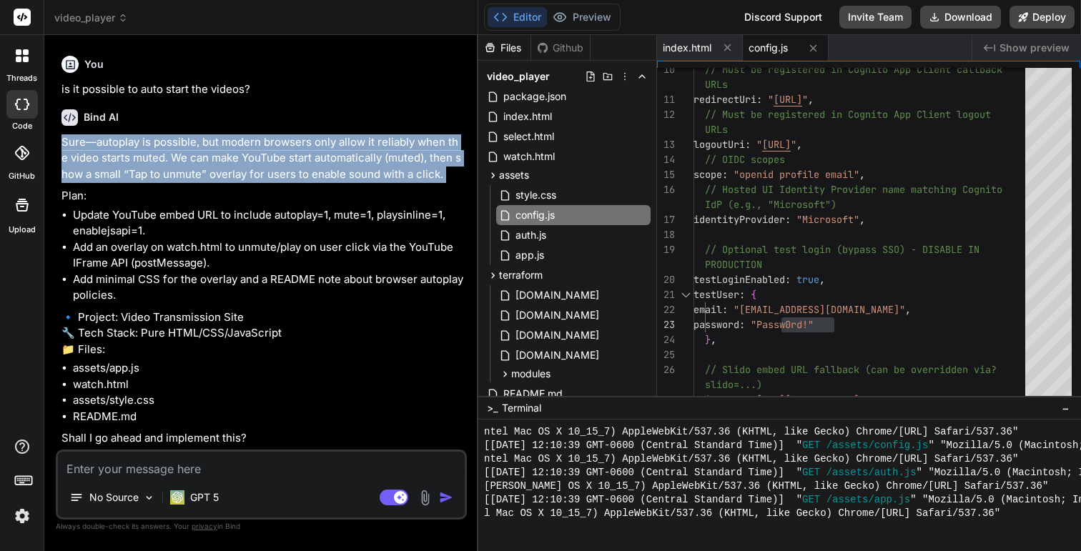
click at [259, 478] on div "No Source GPT 5 Agent Mode. When this toggle is activated, AI automatically mak…" at bounding box center [261, 485] width 411 height 70
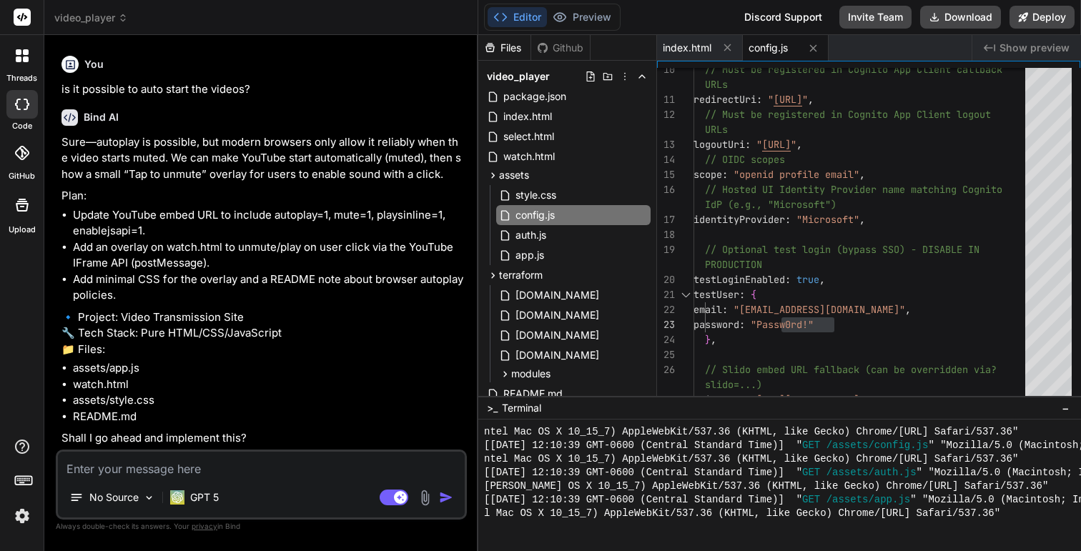
click at [244, 465] on textarea at bounding box center [261, 465] width 407 height 26
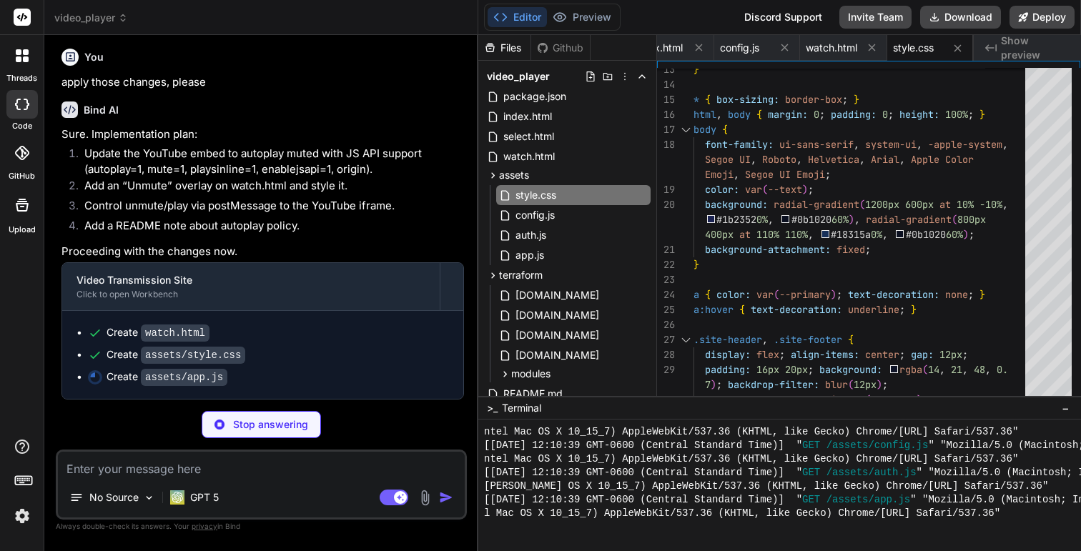
scroll to position [5057, 0]
click at [474, 351] on div "Bind AI Web Search Created with Pixso. Code Generator You Create a website for …" at bounding box center [261, 292] width 434 height 515
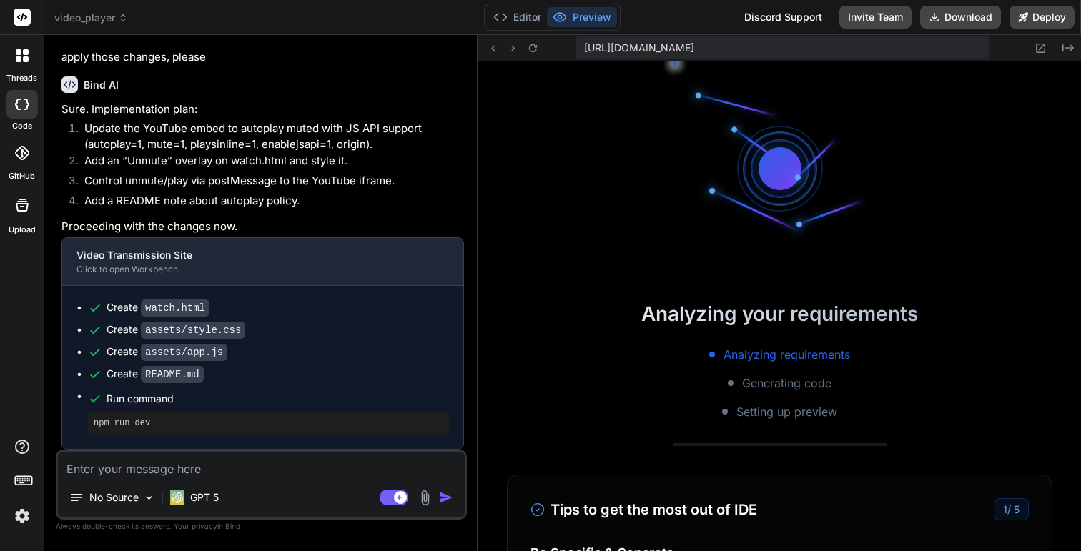
scroll to position [4333, 0]
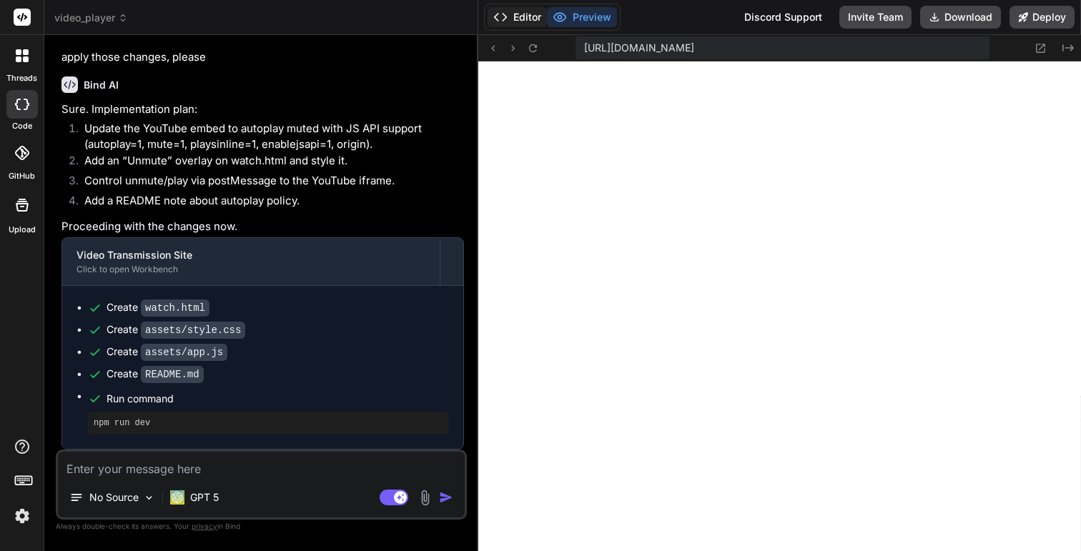
click at [520, 21] on button "Editor" at bounding box center [517, 17] width 59 height 20
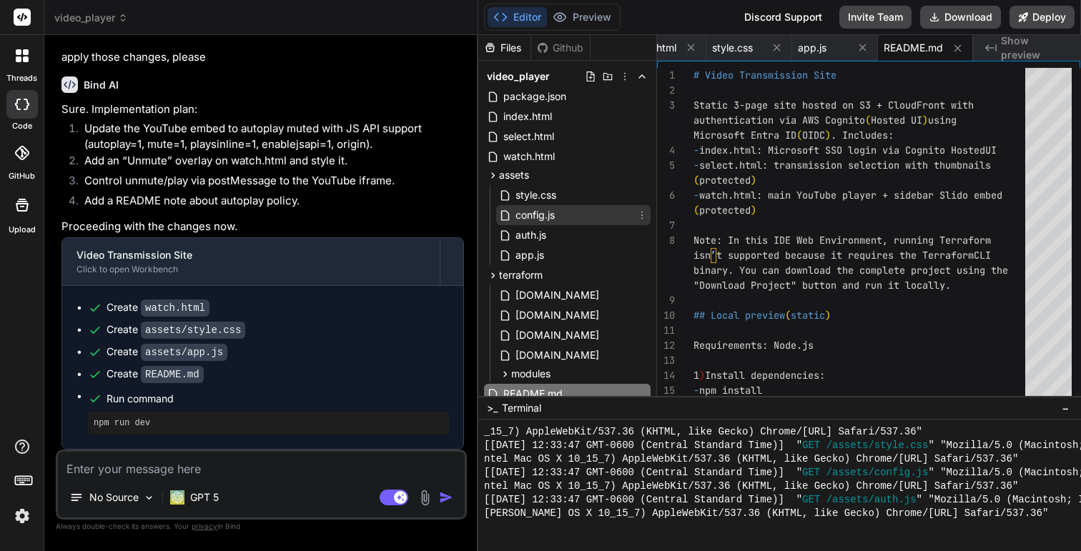
click at [553, 211] on span "config.js" at bounding box center [535, 215] width 42 height 17
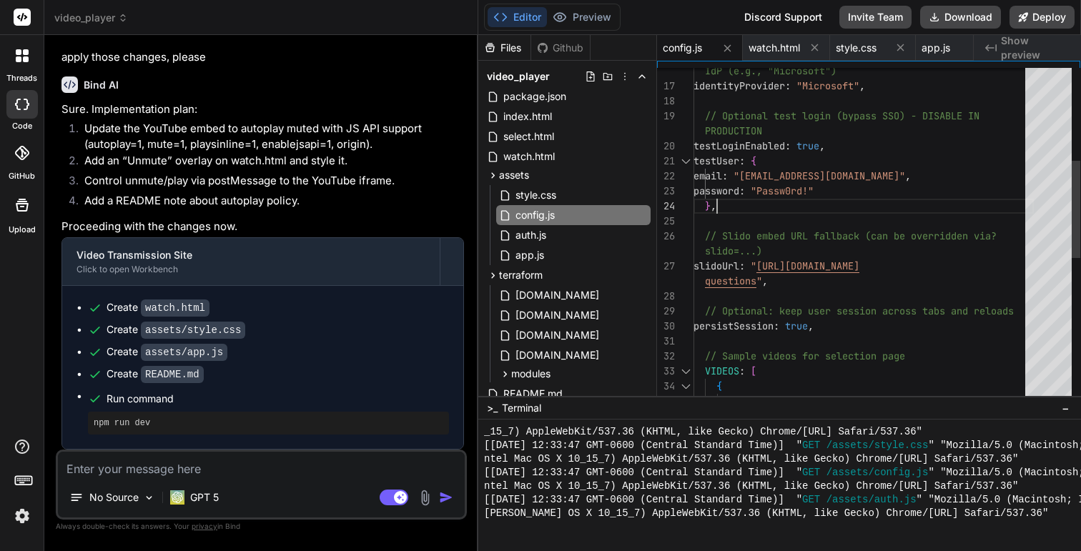
scroll to position [0, 0]
drag, startPoint x: 834, startPoint y: 193, endPoint x: 803, endPoint y: 194, distance: 30.8
click at [803, 194] on div "IdP (e.g., "Microsoft") identityProvider : "Microsoft" , // Optional test login…" at bounding box center [863, 326] width 340 height 1156
drag, startPoint x: 780, startPoint y: 192, endPoint x: 833, endPoint y: 190, distance: 52.9
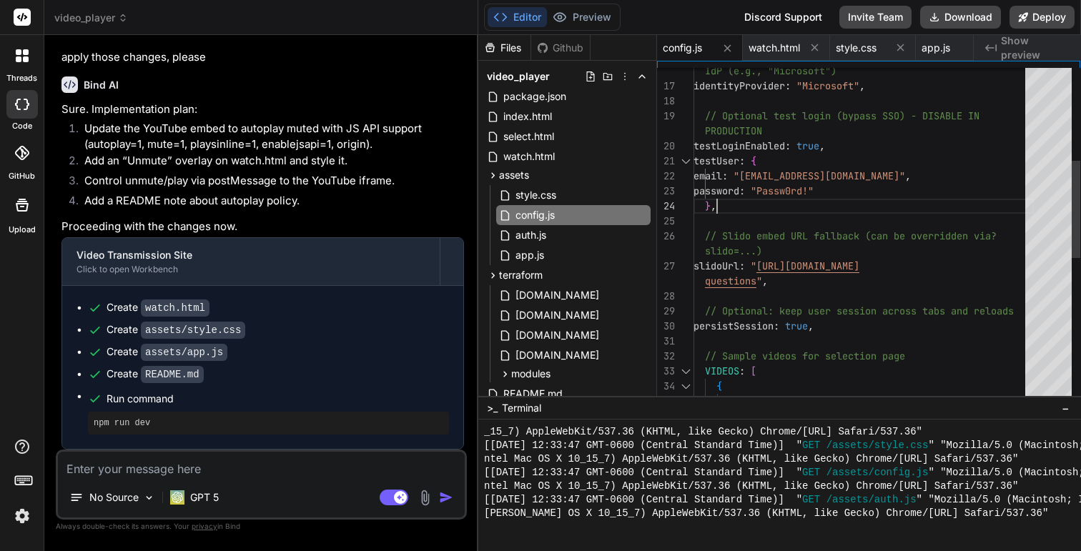
click at [833, 190] on div "IdP (e.g., "Microsoft") identityProvider : "Microsoft" , // Optional test login…" at bounding box center [863, 326] width 340 height 1156
drag, startPoint x: 781, startPoint y: 190, endPoint x: 832, endPoint y: 189, distance: 50.8
click at [832, 189] on div "IdP (e.g., "Microsoft") identityProvider : "Microsoft" , // Optional test login…" at bounding box center [863, 326] width 340 height 1156
click at [984, 45] on div "Created with Pixso. Show preview" at bounding box center [1027, 48] width 107 height 26
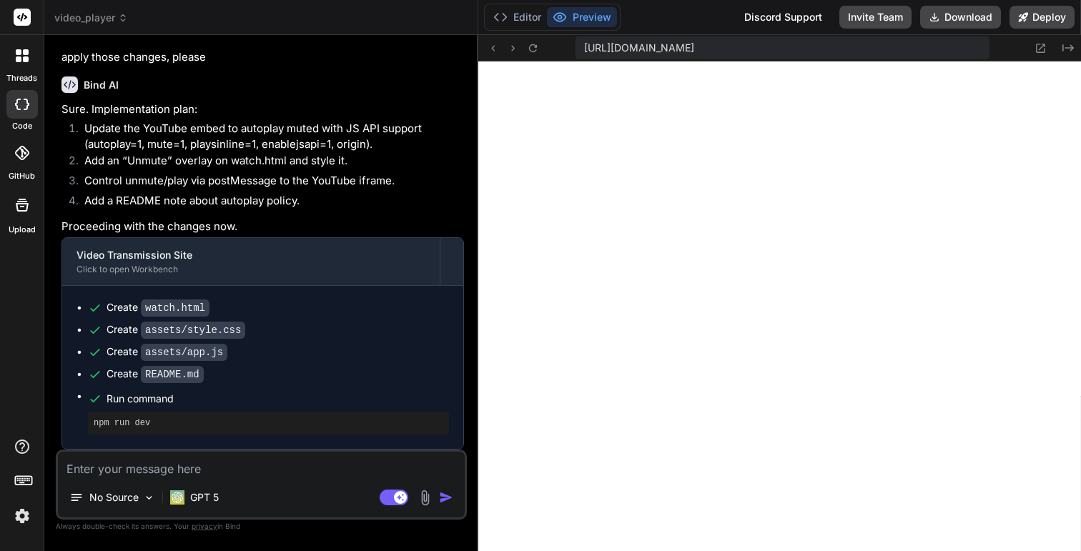
scroll to position [4619, 0]
click at [947, 19] on button "Download" at bounding box center [960, 17] width 81 height 23
click at [954, 11] on button "Download" at bounding box center [960, 17] width 81 height 23
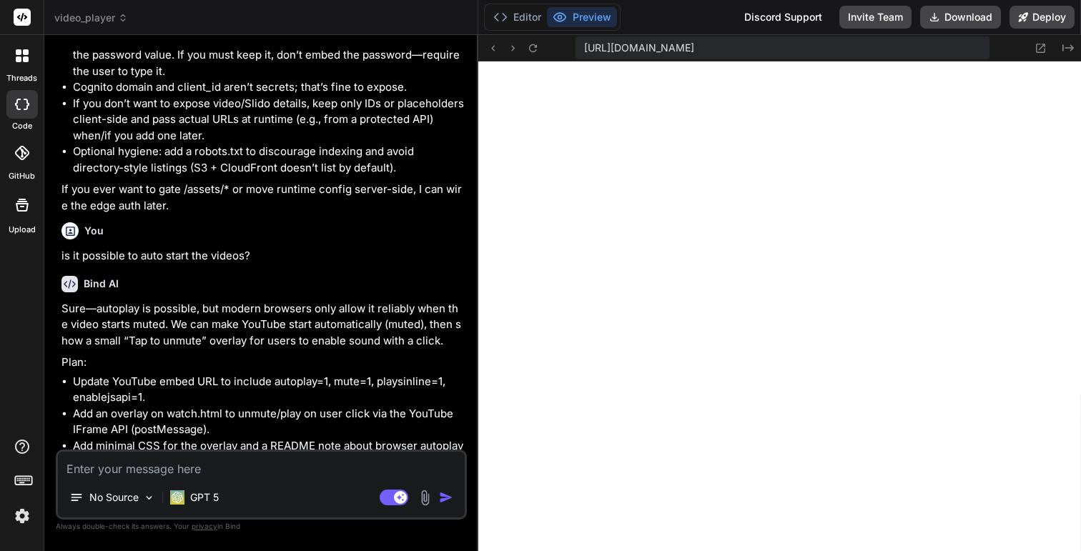
scroll to position [4052, 0]
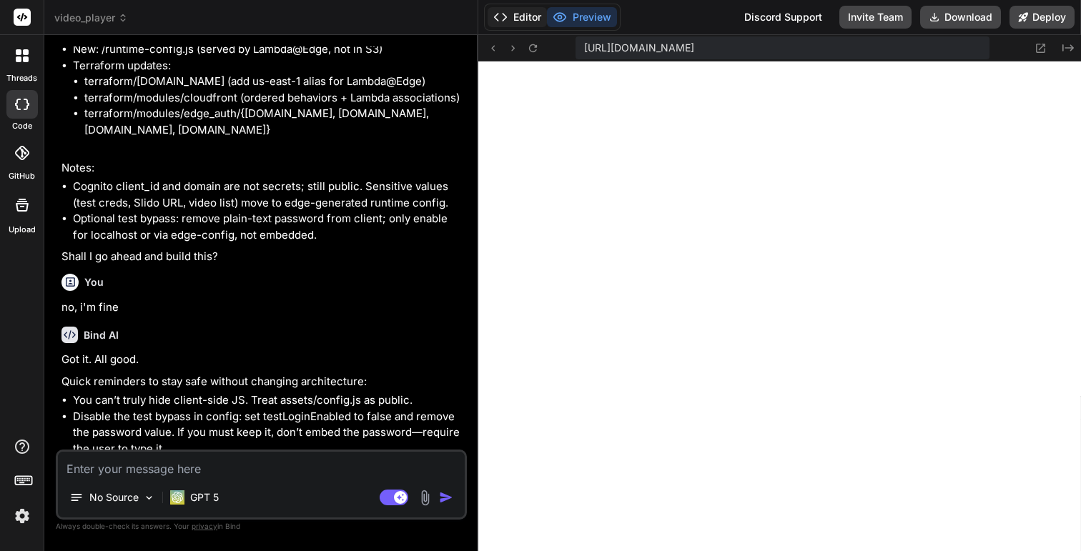
click at [525, 14] on button "Editor" at bounding box center [517, 17] width 59 height 20
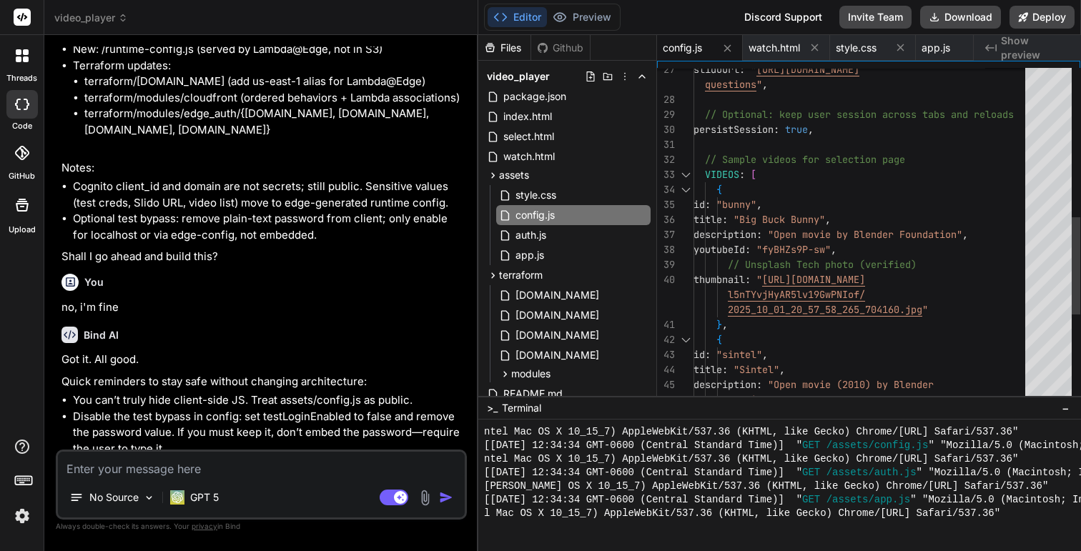
click at [853, 117] on div "// Sample videos for selection page VIDEOS : [ { id : "bunny" , title : "Big Bu…" at bounding box center [863, 130] width 340 height 1156
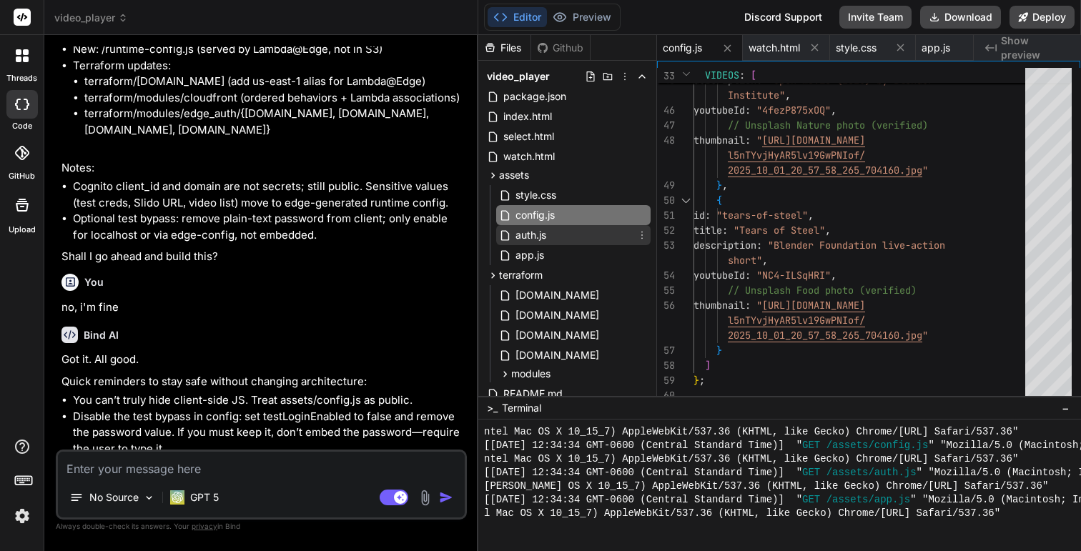
click at [561, 229] on div "auth.js" at bounding box center [573, 235] width 154 height 20
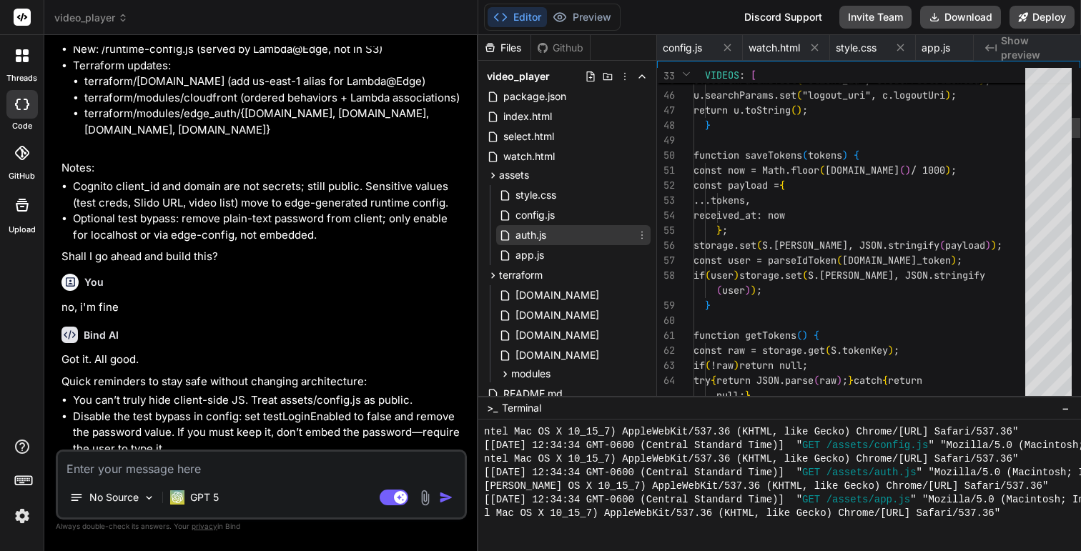
scroll to position [0, 295]
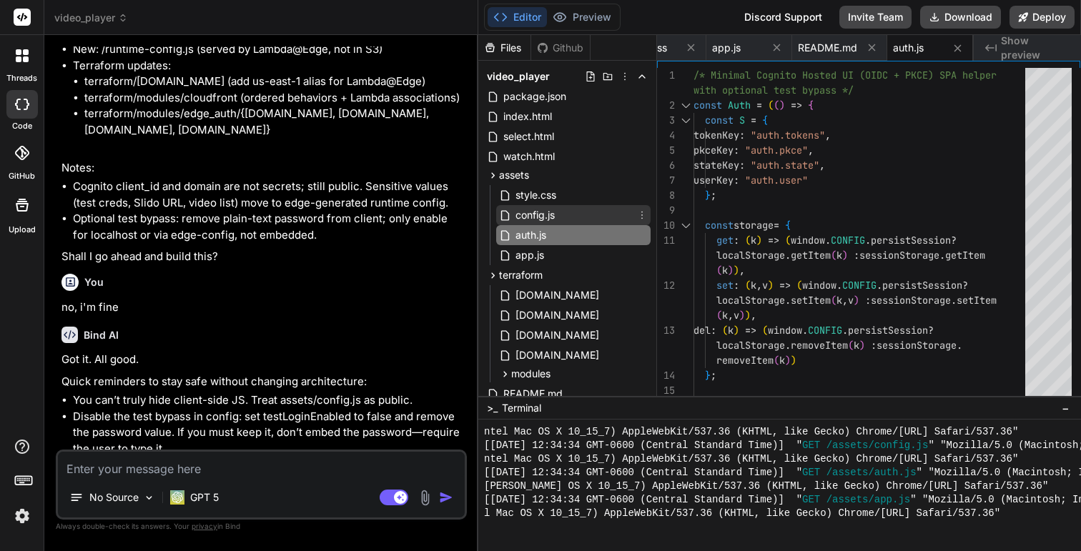
click at [548, 212] on span "config.js" at bounding box center [535, 215] width 42 height 17
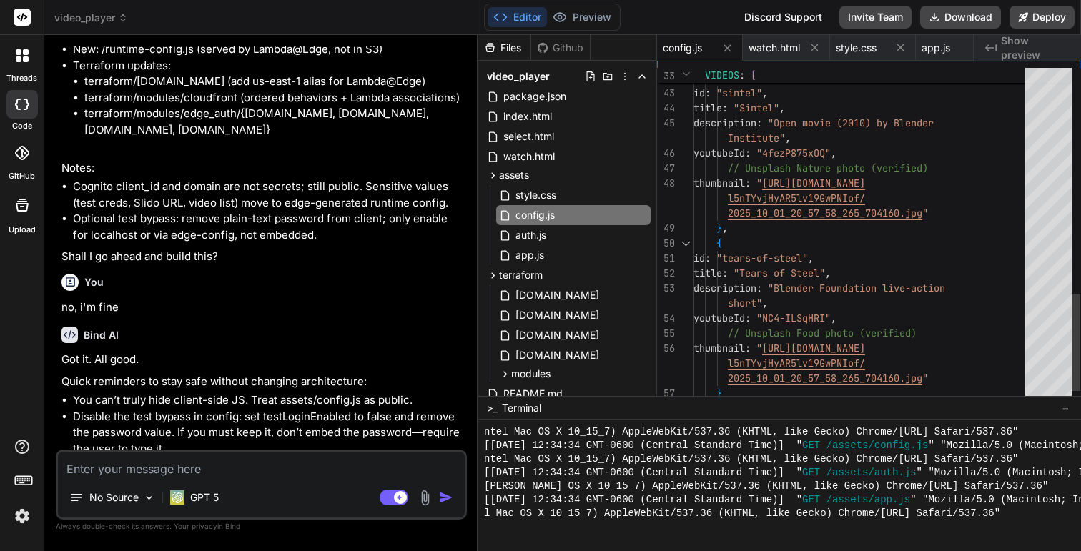
scroll to position [90, 0]
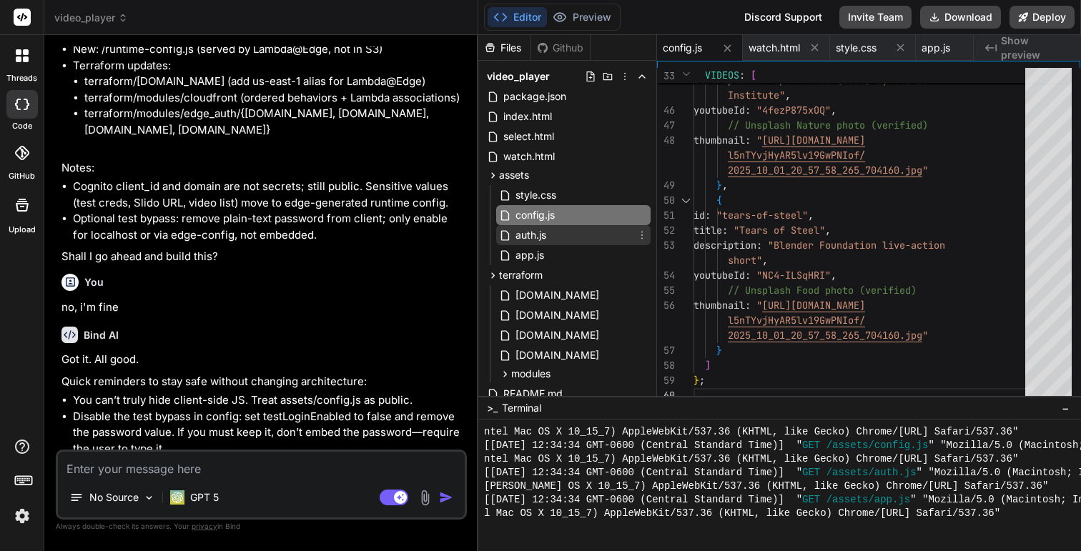
click at [552, 245] on div "auth.js" at bounding box center [573, 235] width 154 height 20
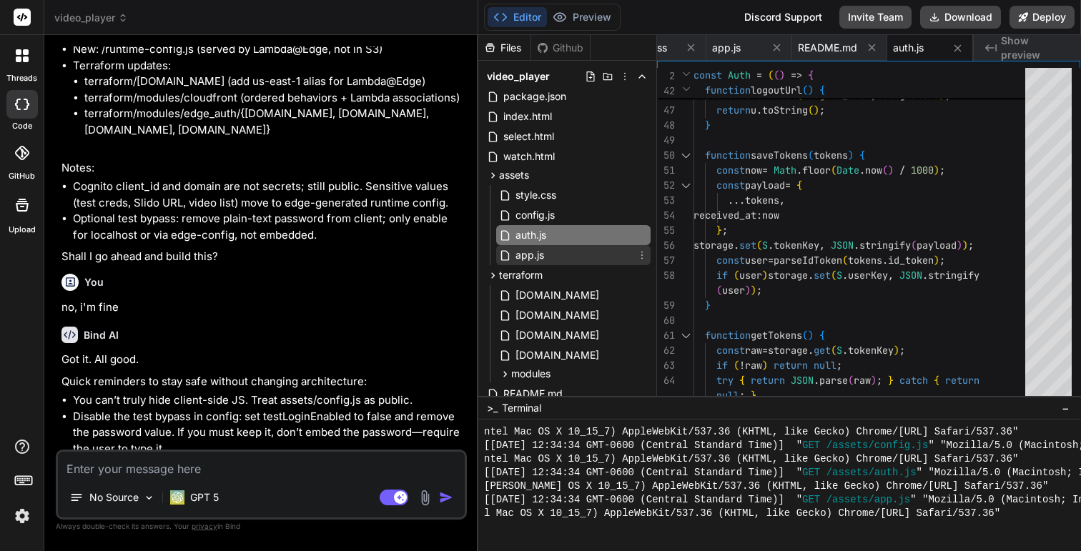
click at [545, 253] on div "app.js" at bounding box center [573, 255] width 154 height 20
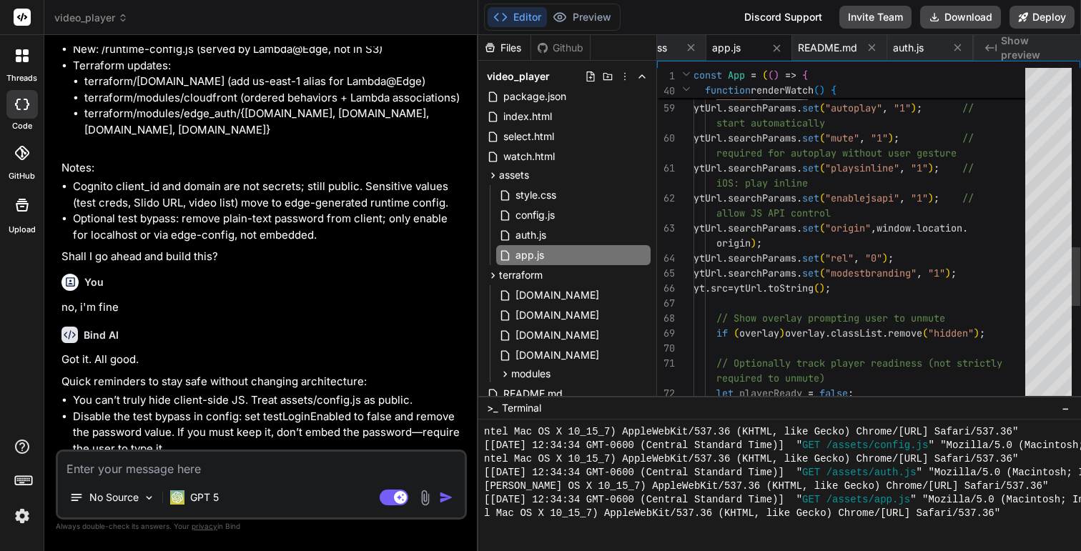
click at [881, 172] on div "enabled const ytUrl = new URL ( ` [URL][DOMAIN_NAME] embed/ $ { videoId } ` ) ;…" at bounding box center [863, 3] width 340 height 1907
click at [884, 200] on div "enabled const ytUrl = new URL ( ` [URL][DOMAIN_NAME] embed/ $ { videoId } ` ) ;…" at bounding box center [863, 3] width 340 height 1907
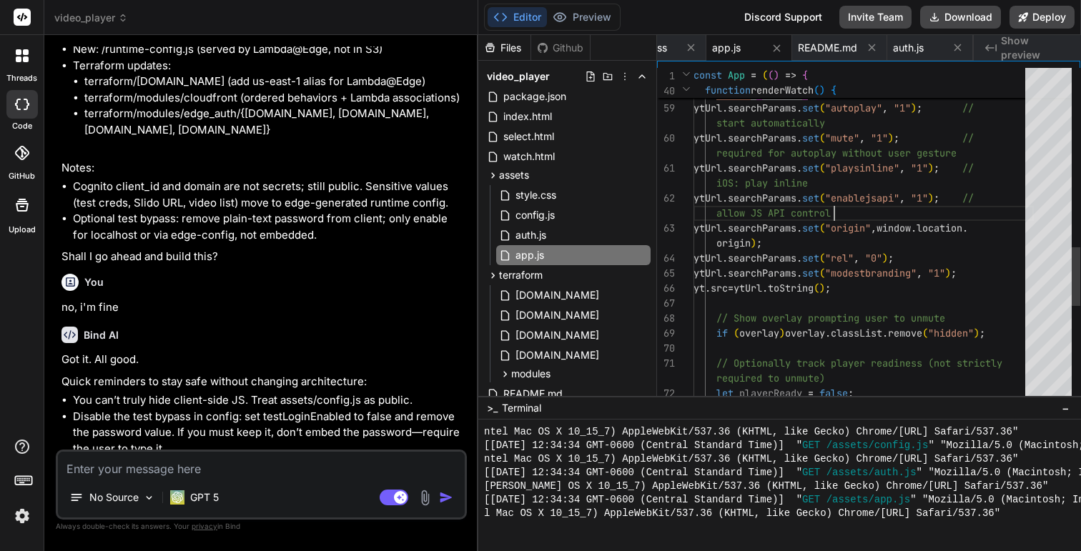
click at [884, 200] on div "enabled const ytUrl = new URL ( ` [URL][DOMAIN_NAME] embed/ $ { videoId } ` ) ;…" at bounding box center [863, 3] width 340 height 1907
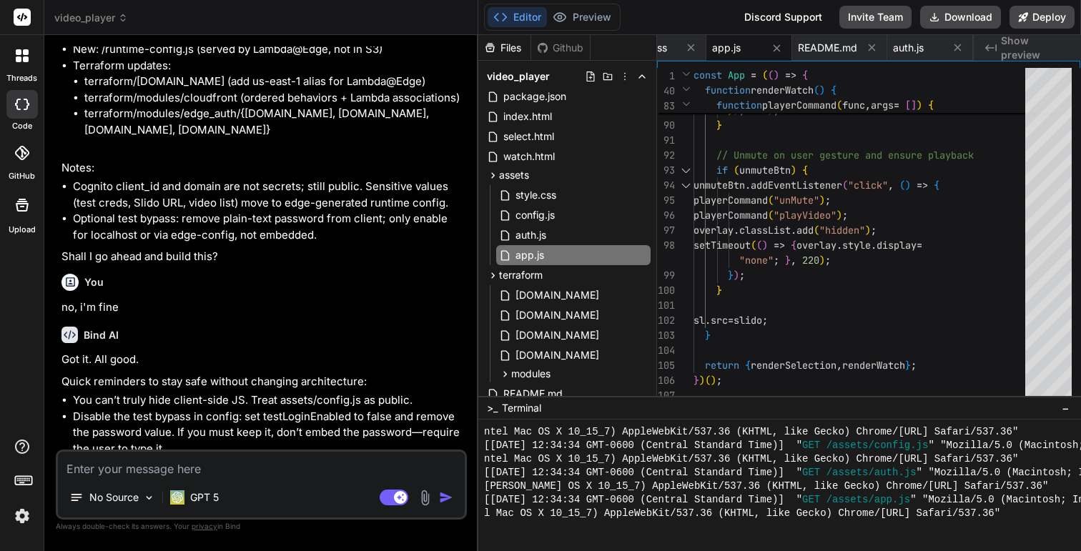
click at [276, 478] on div "No Source GPT 5 Agent Mode. When this toggle is activated, AI automatically mak…" at bounding box center [261, 485] width 411 height 70
click at [262, 473] on textarea at bounding box center [261, 465] width 407 height 26
click at [278, 464] on textarea at bounding box center [261, 465] width 407 height 26
click at [263, 464] on textarea "the video could be a Y" at bounding box center [261, 465] width 407 height 26
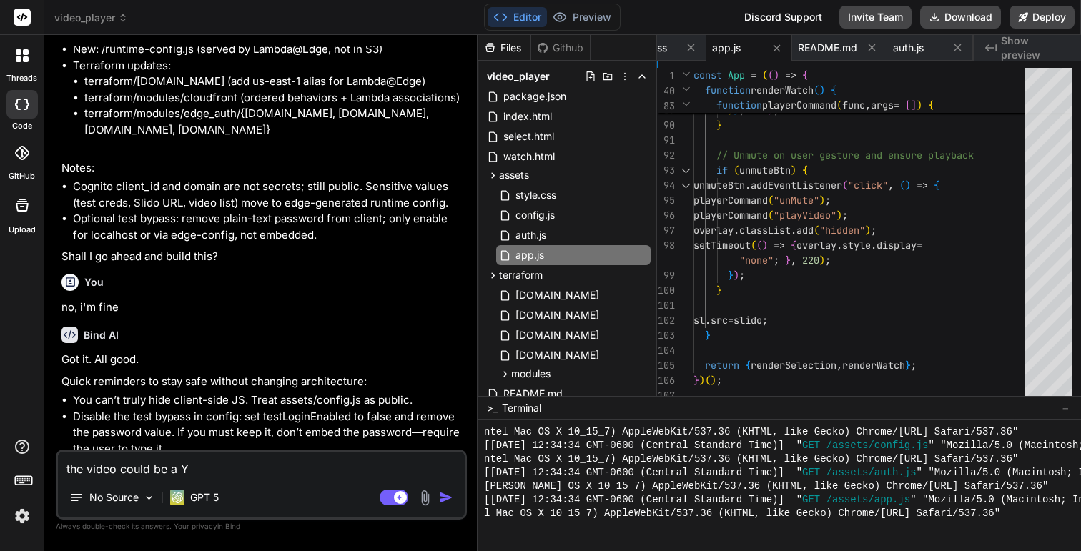
click at [263, 464] on textarea "the video could be a Y" at bounding box center [261, 465] width 407 height 26
click at [217, 468] on textarea "the video could be a Y" at bounding box center [261, 465] width 407 height 26
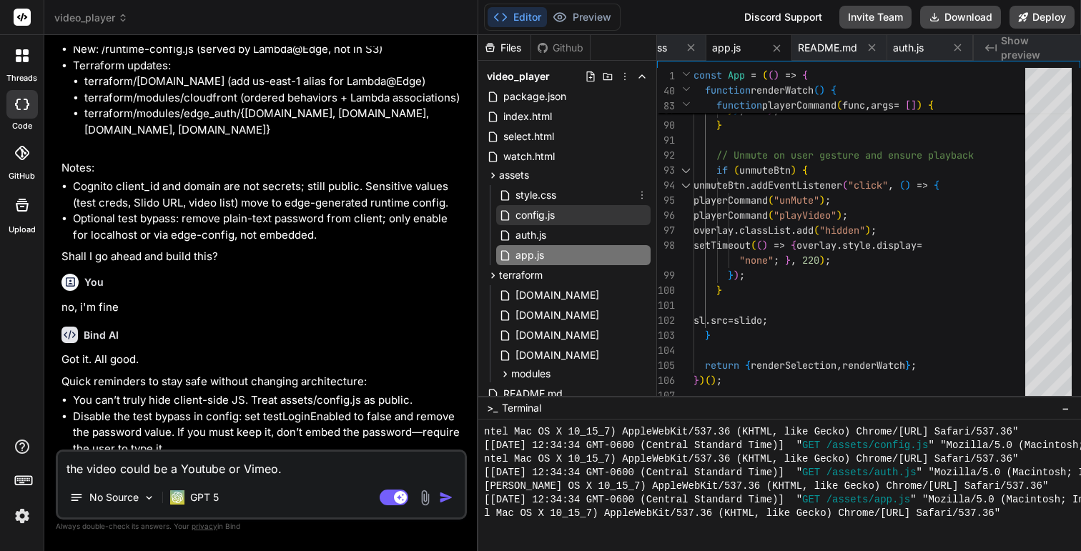
click at [544, 205] on div "config.js" at bounding box center [573, 215] width 154 height 20
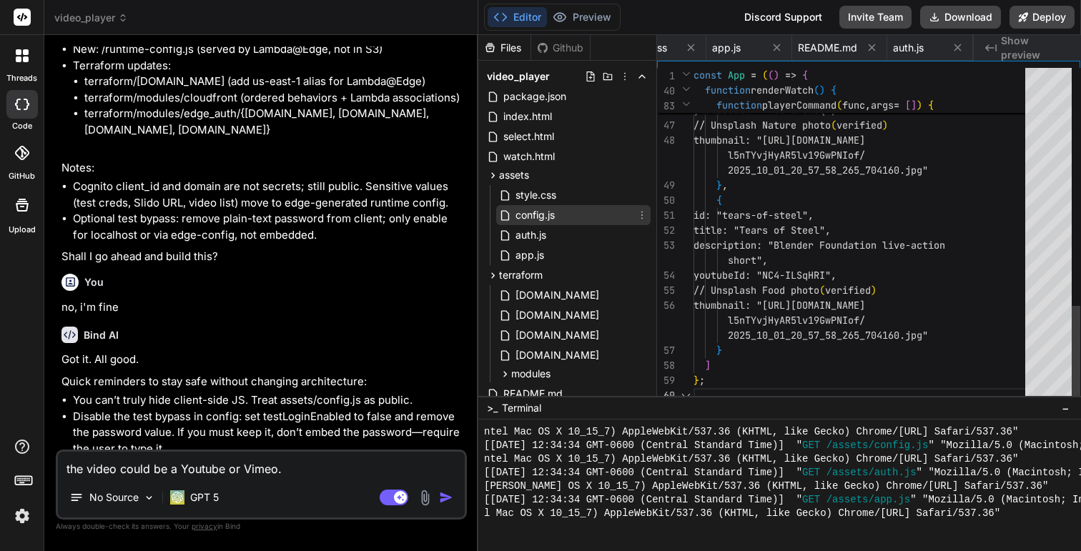
scroll to position [90, 0]
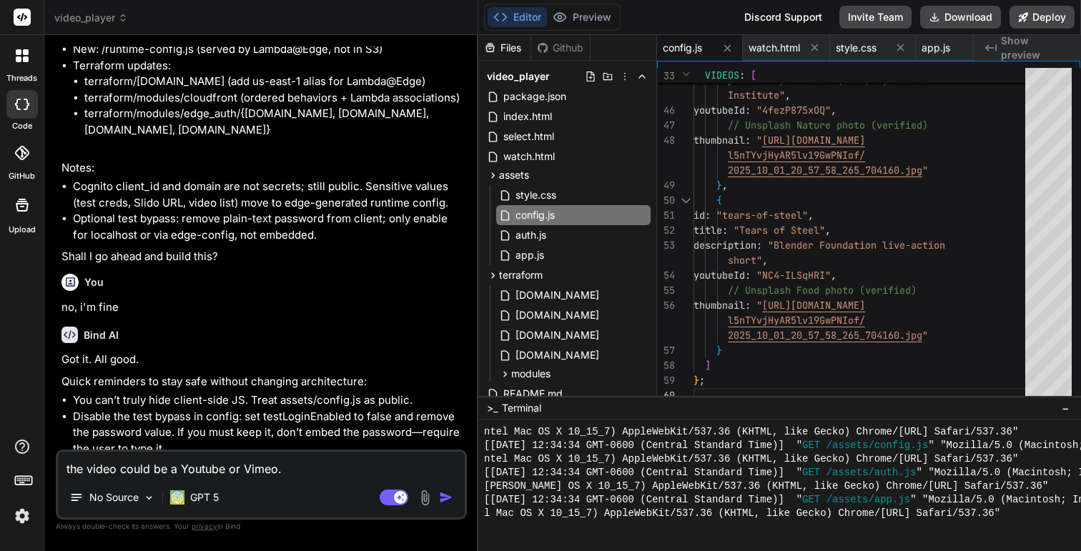
click at [365, 467] on textarea "the video could be a Youtube or Vimeo." at bounding box center [261, 465] width 407 height 26
click at [331, 468] on textarea "Split th" at bounding box center [261, 465] width 407 height 26
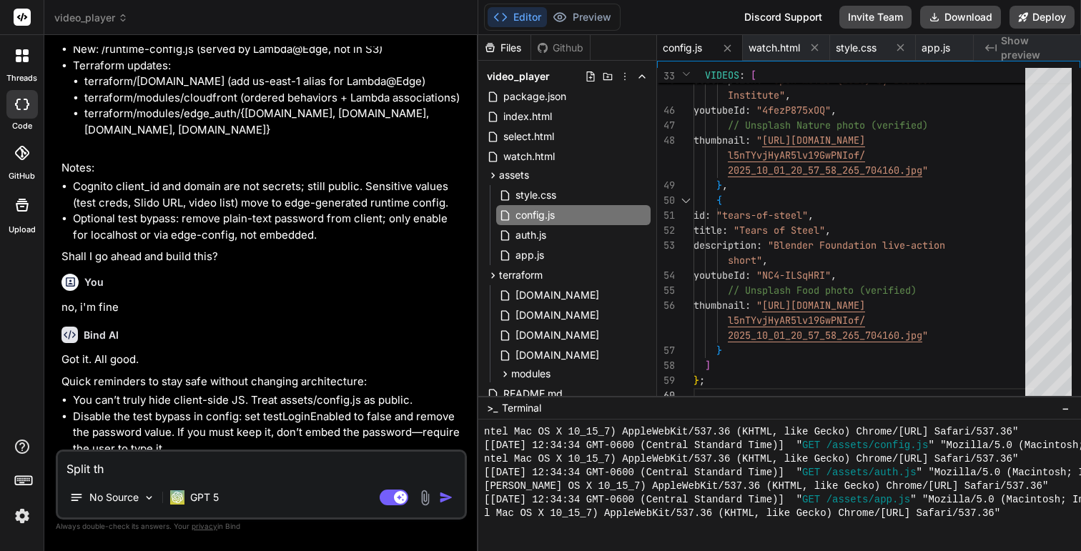
click at [331, 468] on textarea "Split th" at bounding box center [261, 465] width 407 height 26
click at [307, 470] on textarea "The videos could be a Youtube or Vimeo livestreaming" at bounding box center [261, 465] width 407 height 26
click at [383, 471] on textarea "The videos could be a Youtube or Vimeo live streaming" at bounding box center [261, 465] width 407 height 26
drag, startPoint x: 383, startPoint y: 471, endPoint x: 282, endPoint y: 475, distance: 100.9
click at [282, 475] on textarea "The videos could be a Youtube or Vimeo live streaming" at bounding box center [261, 465] width 407 height 26
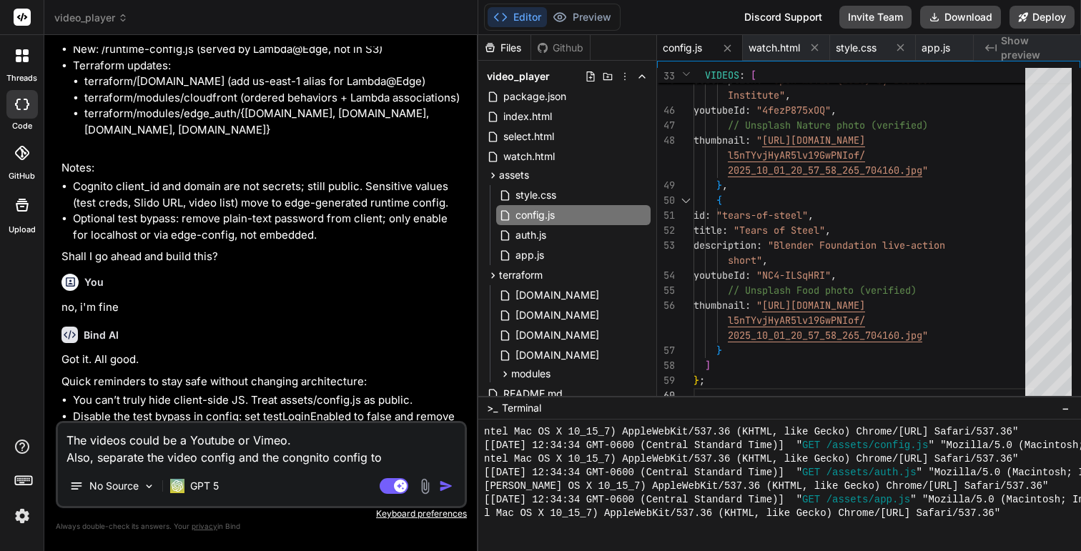
click at [292, 456] on textarea "The videos could be a Youtube or Vimeo. Also, separate the video config and the…" at bounding box center [261, 444] width 407 height 43
drag, startPoint x: 405, startPoint y: 459, endPoint x: 283, endPoint y: 464, distance: 121.6
click at [283, 464] on textarea "The videos could be a Youtube or Vimeo. Also, separate the video config and the…" at bounding box center [261, 444] width 407 height 43
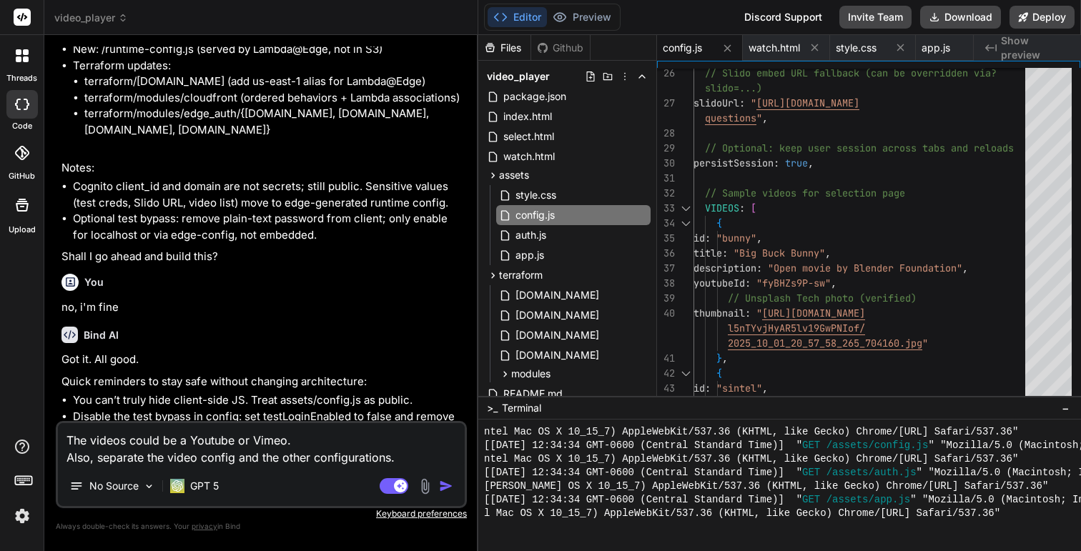
click at [216, 455] on textarea "The videos could be a Youtube or Vimeo. Also, separate the video config and the…" at bounding box center [261, 444] width 407 height 43
click at [202, 458] on textarea "The videos could be a Youtube or Vimeo. Also, separate the video config and the…" at bounding box center [261, 444] width 407 height 43
click at [237, 460] on textarea "The videos could be a Youtube or Vimeo. Also, separate the video and Slido conf…" at bounding box center [261, 444] width 407 height 43
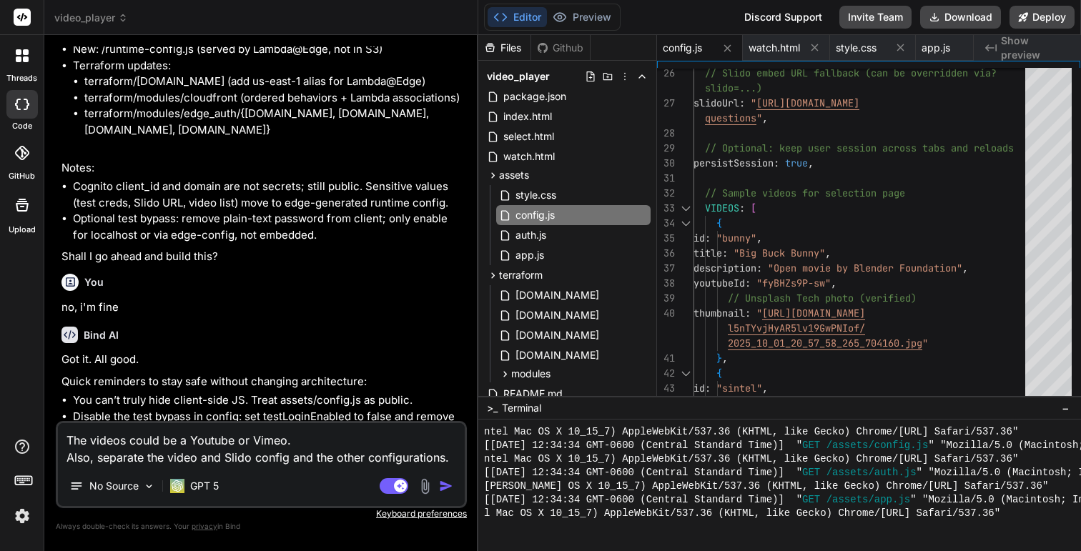
click at [455, 459] on textarea "The videos could be a Youtube or Vimeo. Also, separate the video and Slido conf…" at bounding box center [261, 444] width 407 height 43
click at [335, 450] on textarea "The videos could be a Youtube or Vimeo. Also, separate the video and Slido conf…" at bounding box center [261, 444] width 407 height 43
click at [313, 443] on textarea "The videos could be a Youtube or Vimeo. Also, separate the video and Slido conf…" at bounding box center [261, 444] width 407 height 43
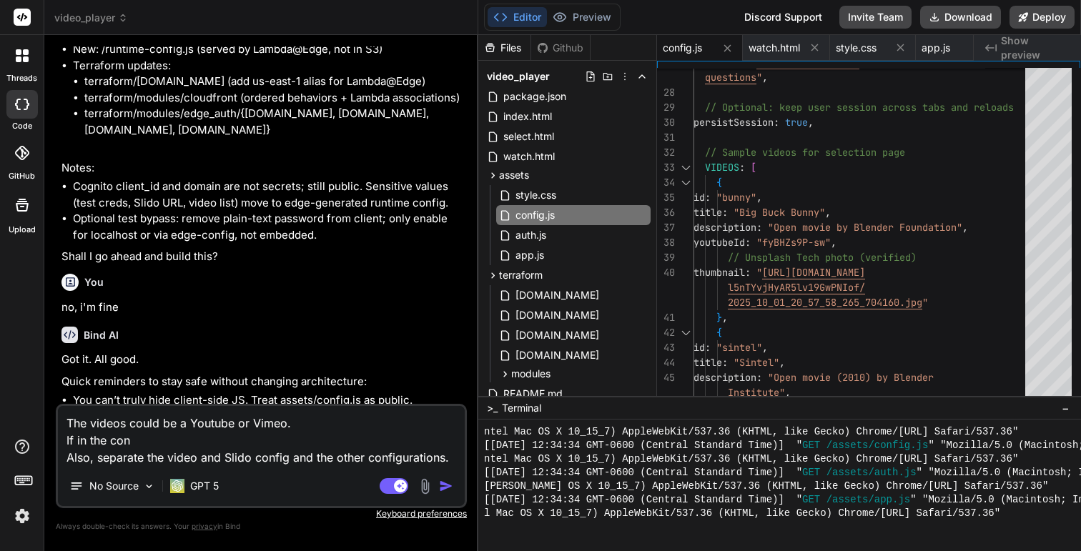
click at [119, 441] on textarea "The videos could be a Youtube or Vimeo. If in the con Also, separate the video …" at bounding box center [261, 436] width 407 height 60
click at [725, 169] on div "description : "Open movie by Blender Foundation" , youtubeId : "fyBHZs9P-sw" , …" at bounding box center [863, 123] width 340 height 1156
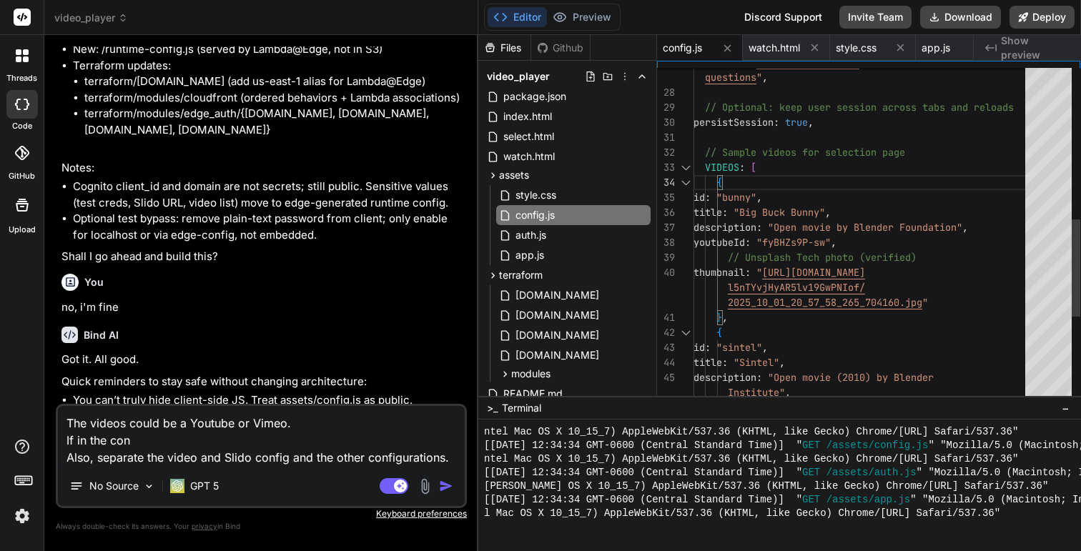
click at [717, 164] on div "description : "Open movie by Blender Foundation" , youtubeId : "fyBHZs9P-sw" , …" at bounding box center [863, 123] width 340 height 1156
click at [124, 440] on textarea "The videos could be a Youtube or Vimeo. If in the con Also, separate the video …" at bounding box center [261, 436] width 407 height 60
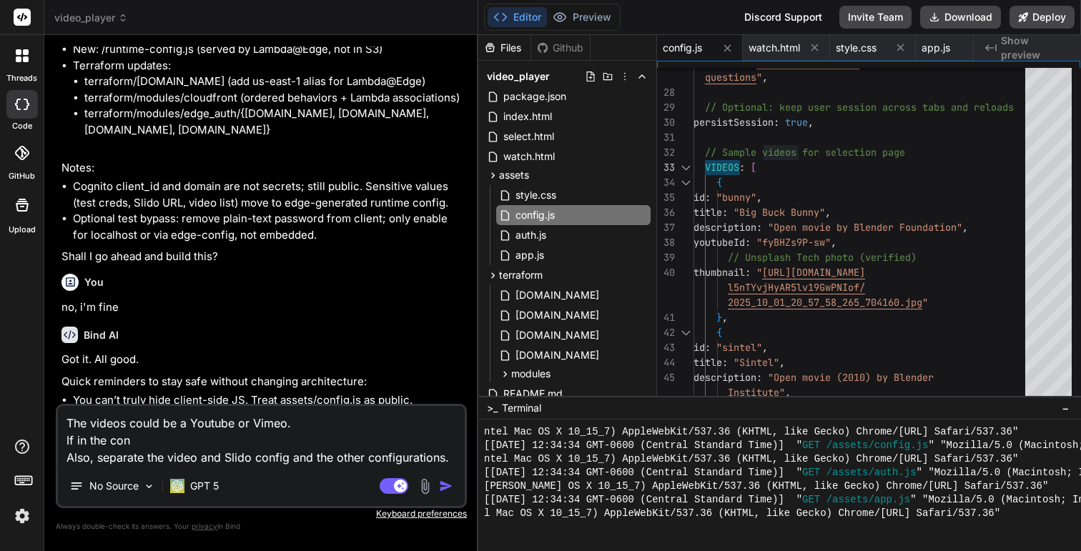
paste textarea "VIDEOS"
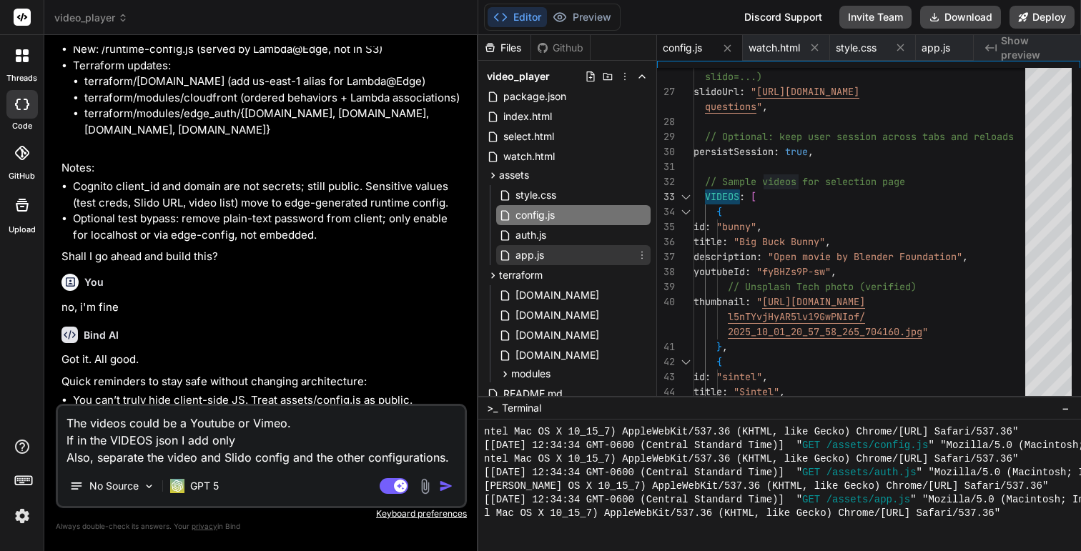
click at [545, 257] on div "app.js" at bounding box center [573, 255] width 154 height 20
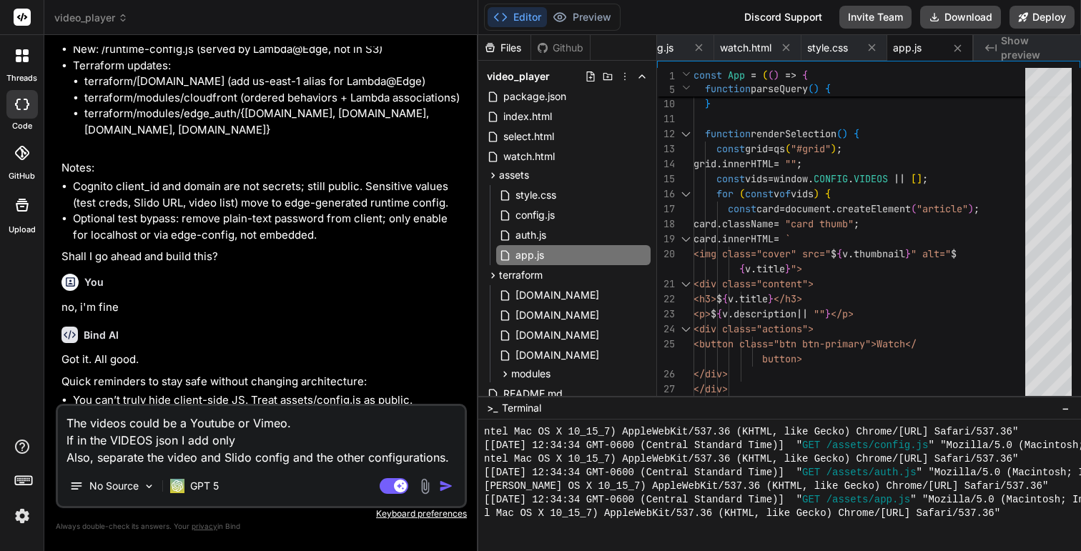
click at [230, 444] on textarea "The videos could be a Youtube or Vimeo. If in the VIDEOS json I add only Also, …" at bounding box center [261, 436] width 407 height 60
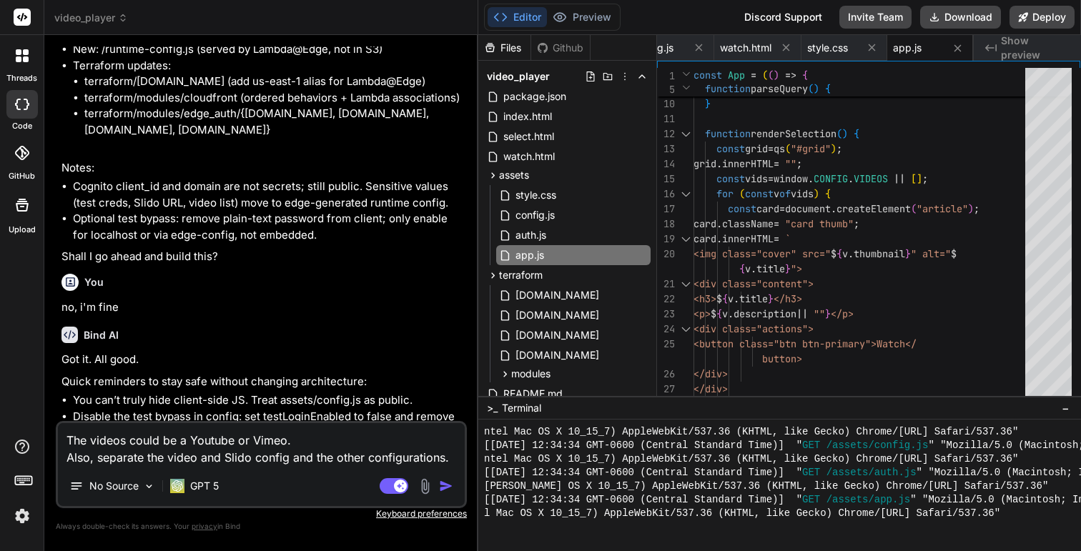
click at [303, 463] on textarea "The videos could be a Youtube or Vimeo. Also, separate the video and Slido conf…" at bounding box center [261, 444] width 407 height 43
click at [452, 458] on textarea "The videos could be a Youtube or Vimeo. Also, separate the video and Slido conf…" at bounding box center [261, 444] width 407 height 43
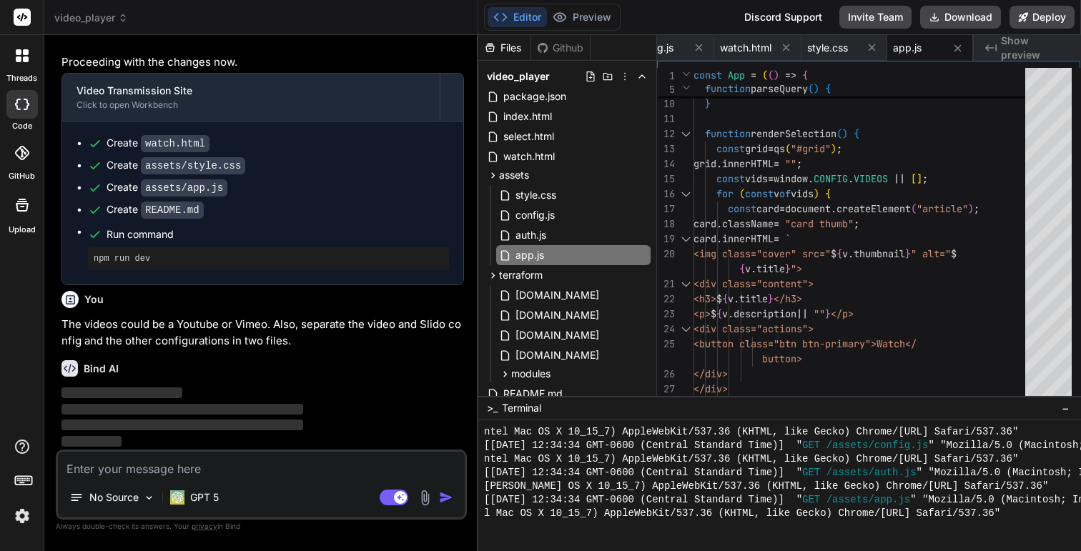
scroll to position [5247, 0]
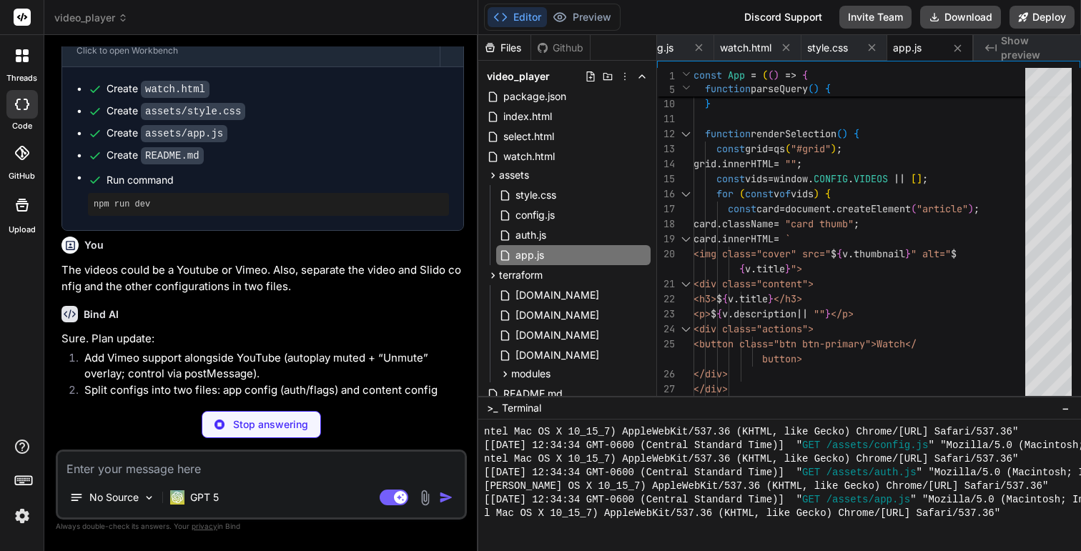
click at [21, 516] on img at bounding box center [22, 516] width 24 height 24
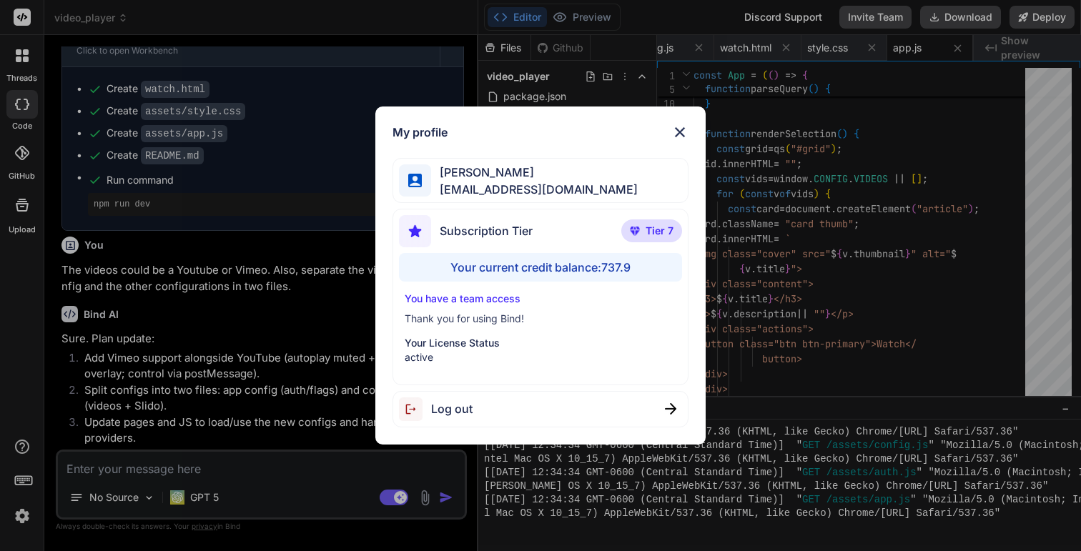
click at [678, 132] on img at bounding box center [679, 132] width 17 height 17
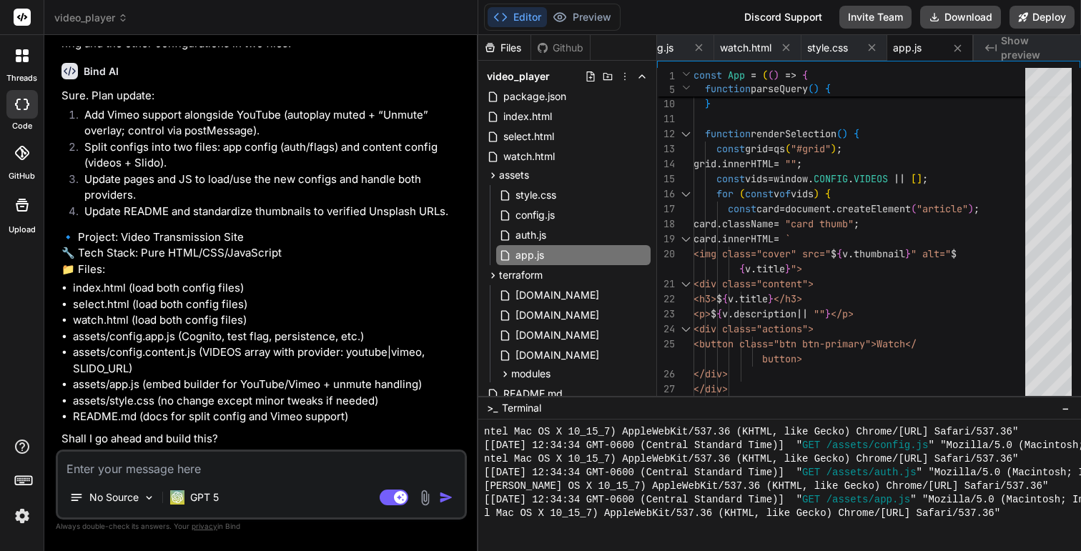
scroll to position [5524, 0]
click at [154, 139] on li "Add Vimeo support alongside YouTube (autoplay muted + “Unmute” overlay; control…" at bounding box center [268, 123] width 391 height 32
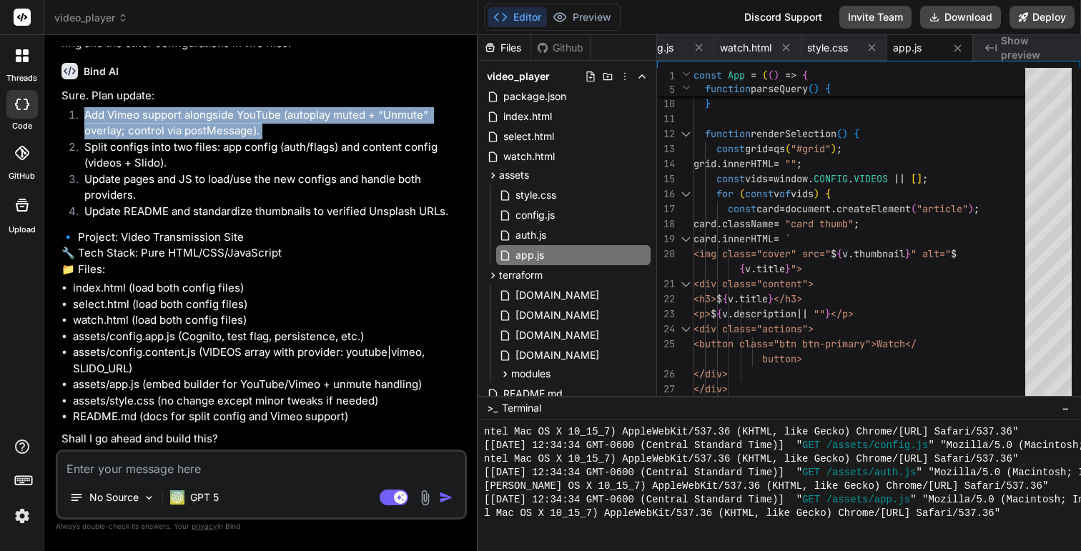
click at [158, 170] on li "Split configs into two files: app config (auth/flags) and content config (video…" at bounding box center [268, 155] width 391 height 32
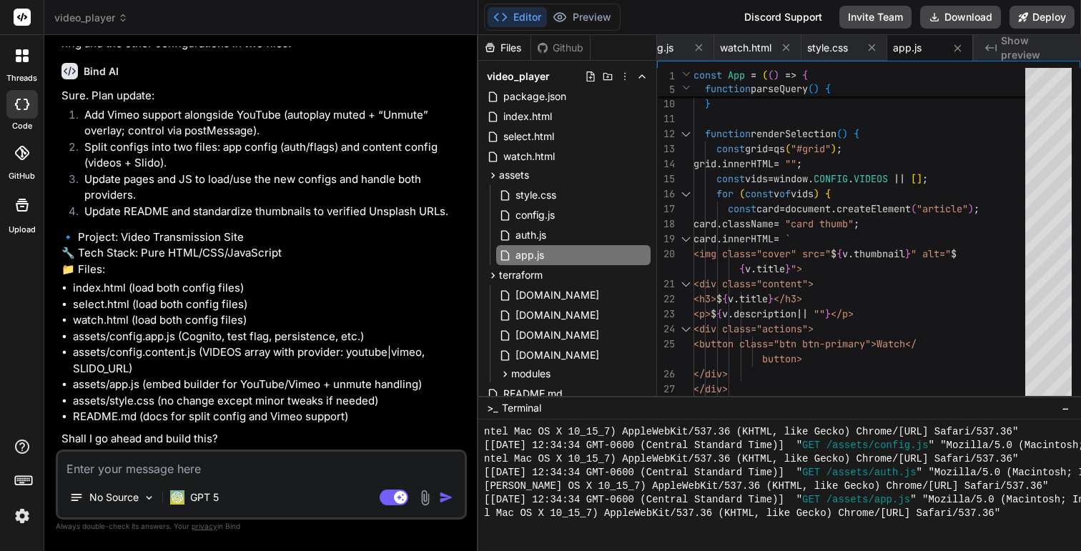
click at [158, 170] on li "Split configs into two files: app config (auth/flags) and content config (video…" at bounding box center [268, 155] width 391 height 32
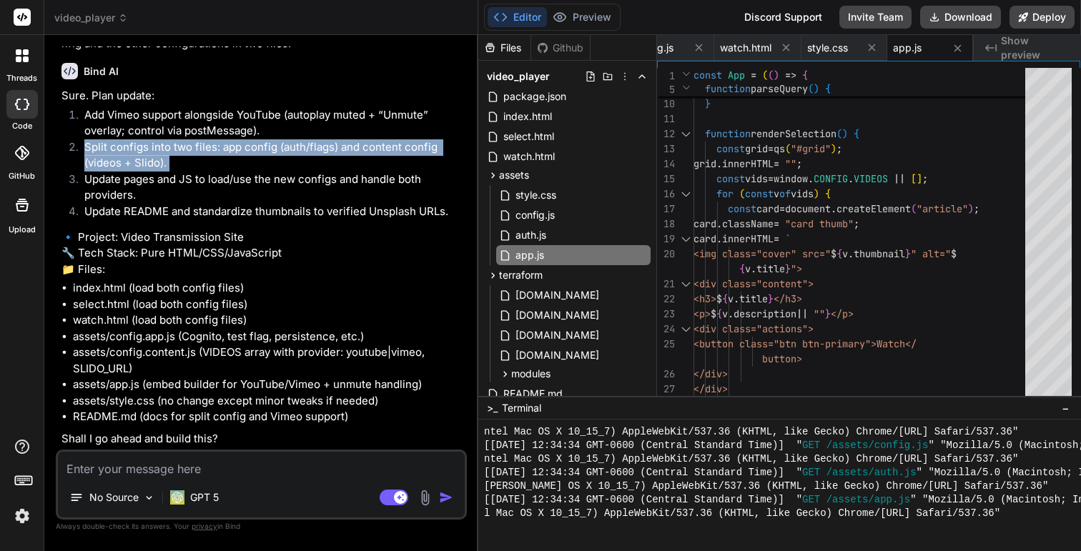
click at [285, 166] on li "Split configs into two files: app config (auth/flags) and content config (video…" at bounding box center [268, 155] width 391 height 32
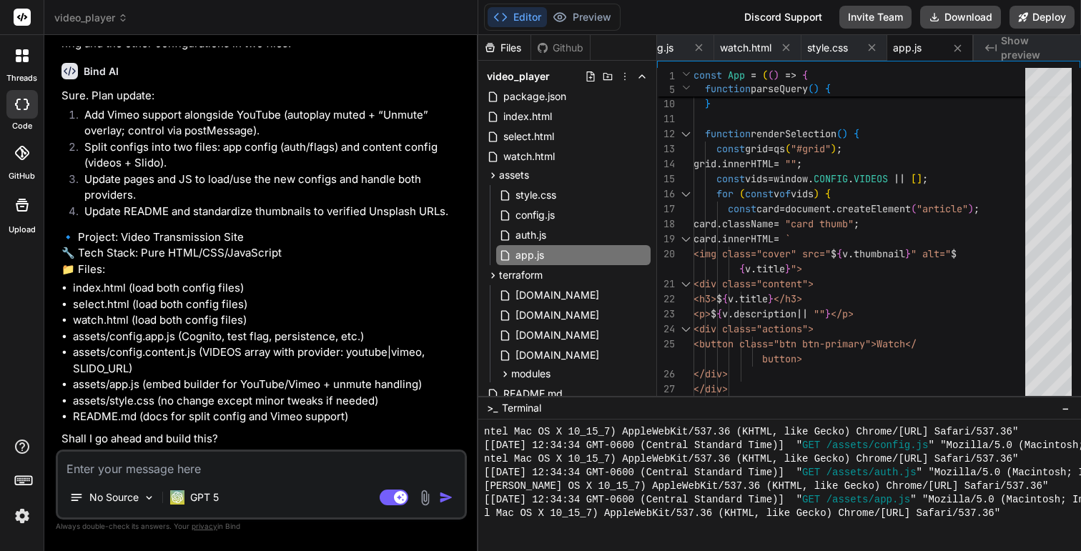
click at [285, 166] on li "Split configs into two files: app config (auth/flags) and content config (video…" at bounding box center [268, 155] width 391 height 32
drag, startPoint x: 110, startPoint y: 182, endPoint x: 147, endPoint y: 187, distance: 36.9
click at [147, 172] on li "Split configs into two files: app config (auth/flags) and content config (video…" at bounding box center [268, 155] width 391 height 32
click at [192, 202] on li "Update pages and JS to load/use the new configs and handle both providers." at bounding box center [268, 188] width 391 height 32
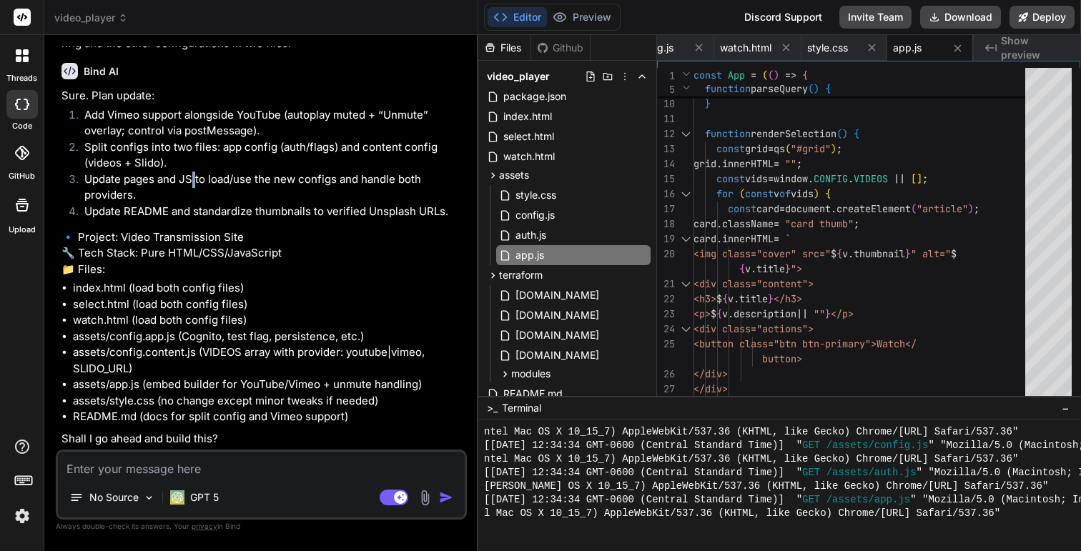
click at [192, 202] on li "Update pages and JS to load/use the new configs and handle both providers." at bounding box center [268, 188] width 391 height 32
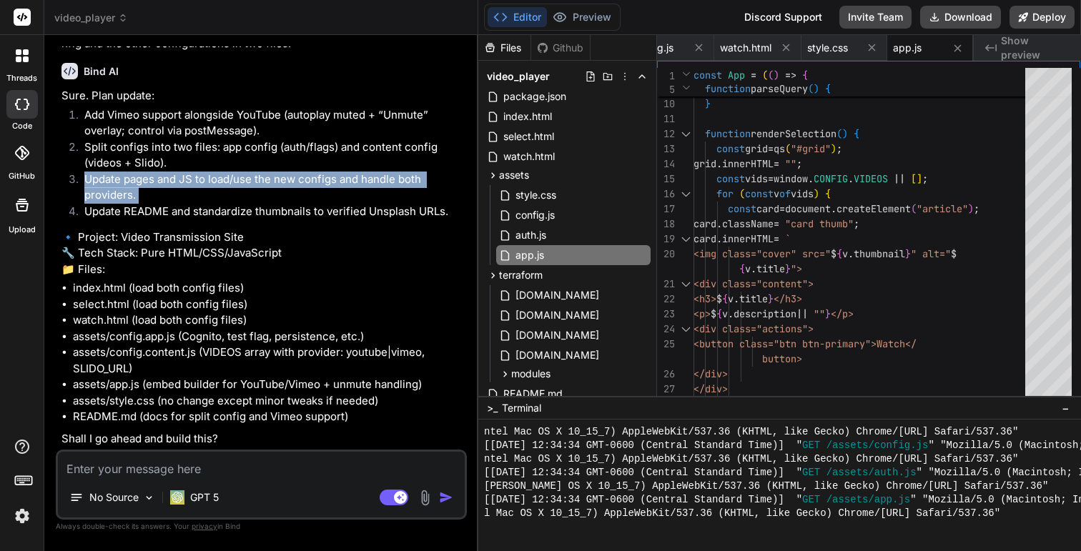
click at [200, 224] on li "Update README and standardize thumbnails to verified Unsplash URLs." at bounding box center [268, 214] width 391 height 20
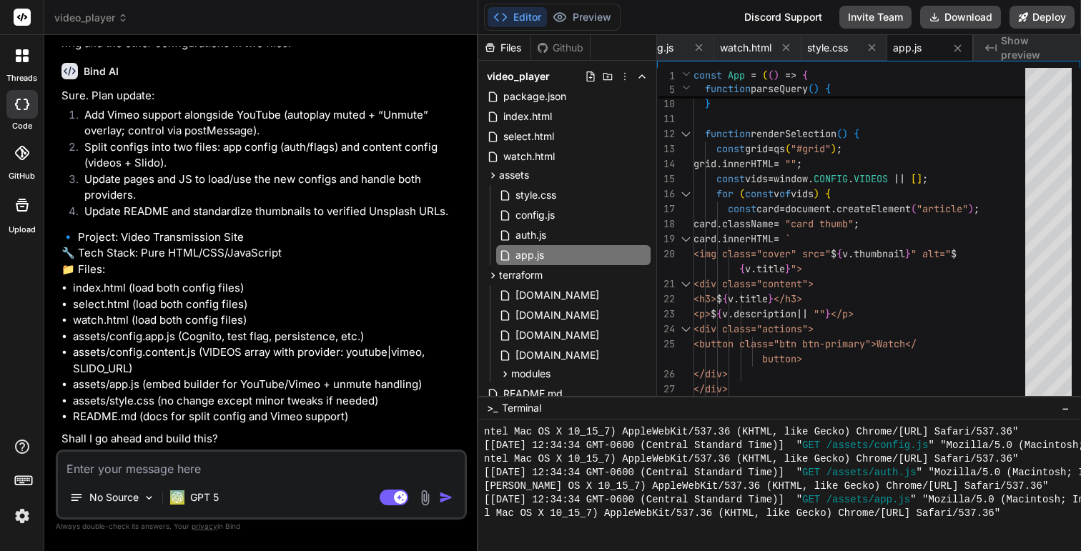
click at [200, 224] on li "Update README and standardize thumbnails to verified Unsplash URLs." at bounding box center [268, 214] width 391 height 20
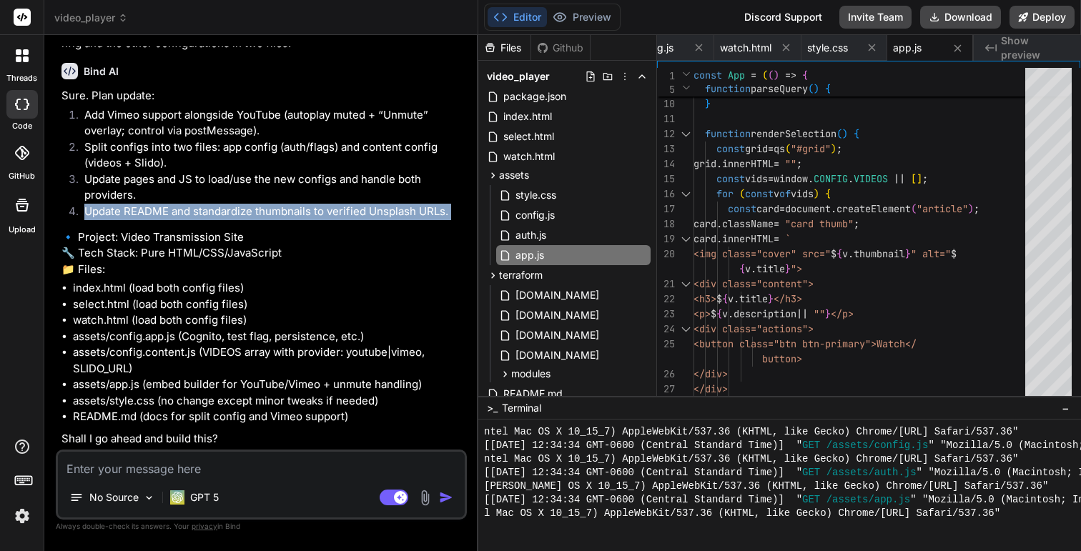
scroll to position [5577, 0]
click at [182, 240] on p "🔹 Project: Video Transmission Site 🔧 Tech Stack: Pure HTML/CSS/JavaScript 📁 Fil…" at bounding box center [262, 253] width 403 height 49
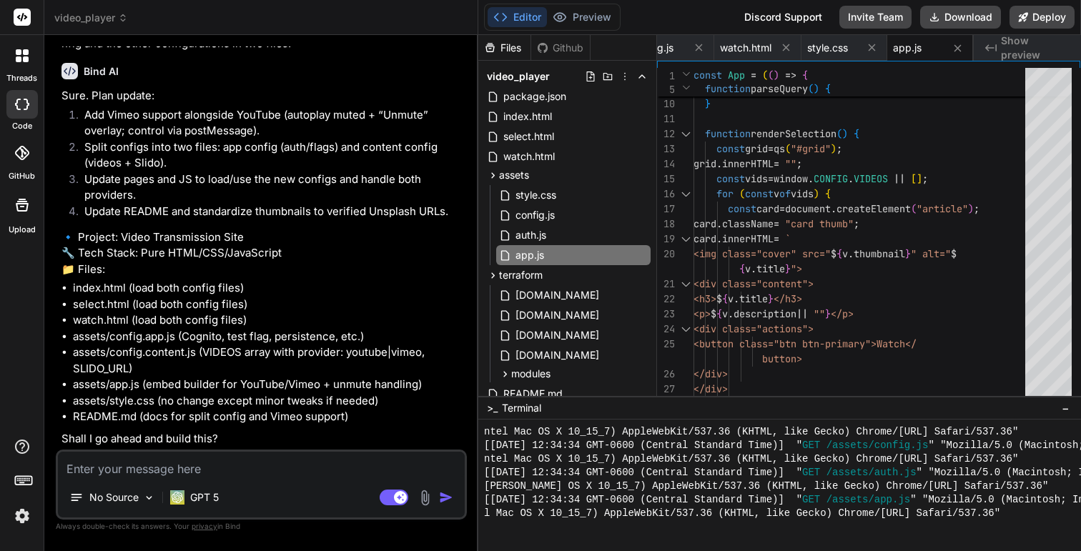
click at [182, 240] on p "🔹 Project: Video Transmission Site 🔧 Tech Stack: Pure HTML/CSS/JavaScript 📁 Fil…" at bounding box center [262, 253] width 403 height 49
click at [164, 287] on li "index.html (load both config files)" at bounding box center [268, 288] width 391 height 16
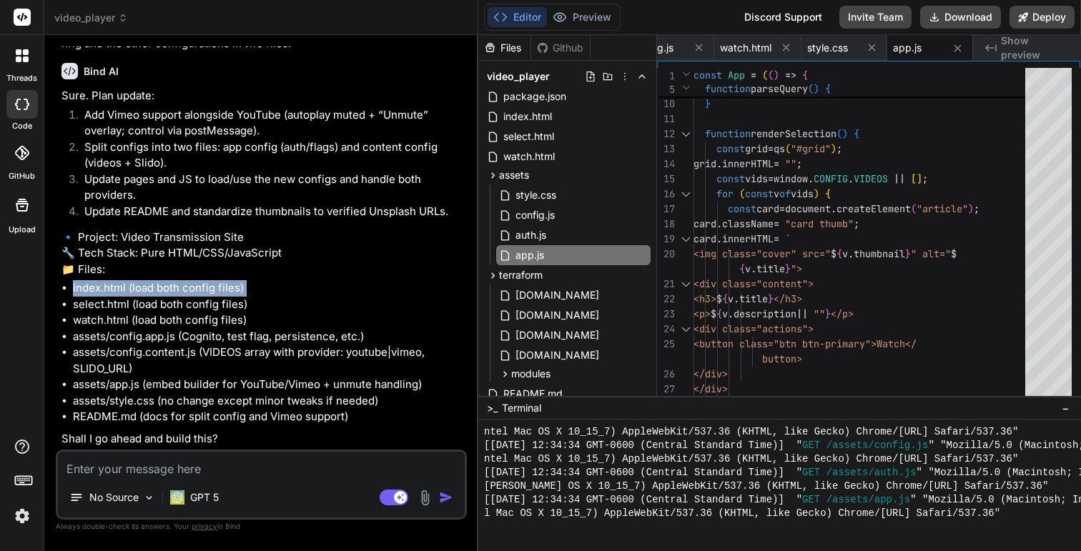
click at [218, 310] on li "select.html (load both config files)" at bounding box center [268, 305] width 391 height 16
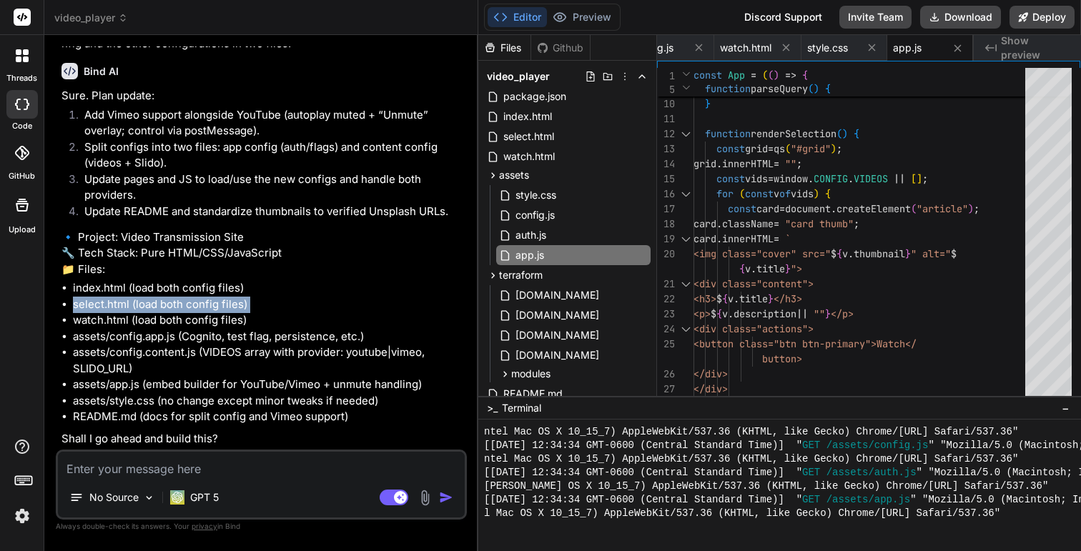
click at [220, 327] on li "watch.html (load both config files)" at bounding box center [268, 320] width 391 height 16
click at [230, 343] on li "assets/config.app.js (Cognito, test flag, persistence, etc.)" at bounding box center [268, 337] width 391 height 16
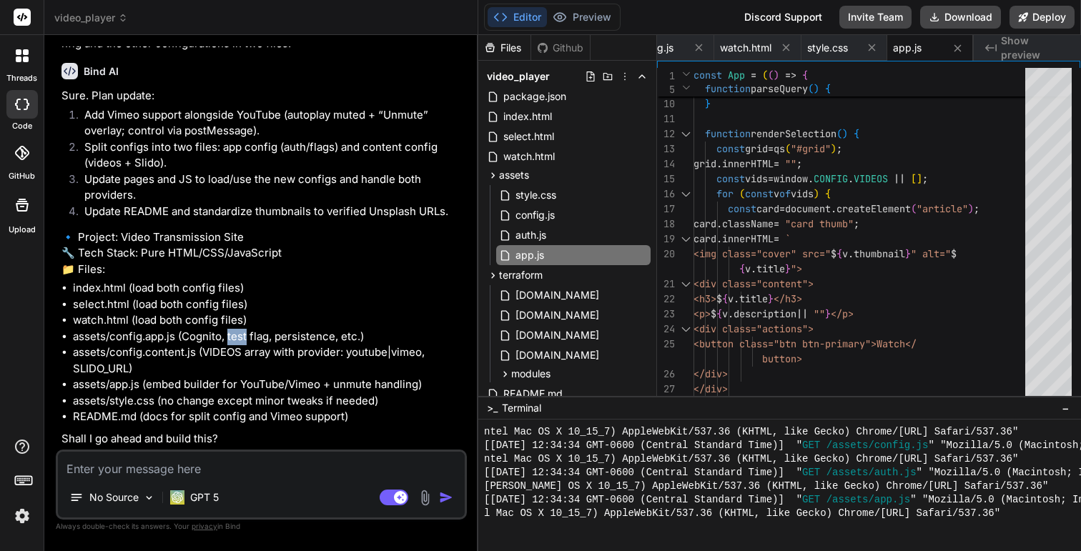
click at [230, 343] on li "assets/config.app.js (Cognito, test flag, persistence, etc.)" at bounding box center [268, 337] width 391 height 16
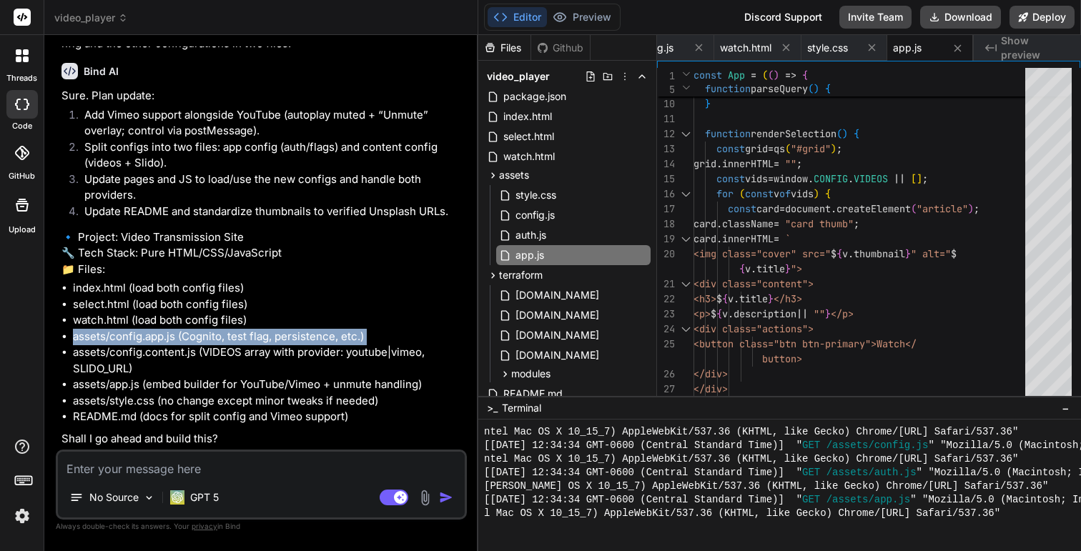
click at [245, 354] on li "assets/config.content.js (VIDEOS array with provider: youtube|vimeo, SLIDO_URL)" at bounding box center [268, 361] width 391 height 32
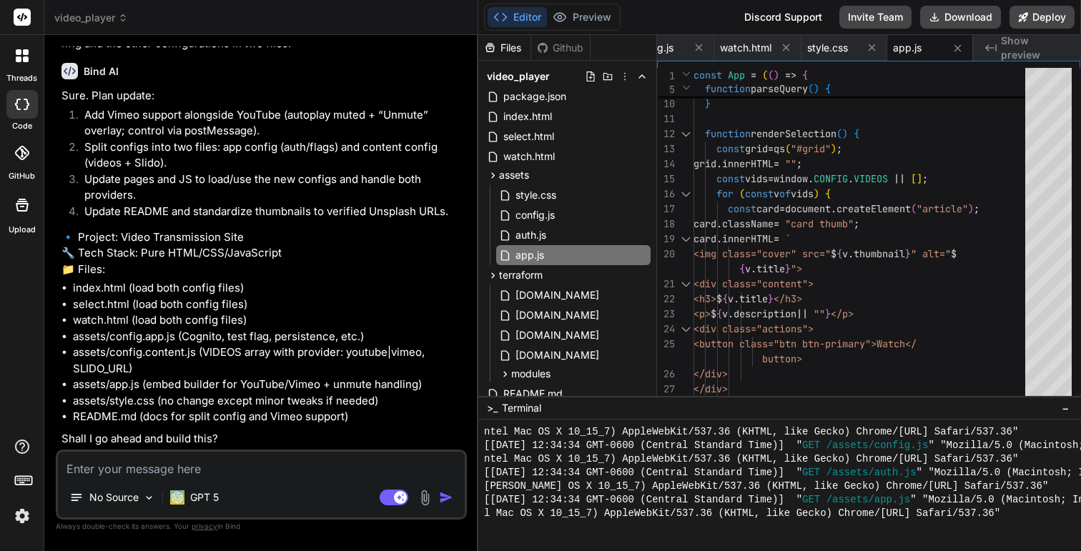
click at [245, 354] on li "assets/config.content.js (VIDEOS array with provider: youtube|vimeo, SLIDO_URL)" at bounding box center [268, 361] width 391 height 32
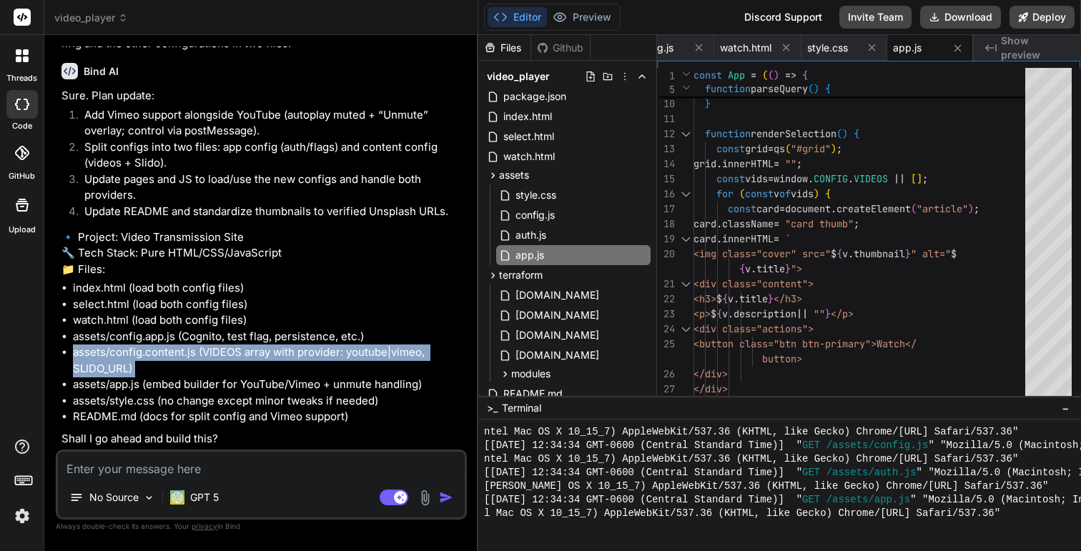
click at [251, 469] on textarea at bounding box center [261, 465] width 407 height 26
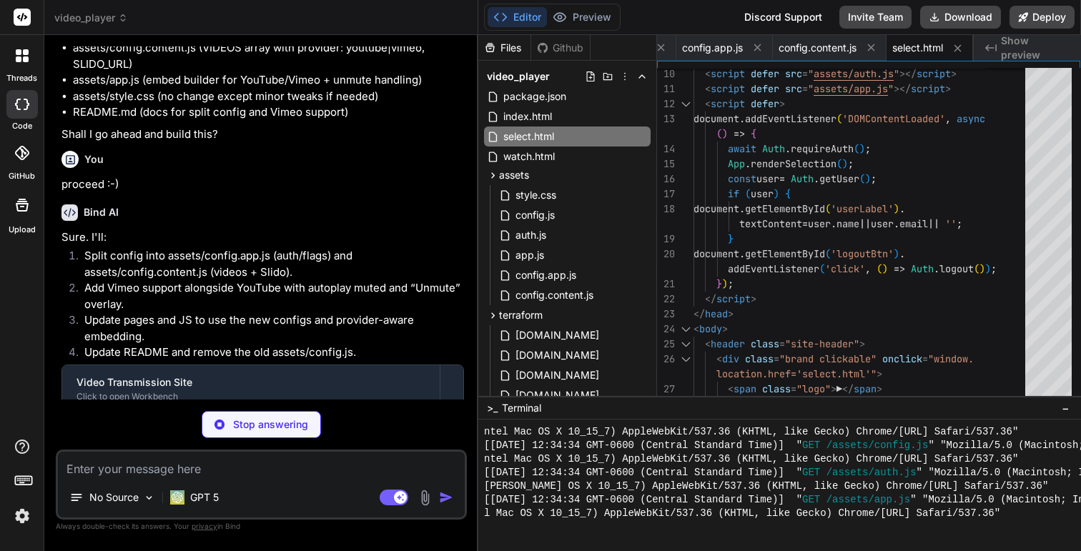
scroll to position [6026, 0]
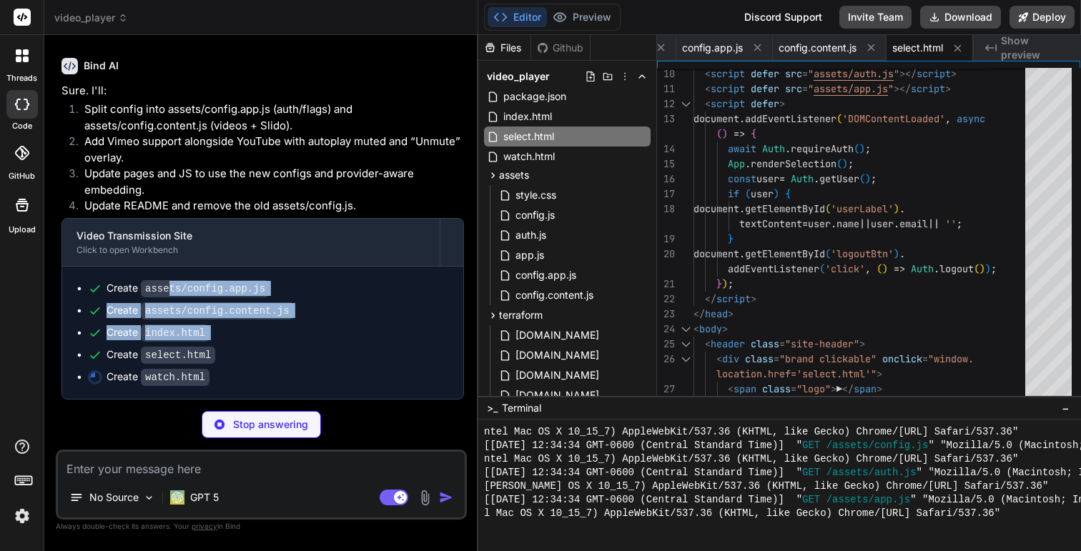
drag, startPoint x: 168, startPoint y: 292, endPoint x: 282, endPoint y: 347, distance: 126.6
click at [282, 347] on ul "Create assets/config.app.js Create assets/config.content.js Create index.html C…" at bounding box center [262, 333] width 372 height 104
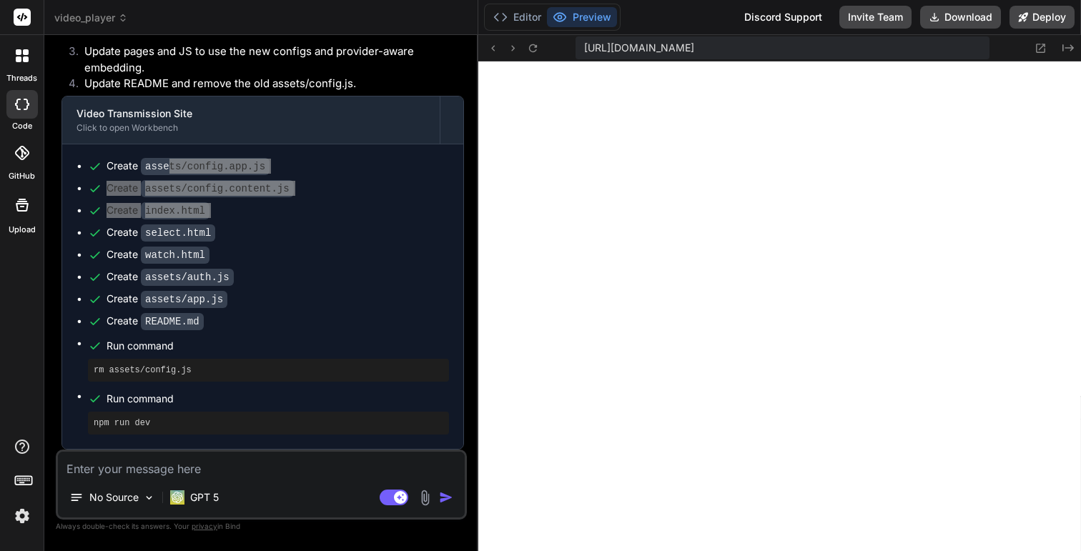
scroll to position [5610, 0]
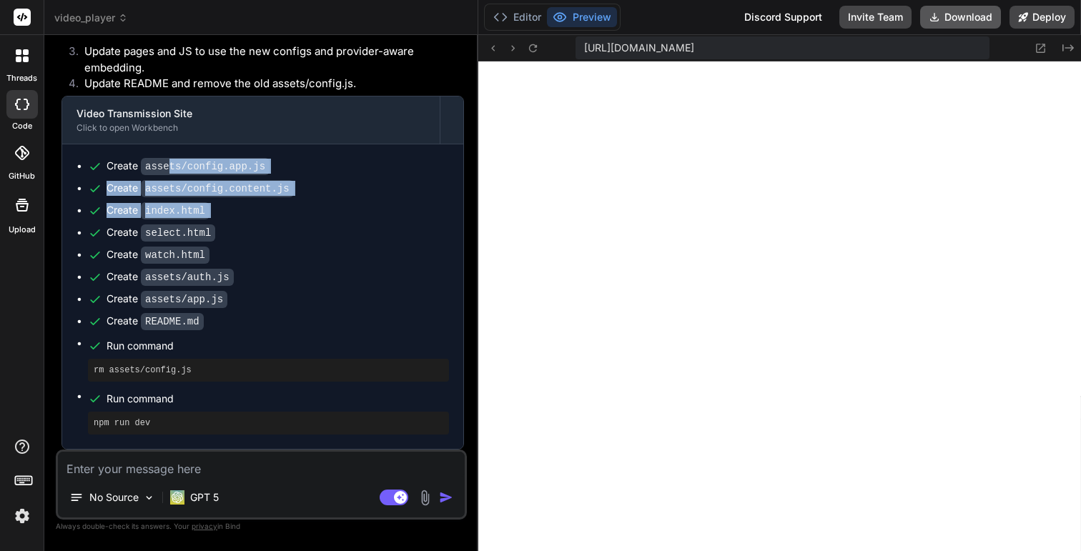
click at [979, 14] on button "Download" at bounding box center [960, 17] width 81 height 23
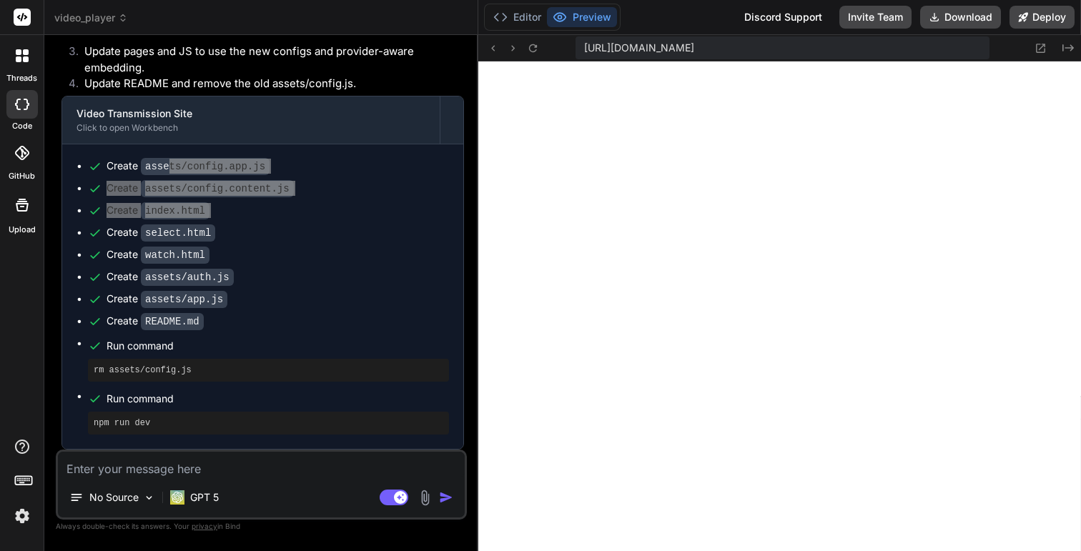
scroll to position [6147, 0]
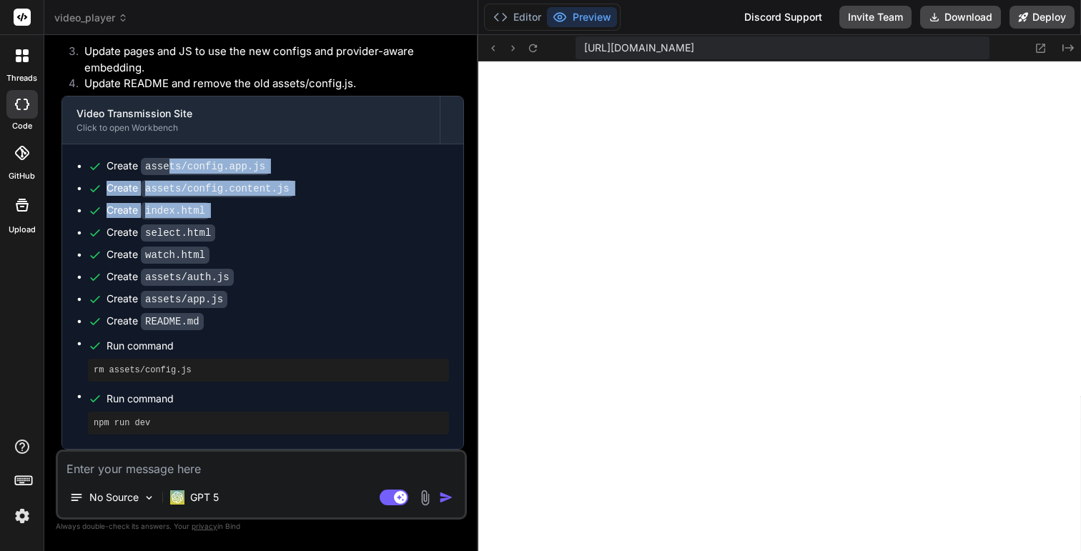
click at [166, 472] on textarea at bounding box center [261, 465] width 407 height 26
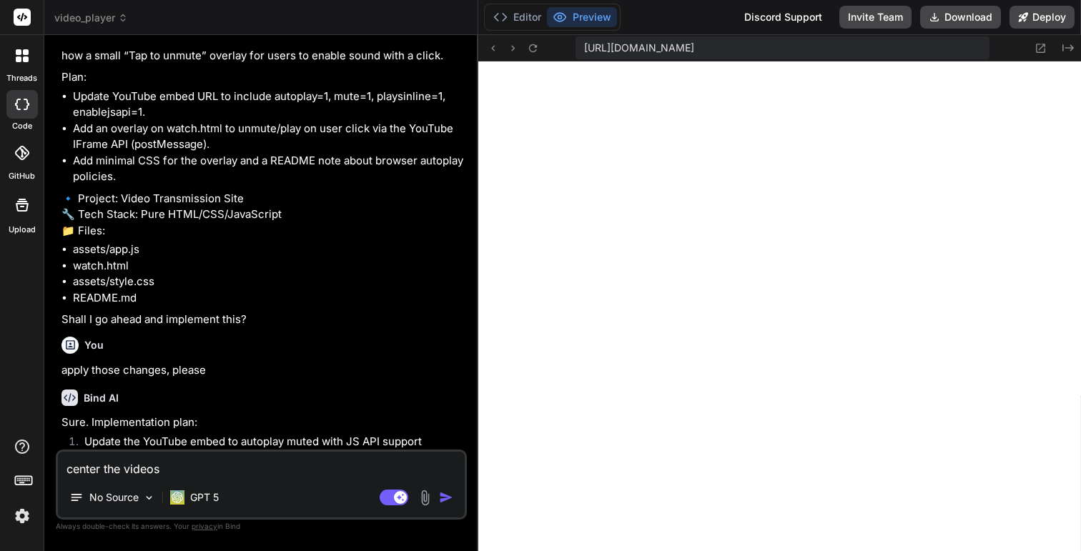
scroll to position [4440, 0]
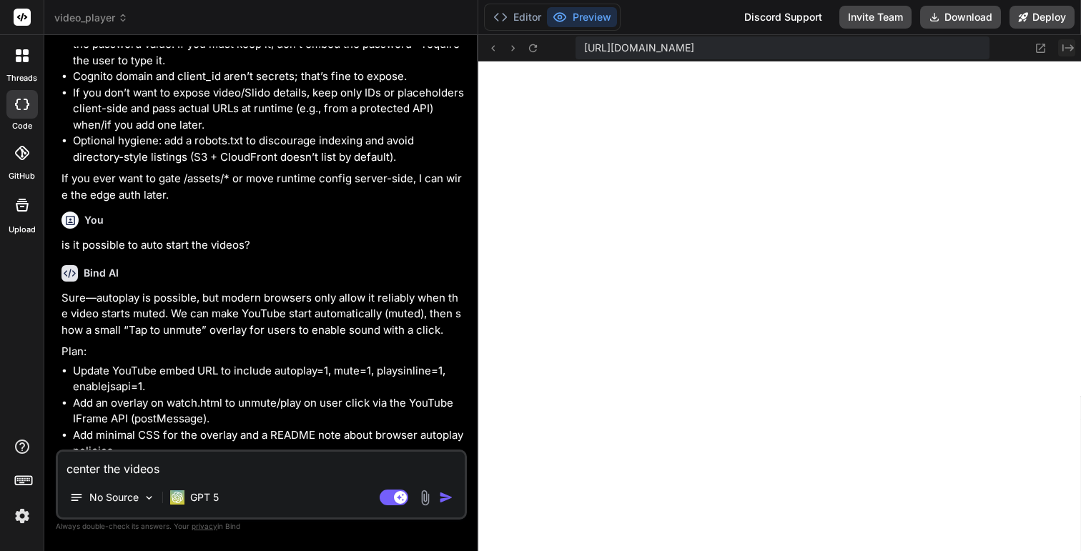
click at [1063, 47] on icon at bounding box center [1067, 47] width 11 height 7
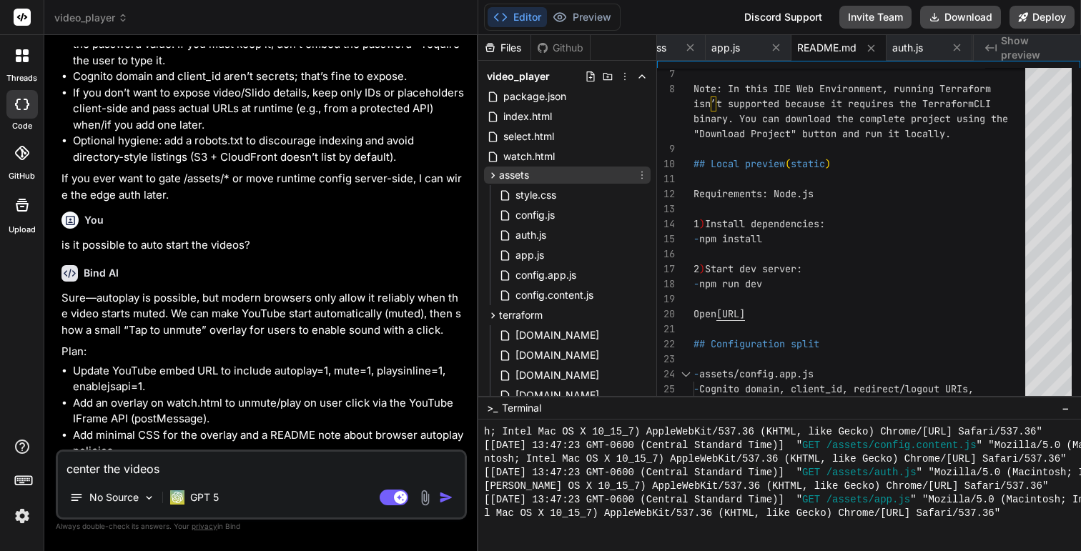
click at [488, 179] on icon at bounding box center [493, 175] width 12 height 12
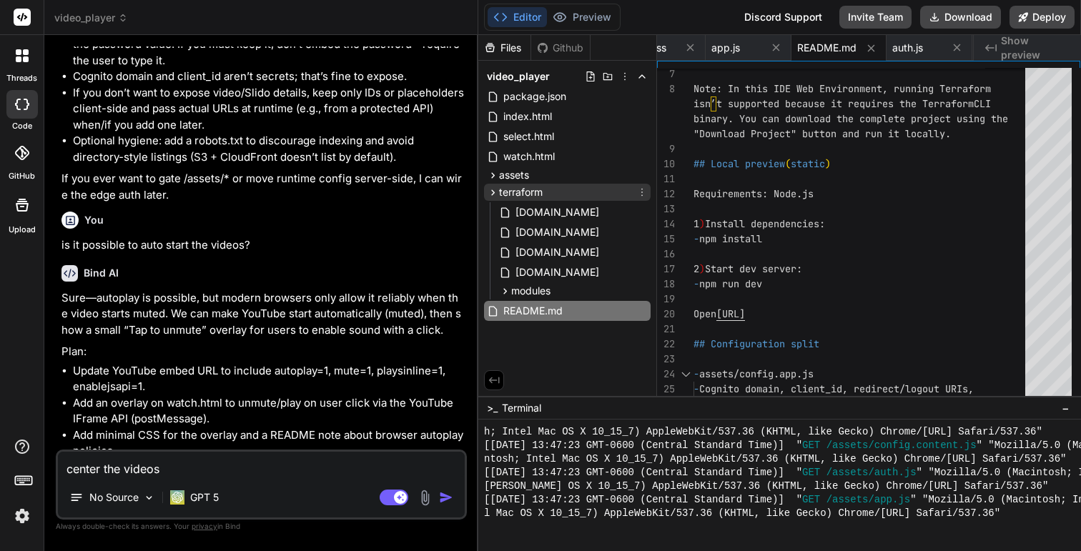
click at [493, 195] on icon at bounding box center [493, 193] width 12 height 12
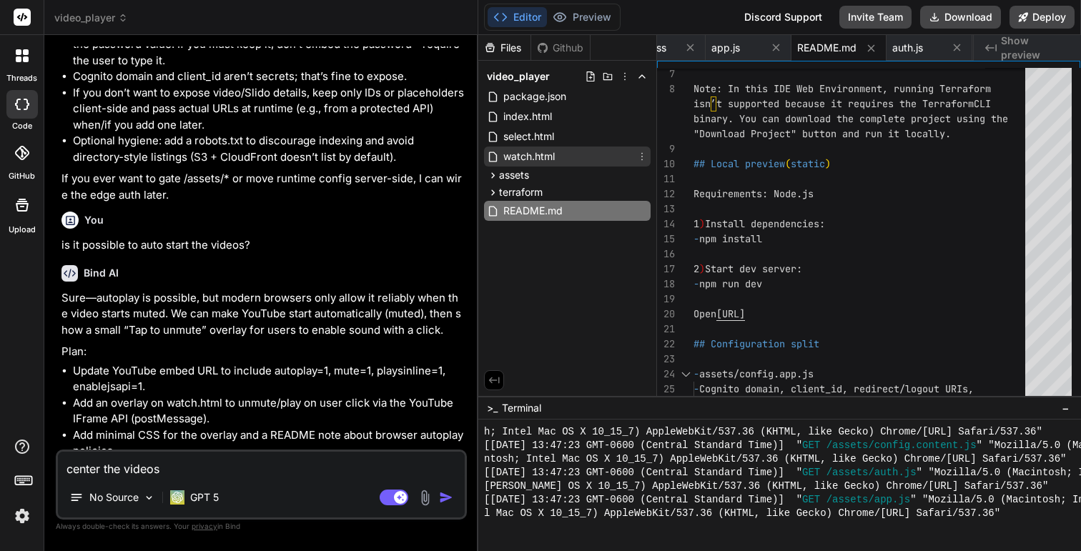
click at [537, 153] on span "watch.html" at bounding box center [529, 156] width 54 height 17
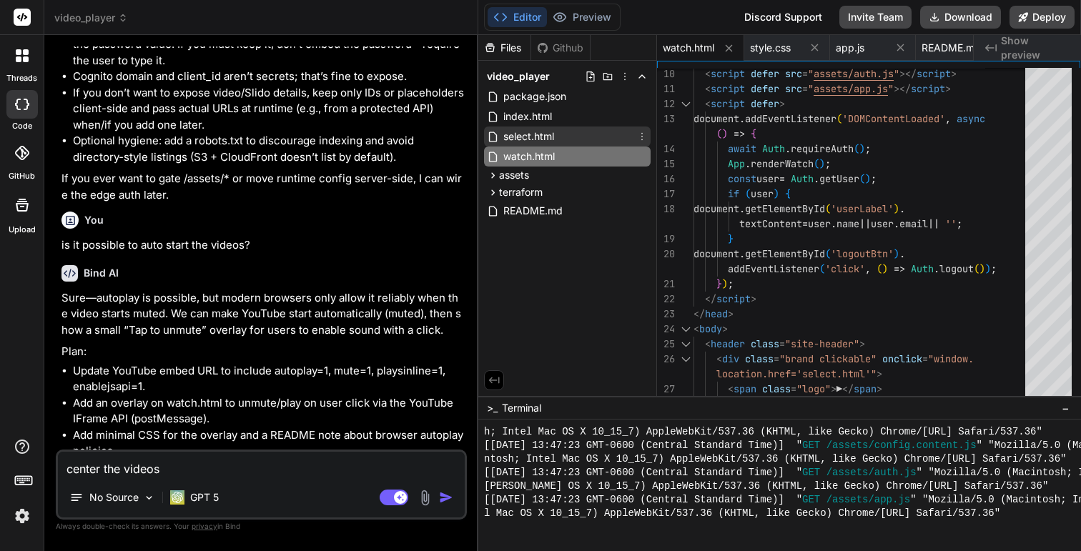
click at [528, 139] on span "select.html" at bounding box center [529, 136] width 54 height 17
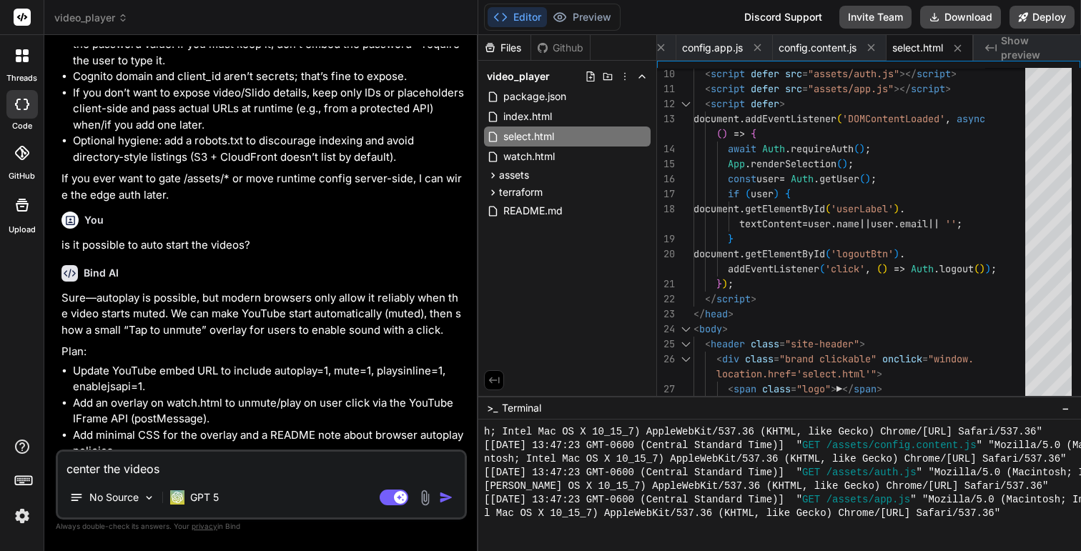
click at [227, 472] on textarea "center the videos" at bounding box center [261, 465] width 407 height 26
click at [146, 467] on textarea "center the videos" at bounding box center [261, 465] width 407 height 26
click at [142, 471] on textarea "center the thubnails" at bounding box center [261, 465] width 407 height 26
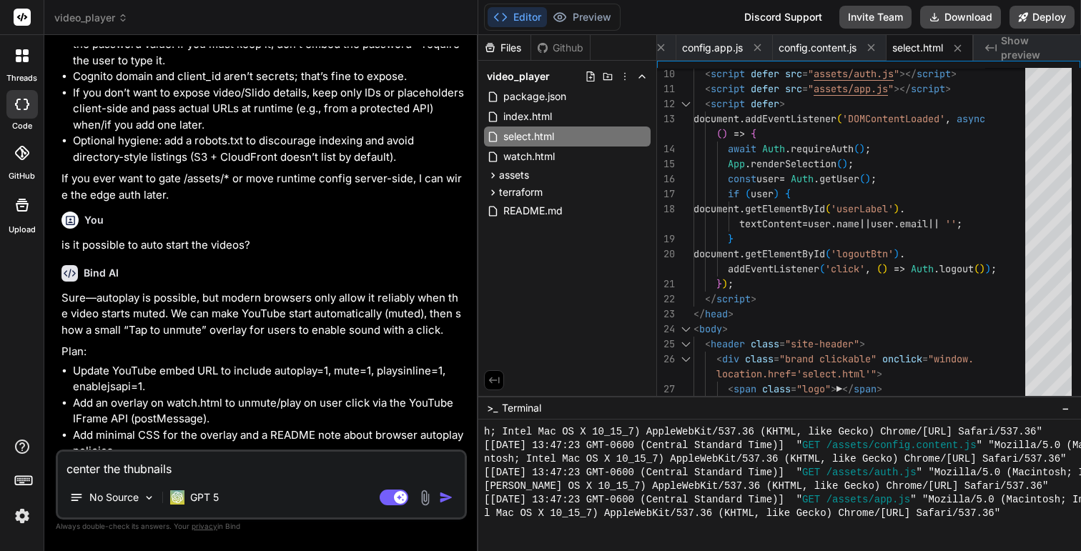
click at [142, 471] on textarea "center the thubnails" at bounding box center [261, 465] width 407 height 26
click at [146, 471] on textarea "center the thubnails" at bounding box center [261, 465] width 407 height 26
click at [141, 470] on textarea "center the tumbnails in the video selection" at bounding box center [261, 465] width 407 height 26
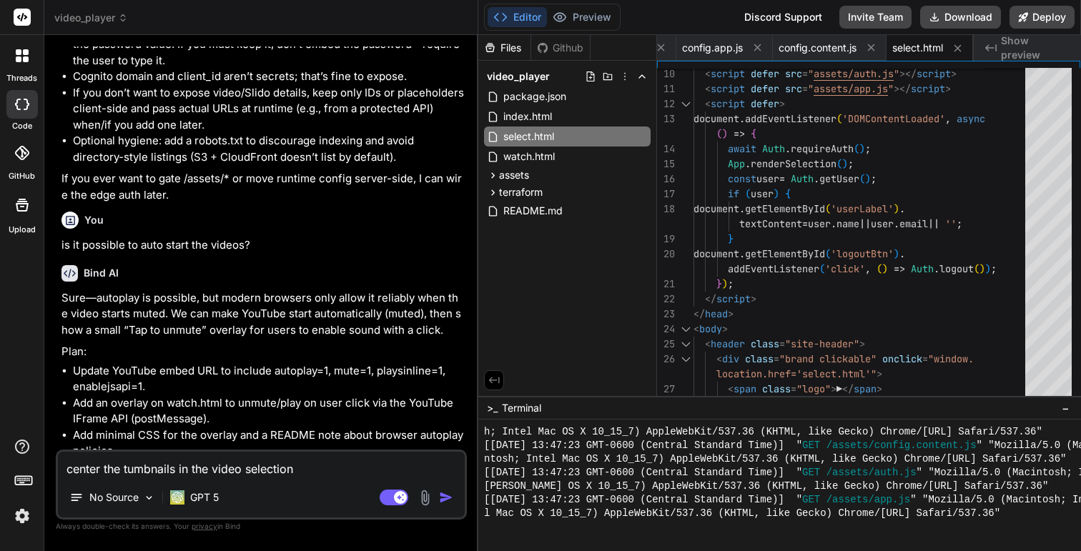
click at [131, 470] on textarea "center the tumbnails in the video selection" at bounding box center [261, 465] width 407 height 26
click at [354, 472] on textarea "center the thumbnails in the video selection" at bounding box center [261, 465] width 407 height 26
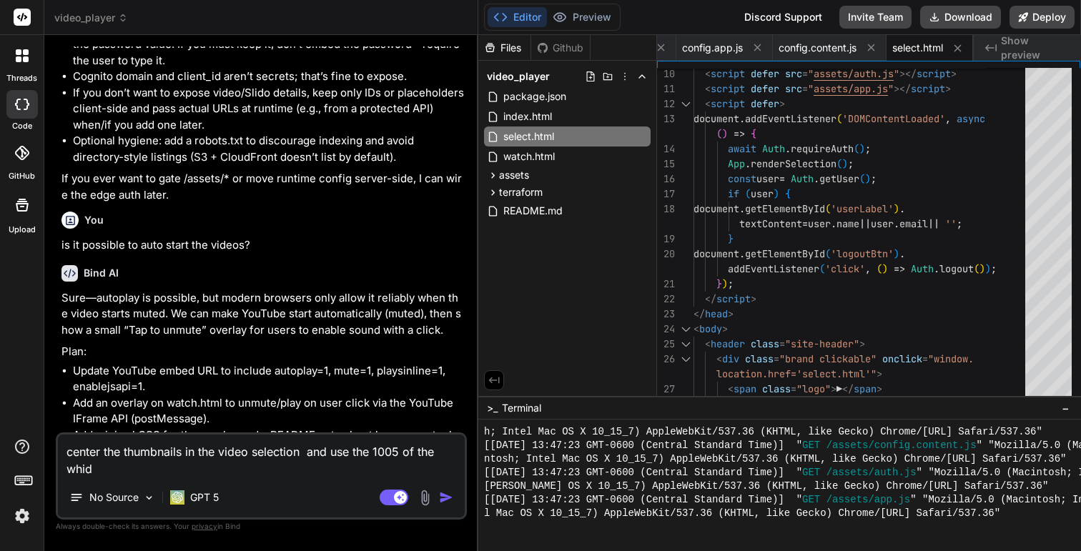
click at [78, 465] on textarea "center the thumbnails in the video selection and use the 1005 of the whid" at bounding box center [261, 456] width 407 height 43
click at [71, 470] on textarea "center the thumbnails in the video selection and use the 1005 of the whid" at bounding box center [261, 456] width 407 height 43
click at [76, 467] on textarea "center the thumbnails in the video selection and use the 1005 of the witd" at bounding box center [261, 456] width 407 height 43
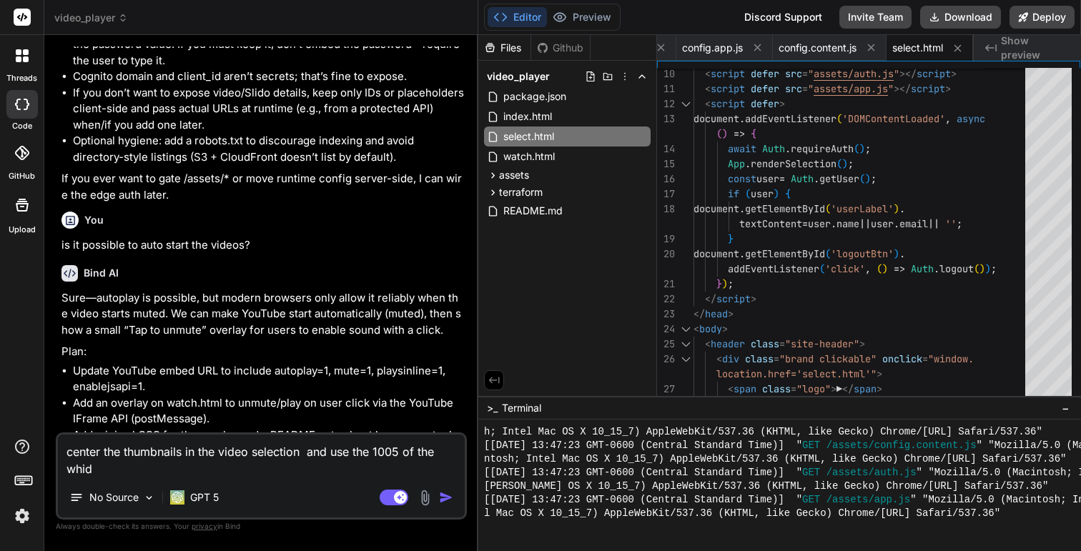
click at [75, 463] on textarea "center the thumbnails in the video selection and use the 1005 of the whid" at bounding box center [261, 456] width 407 height 43
paste textarea "idth Reference: [URL][DOMAIN_NAME]"
drag, startPoint x: 393, startPoint y: 453, endPoint x: 401, endPoint y: 453, distance: 8.6
click at [401, 453] on textarea "center the thumbnails in the video selection and use the 1005 of the whid" at bounding box center [261, 456] width 407 height 43
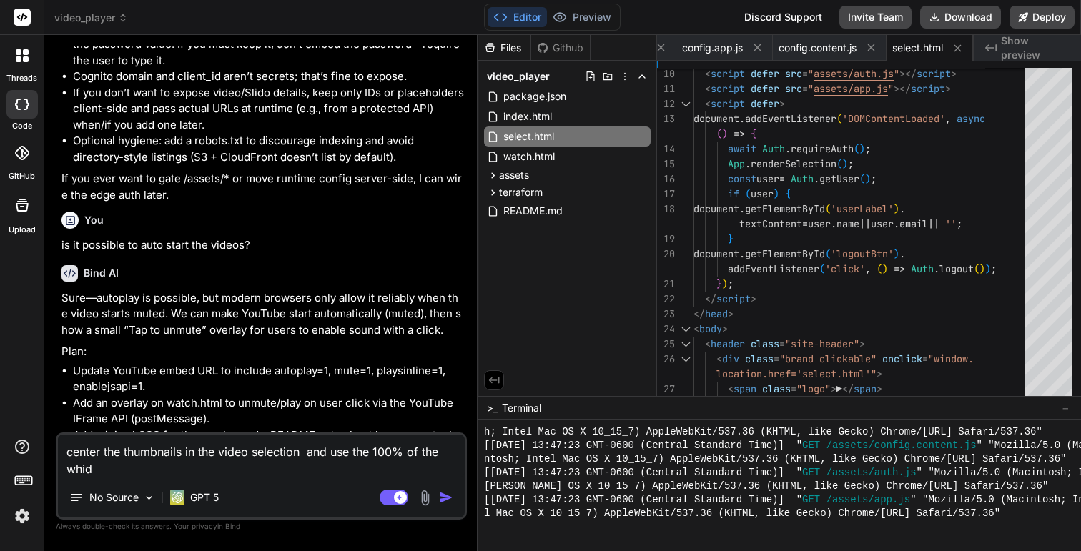
click at [79, 463] on textarea "center the thumbnails in the video selection and use the 100% of the whid" at bounding box center [261, 456] width 407 height 43
paste textarea "idth"
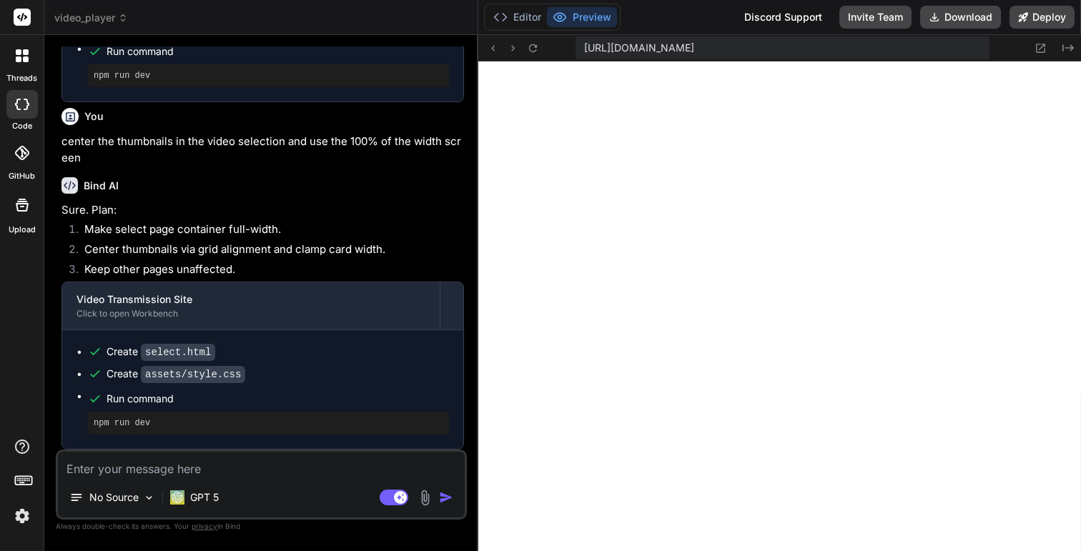
scroll to position [6493, 0]
click at [199, 254] on li "Center thumbnails via grid alignment and clamp card width." at bounding box center [268, 252] width 391 height 20
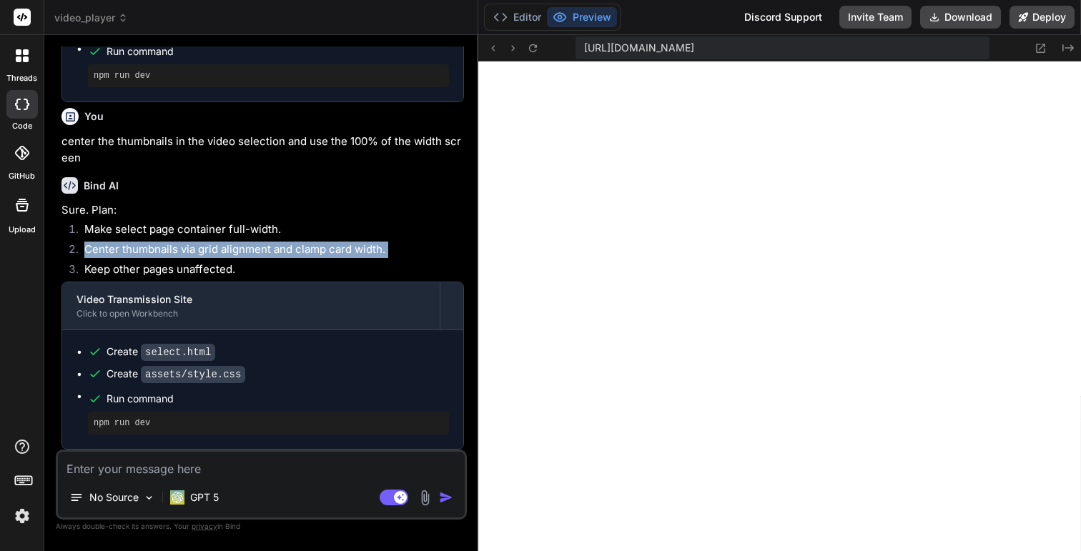
click at [289, 223] on li "Make select page container full-width." at bounding box center [268, 232] width 391 height 20
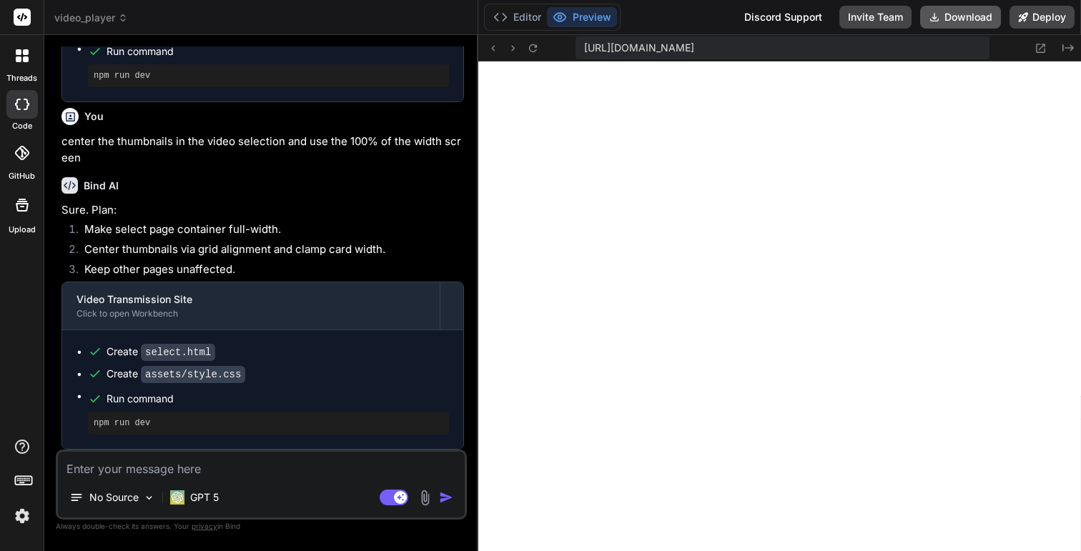
click at [961, 21] on button "Download" at bounding box center [960, 17] width 81 height 23
click at [1063, 44] on icon "Created with Pixso." at bounding box center [1067, 47] width 11 height 11
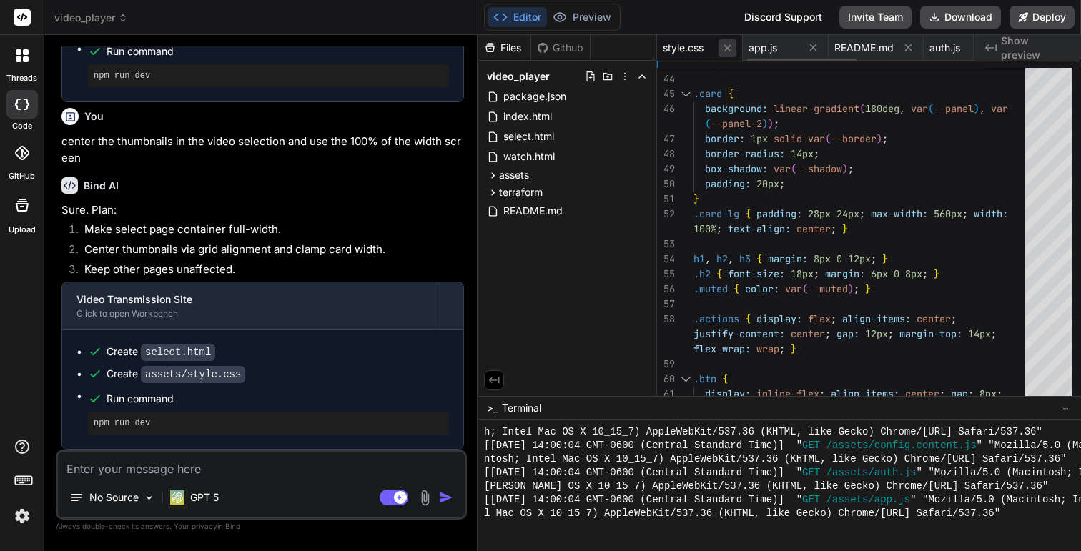
click at [729, 47] on icon at bounding box center [727, 47] width 7 height 7
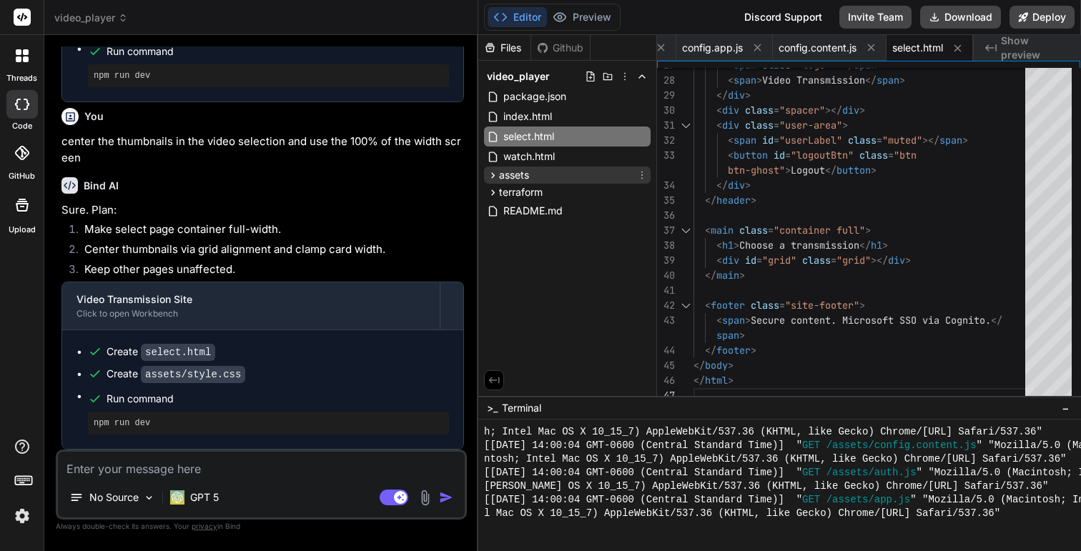
click at [495, 176] on icon at bounding box center [493, 175] width 12 height 12
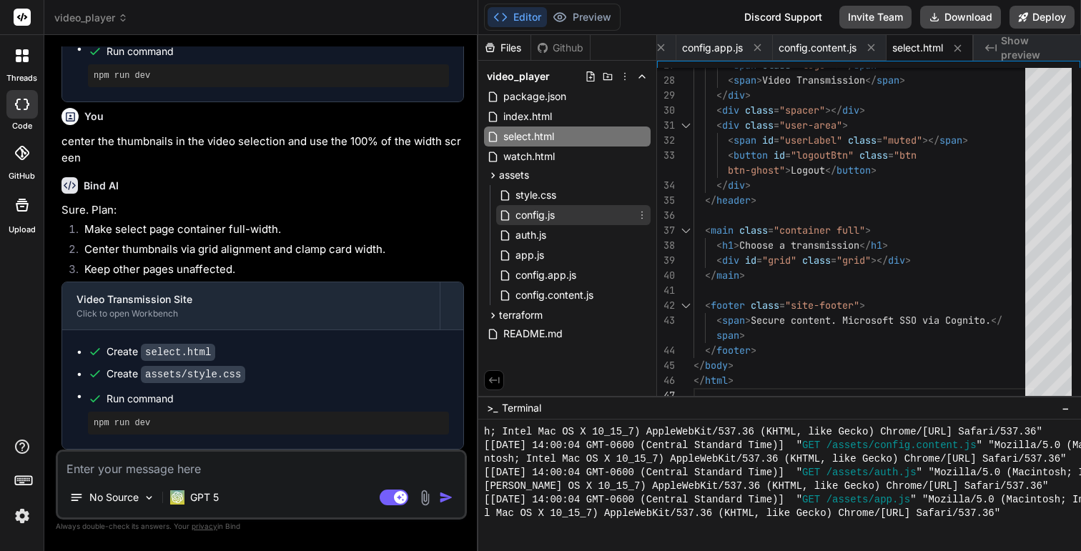
click at [544, 216] on span "config.js" at bounding box center [535, 215] width 42 height 17
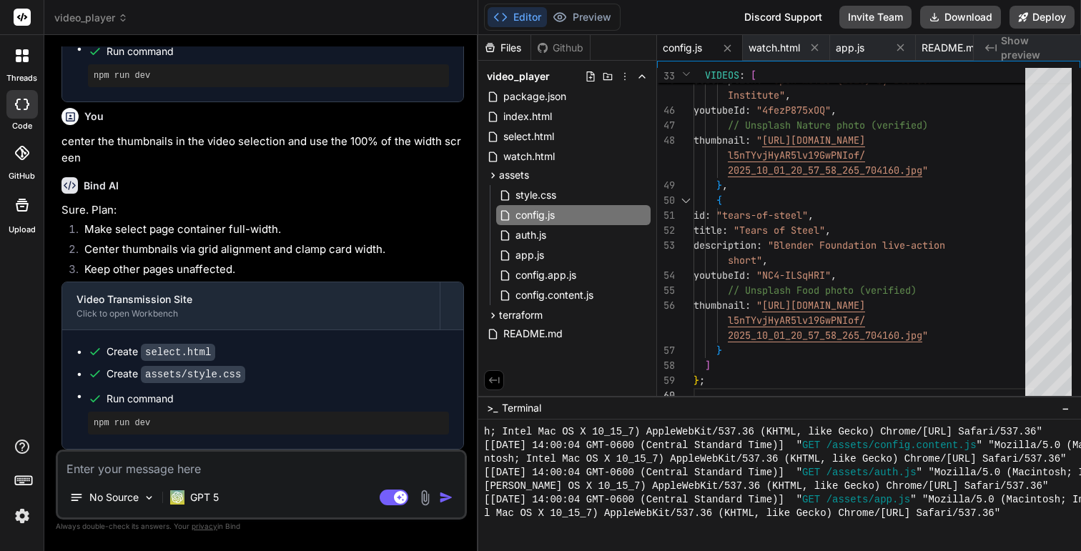
click at [237, 463] on textarea at bounding box center [261, 465] width 407 height 26
click at [320, 470] on textarea at bounding box center [261, 465] width 407 height 26
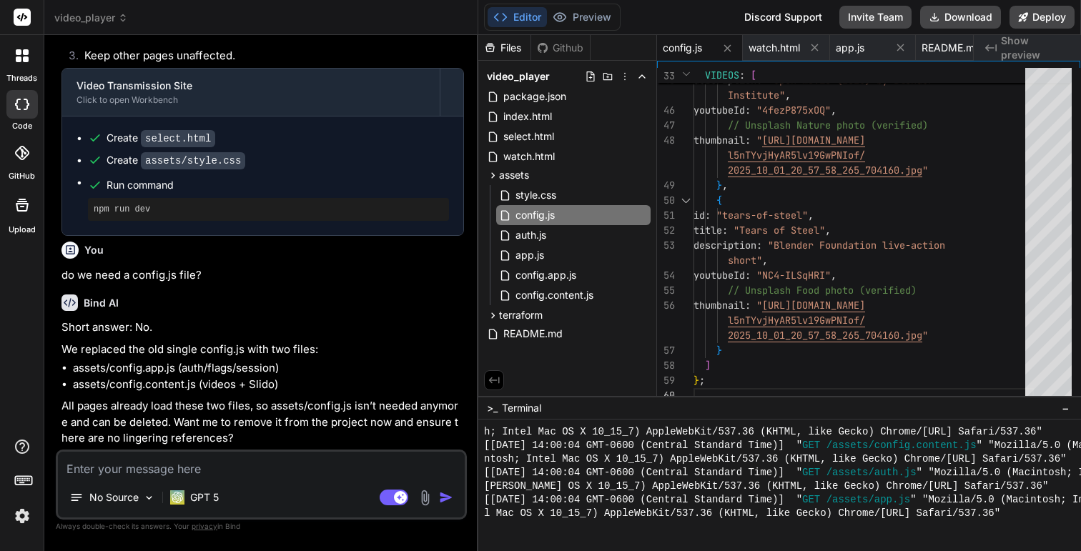
scroll to position [6707, 0]
click at [209, 469] on textarea "yes, remove all the inecesary files" at bounding box center [261, 465] width 407 height 26
click at [364, 473] on textarea "yes, remove all the unnecessary files" at bounding box center [261, 465] width 407 height 26
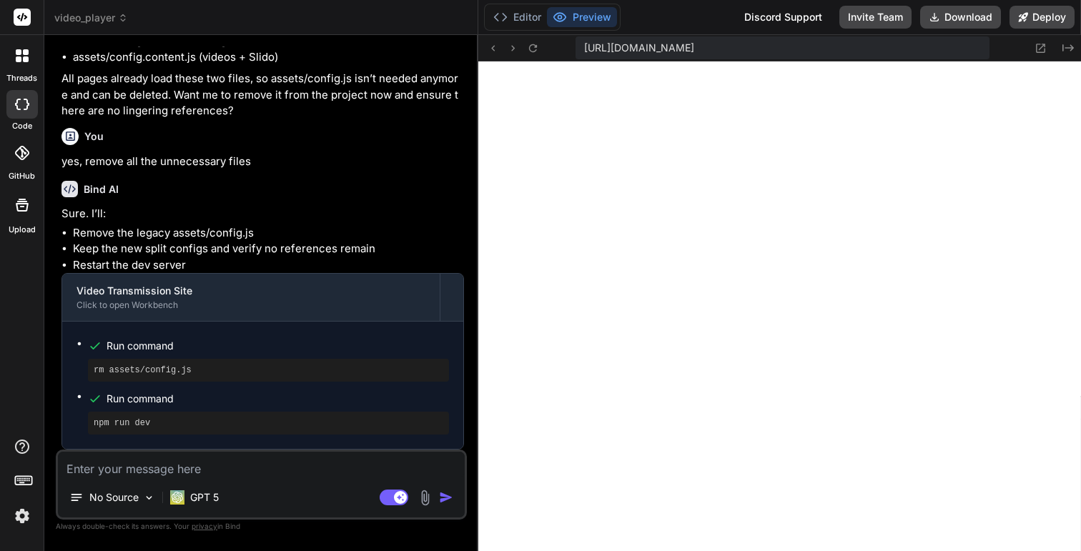
scroll to position [7035, 0]
click at [277, 373] on pre "rm assets/config.js" at bounding box center [269, 370] width 350 height 11
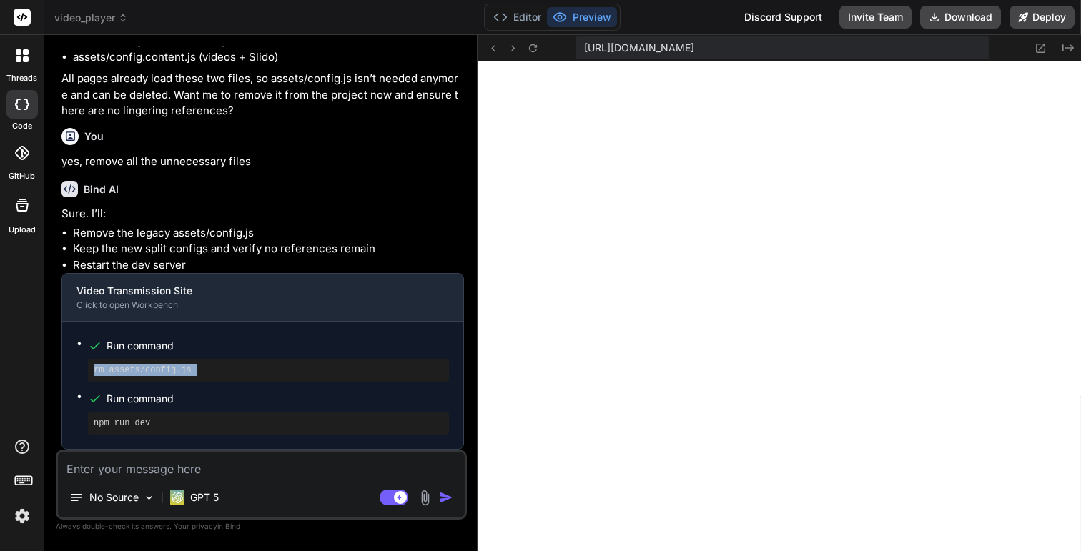
click at [222, 472] on textarea at bounding box center [261, 465] width 407 height 26
paste textarea "[URL][DOMAIN_NAME]"
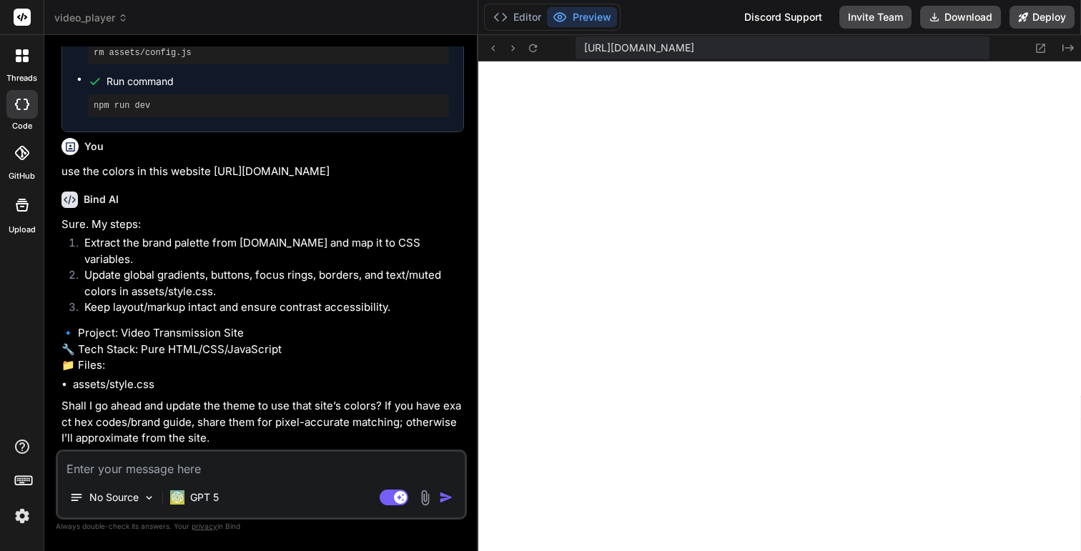
scroll to position [7384, 0]
click at [221, 465] on textarea at bounding box center [261, 465] width 407 height 26
click at [183, 427] on p "Shall I go ahead and update the theme to use that site’s colors? If you have ex…" at bounding box center [262, 422] width 403 height 49
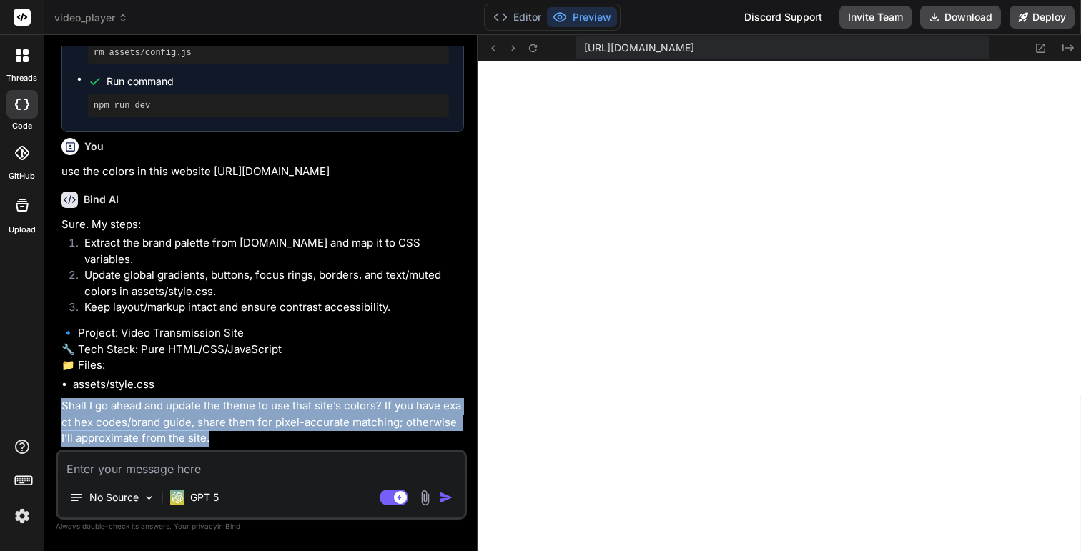
click at [212, 474] on textarea at bounding box center [261, 465] width 407 height 26
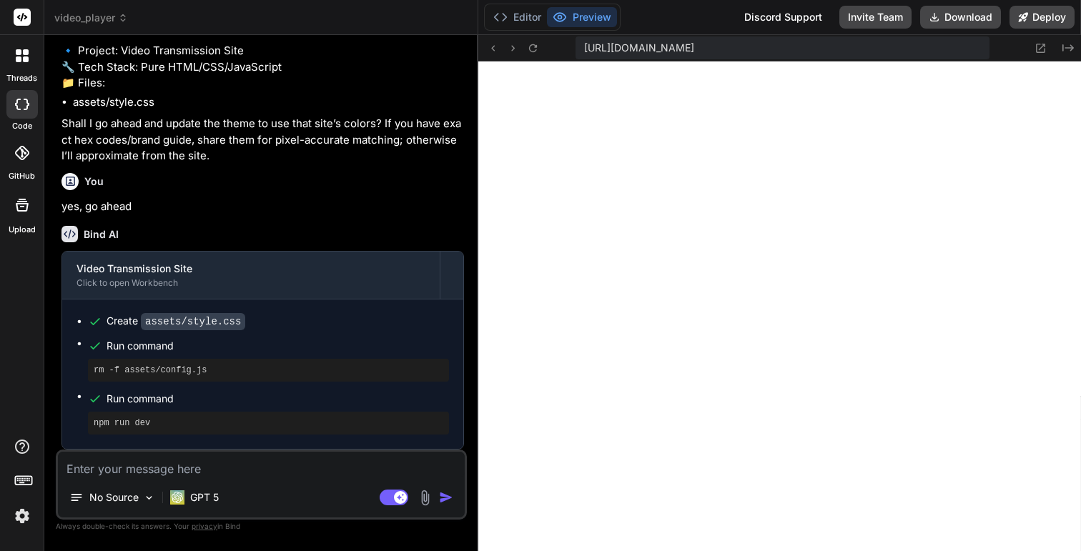
scroll to position [8639, 0]
click at [263, 469] on textarea at bounding box center [261, 465] width 407 height 26
click at [154, 370] on pre "rm -f assets/config.js" at bounding box center [269, 370] width 350 height 11
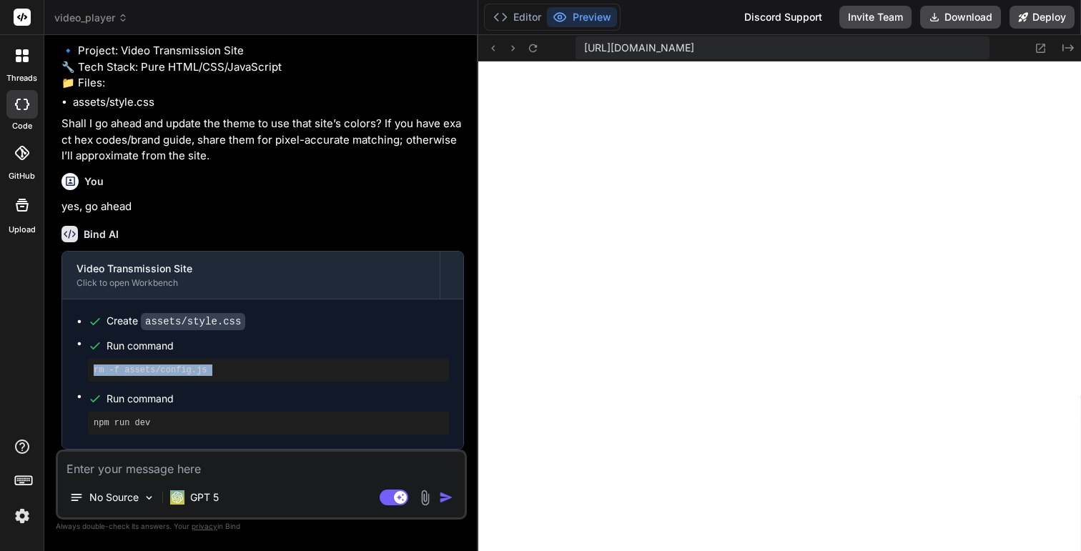
click at [234, 370] on pre "rm -f assets/config.js" at bounding box center [269, 370] width 350 height 11
click at [253, 144] on p "Shall I go ahead and update the theme to use that site’s colors? If you have ex…" at bounding box center [262, 140] width 403 height 49
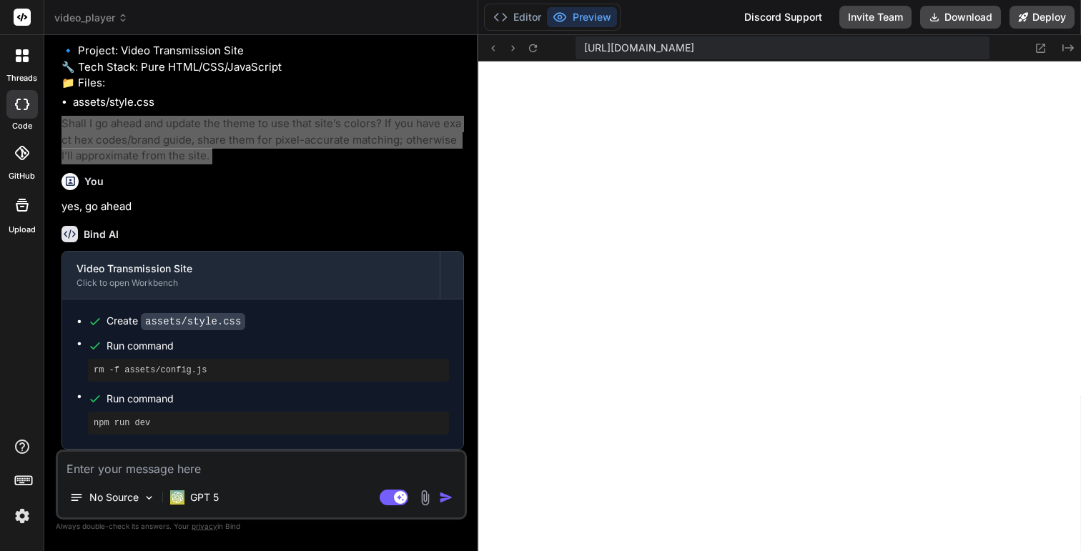
scroll to position [8802, 0]
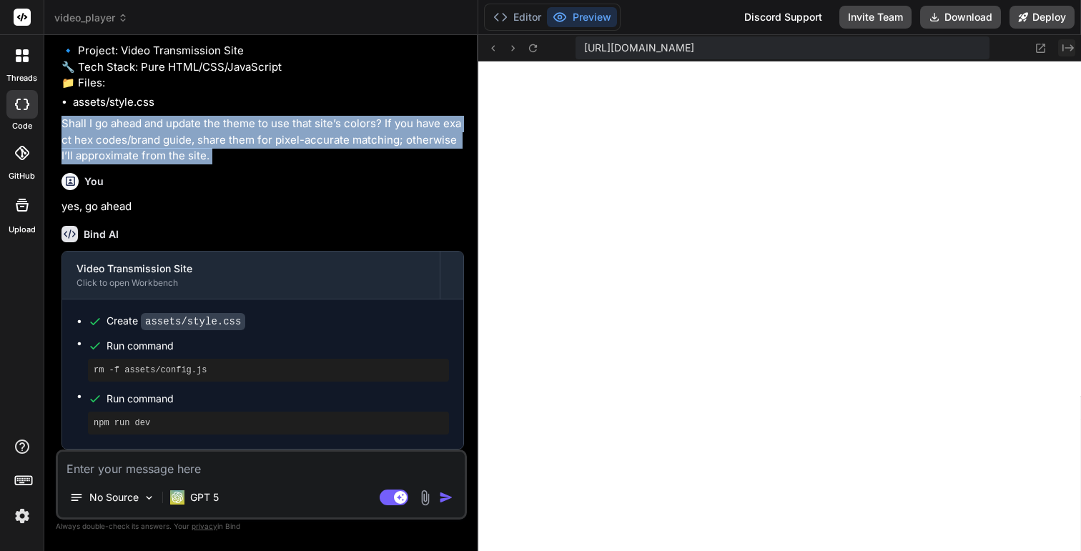
click at [1067, 48] on icon at bounding box center [1067, 47] width 11 height 7
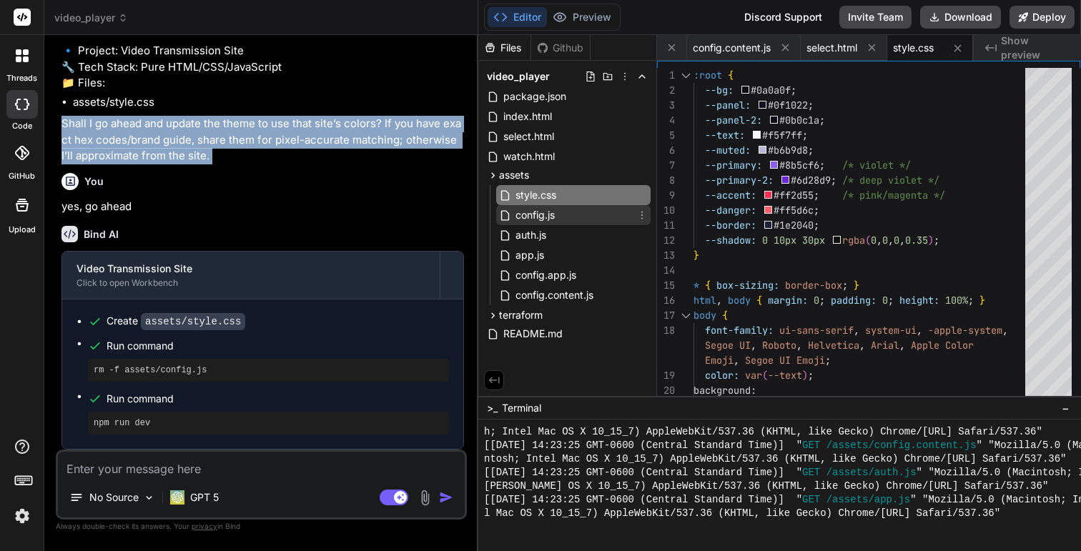
click at [533, 207] on span "config.js" at bounding box center [535, 215] width 42 height 17
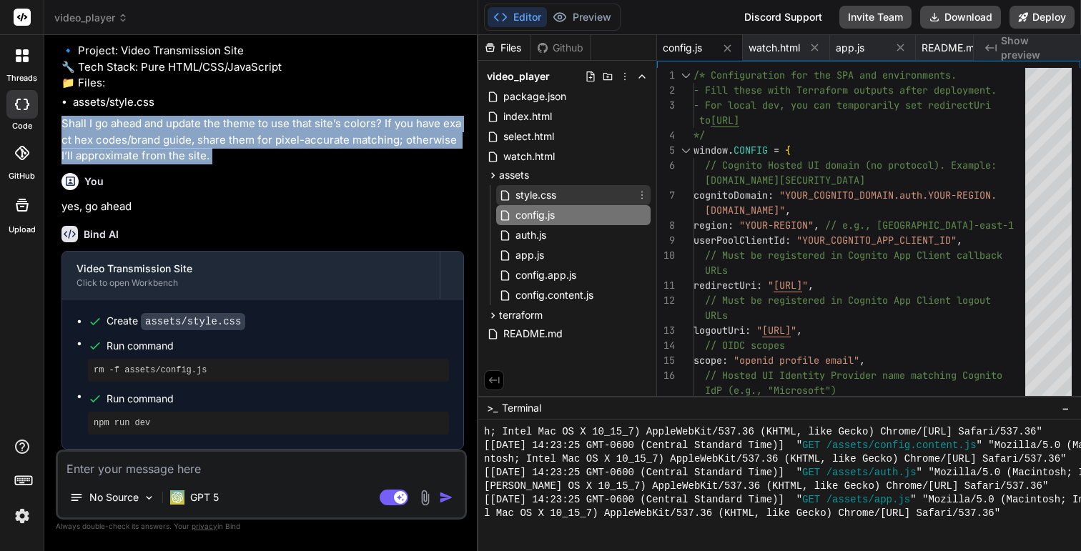
click at [528, 197] on span "style.css" at bounding box center [536, 195] width 44 height 17
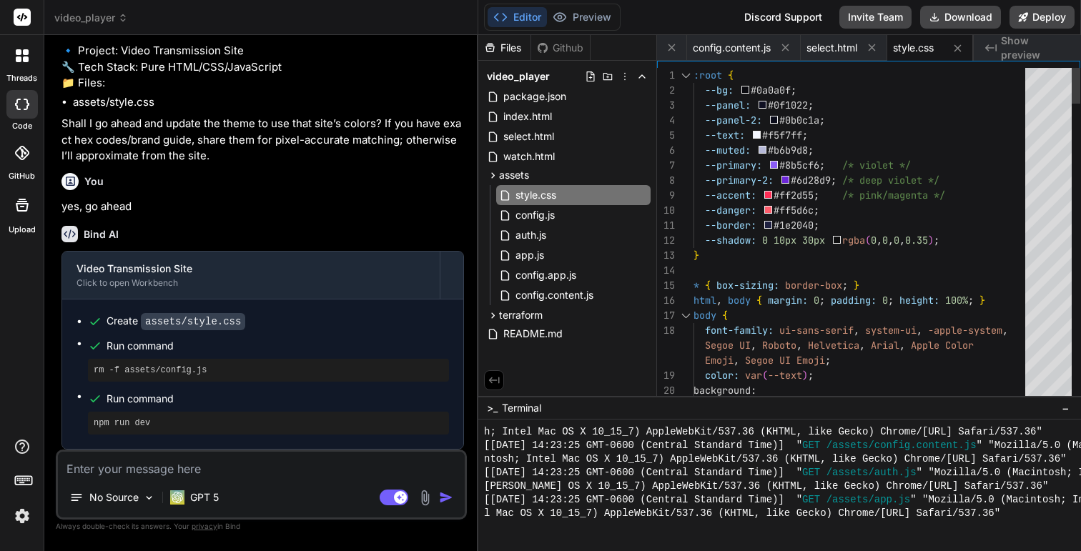
scroll to position [120, 0]
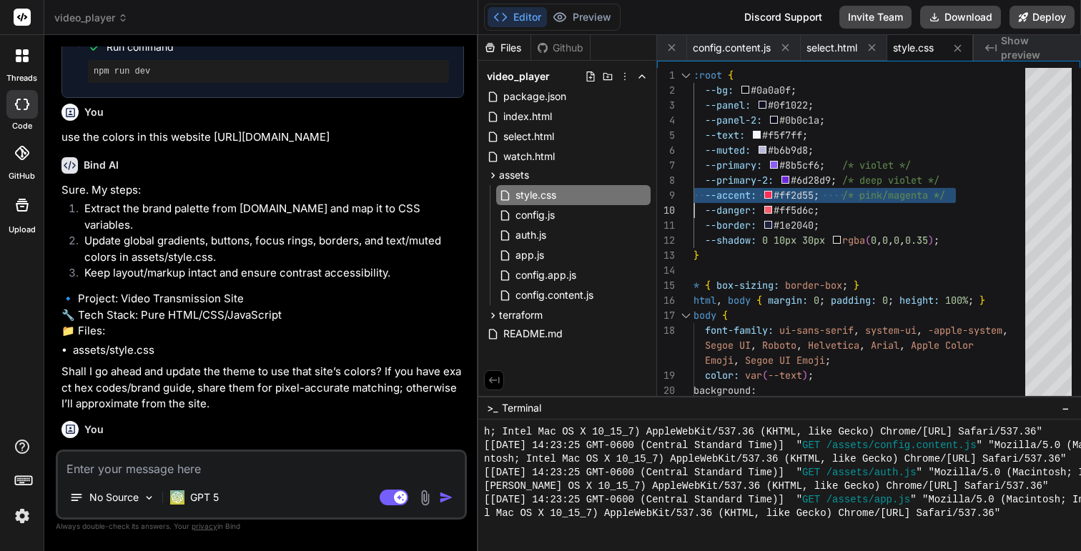
scroll to position [7305, 0]
click at [310, 144] on p "use the colors in this website [URL][DOMAIN_NAME]" at bounding box center [262, 136] width 403 height 16
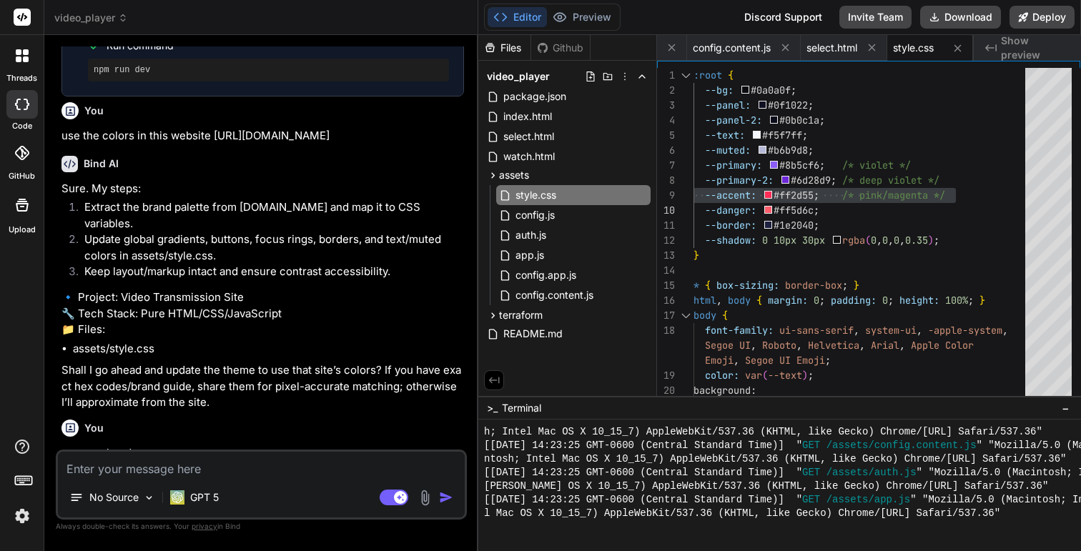
click at [310, 144] on p "use the colors in this website [URL][DOMAIN_NAME]" at bounding box center [262, 136] width 403 height 16
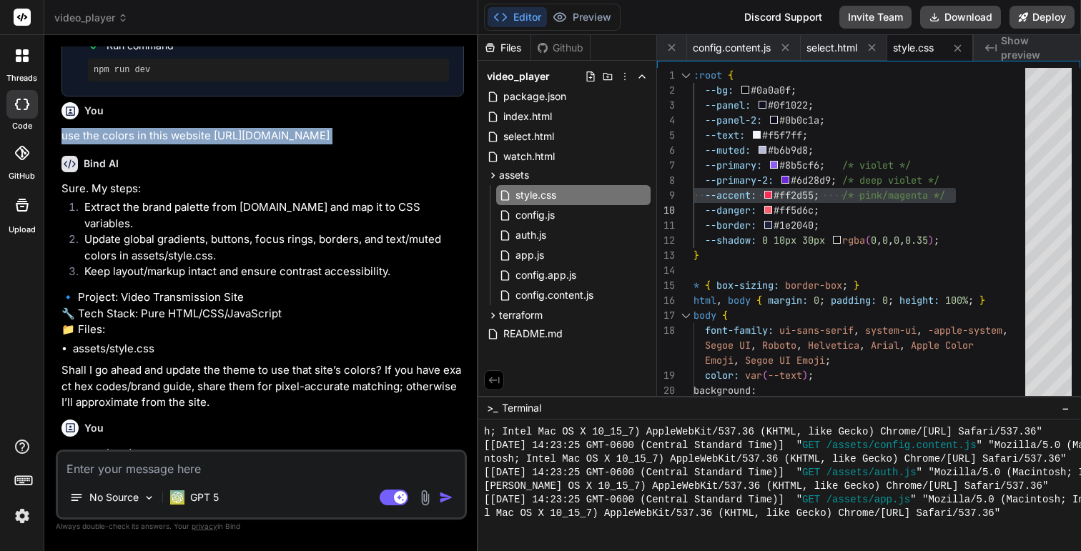
scroll to position [7666, 0]
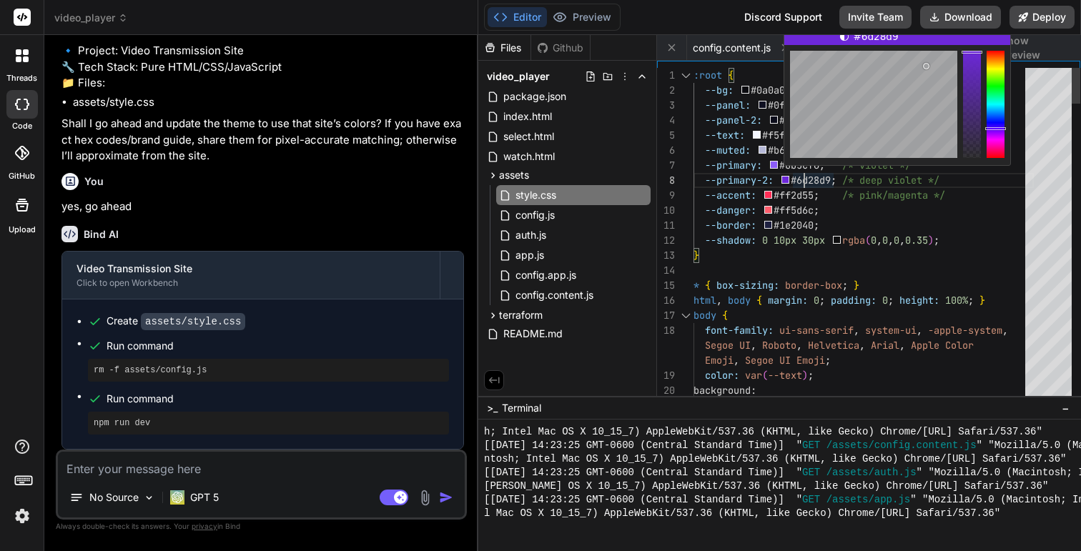
scroll to position [105, 0]
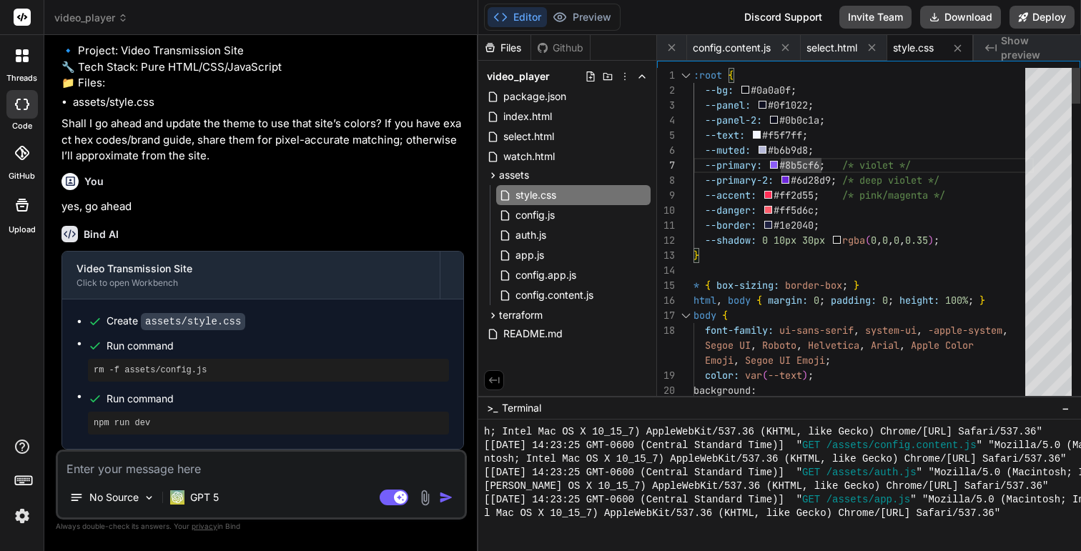
scroll to position [0, 598]
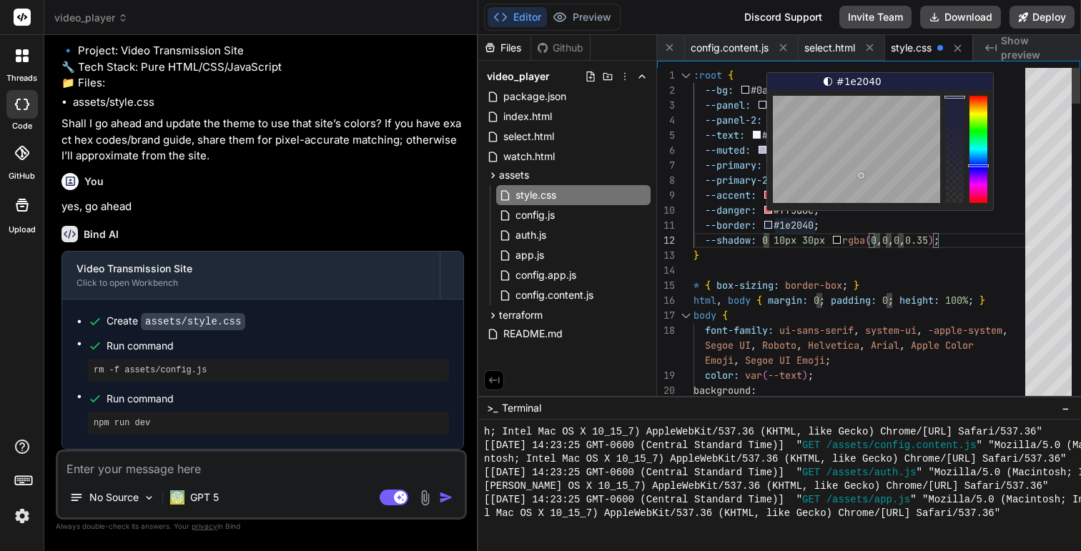
scroll to position [8938, 0]
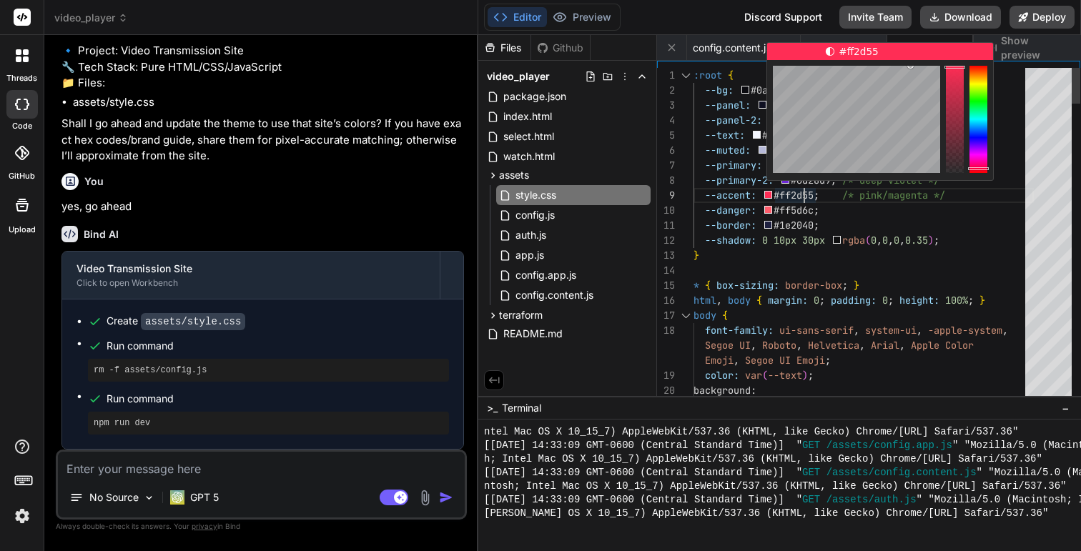
scroll to position [120, 0]
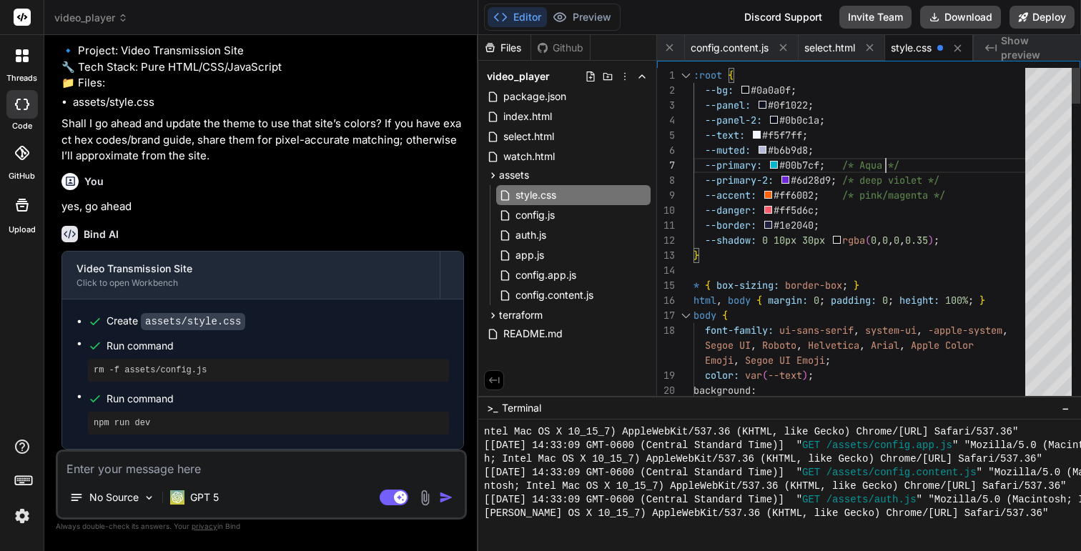
scroll to position [120, 0]
drag, startPoint x: 933, startPoint y: 193, endPoint x: 864, endPoint y: 194, distance: 69.4
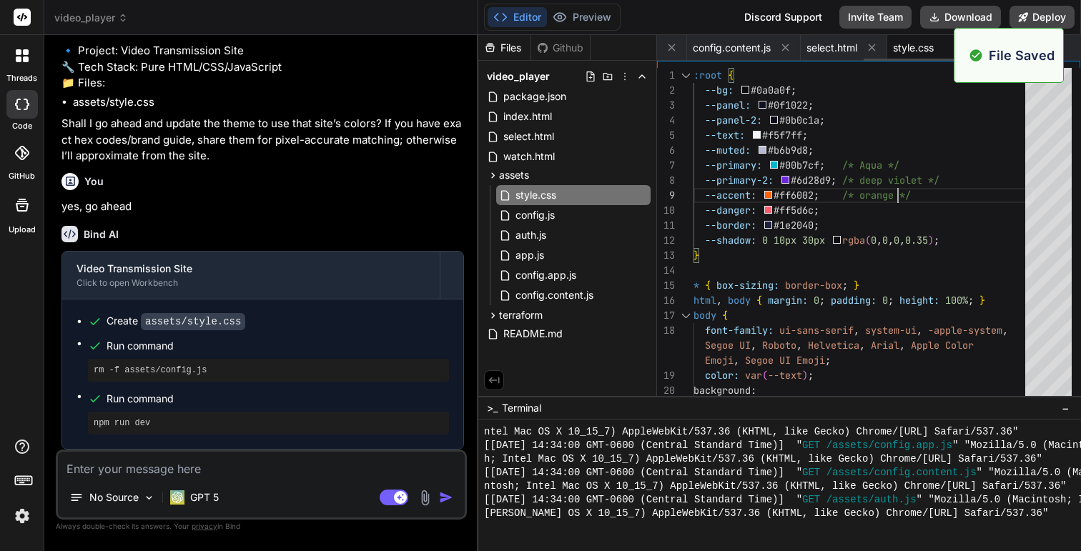
click at [921, 53] on span "style.css" at bounding box center [913, 48] width 41 height 14
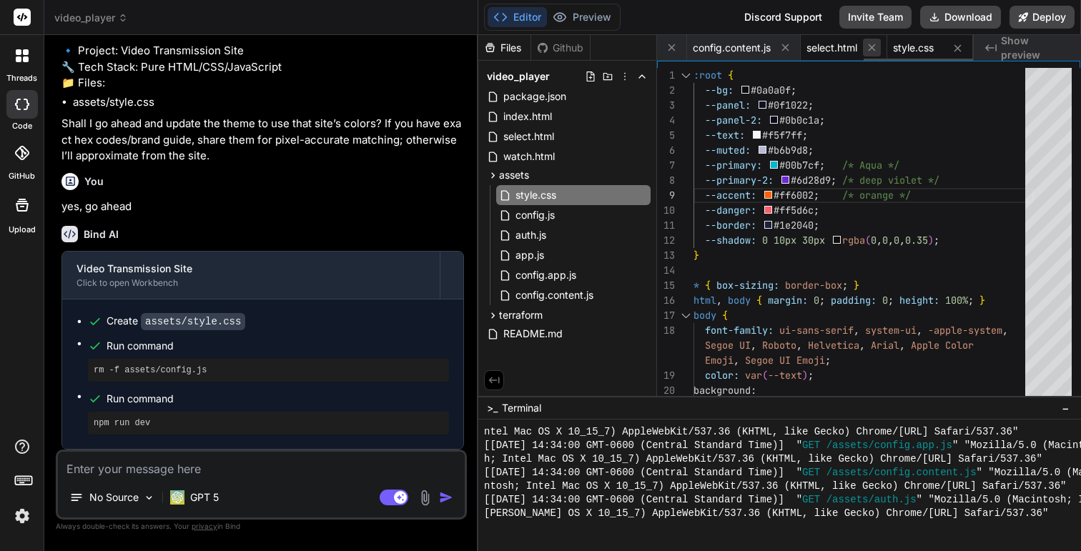
click at [872, 47] on icon at bounding box center [872, 47] width 7 height 7
click at [750, 49] on button at bounding box center [758, 48] width 18 height 18
click at [752, 49] on icon at bounding box center [758, 47] width 12 height 12
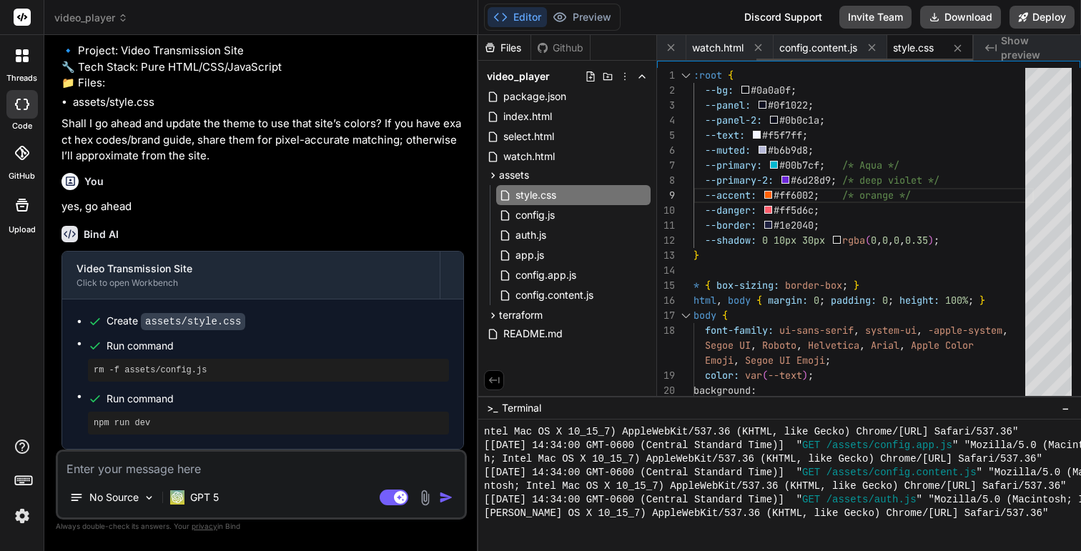
click at [752, 49] on icon at bounding box center [758, 47] width 12 height 12
click at [725, 52] on icon at bounding box center [727, 47] width 12 height 12
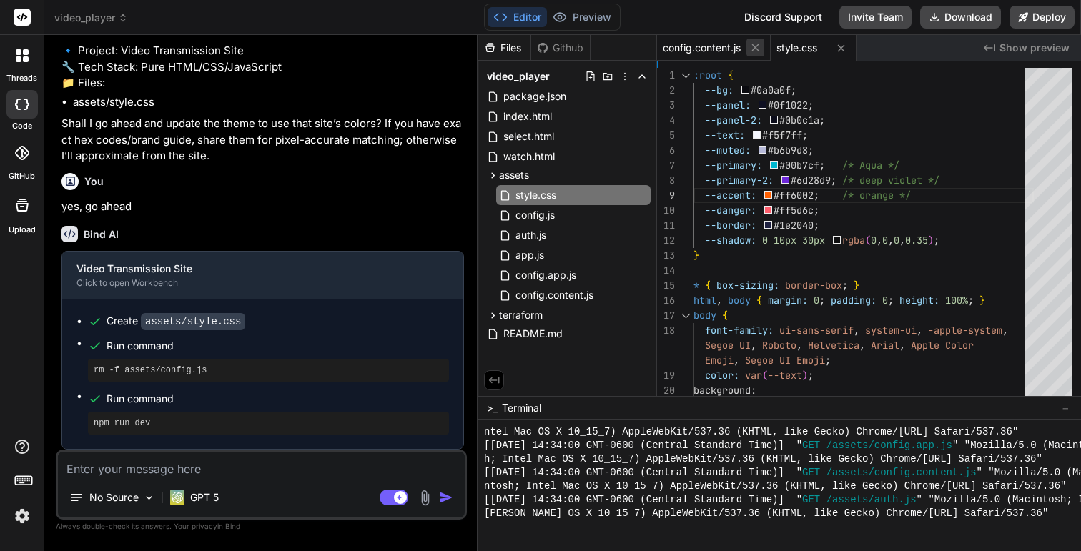
click at [758, 46] on icon at bounding box center [755, 47] width 7 height 7
click at [733, 49] on icon at bounding box center [727, 48] width 12 height 12
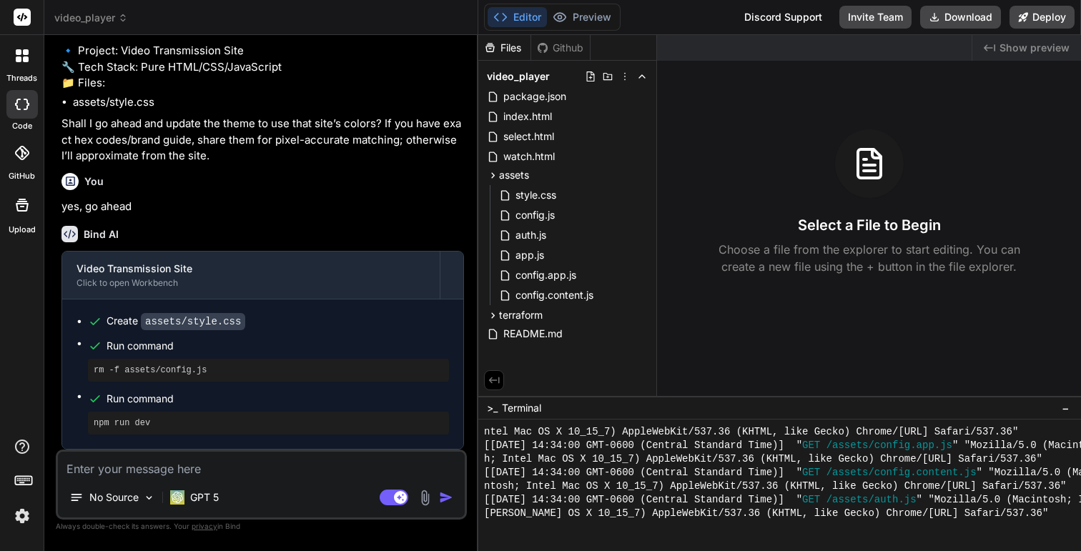
click at [998, 50] on div "Created with Pixso. Show preview" at bounding box center [1026, 48] width 109 height 26
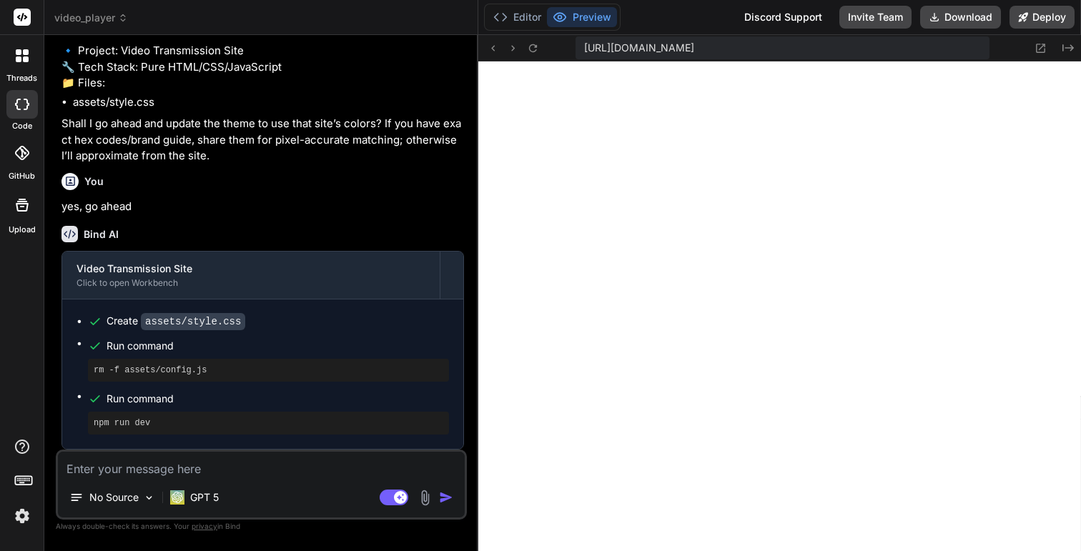
scroll to position [7666, 0]
click at [1074, 44] on button "Created with Pixso." at bounding box center [1066, 47] width 17 height 17
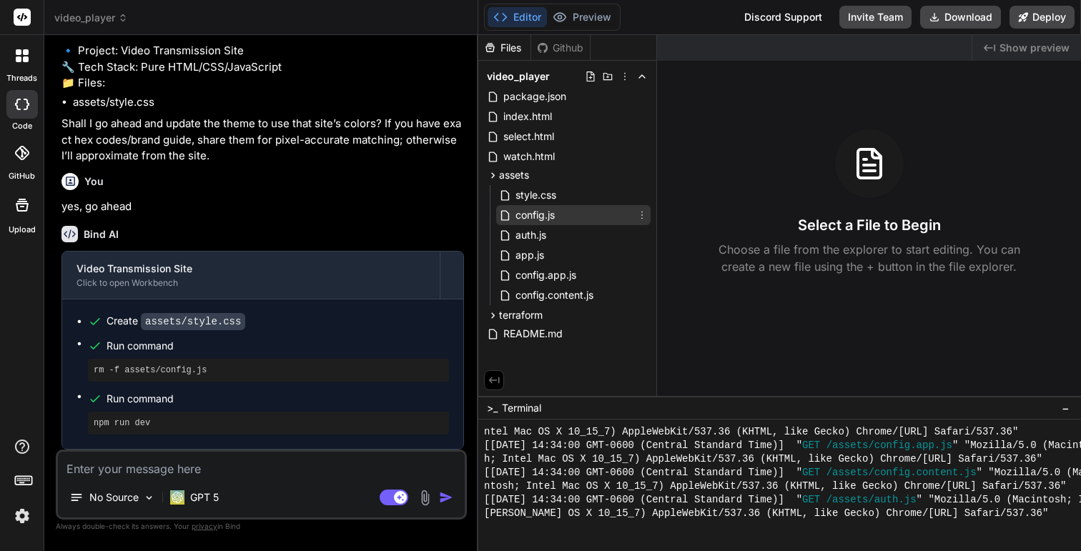
click at [549, 209] on span "config.js" at bounding box center [535, 215] width 42 height 17
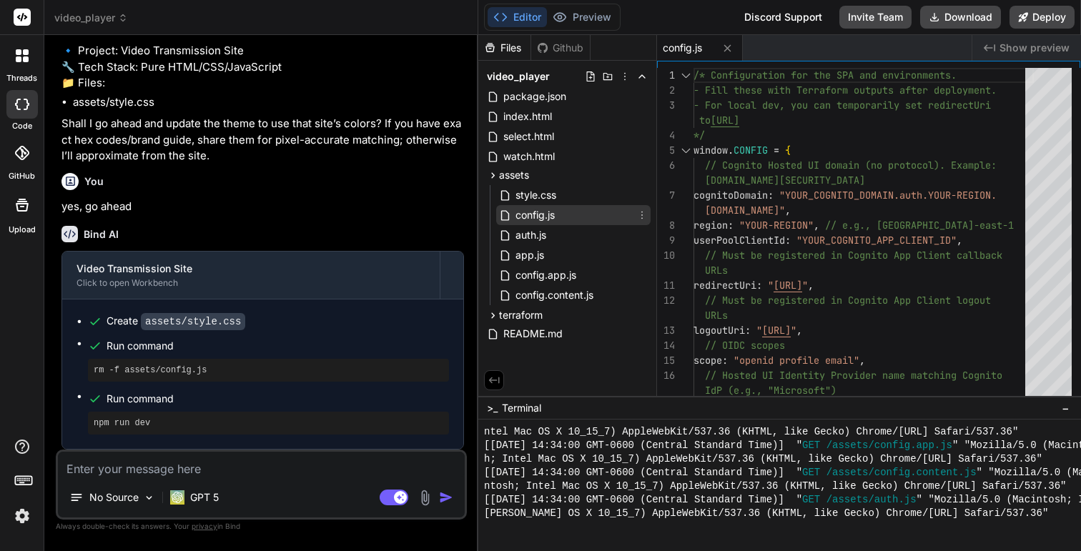
click at [643, 216] on icon at bounding box center [641, 214] width 11 height 11
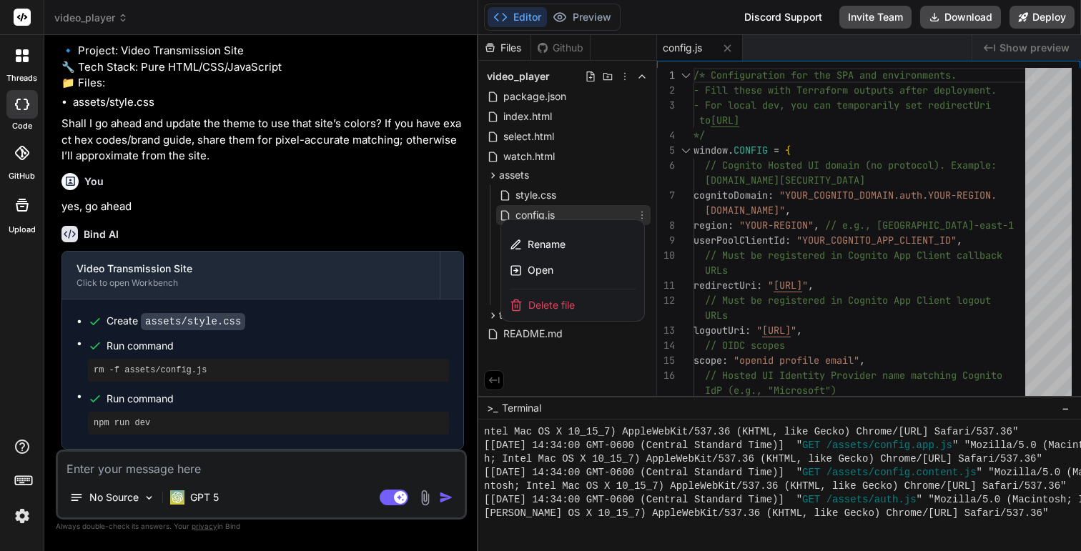
click at [556, 307] on span "Delete file" at bounding box center [551, 305] width 46 height 14
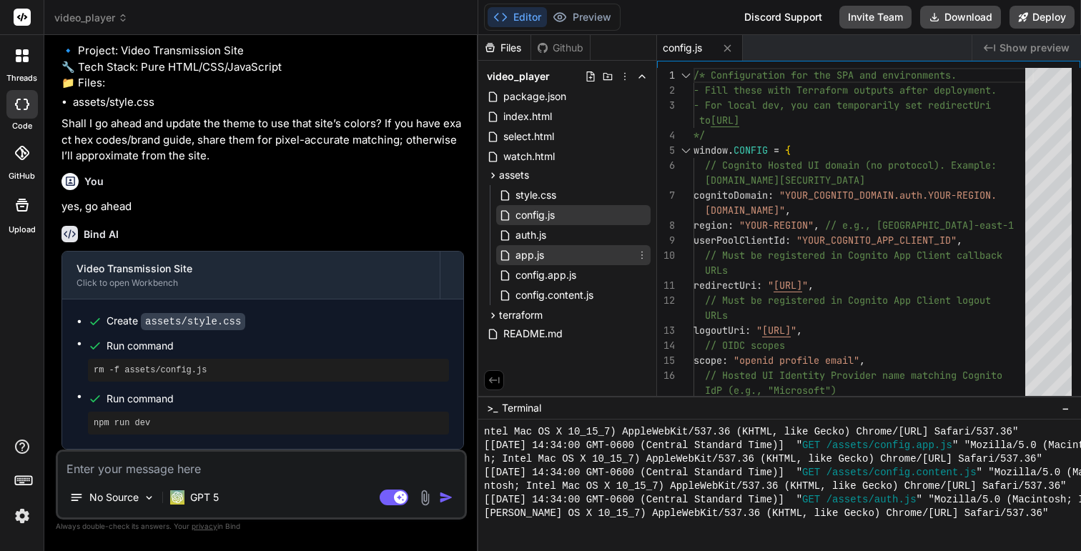
click at [569, 257] on div "app.js" at bounding box center [573, 255] width 154 height 20
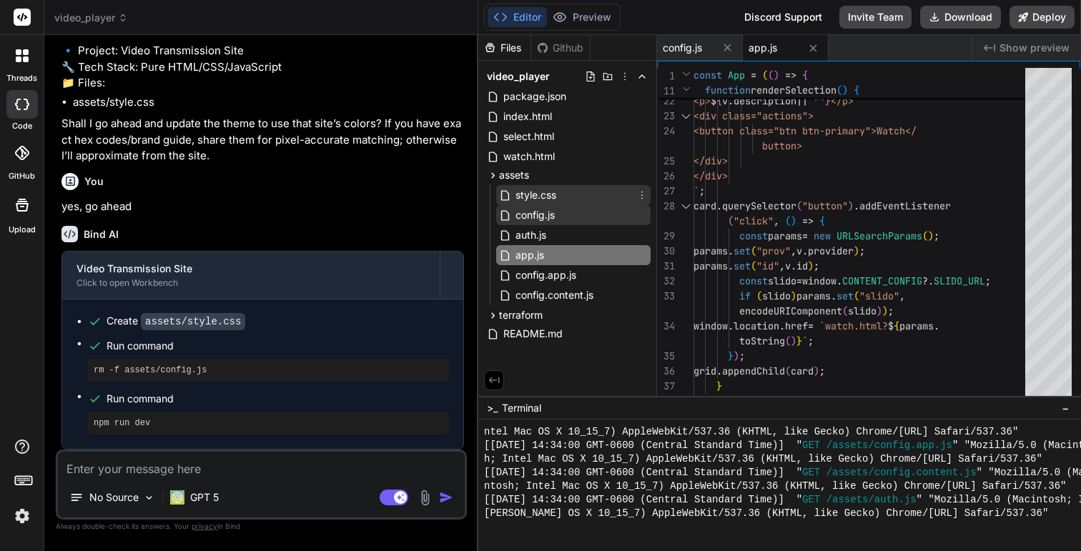
click at [517, 190] on span "style.css" at bounding box center [536, 195] width 44 height 17
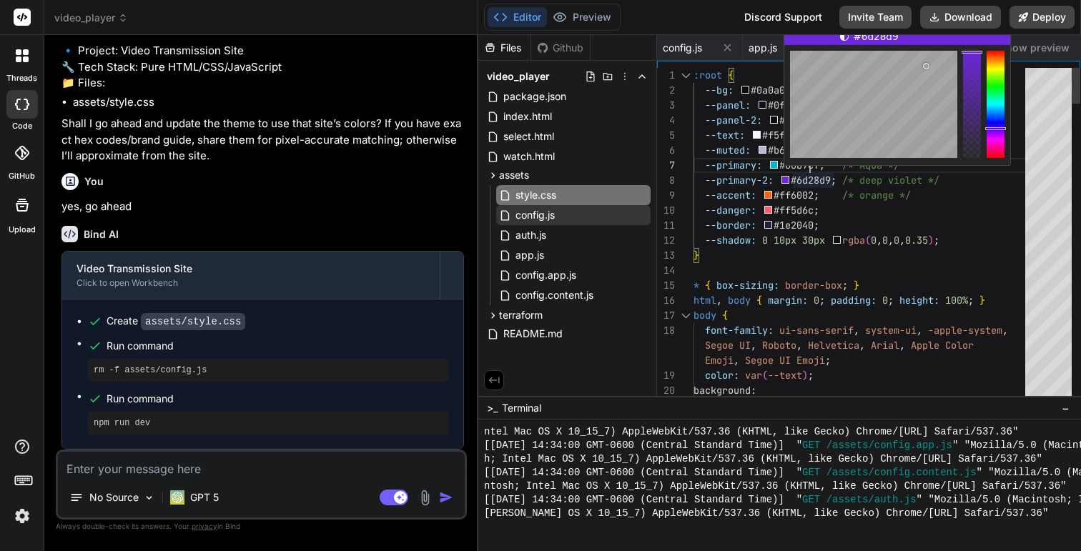
scroll to position [90, 0]
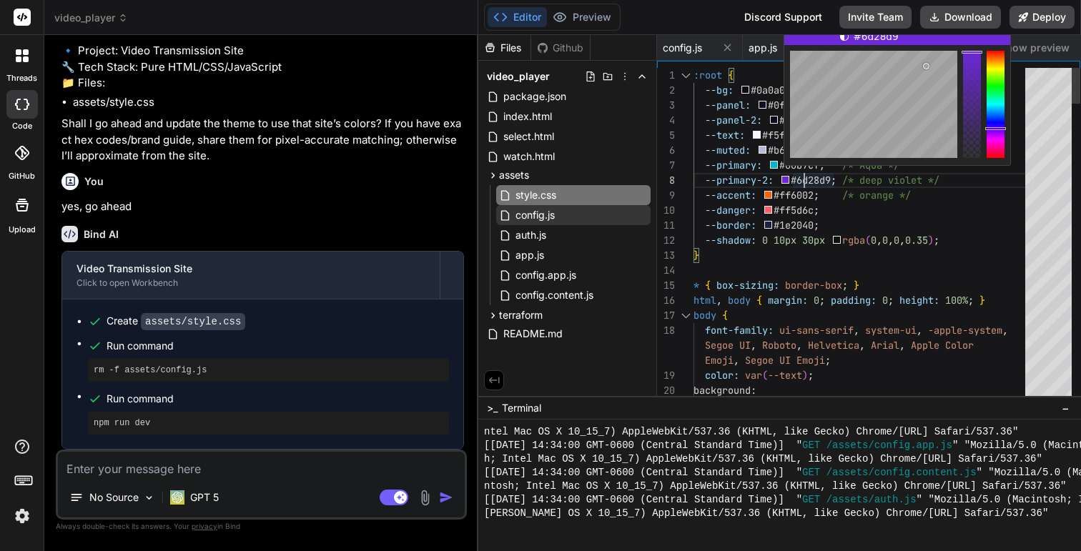
scroll to position [105, 0]
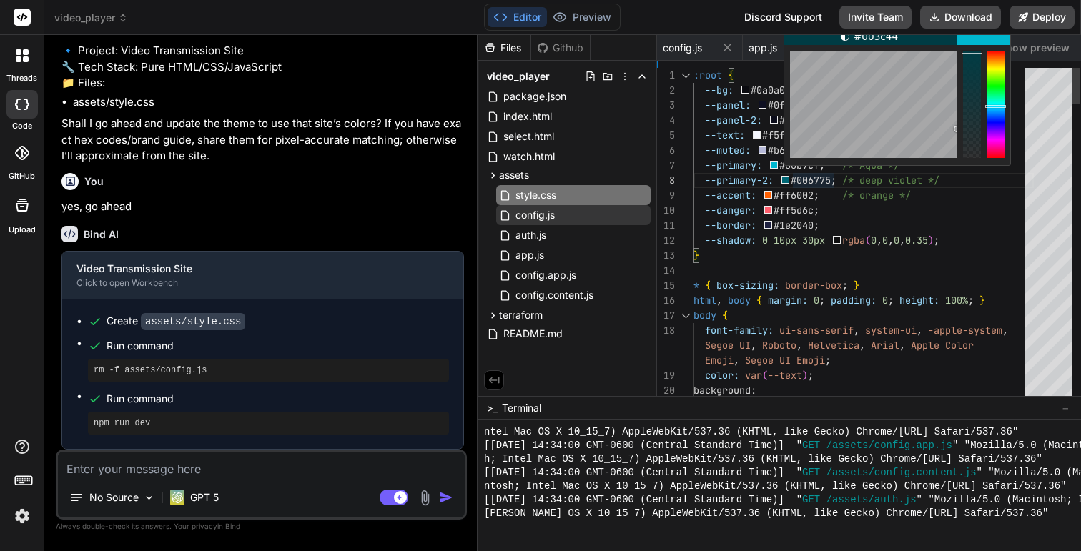
drag, startPoint x: 957, startPoint y: 109, endPoint x: 962, endPoint y: 129, distance: 20.6
click at [960, 129] on div at bounding box center [957, 129] width 6 height 6
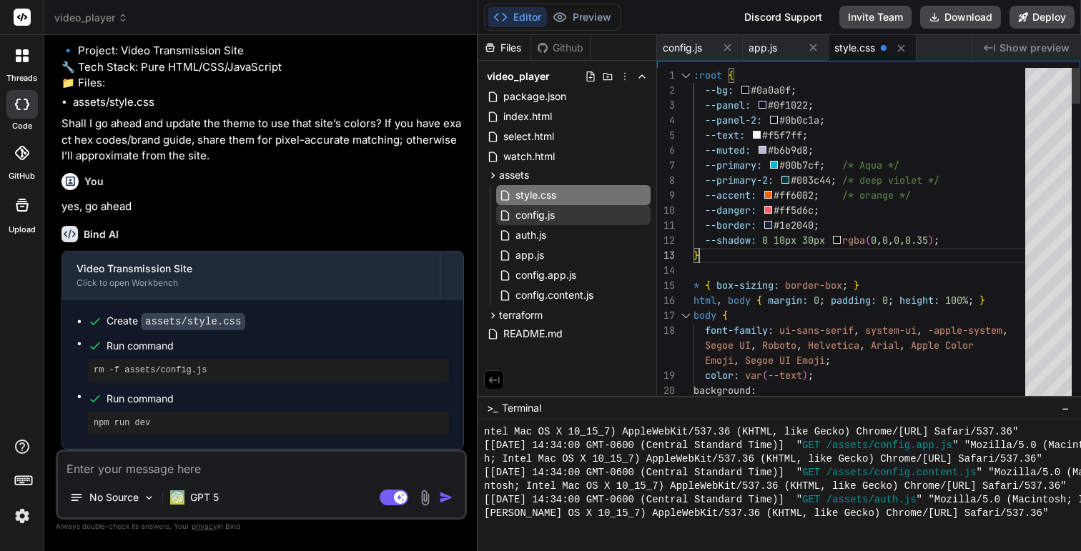
scroll to position [9264, 0]
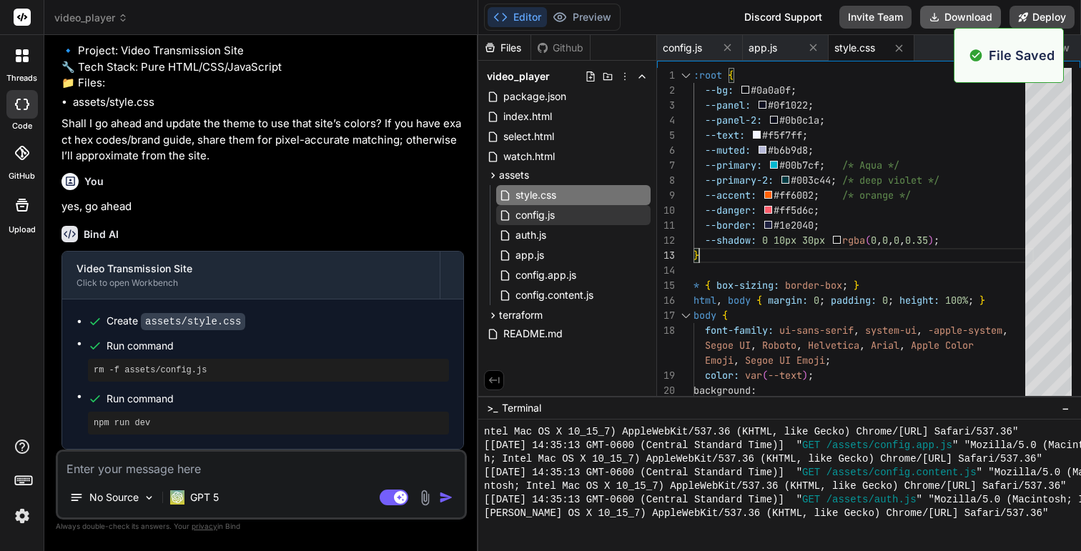
click at [970, 19] on button "Download" at bounding box center [960, 17] width 81 height 23
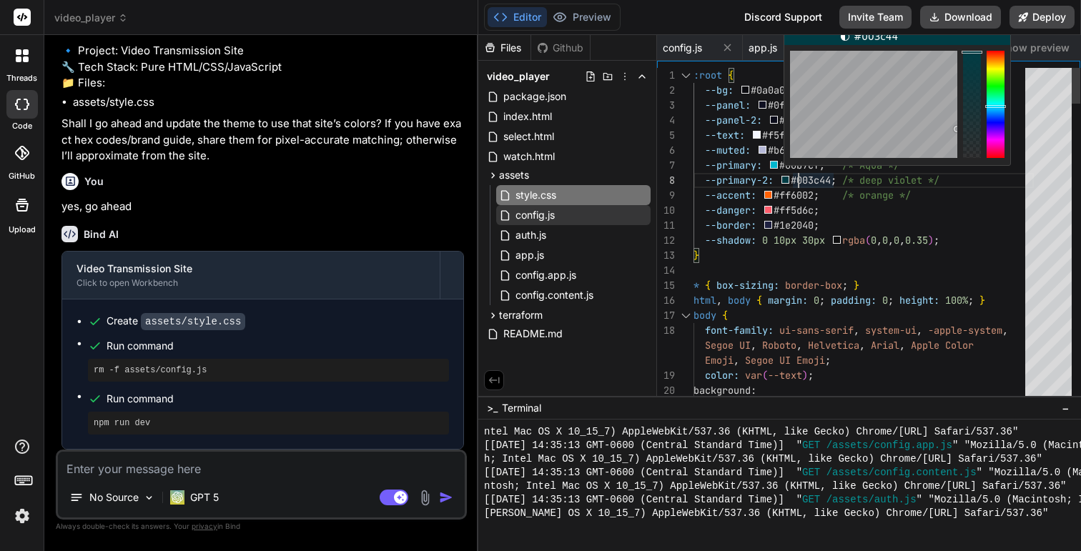
scroll to position [105, 0]
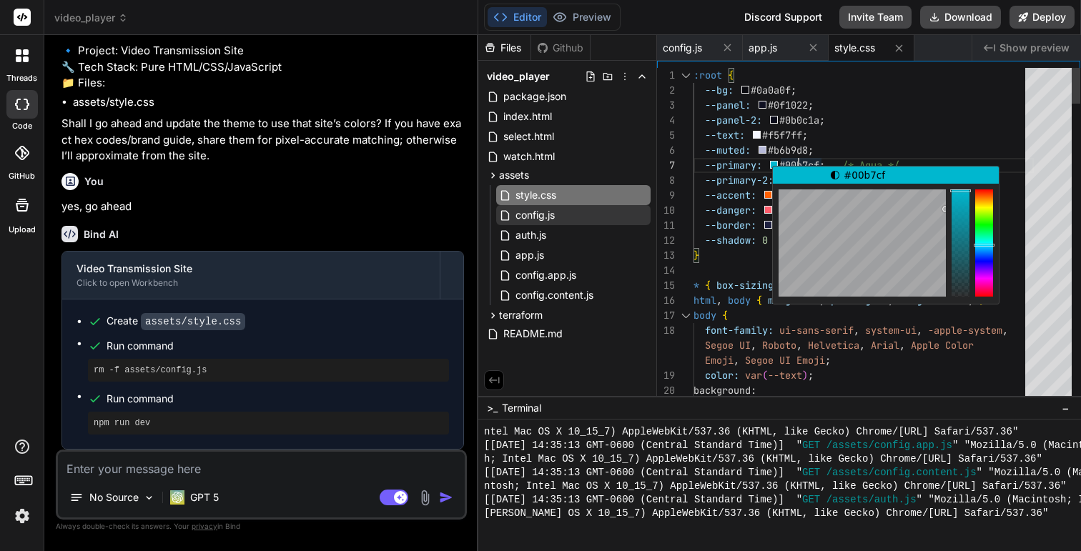
click at [800, 166] on div "#00b7cf" at bounding box center [885, 235] width 227 height 139
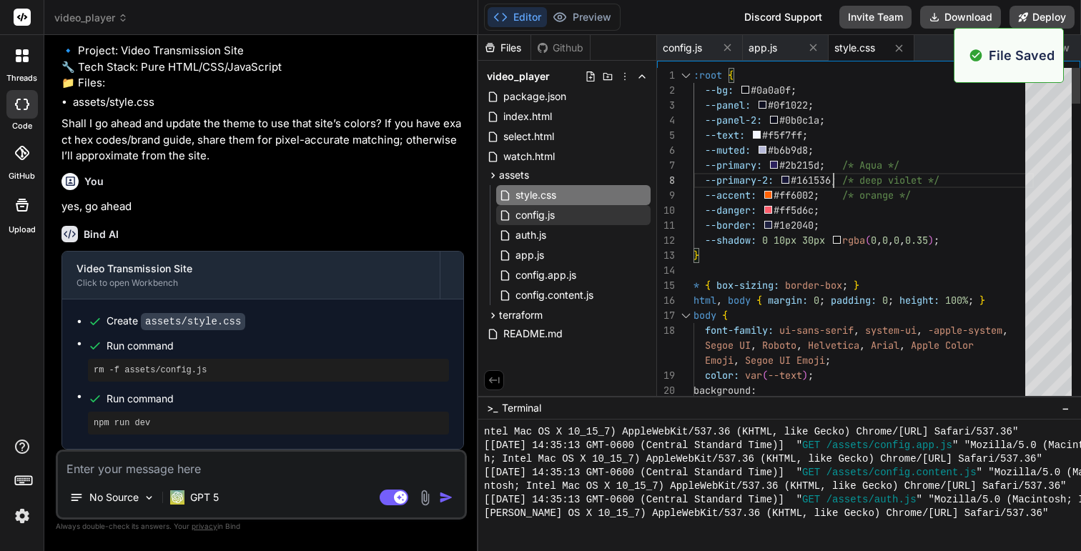
scroll to position [9427, 0]
click at [735, 50] on button at bounding box center [728, 48] width 18 height 18
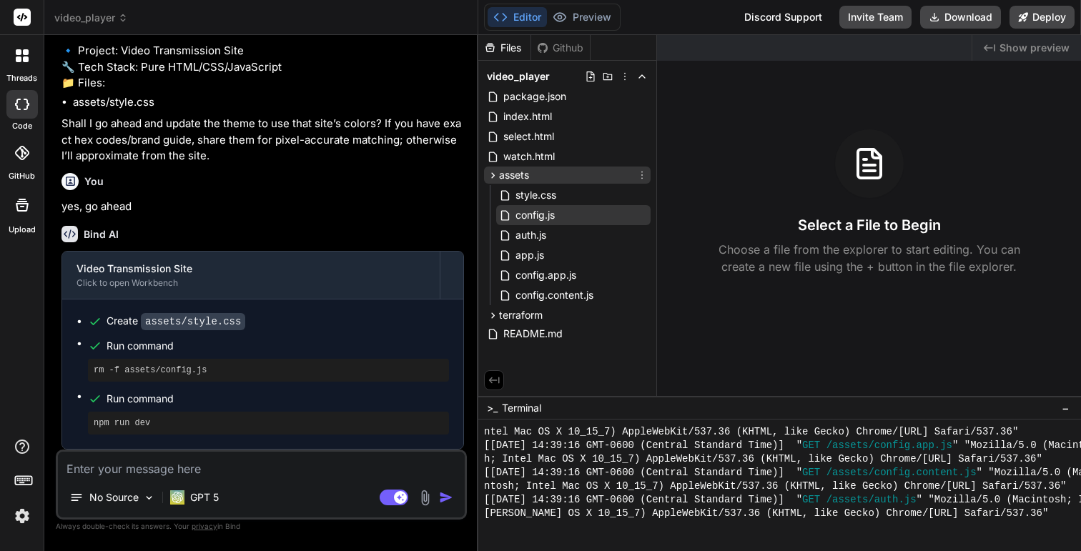
click at [488, 173] on icon at bounding box center [493, 175] width 12 height 12
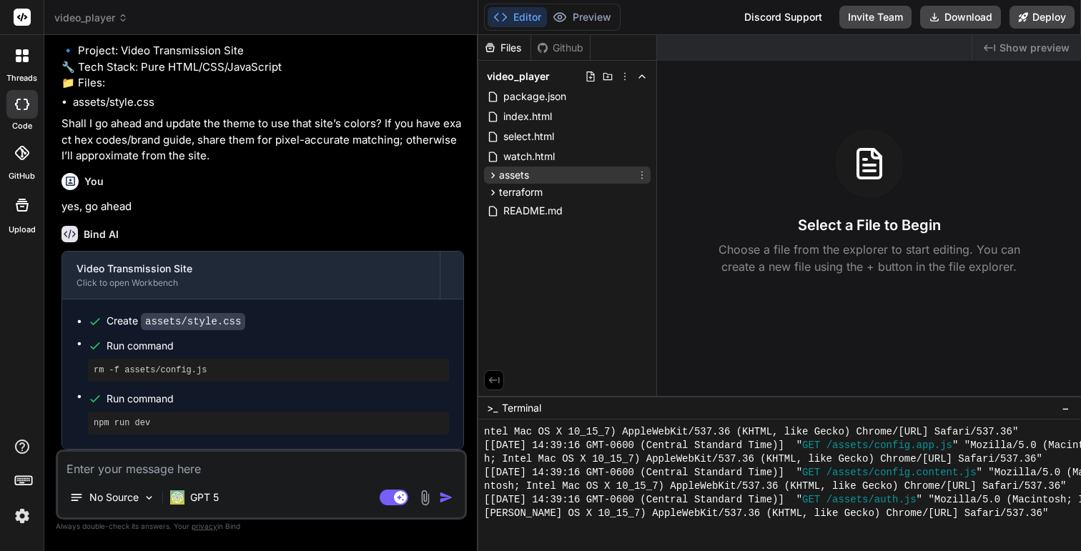
click at [488, 173] on icon at bounding box center [493, 175] width 12 height 12
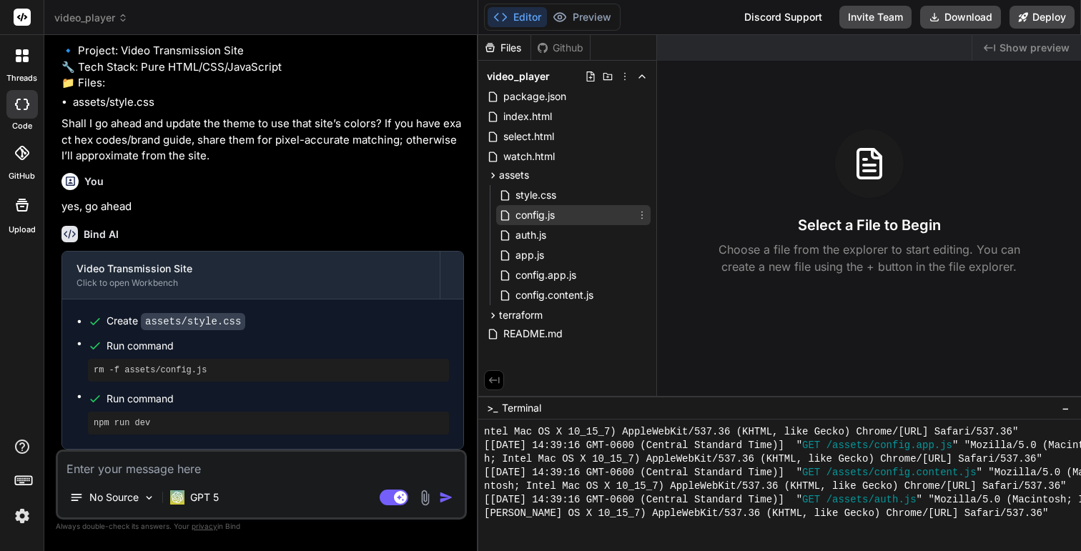
click at [528, 212] on span "config.js" at bounding box center [535, 215] width 42 height 17
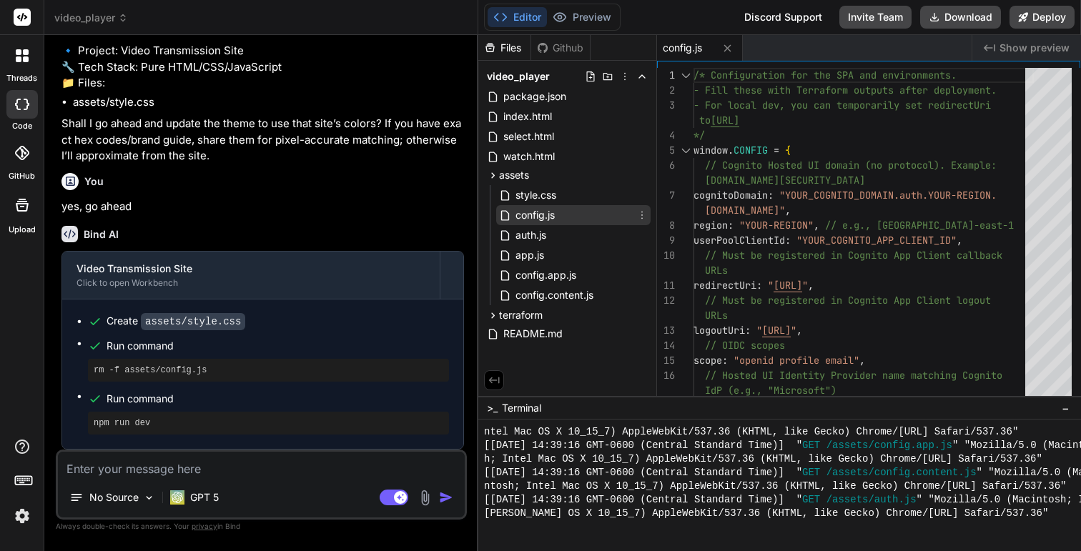
click at [640, 217] on icon at bounding box center [641, 214] width 11 height 11
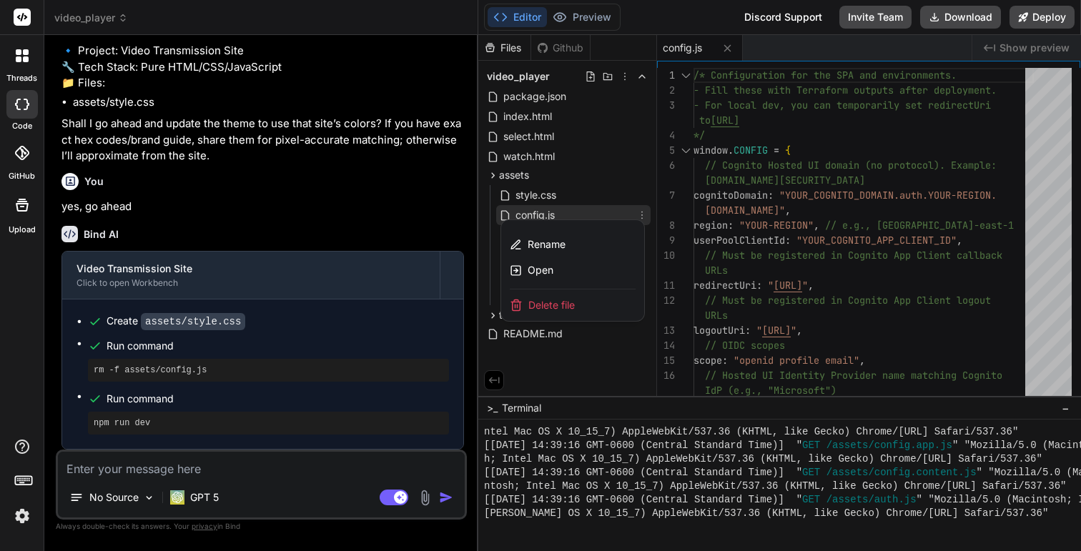
click at [560, 302] on span "Delete file" at bounding box center [551, 305] width 46 height 14
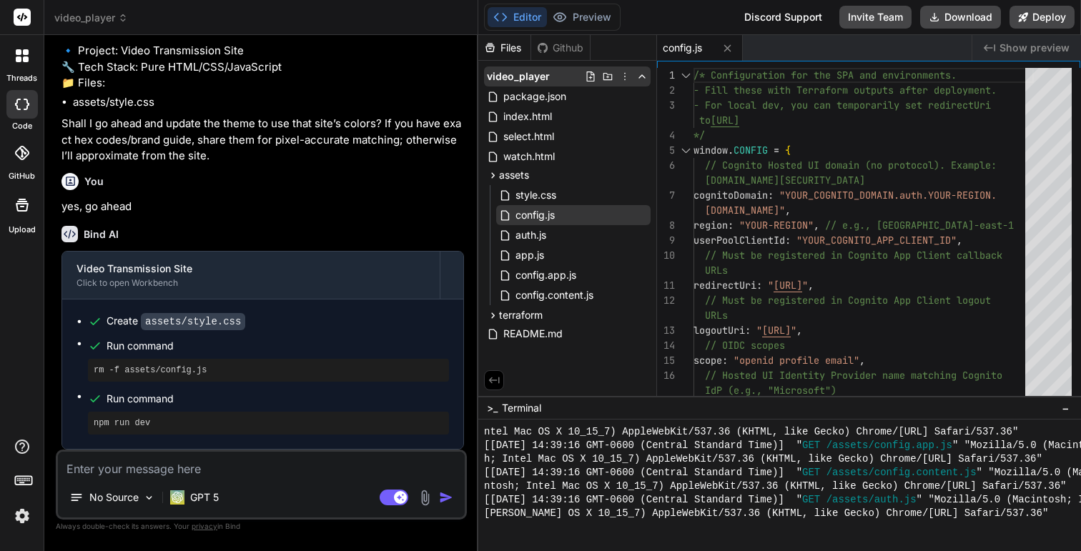
click at [625, 79] on icon at bounding box center [624, 76] width 11 height 11
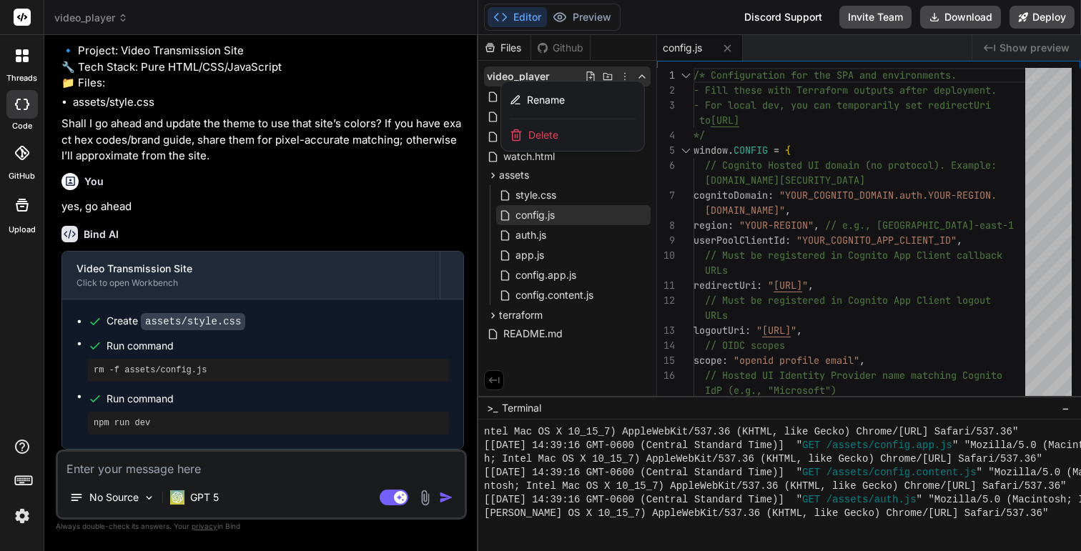
click at [563, 74] on div at bounding box center [779, 293] width 603 height 516
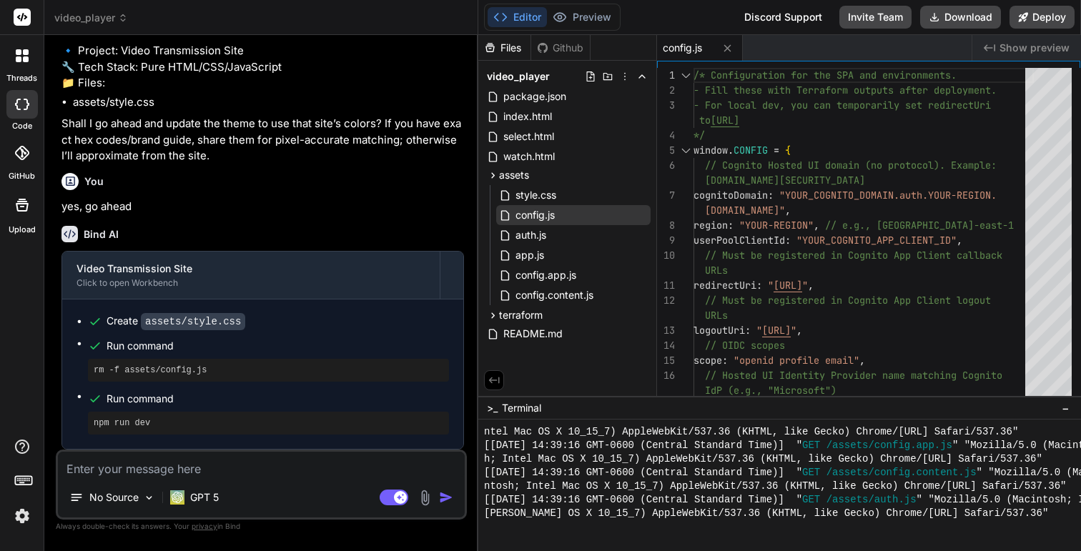
click at [643, 77] on icon at bounding box center [641, 76] width 11 height 11
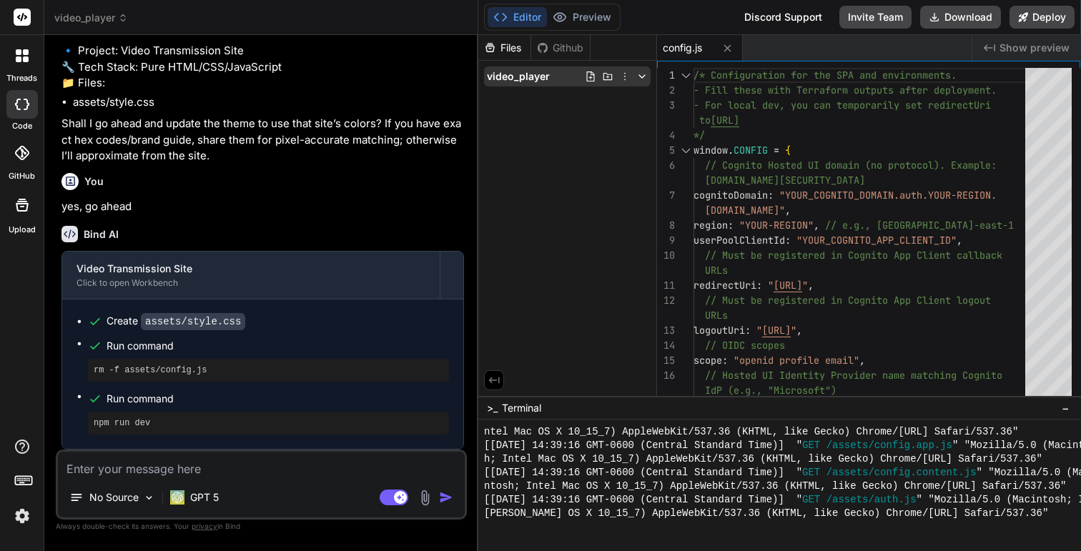
click at [564, 69] on div "video_player" at bounding box center [567, 76] width 167 height 20
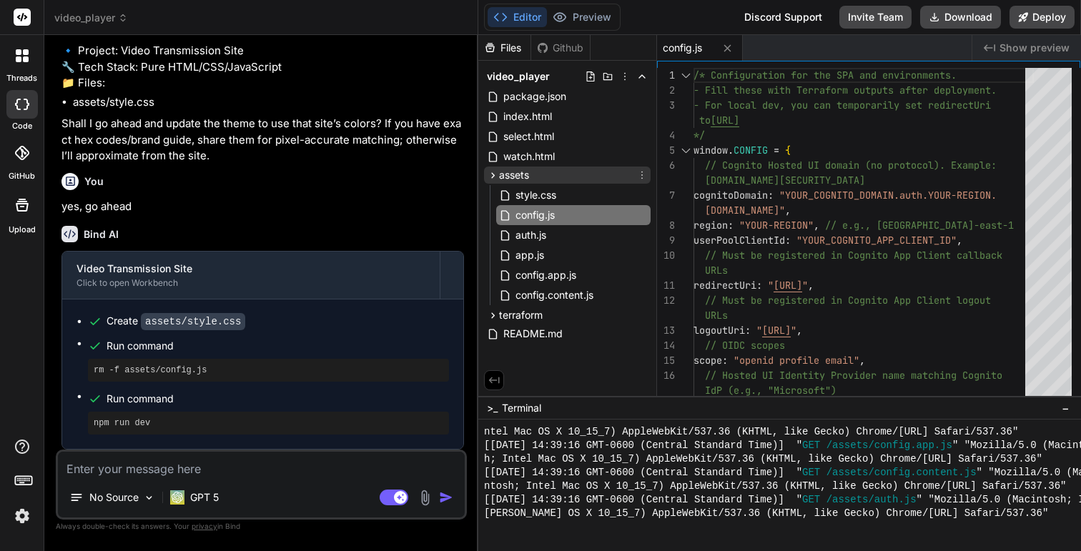
click at [493, 173] on icon at bounding box center [493, 175] width 12 height 12
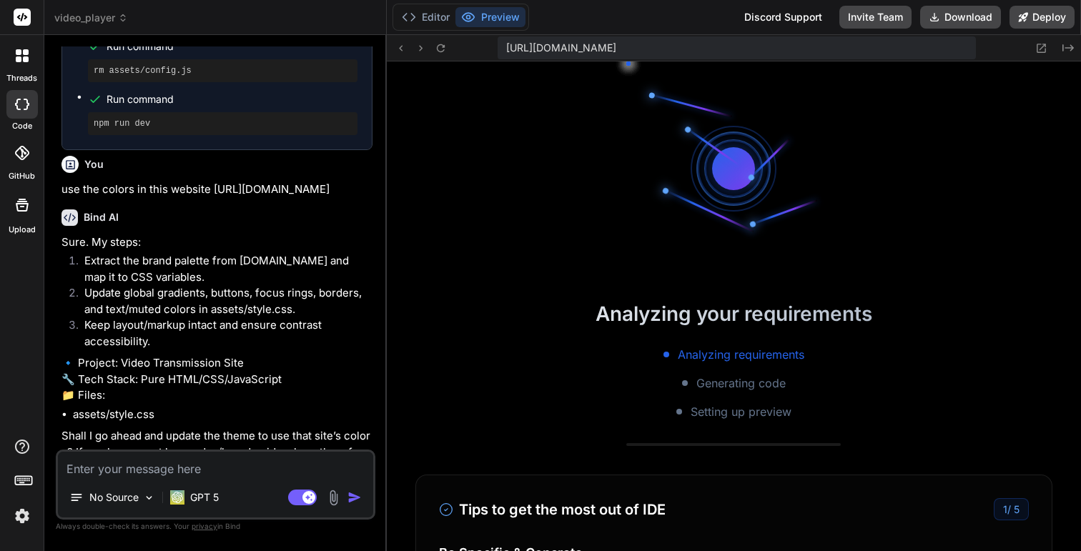
scroll to position [584, 0]
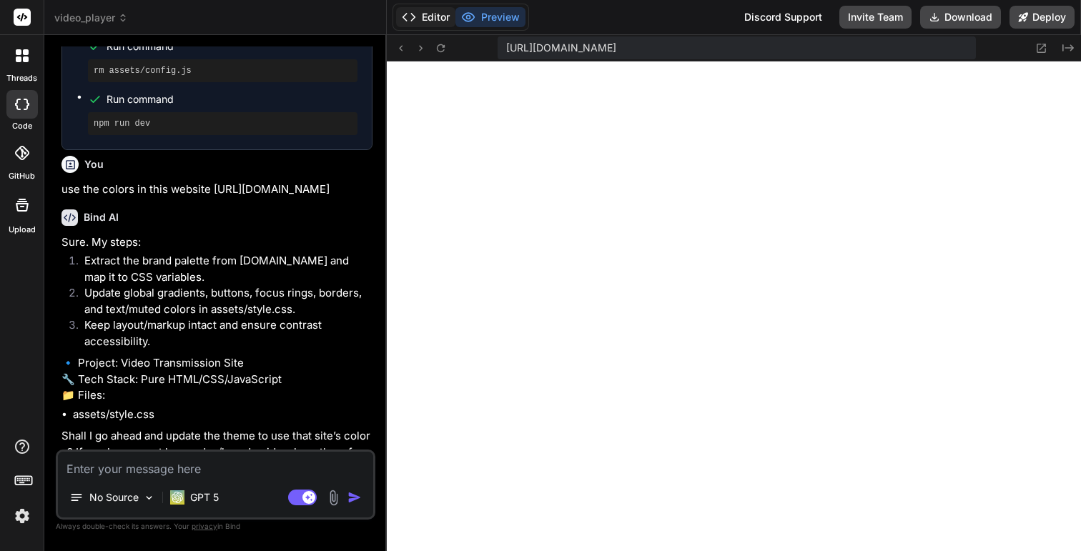
click at [436, 22] on button "Editor" at bounding box center [425, 17] width 59 height 20
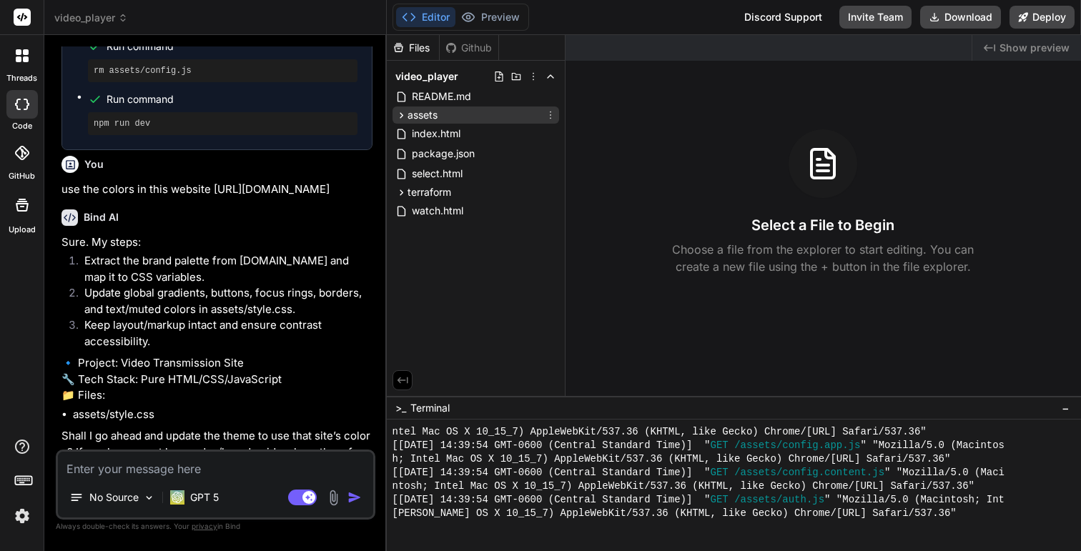
click at [400, 113] on icon at bounding box center [402, 115] width 4 height 6
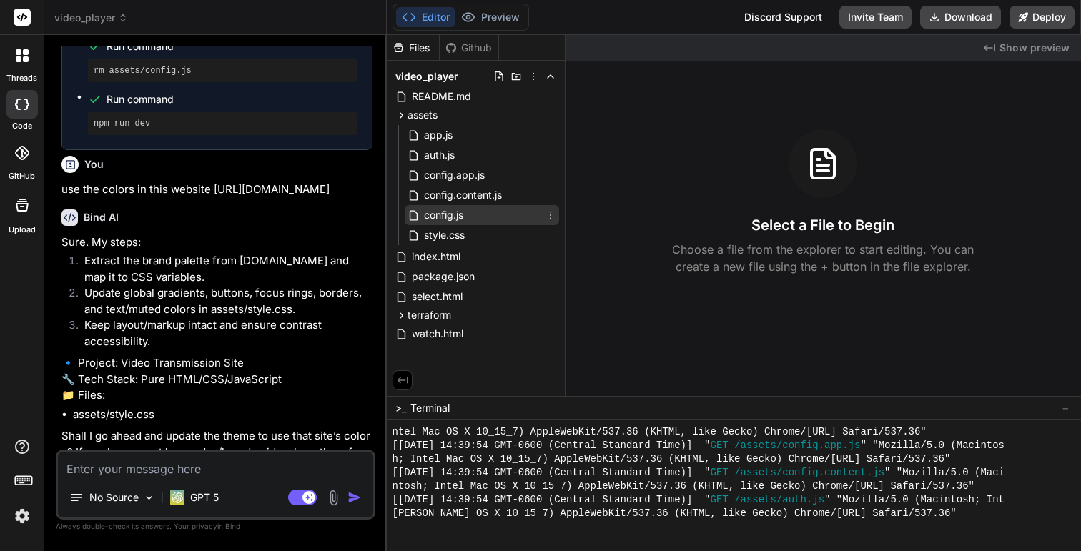
click at [491, 209] on div "config.js" at bounding box center [482, 215] width 154 height 20
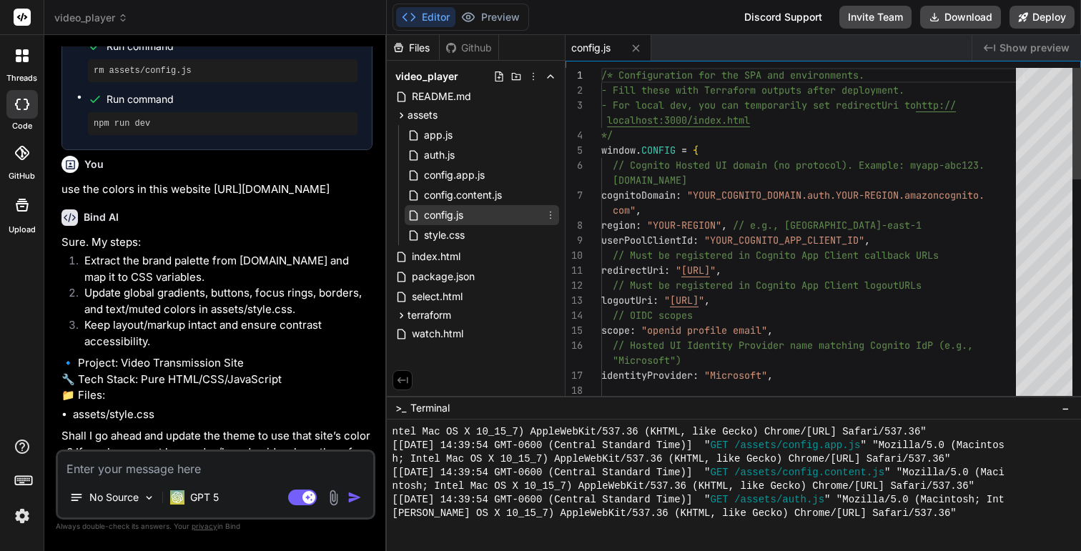
type textarea "x"
click at [552, 217] on icon at bounding box center [550, 214] width 11 height 11
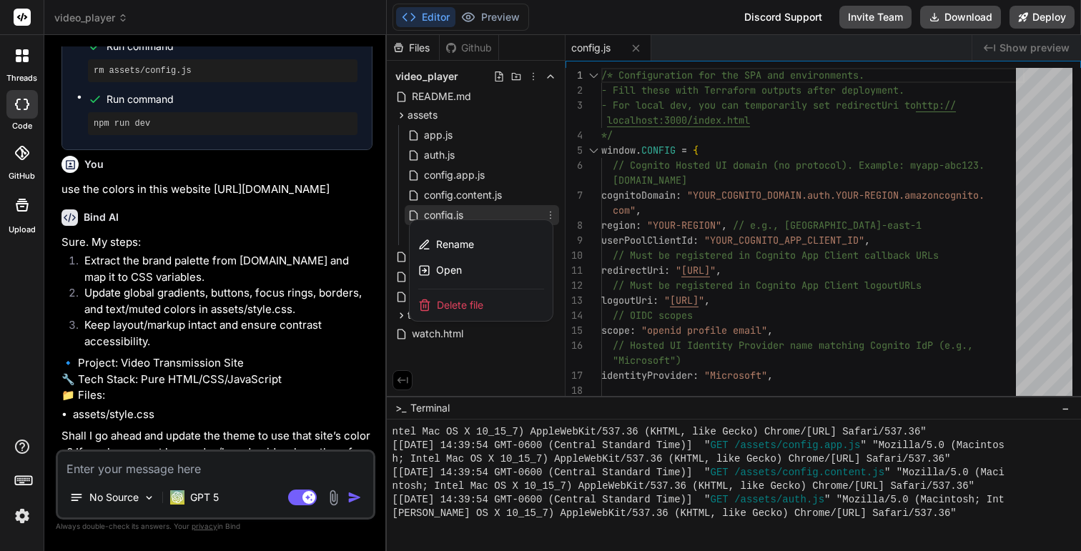
click at [475, 303] on span "Delete file" at bounding box center [460, 305] width 46 height 14
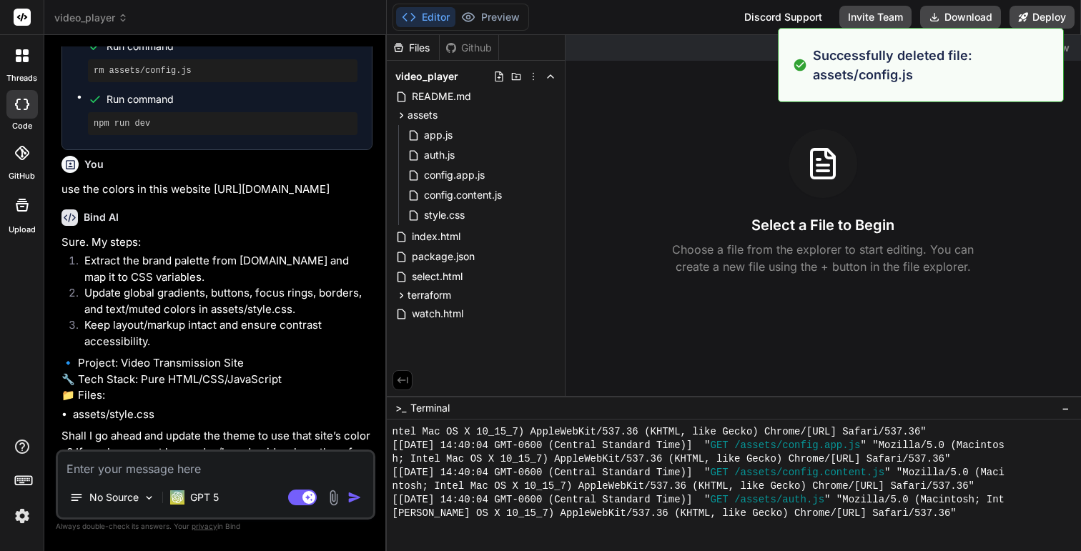
scroll to position [747, 0]
click at [978, 201] on div "Select a File to Begin Choose a file from the explorer to start editing. You ca…" at bounding box center [824, 202] width 516 height 146
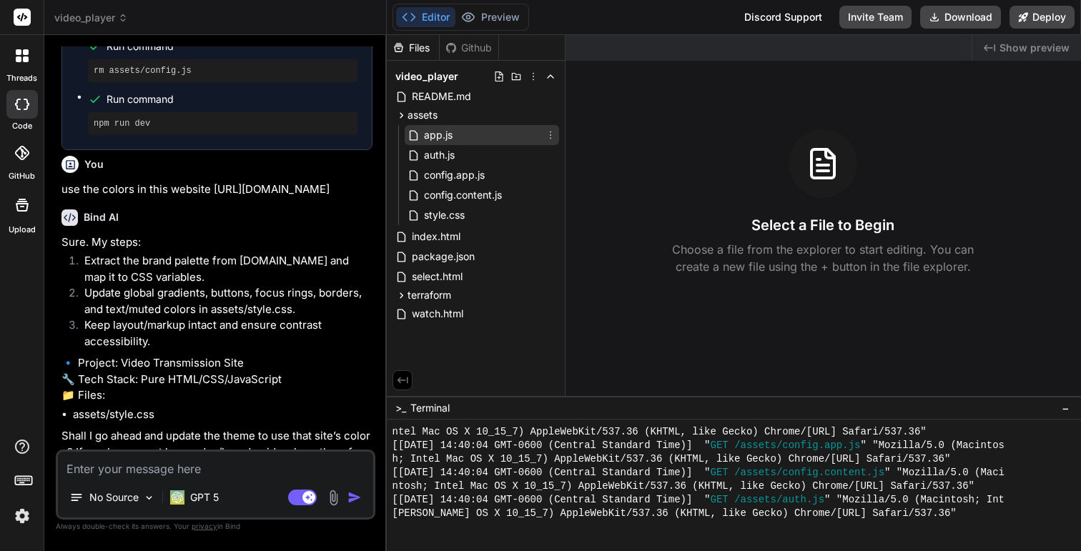
click at [431, 134] on span "app.js" at bounding box center [438, 135] width 31 height 17
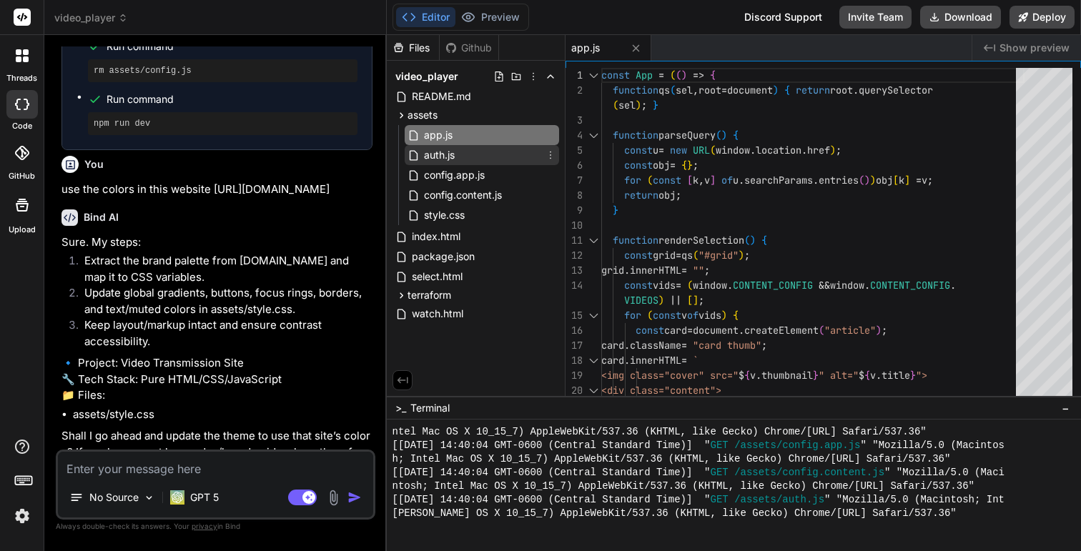
click at [435, 158] on span "auth.js" at bounding box center [440, 155] width 34 height 17
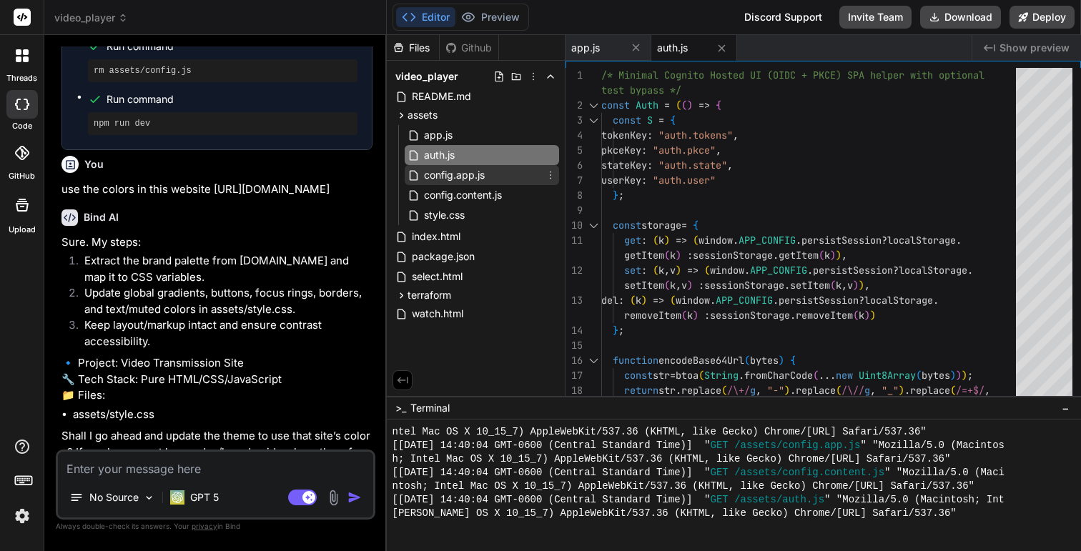
click at [438, 175] on span "config.app.js" at bounding box center [455, 175] width 64 height 17
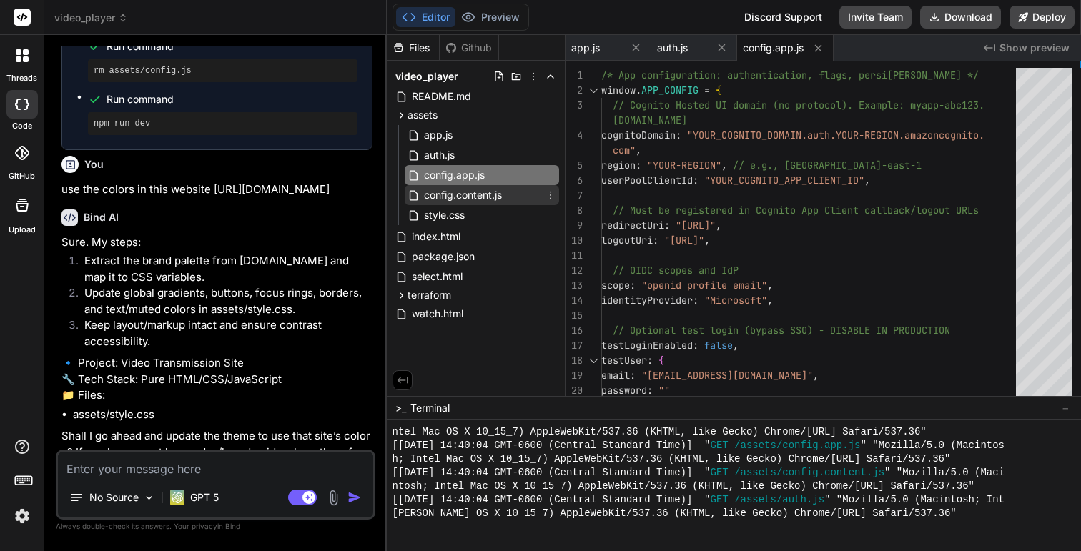
click at [449, 187] on span "config.content.js" at bounding box center [463, 195] width 81 height 17
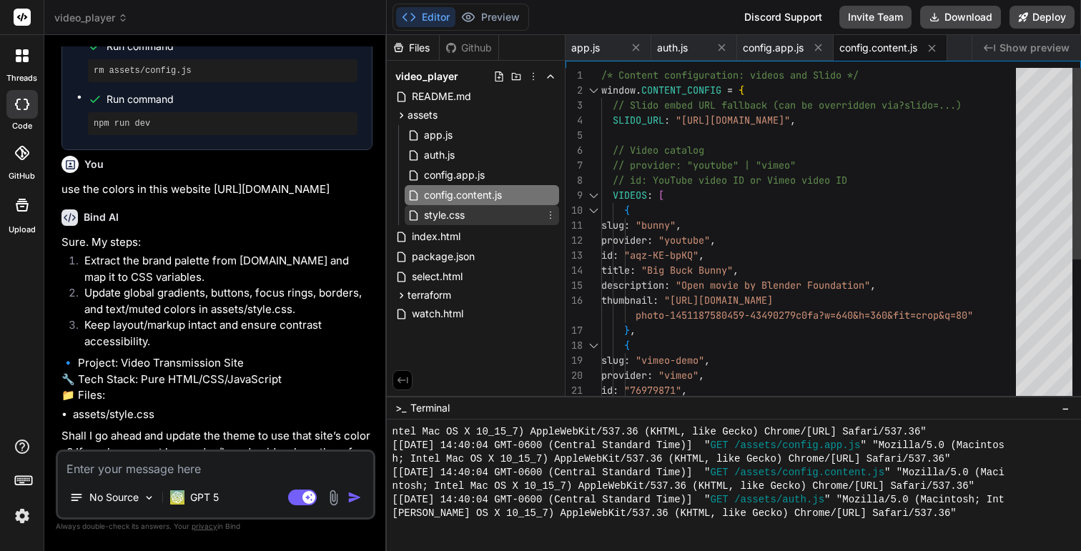
click at [447, 217] on span "style.css" at bounding box center [445, 215] width 44 height 17
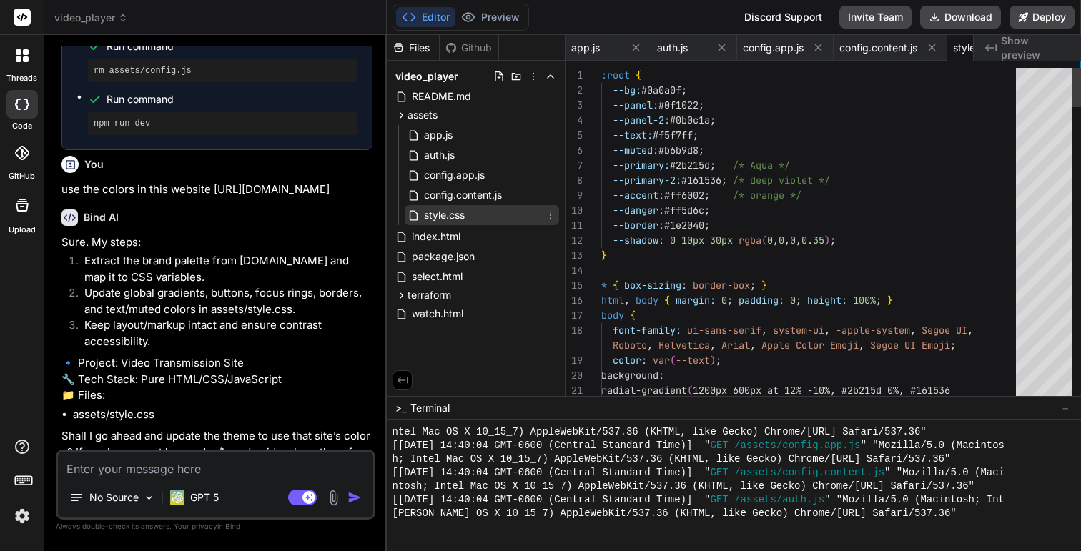
scroll to position [0, 61]
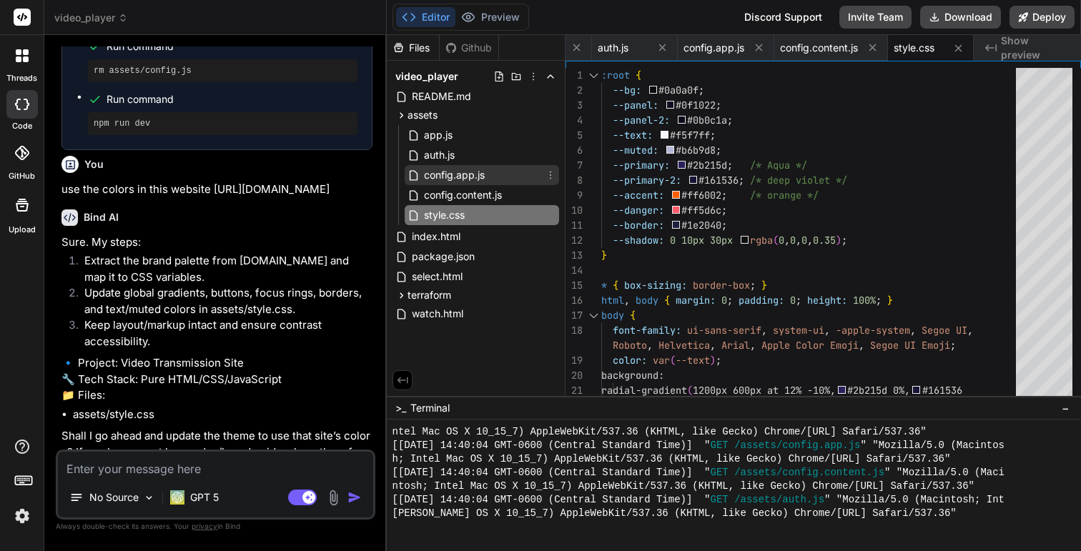
click at [464, 176] on span "config.app.js" at bounding box center [455, 175] width 64 height 17
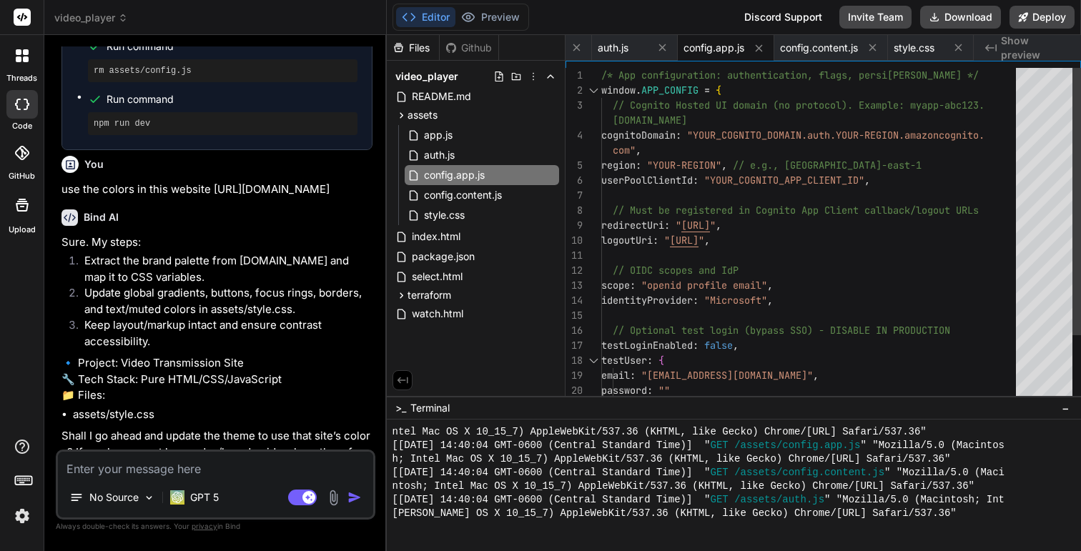
scroll to position [105, 0]
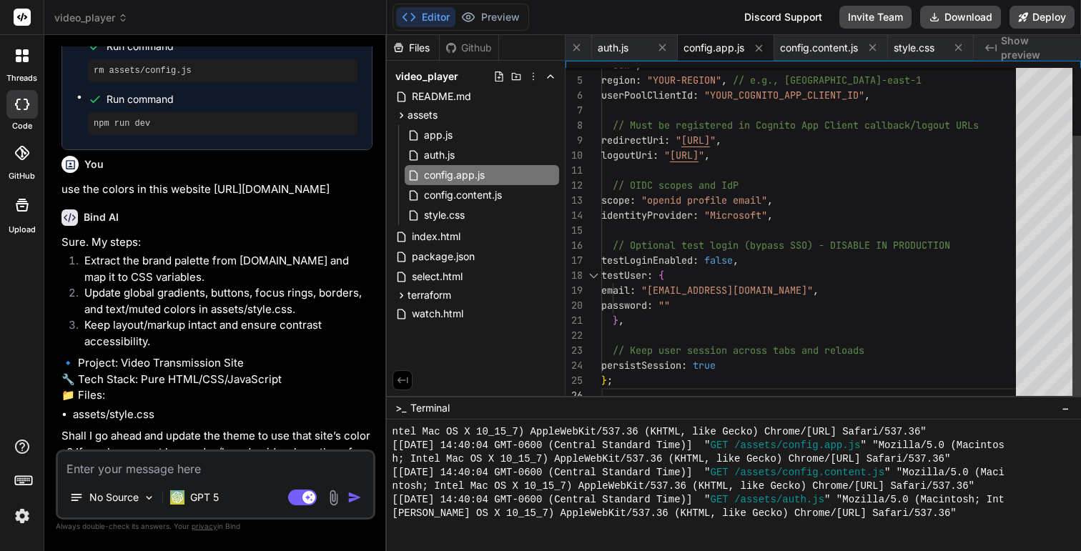
click at [734, 262] on div "region : "YOUR-REGION" , // e.g., us-east-1 userPoolClientId : "YOUR_COGNITO_AP…" at bounding box center [812, 193] width 423 height 420
click at [722, 259] on div "region : "YOUR-REGION" , // e.g., us-east-1 userPoolClientId : "YOUR_COGNITO_AP…" at bounding box center [812, 193] width 423 height 420
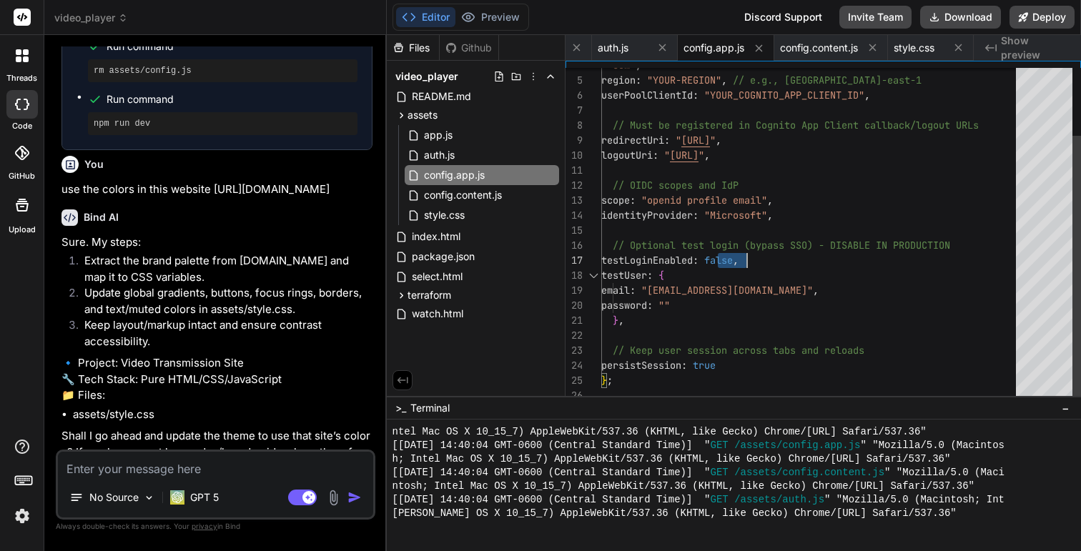
click at [722, 259] on div "region : "YOUR-REGION" , // e.g., us-east-1 userPoolClientId : "YOUR_COGNITO_AP…" at bounding box center [812, 193] width 423 height 420
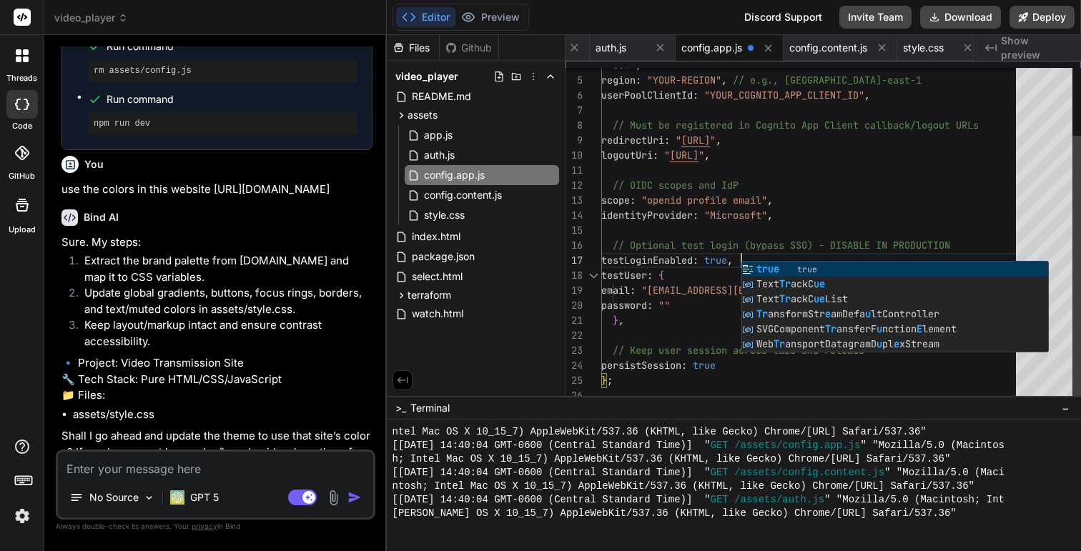
click at [687, 305] on div "region : "YOUR-REGION" , // e.g., us-east-1 userPoolClientId : "YOUR_COGNITO_AP…" at bounding box center [812, 193] width 423 height 420
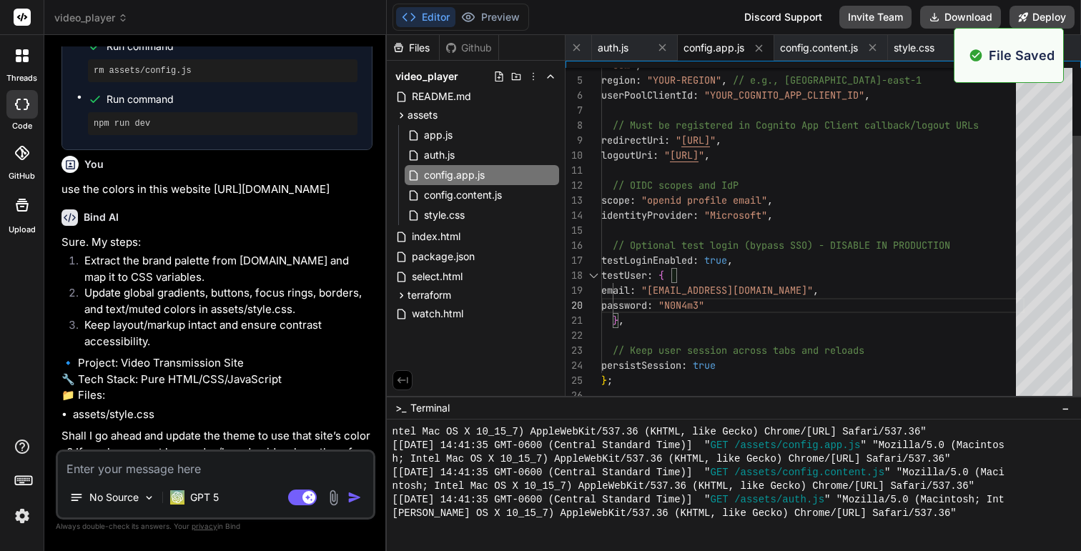
scroll to position [910, 0]
click at [762, 44] on icon at bounding box center [759, 48] width 12 height 12
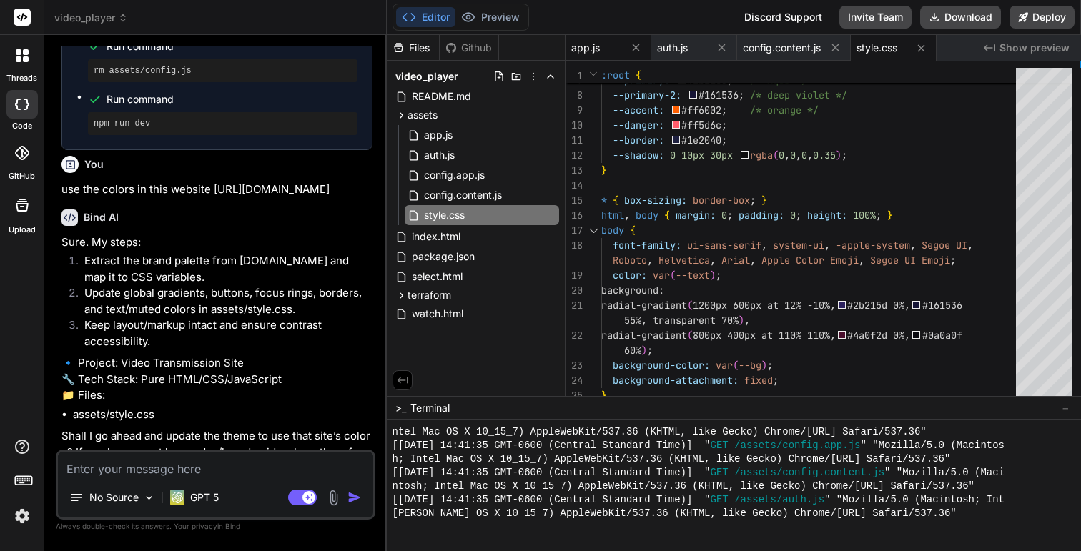
click at [626, 44] on div "app.js" at bounding box center [609, 48] width 86 height 26
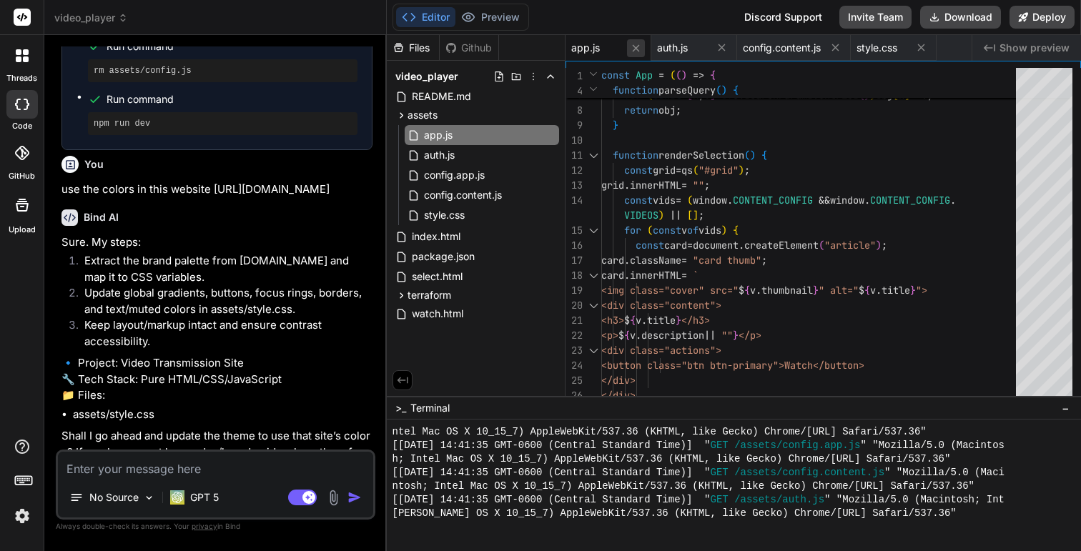
click at [635, 47] on icon at bounding box center [635, 47] width 7 height 7
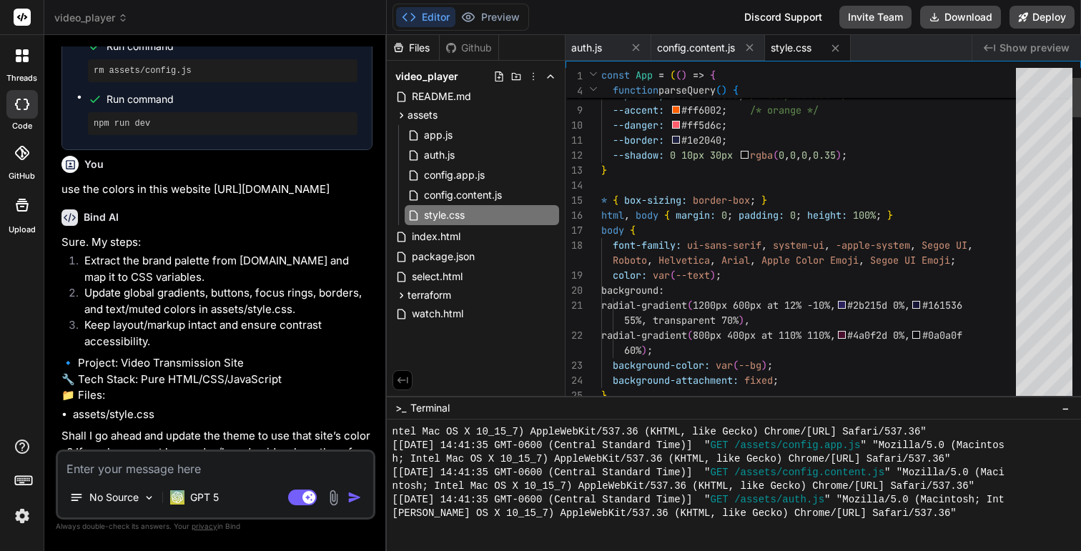
click at [635, 47] on icon at bounding box center [635, 47] width 7 height 7
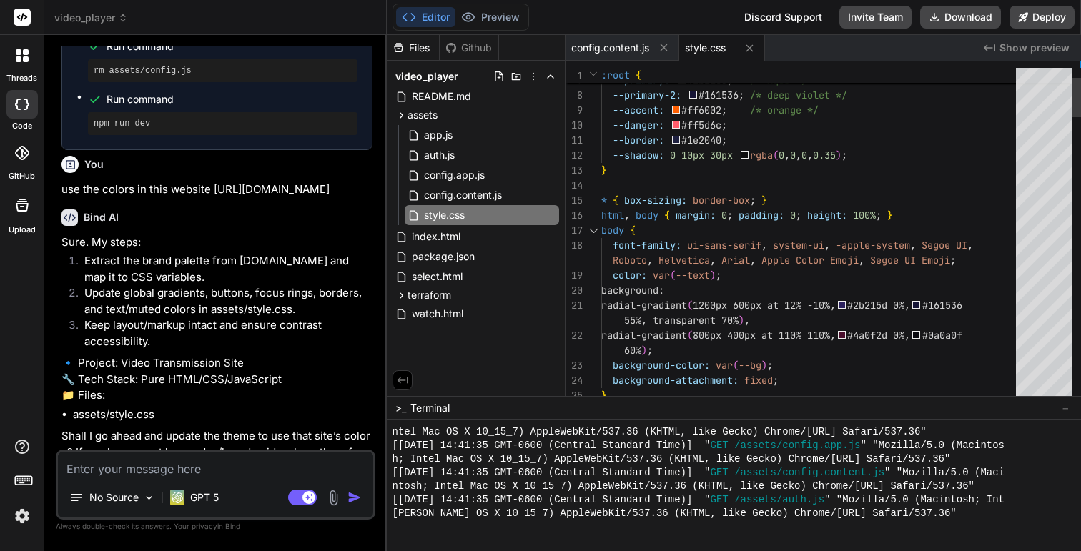
click at [635, 47] on span "config.content.js" at bounding box center [610, 48] width 78 height 14
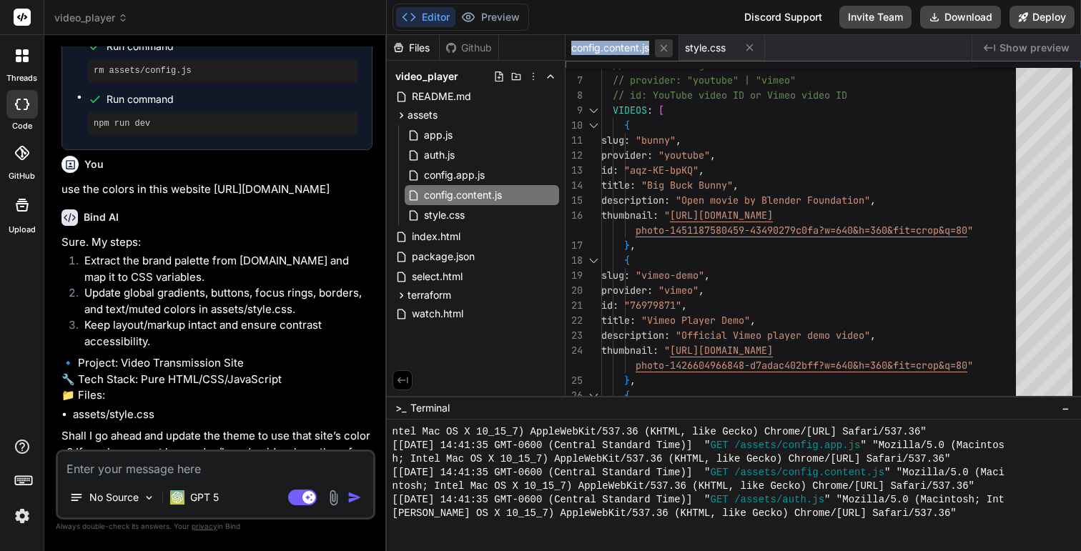
click at [656, 47] on button at bounding box center [664, 48] width 18 height 18
type textarea "padding: 14px 18px; background: rgba(20,24,48,0.85); border: 1px solid var(--bo…"
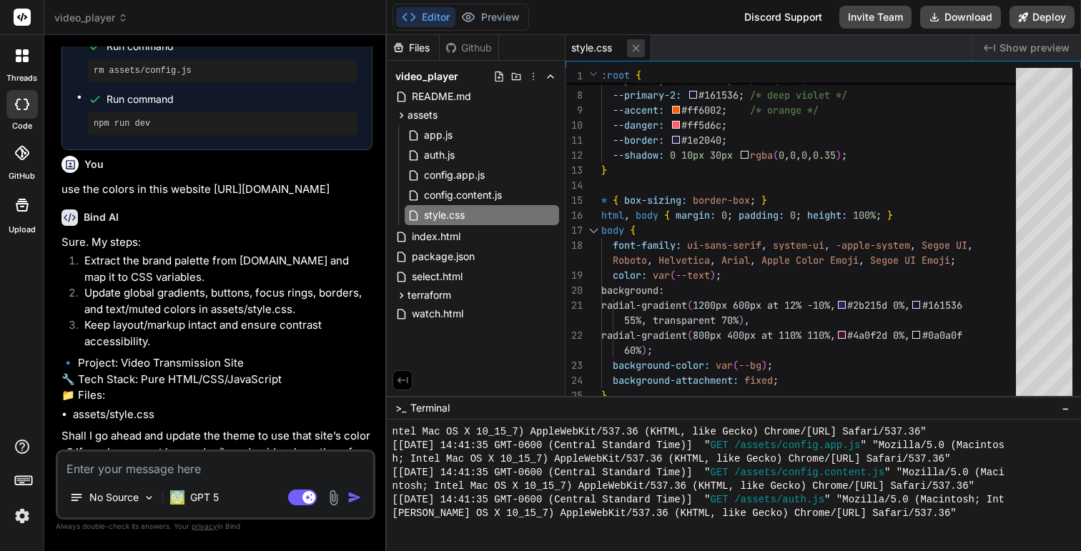
click at [636, 49] on icon at bounding box center [636, 48] width 12 height 12
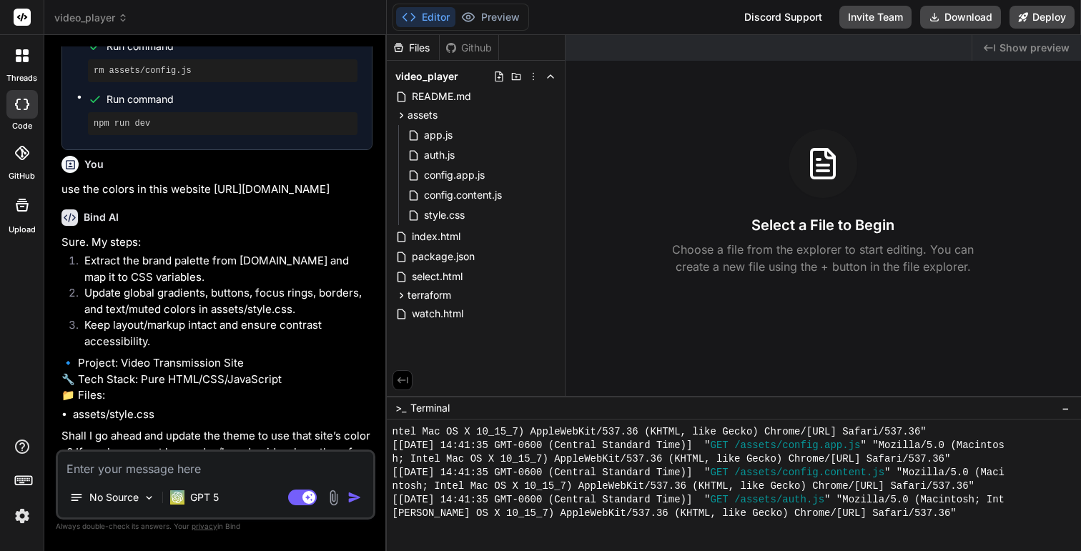
click at [126, 21] on icon at bounding box center [123, 18] width 10 height 10
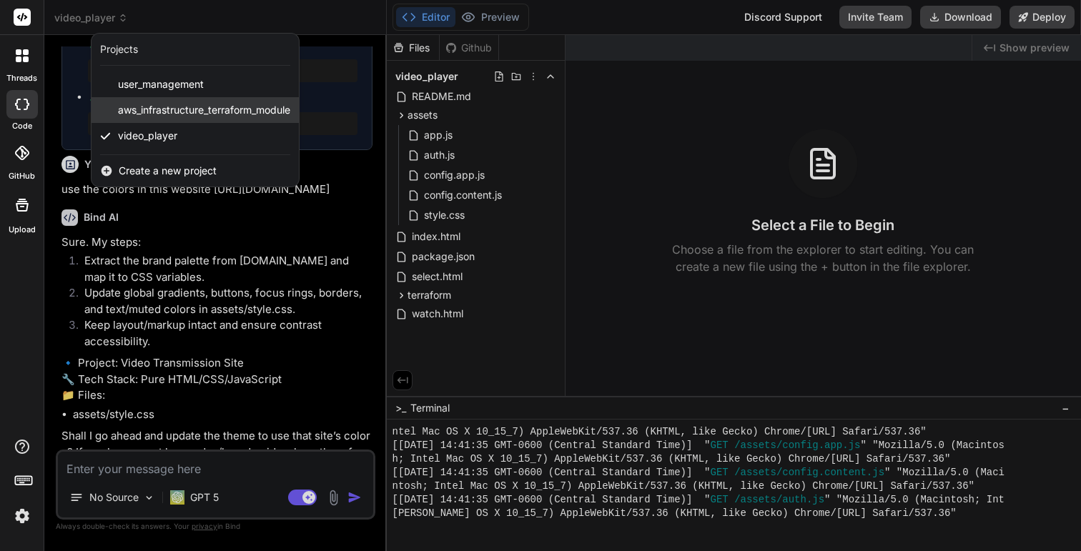
click at [177, 112] on span "aws_infrastructure_terraform_module" at bounding box center [204, 110] width 172 height 14
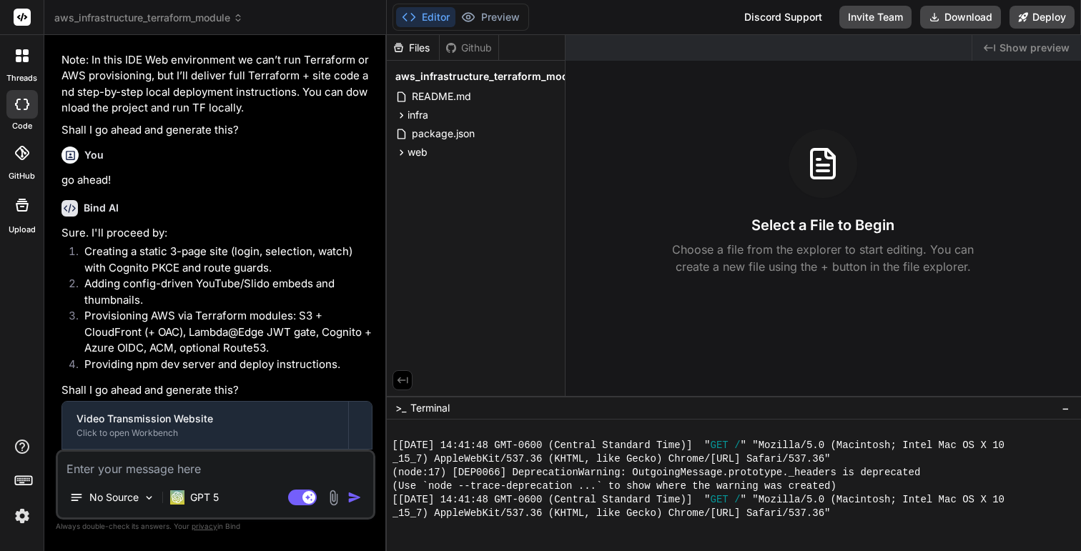
scroll to position [1562, 0]
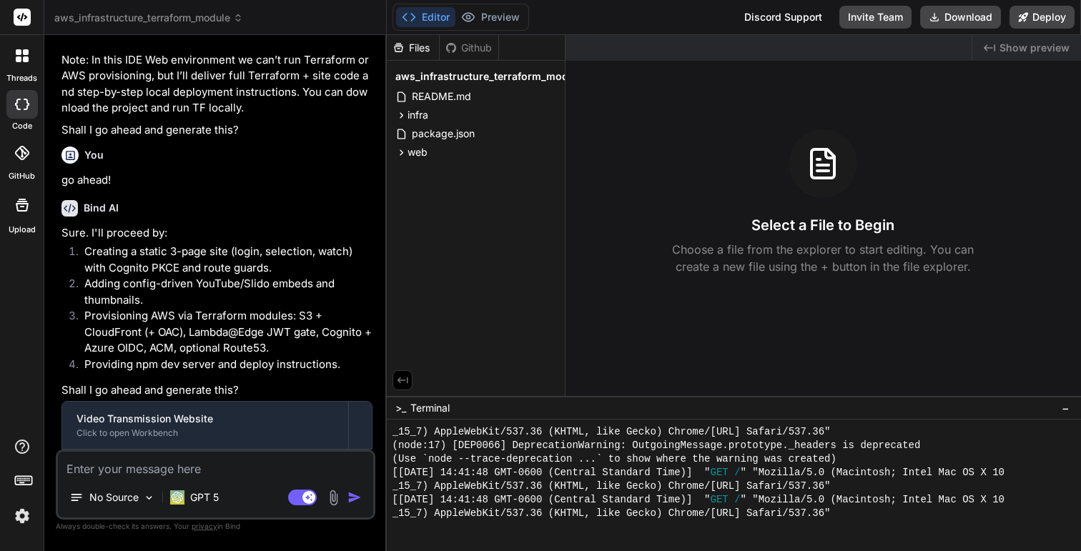
click at [212, 14] on span "aws_infrastructure_terraform_module" at bounding box center [148, 18] width 189 height 14
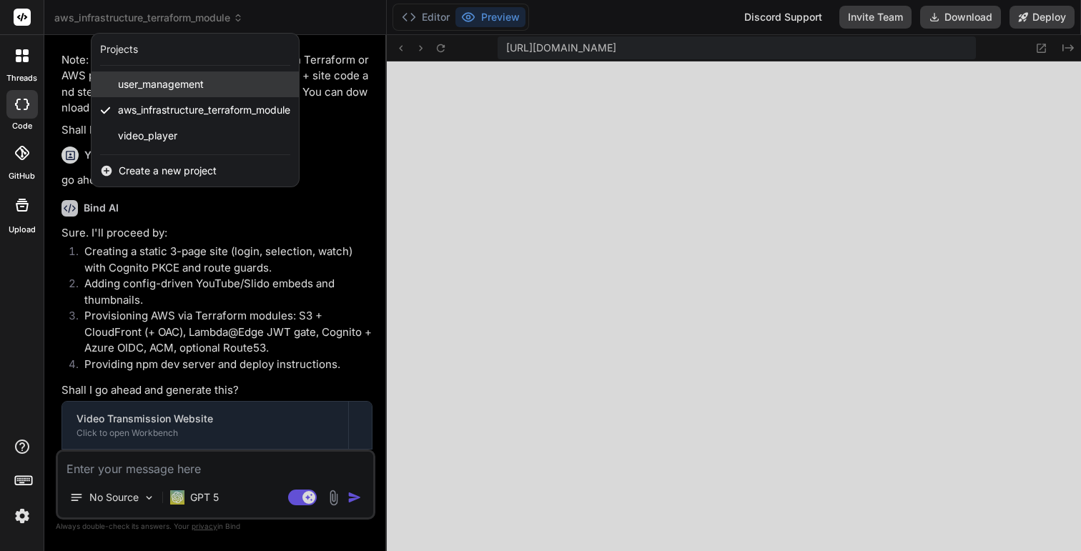
click at [179, 82] on span "user_management" at bounding box center [161, 84] width 86 height 14
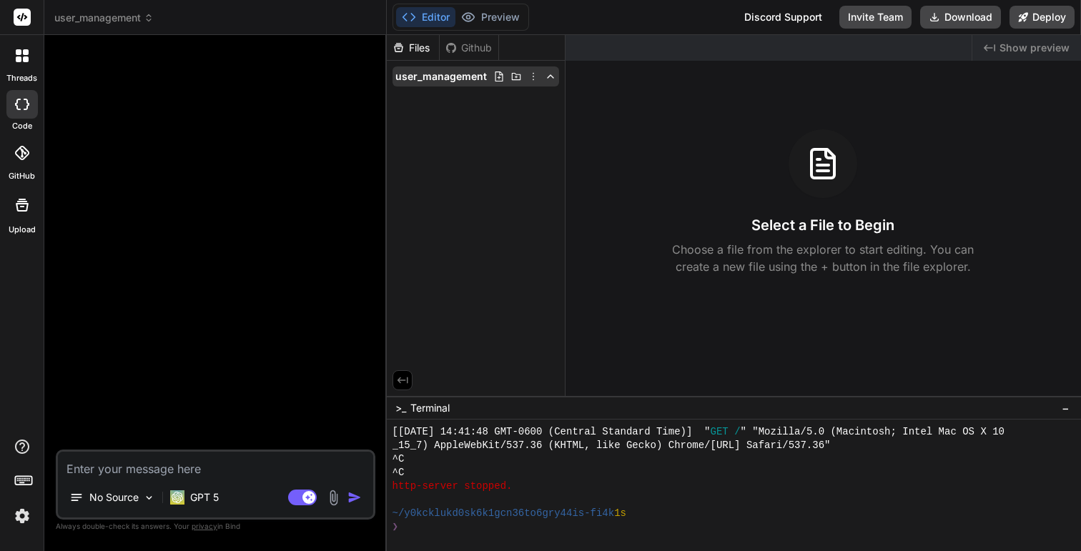
click at [531, 76] on icon at bounding box center [533, 76] width 11 height 11
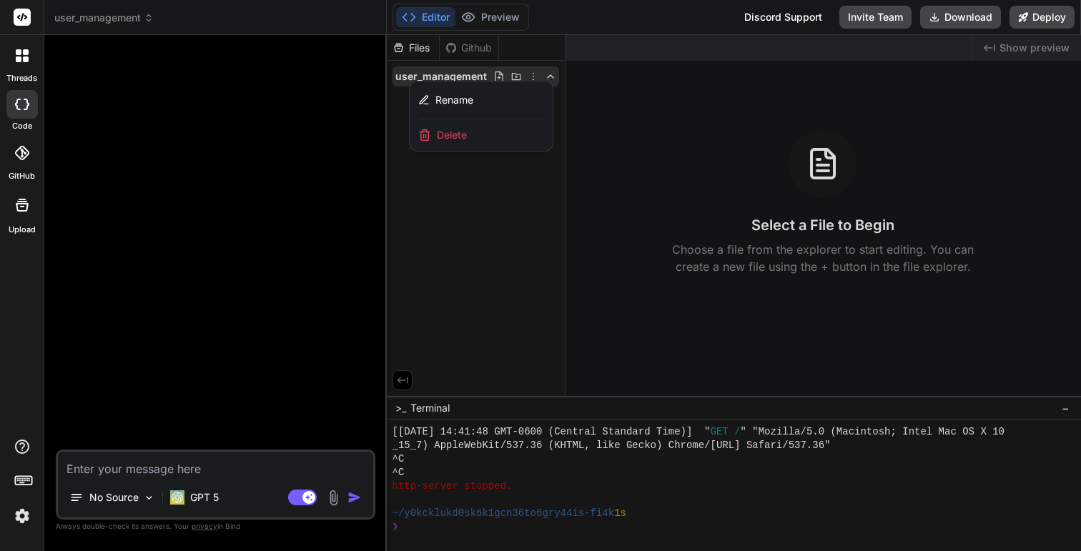
click at [453, 136] on span "Delete" at bounding box center [452, 135] width 30 height 14
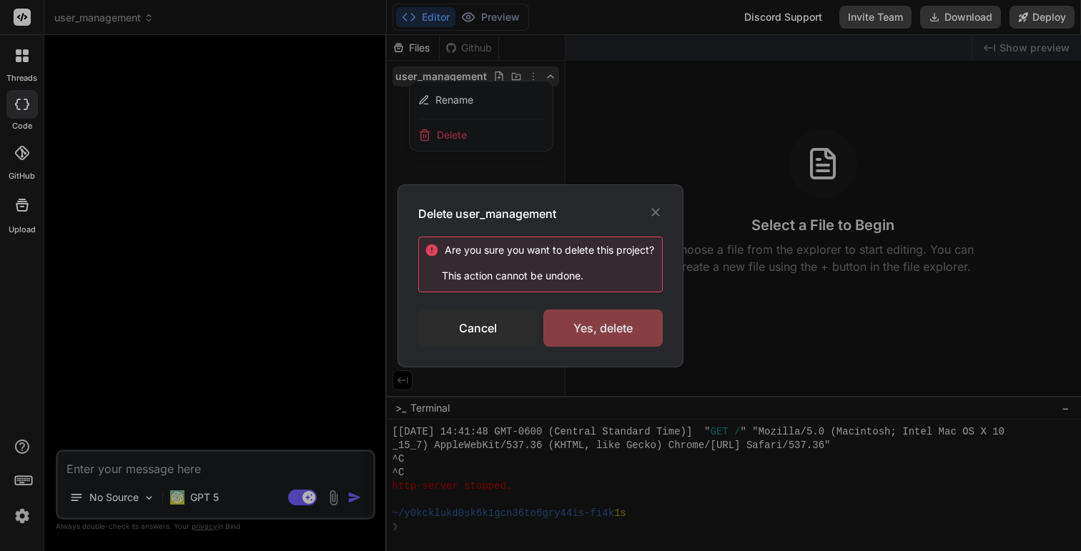
click at [631, 327] on div "Yes, delete" at bounding box center [602, 328] width 119 height 37
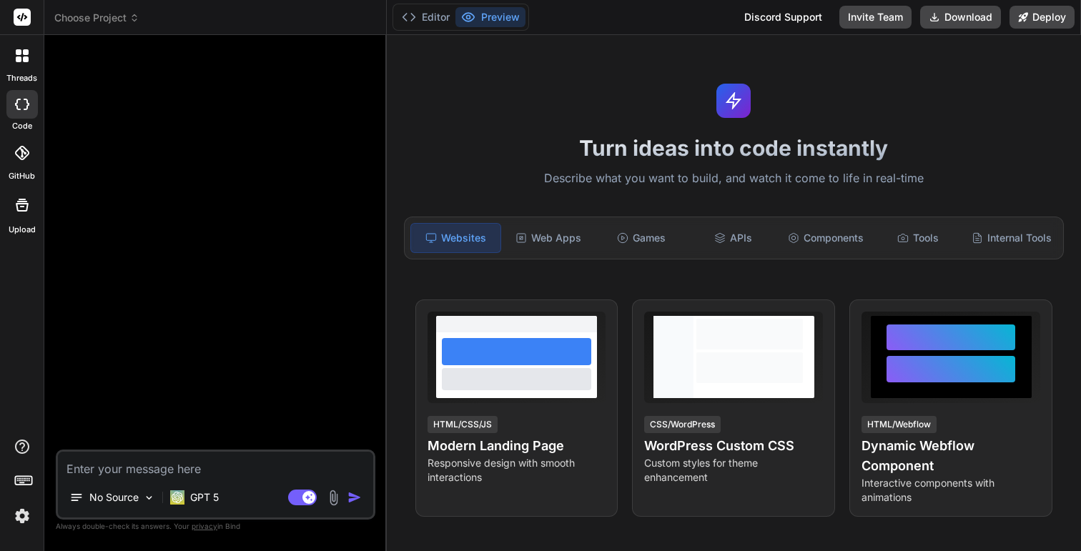
click at [76, 16] on span "Choose Project" at bounding box center [96, 18] width 85 height 14
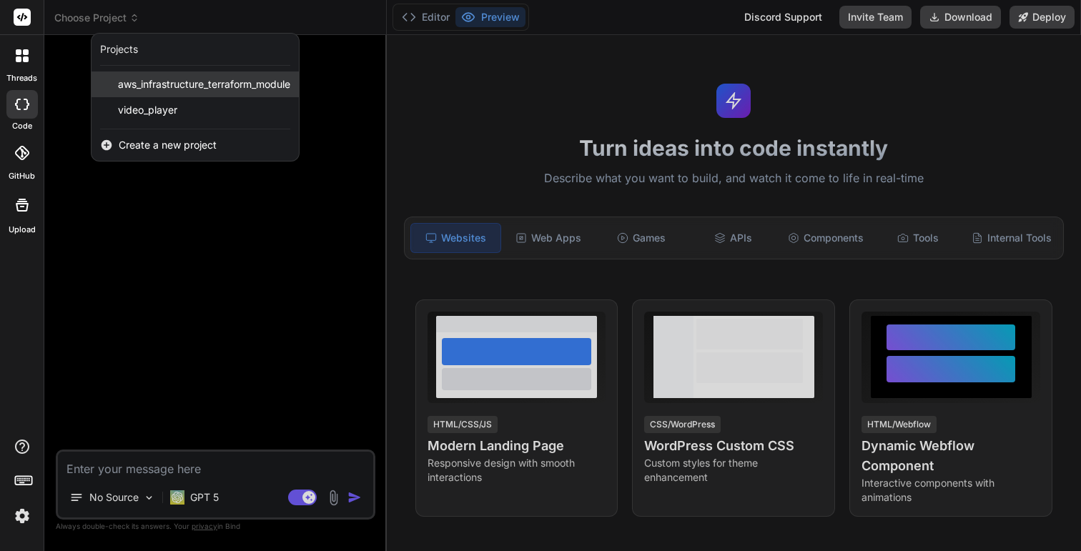
click at [186, 86] on span "aws_infrastructure_terraform_module" at bounding box center [204, 84] width 172 height 14
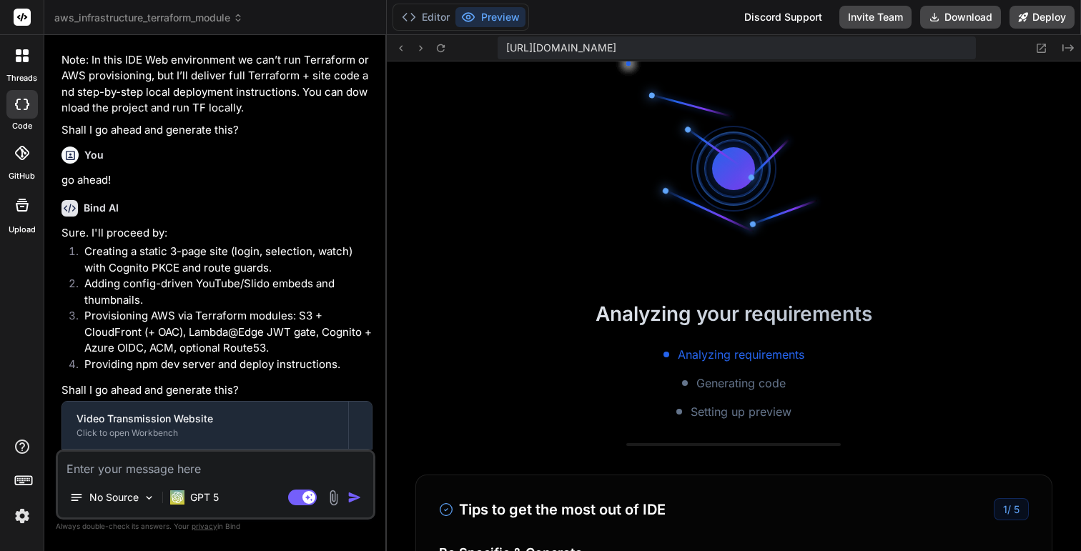
scroll to position [2269, 0]
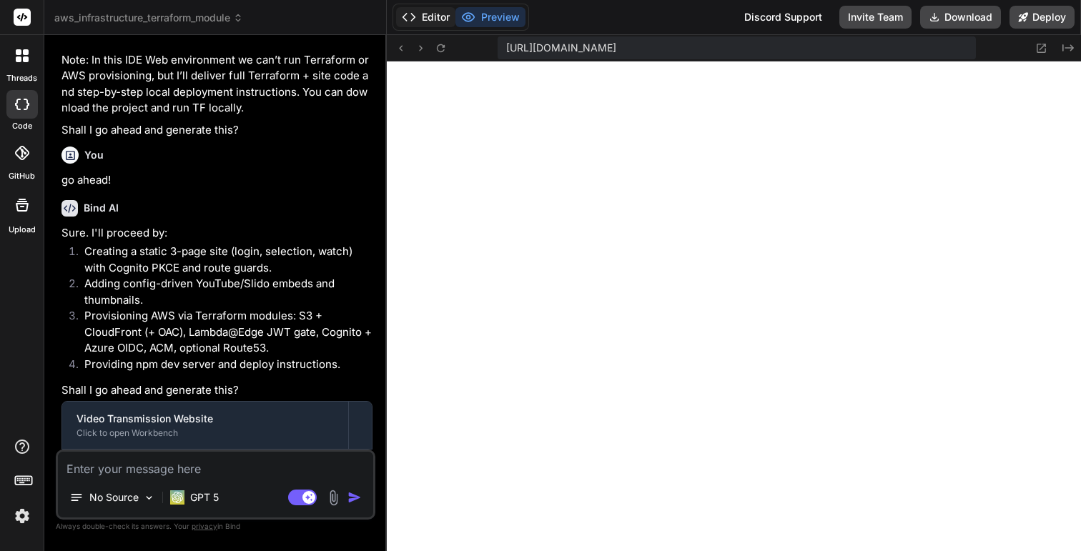
type textarea "x"
click at [430, 19] on button "Editor" at bounding box center [425, 17] width 59 height 20
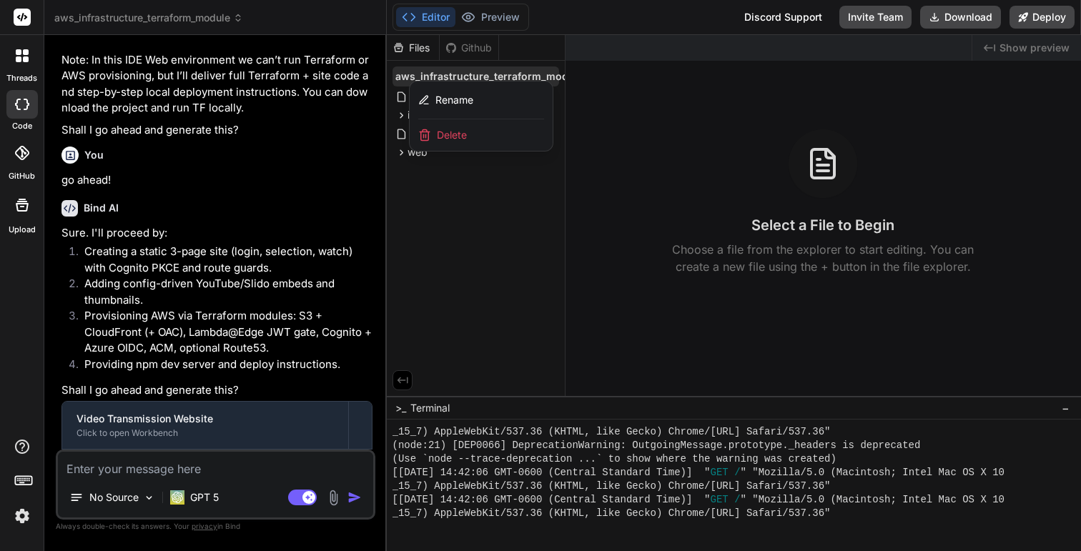
click at [459, 134] on span "Delete" at bounding box center [452, 135] width 30 height 14
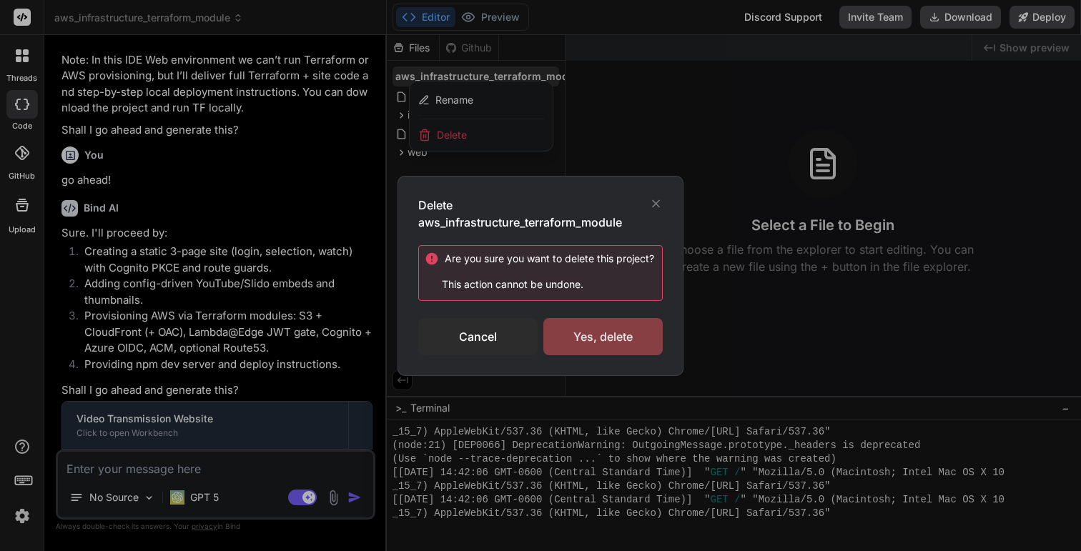
click at [616, 337] on div "Yes, delete" at bounding box center [602, 336] width 119 height 37
